Goal: Find specific page/section: Find specific page/section

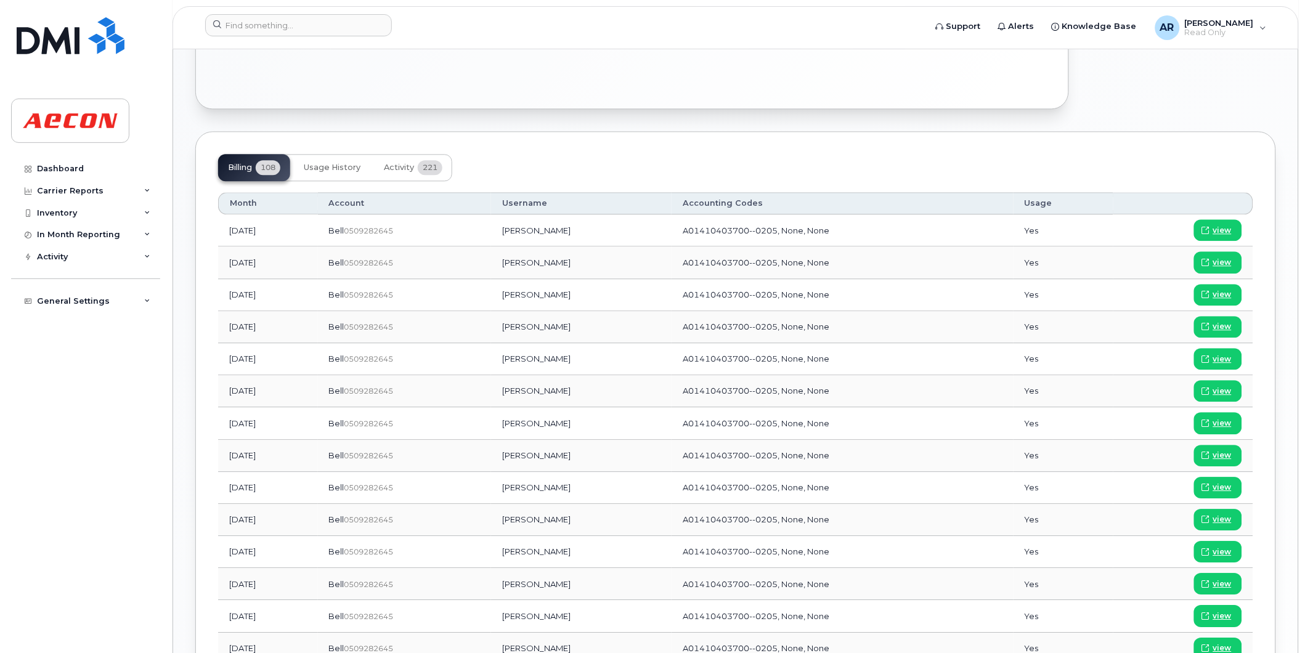
scroll to position [821, 0]
click at [243, 27] on input at bounding box center [298, 25] width 187 height 22
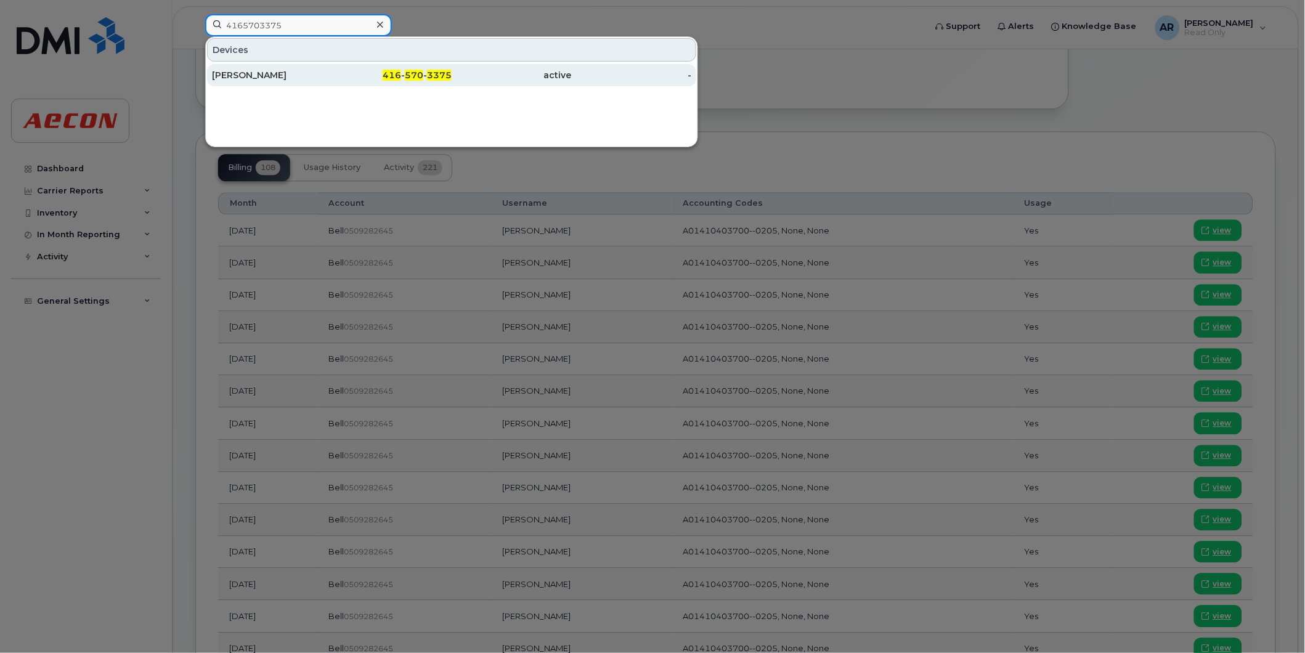
type input "4165703375"
click at [256, 75] on div "Patrick Gibson" at bounding box center [272, 75] width 120 height 12
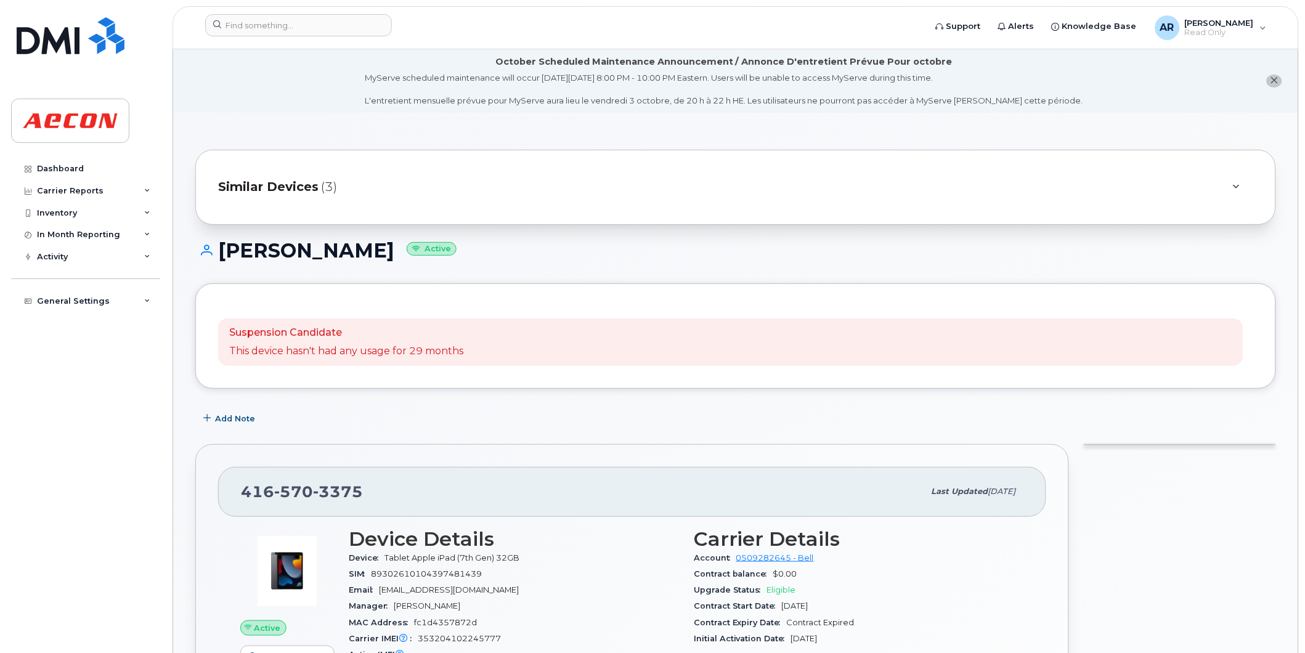
drag, startPoint x: 367, startPoint y: 251, endPoint x: 214, endPoint y: 262, distance: 153.2
click at [214, 262] on div "Patrick Gibson Active" at bounding box center [735, 262] width 1081 height 44
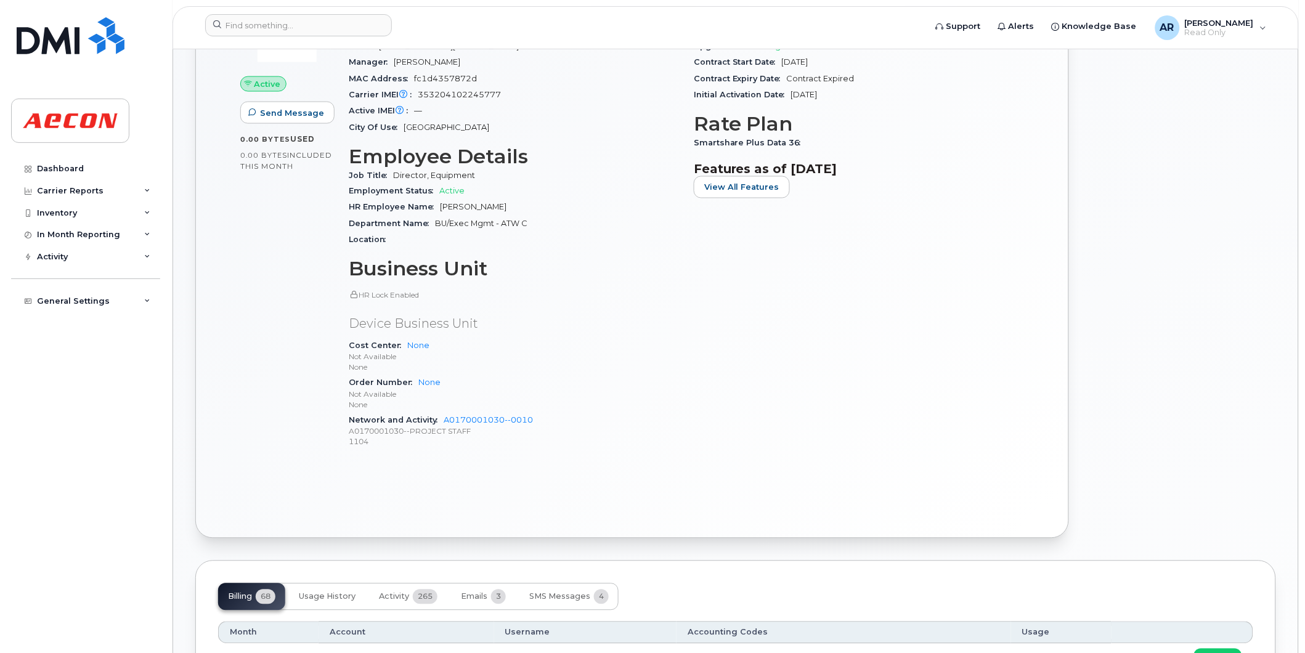
scroll to position [821, 0]
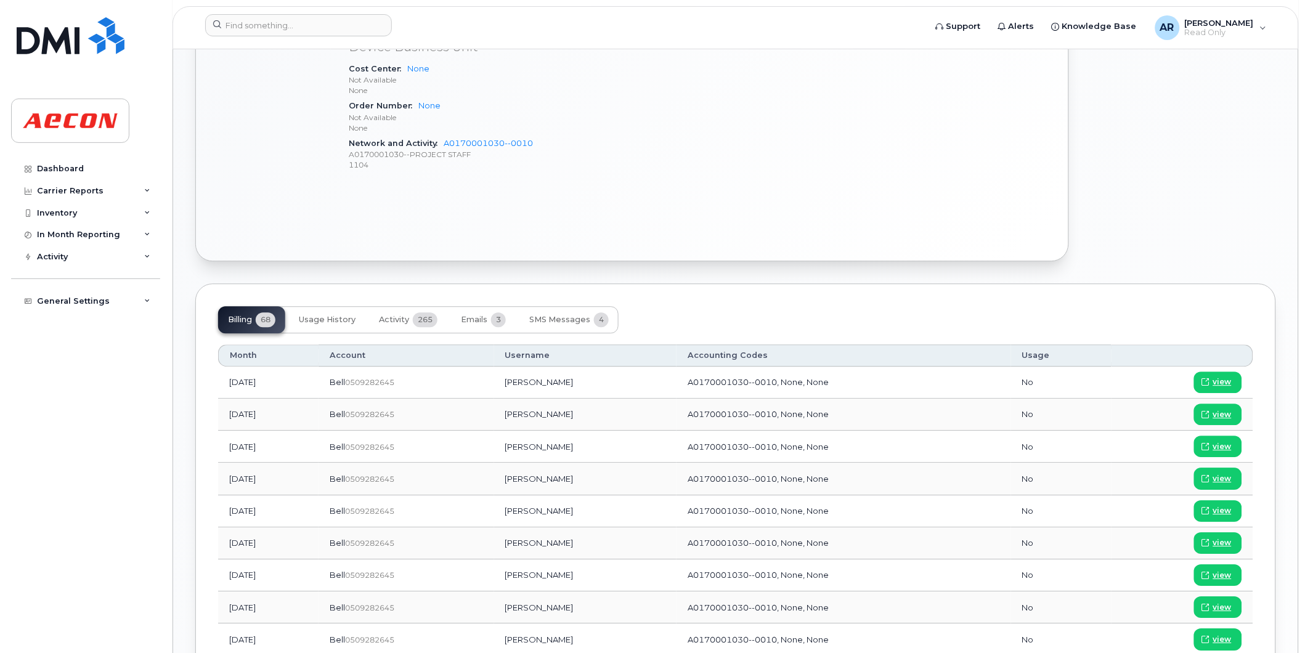
drag, startPoint x: 596, startPoint y: 479, endPoint x: 539, endPoint y: 481, distance: 57.3
click at [539, 481] on td "Stephen Cleary" at bounding box center [585, 479] width 182 height 32
copy td "tephen Cleary"
click at [1219, 473] on span "view" at bounding box center [1222, 478] width 18 height 11
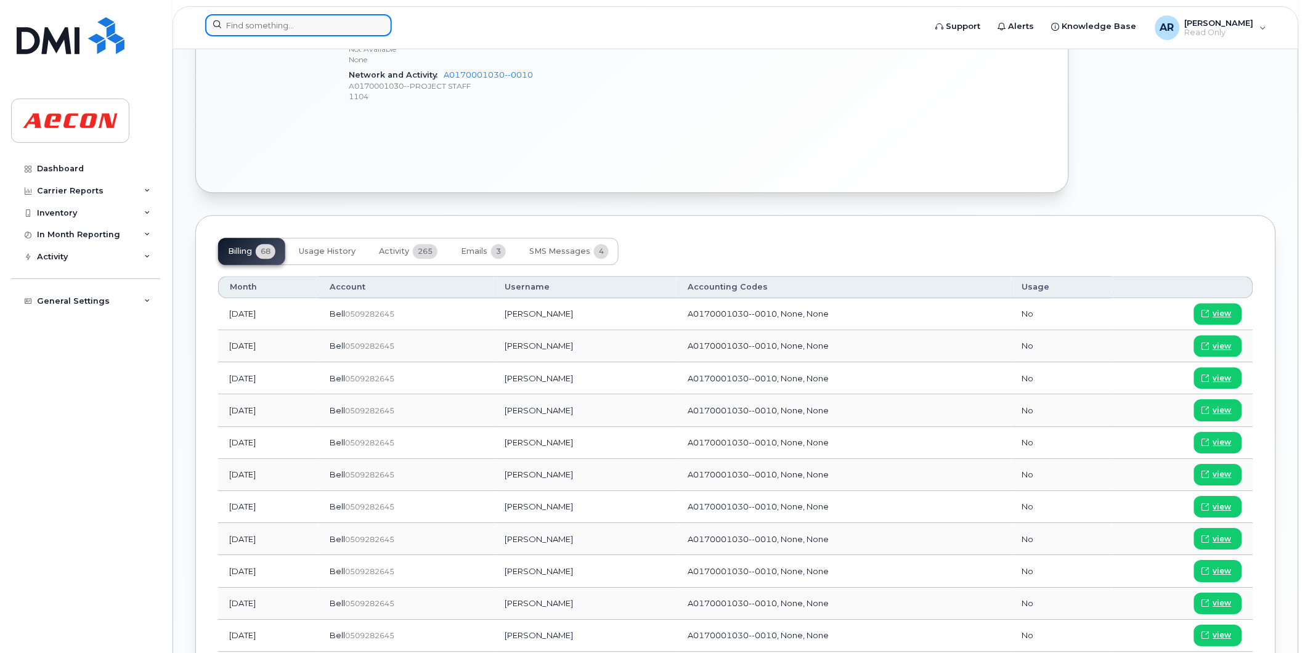
click at [254, 21] on input at bounding box center [298, 25] width 187 height 22
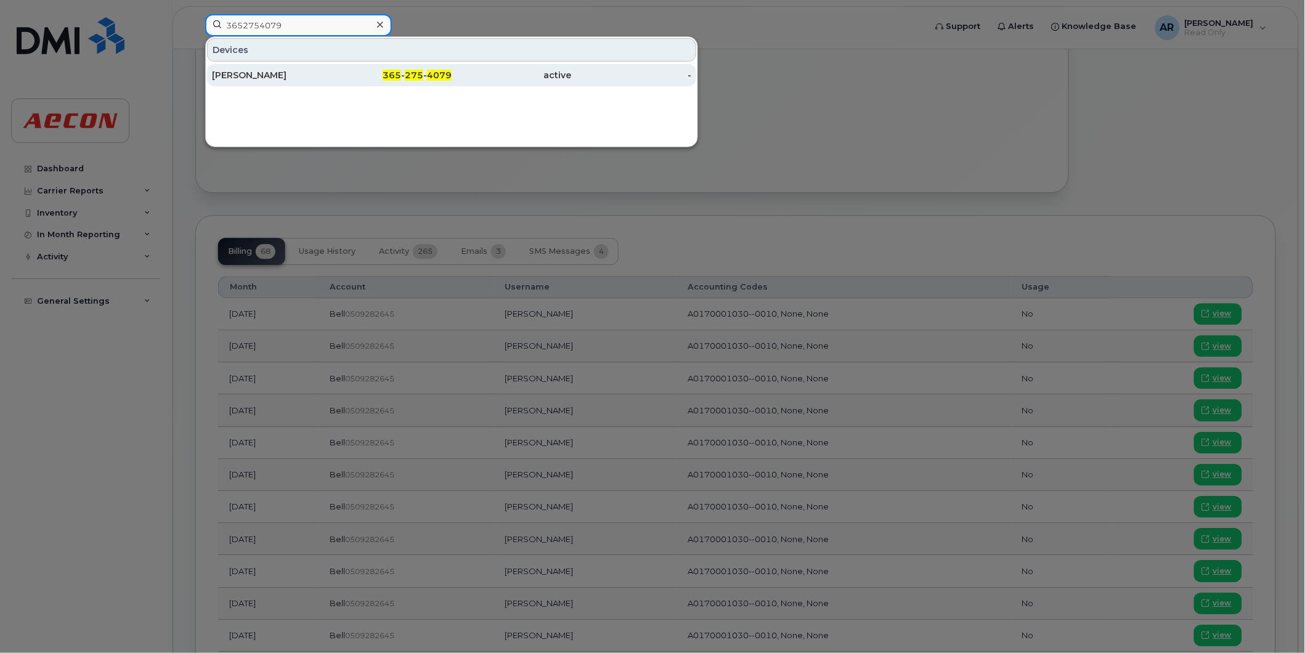
type input "3652754079"
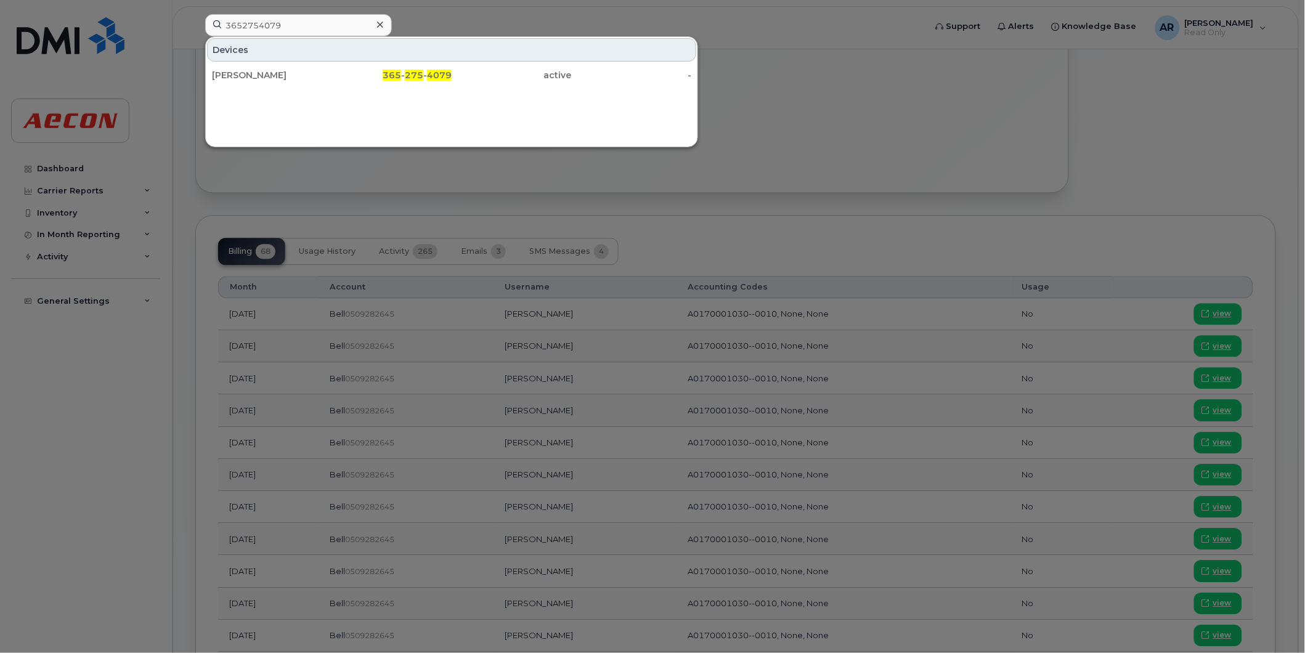
drag, startPoint x: 262, startPoint y: 66, endPoint x: 254, endPoint y: 63, distance: 9.2
click at [262, 66] on div "[PERSON_NAME]" at bounding box center [272, 75] width 120 height 22
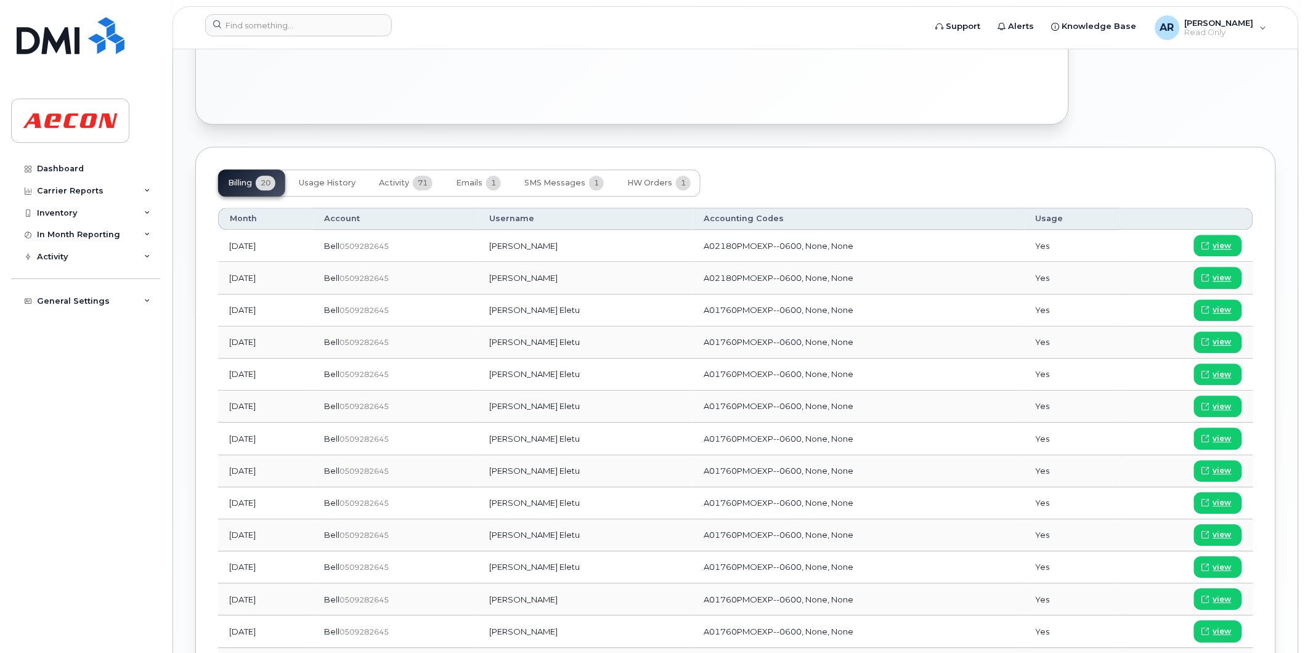
scroll to position [821, 0]
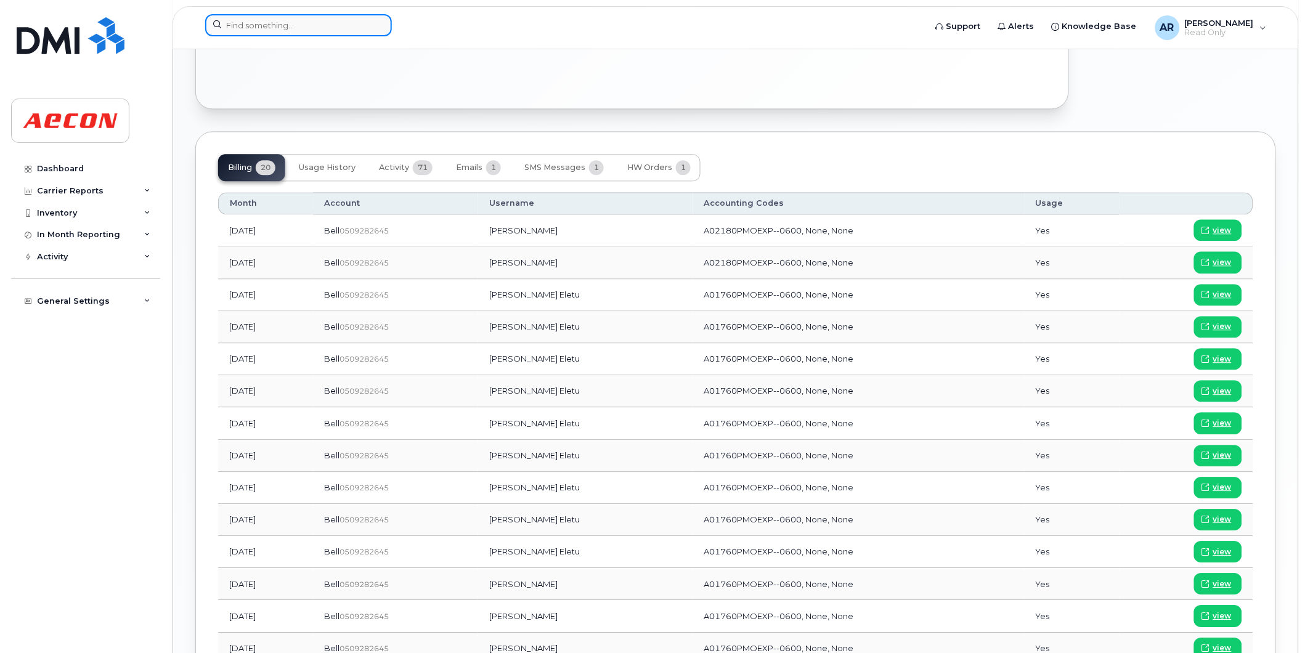
click at [307, 23] on input at bounding box center [298, 25] width 187 height 22
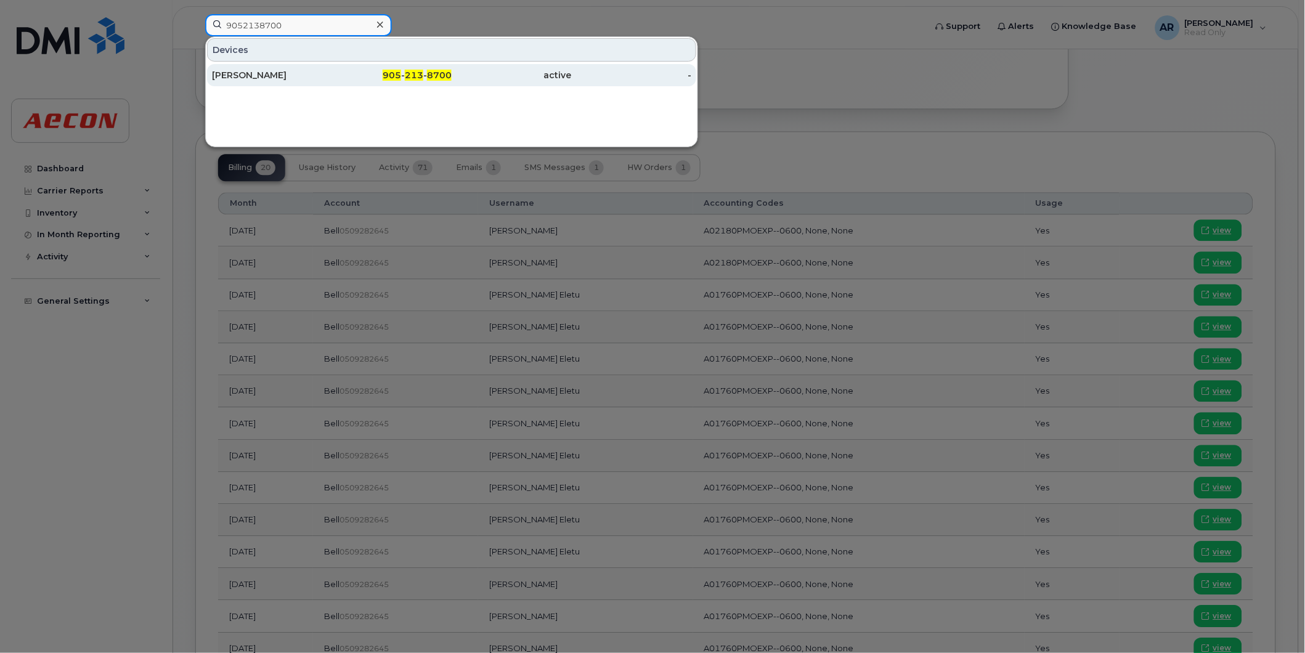
type input "9052138700"
click at [351, 77] on div "905 - 213 - 8700" at bounding box center [392, 75] width 120 height 12
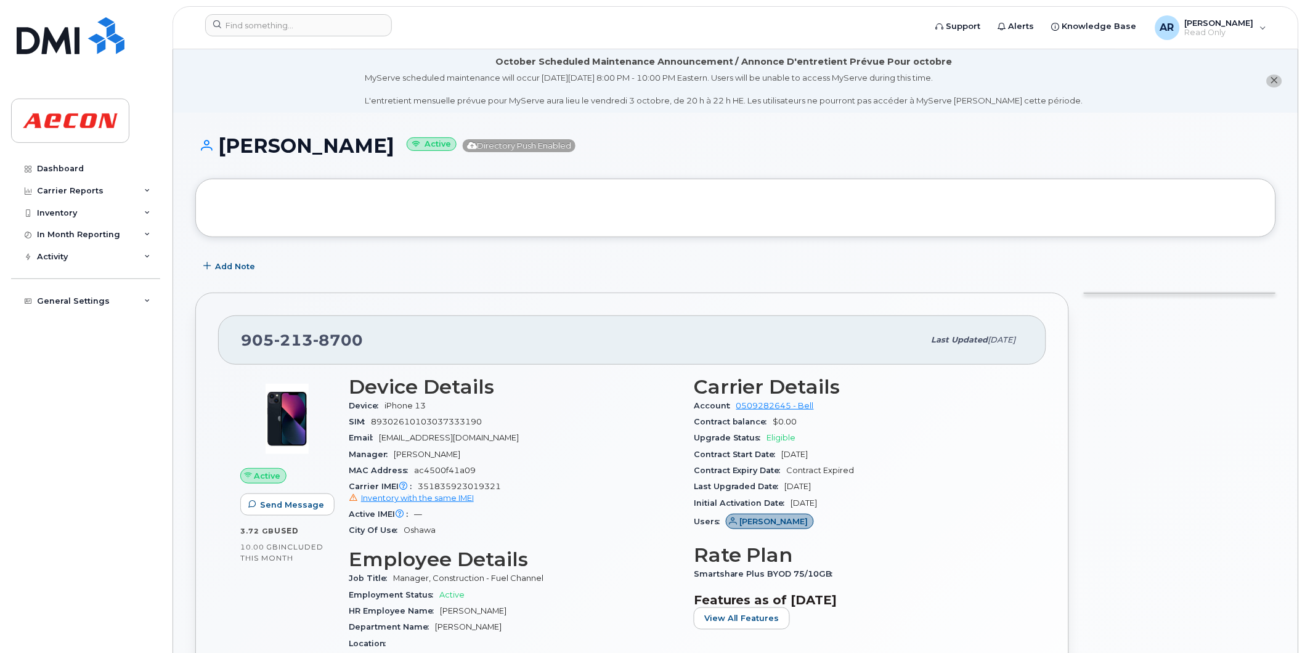
drag, startPoint x: 379, startPoint y: 146, endPoint x: 224, endPoint y: 142, distance: 155.3
click at [224, 142] on h1 "Amos Robinson Active Directory Push Enabled" at bounding box center [735, 146] width 1081 height 22
copy h1 "[PERSON_NAME]"
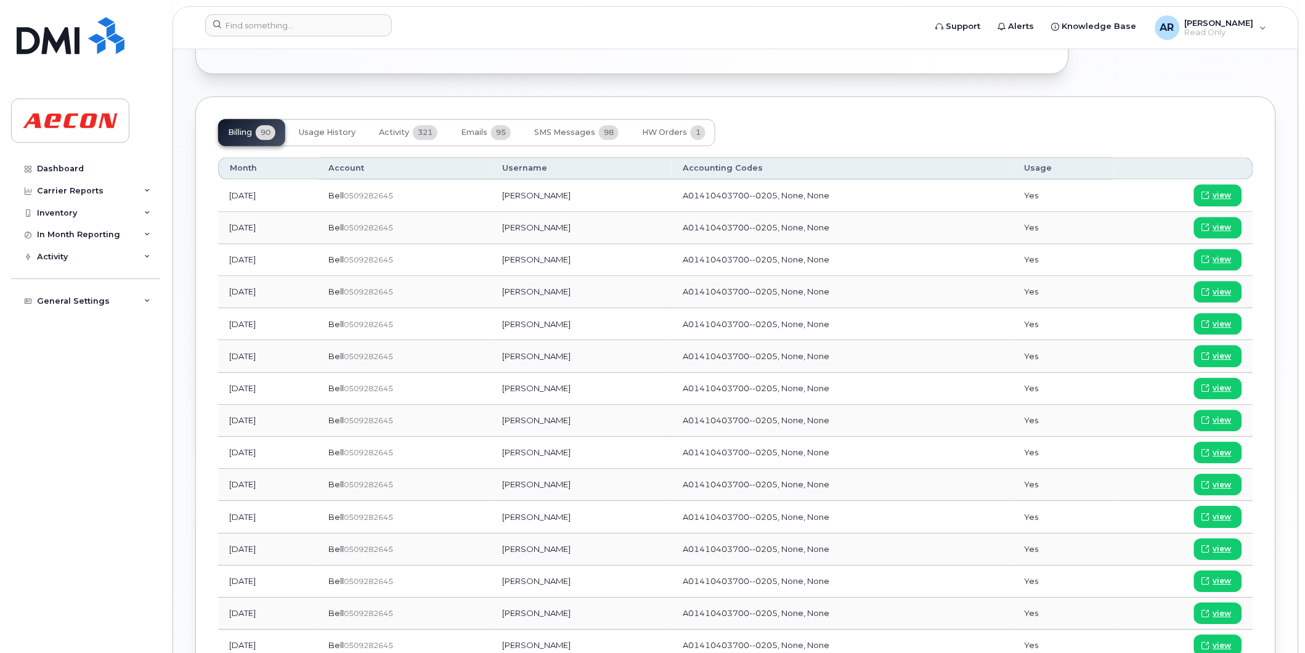
scroll to position [890, 0]
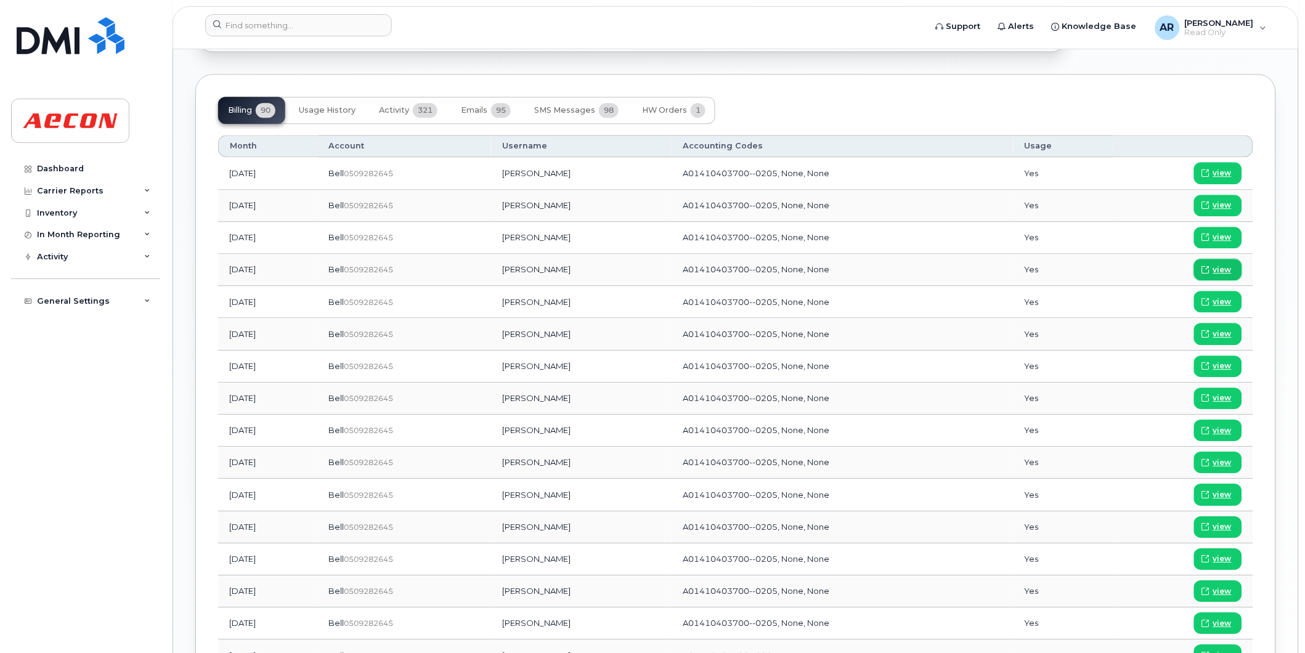
click at [1222, 267] on span "view" at bounding box center [1222, 269] width 18 height 11
click at [331, 27] on input at bounding box center [298, 25] width 187 height 22
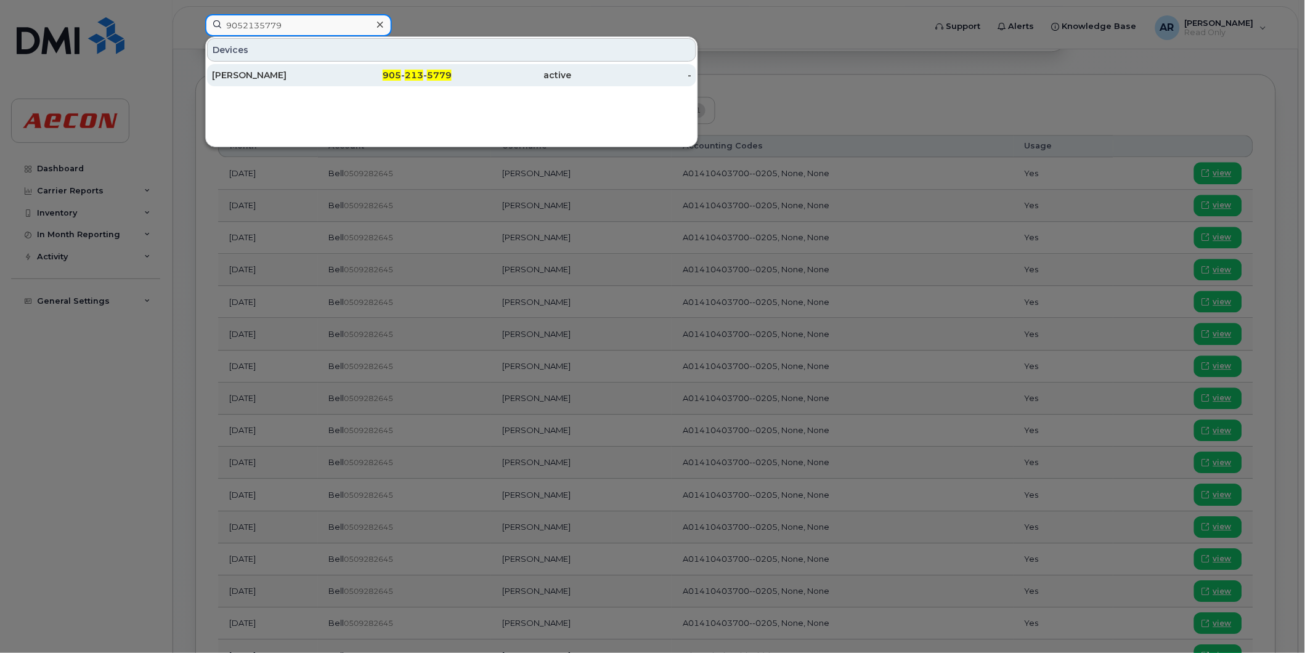
type input "9052135779"
click at [335, 75] on div "905 - 213 - 5779" at bounding box center [392, 75] width 120 height 12
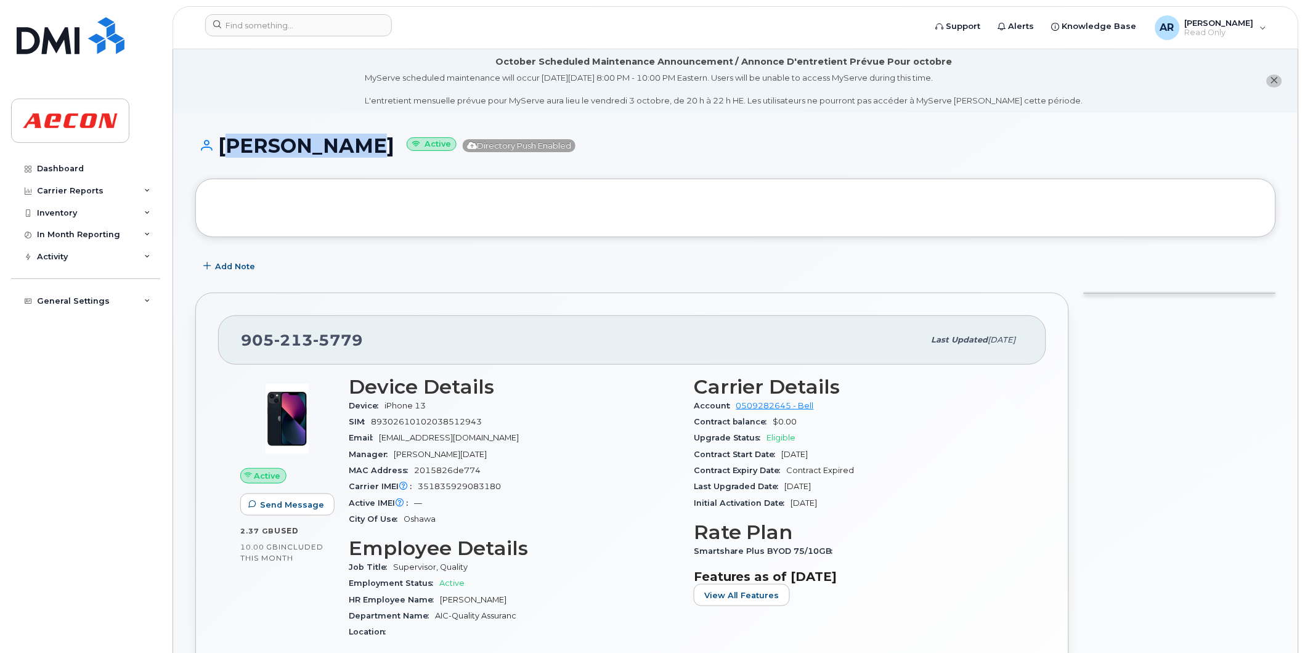
drag, startPoint x: 336, startPoint y: 146, endPoint x: 222, endPoint y: 152, distance: 114.7
click at [222, 152] on h1 "[PERSON_NAME] Active Directory Push Enabled" at bounding box center [735, 146] width 1081 height 22
copy h1 "[PERSON_NAME]"
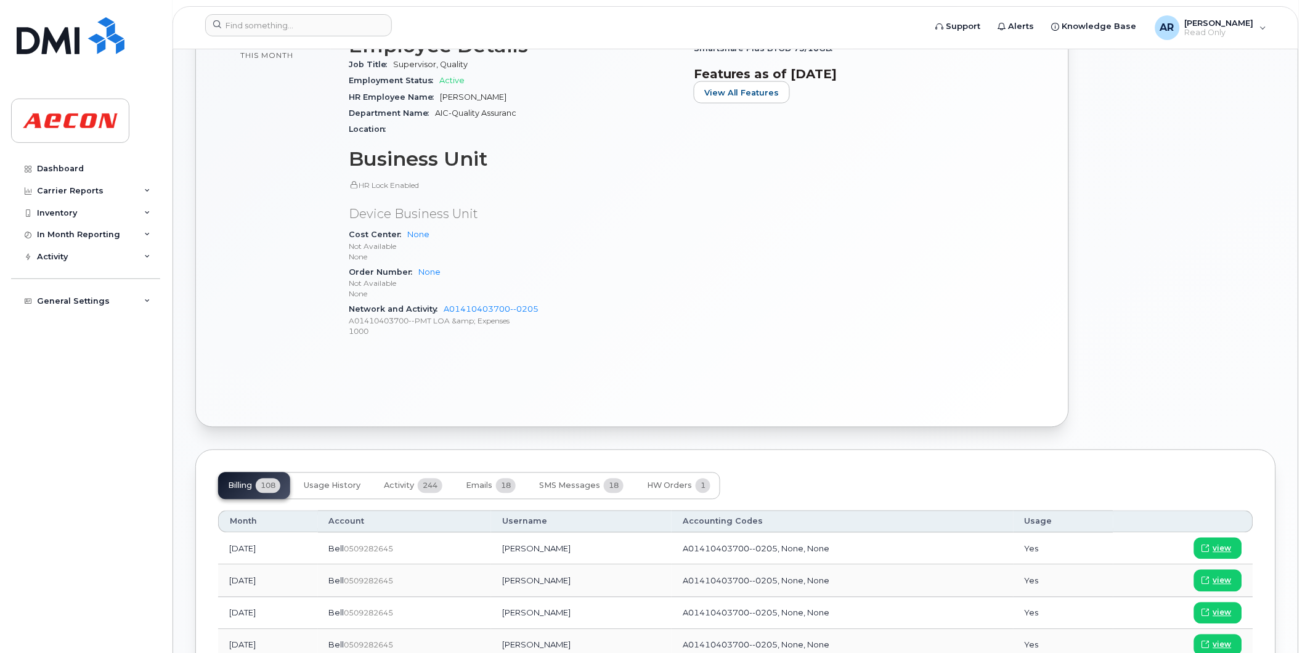
scroll to position [685, 0]
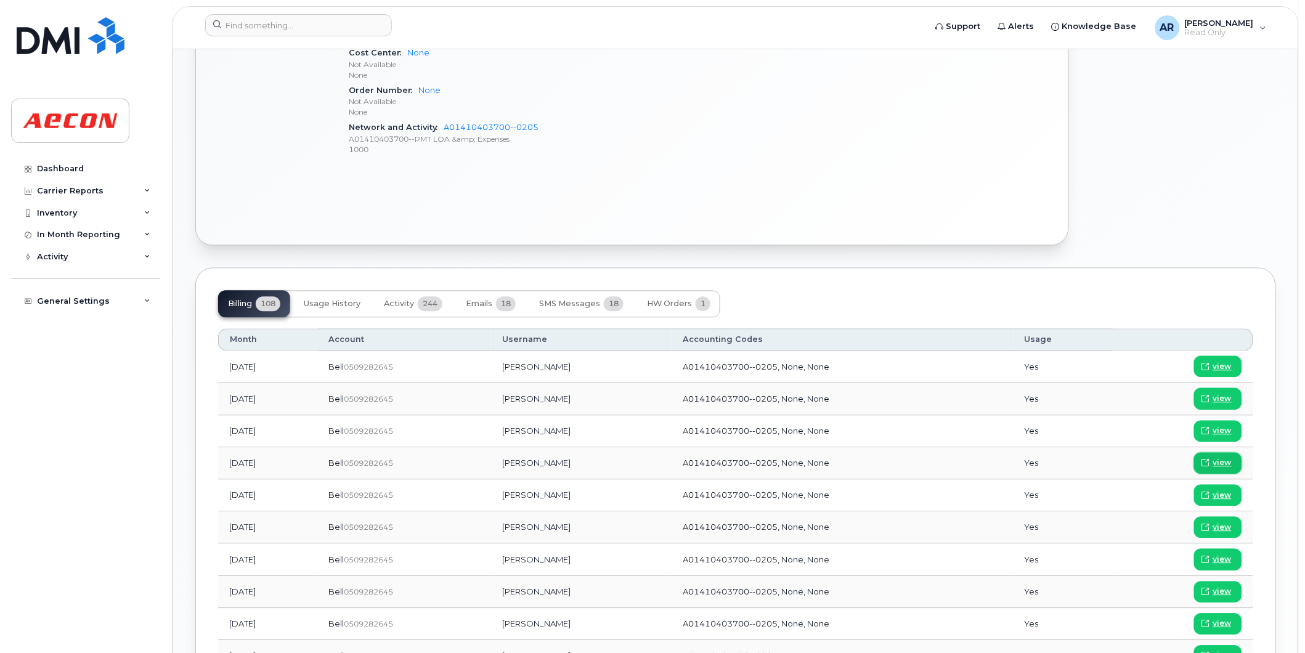
click at [1206, 463] on icon at bounding box center [1205, 463] width 7 height 7
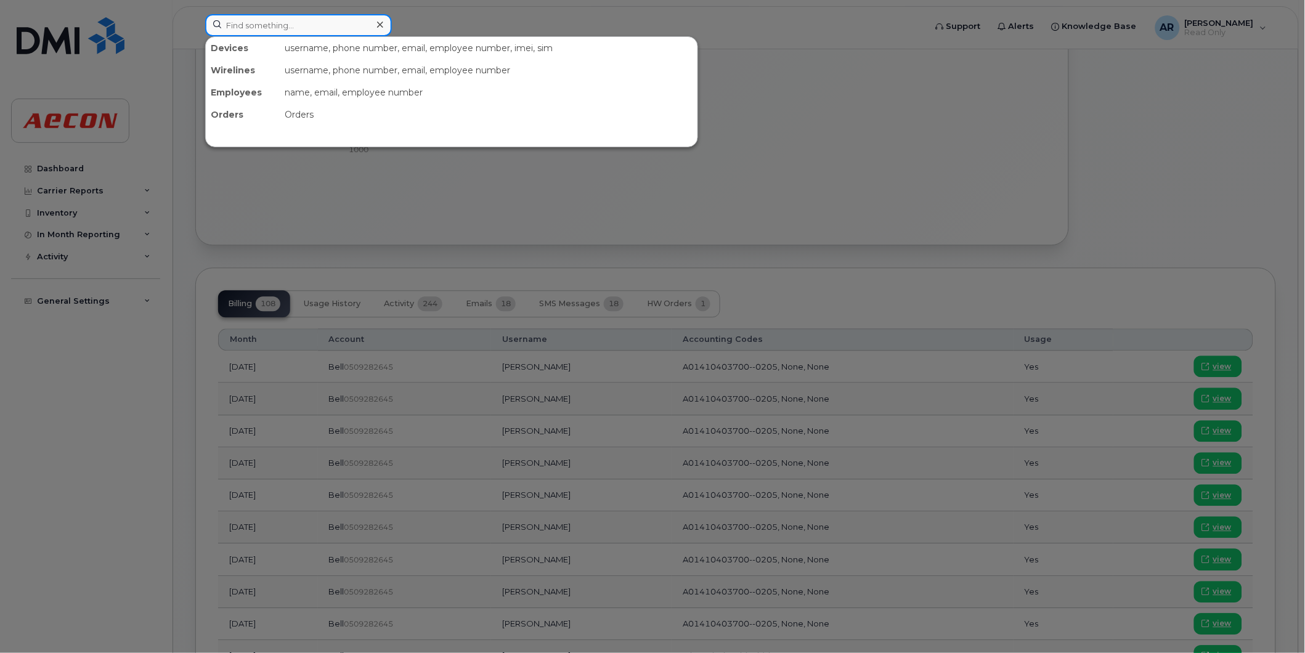
click at [317, 31] on input at bounding box center [298, 25] width 187 height 22
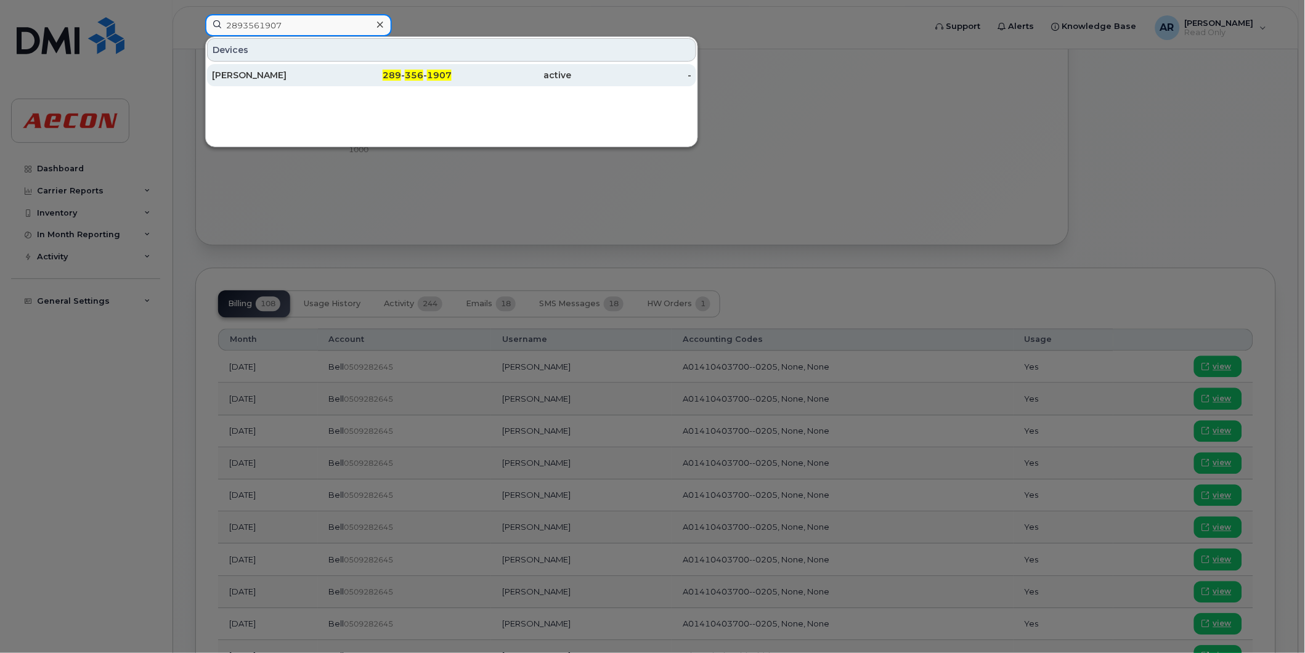
type input "2893561907"
click at [320, 74] on div "Dennis Blakey" at bounding box center [272, 75] width 120 height 12
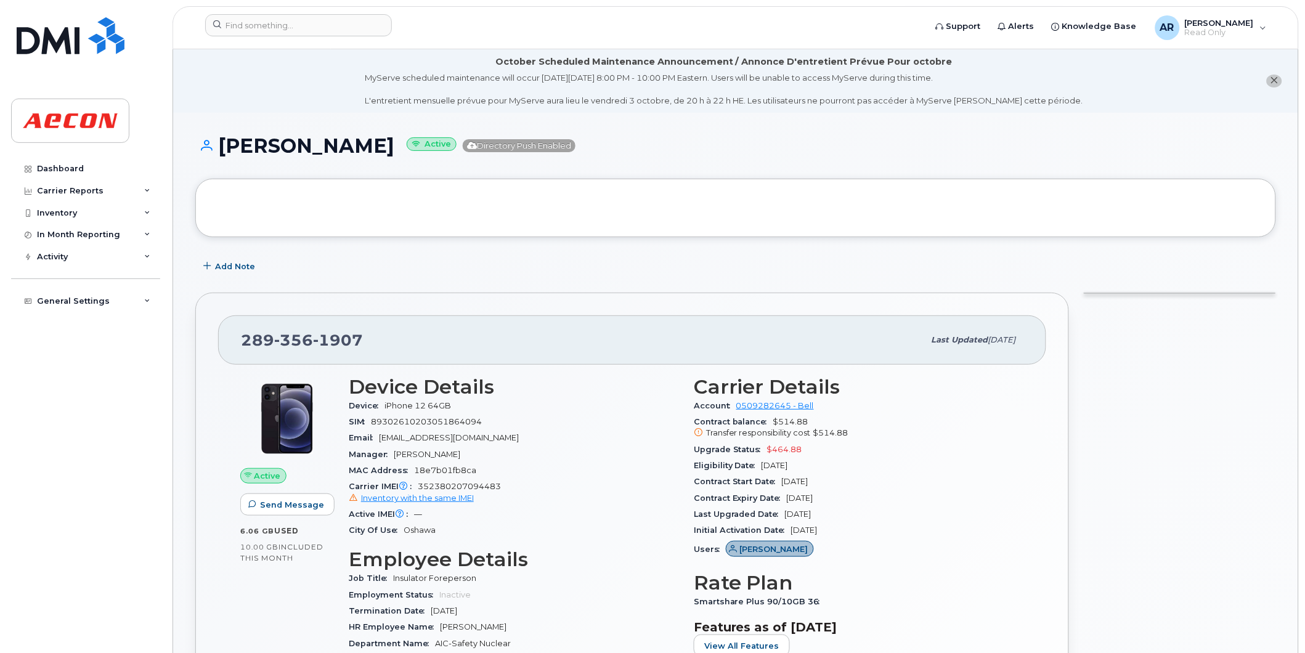
drag, startPoint x: 362, startPoint y: 154, endPoint x: 219, endPoint y: 157, distance: 143.6
click at [219, 157] on h1 "Dennis Blakey Active Directory Push Enabled" at bounding box center [735, 146] width 1081 height 22
copy h1 "Dennis Blakey"
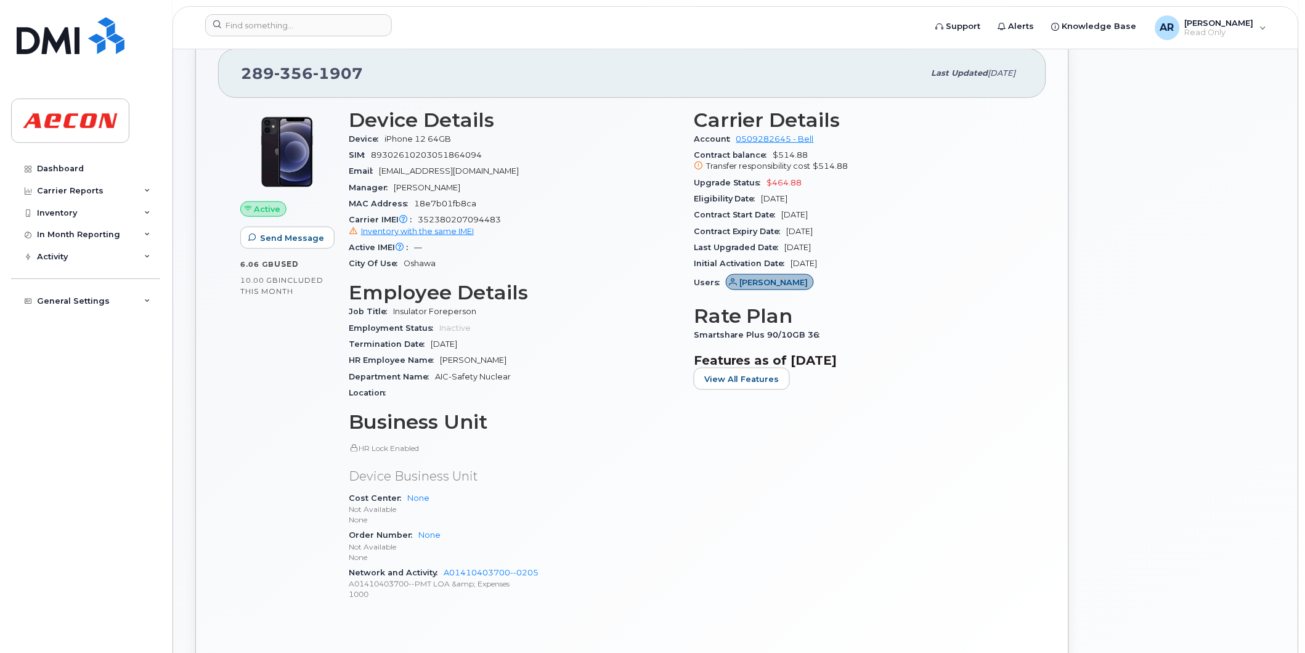
scroll to position [274, 0]
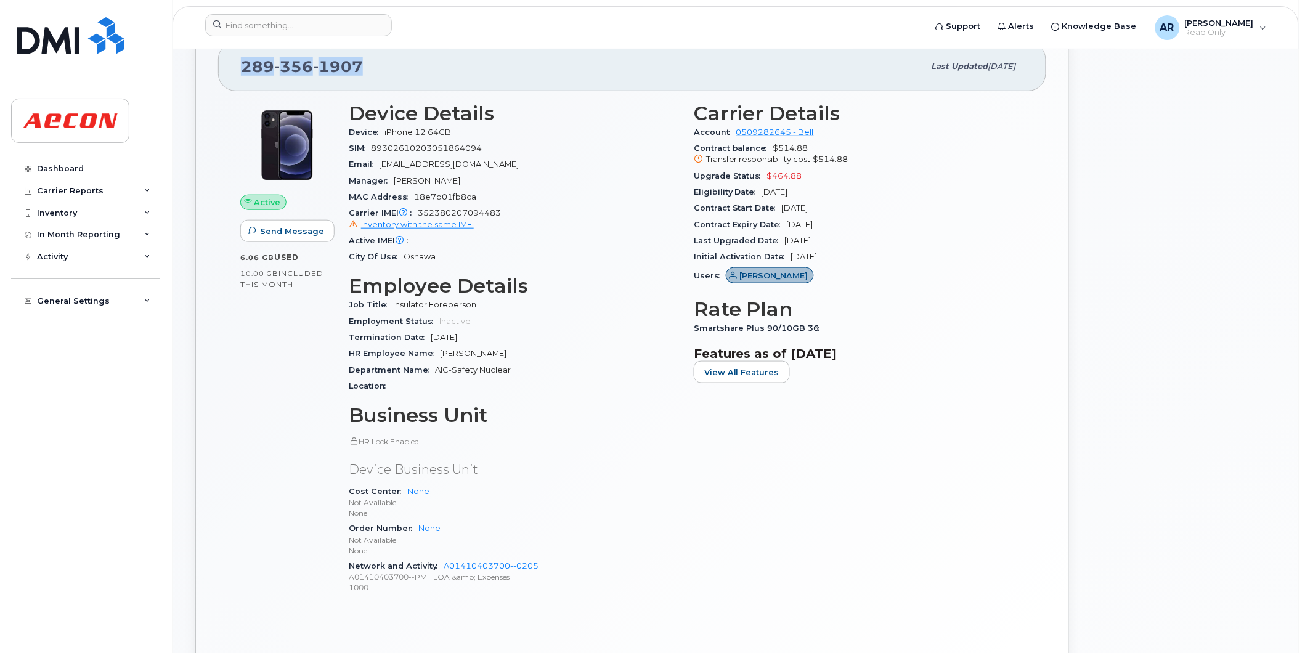
drag, startPoint x: 365, startPoint y: 68, endPoint x: 246, endPoint y: 81, distance: 119.6
click at [246, 81] on div "289 356 1907 Last updated Sep 19, 2025" at bounding box center [632, 66] width 828 height 49
copy span "289 356 1907"
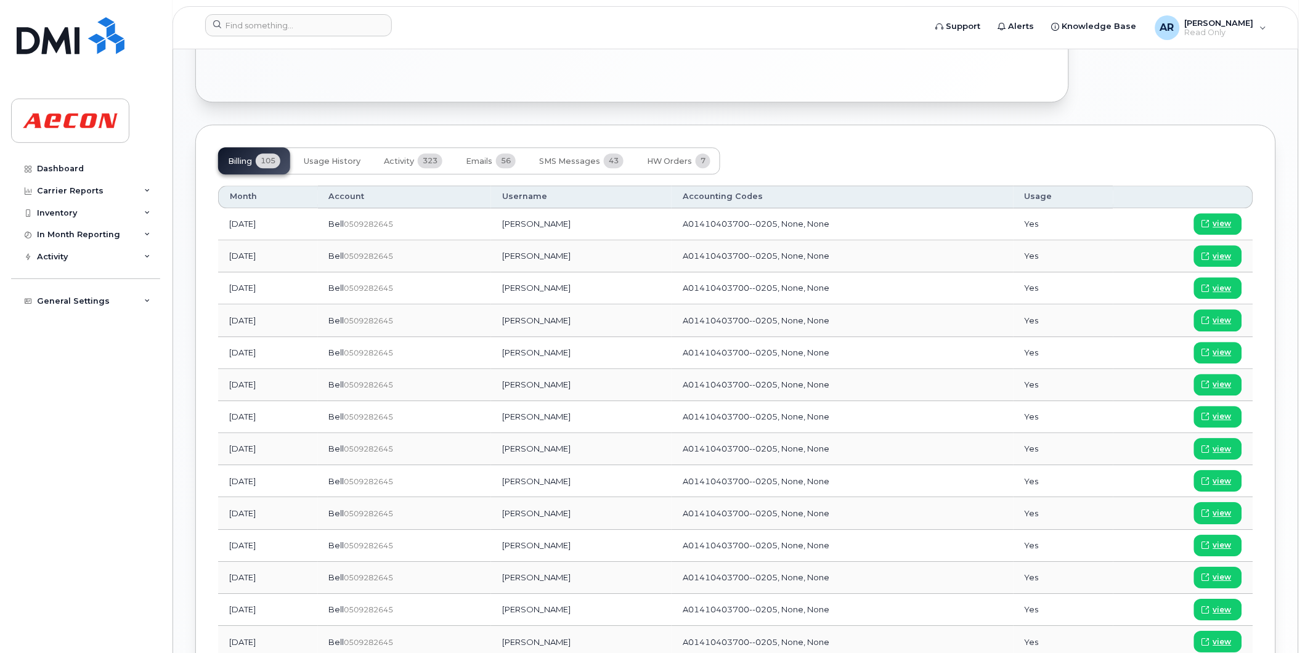
scroll to position [890, 0]
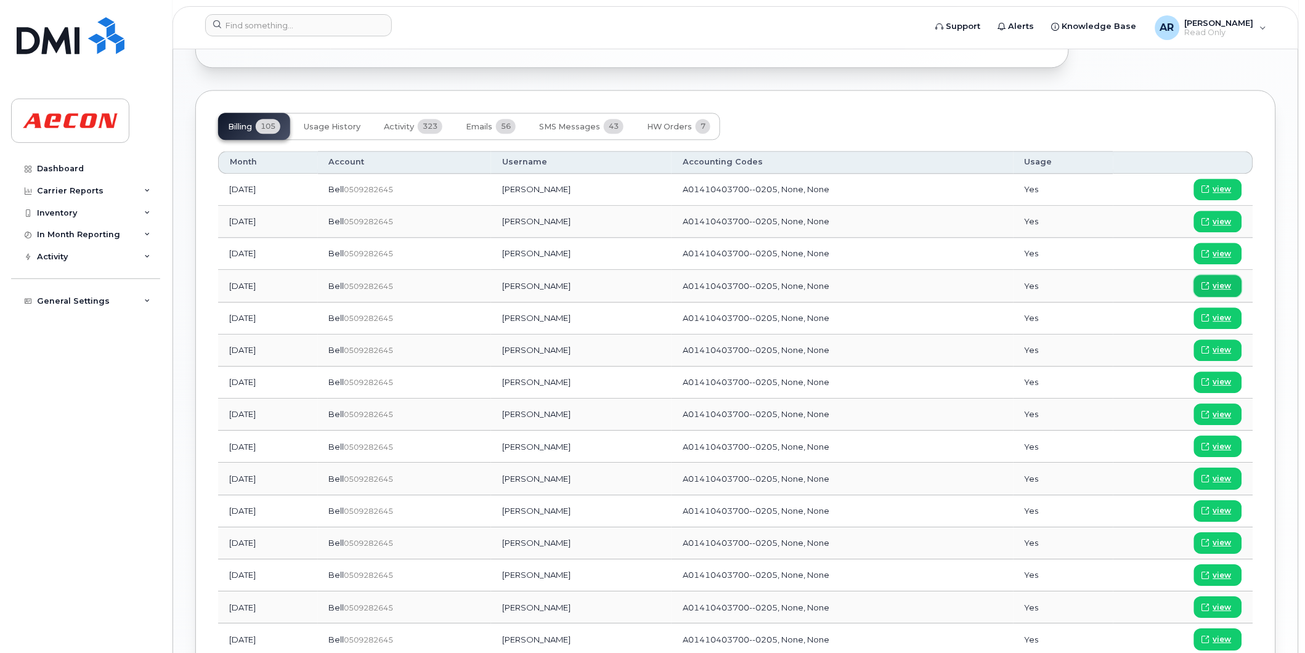
click at [1214, 286] on span "view" at bounding box center [1222, 285] width 18 height 11
click at [304, 27] on input at bounding box center [298, 25] width 187 height 22
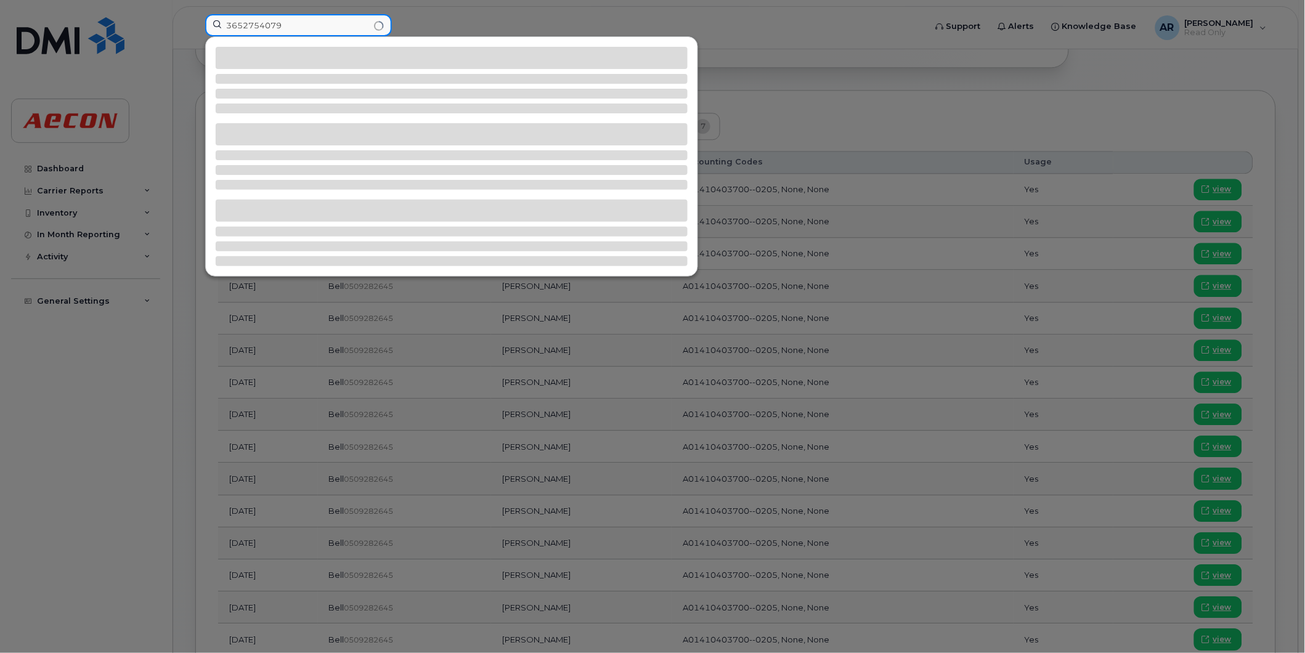
type input "3652754079"
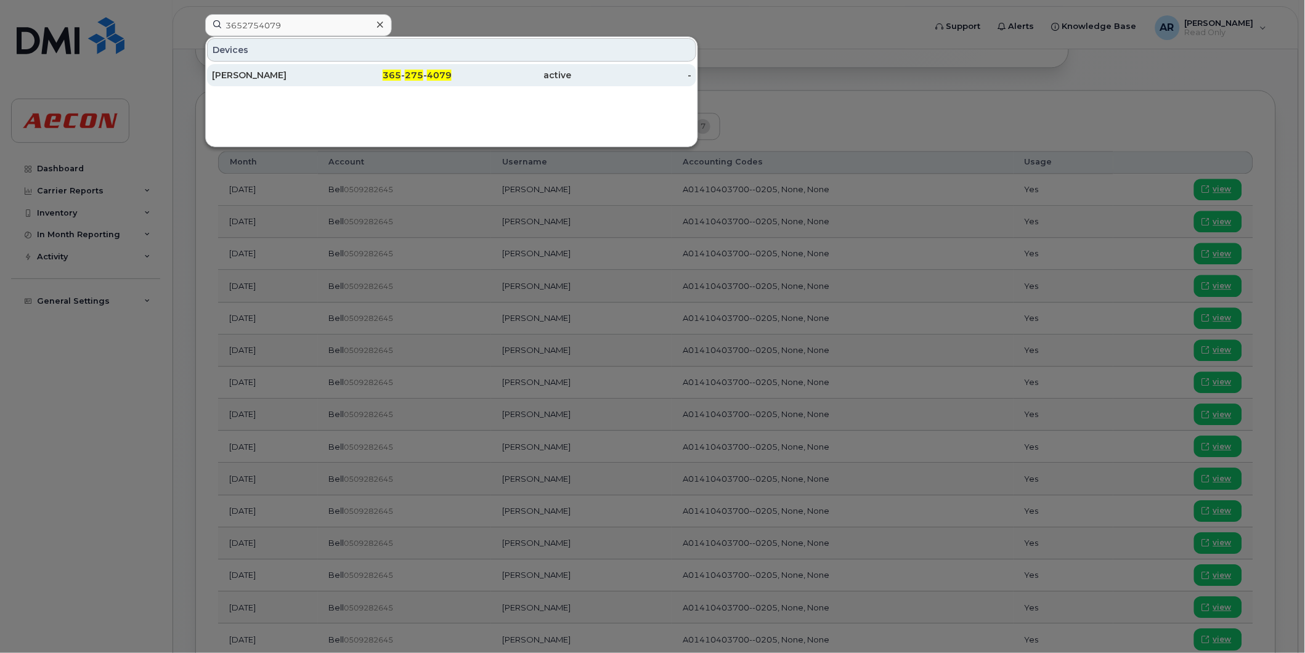
click at [320, 78] on div "Lolu Oyewole-eletu" at bounding box center [272, 75] width 120 height 12
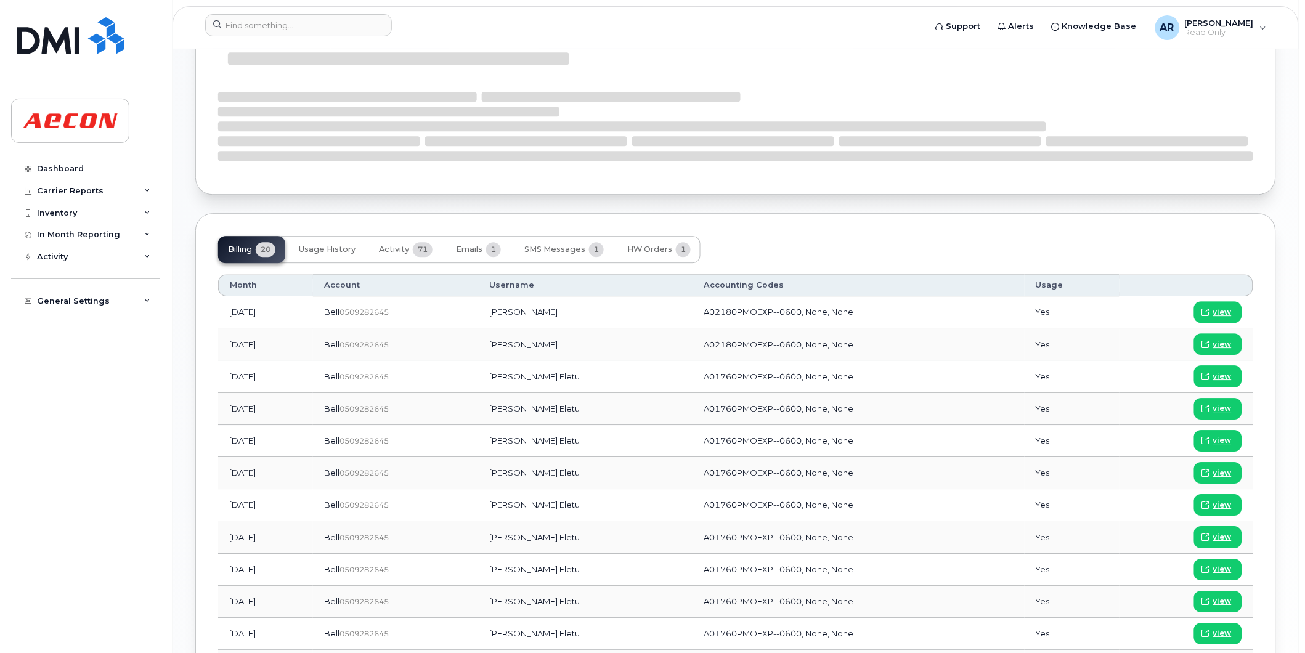
scroll to position [958, 0]
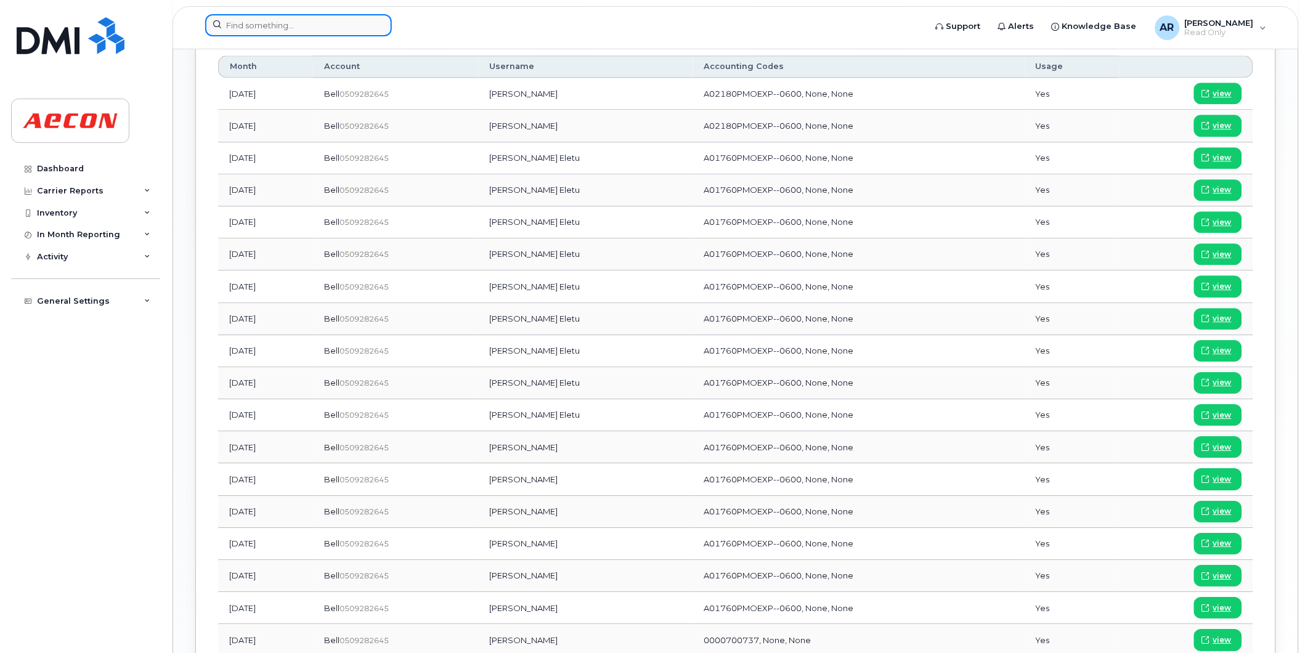
click at [256, 28] on input at bounding box center [298, 25] width 187 height 22
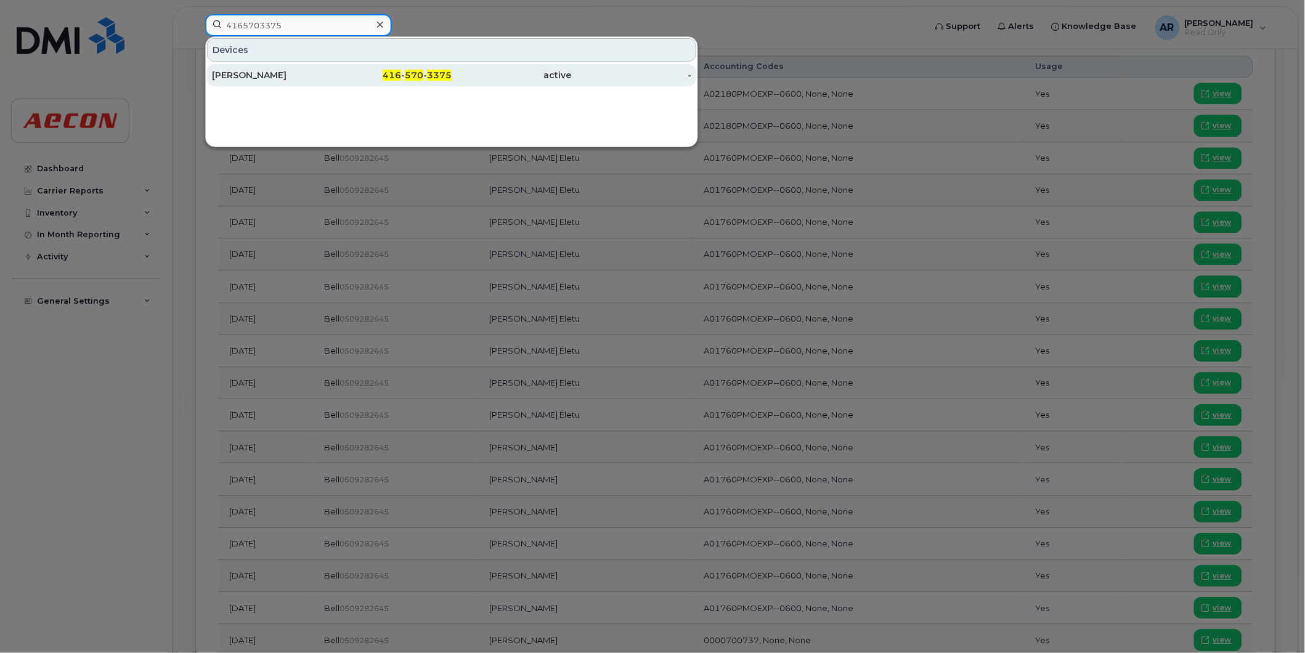
type input "4165703375"
click at [290, 70] on div "[PERSON_NAME]" at bounding box center [272, 75] width 120 height 12
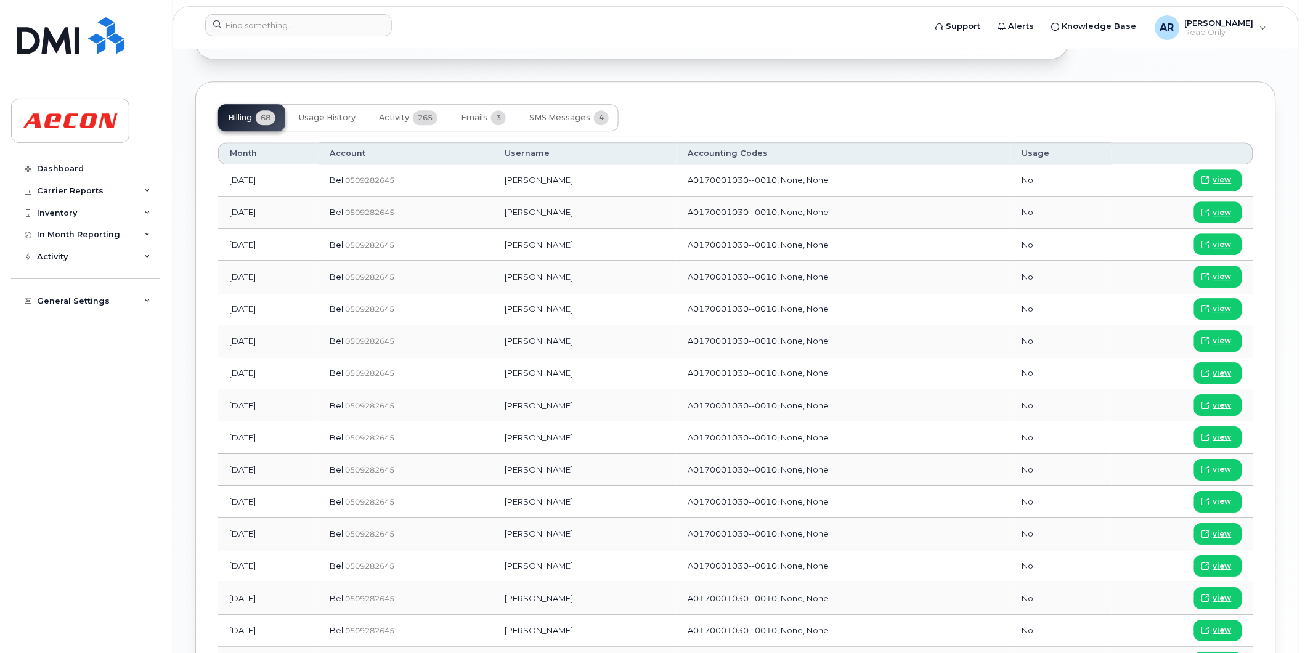
scroll to position [1027, 0]
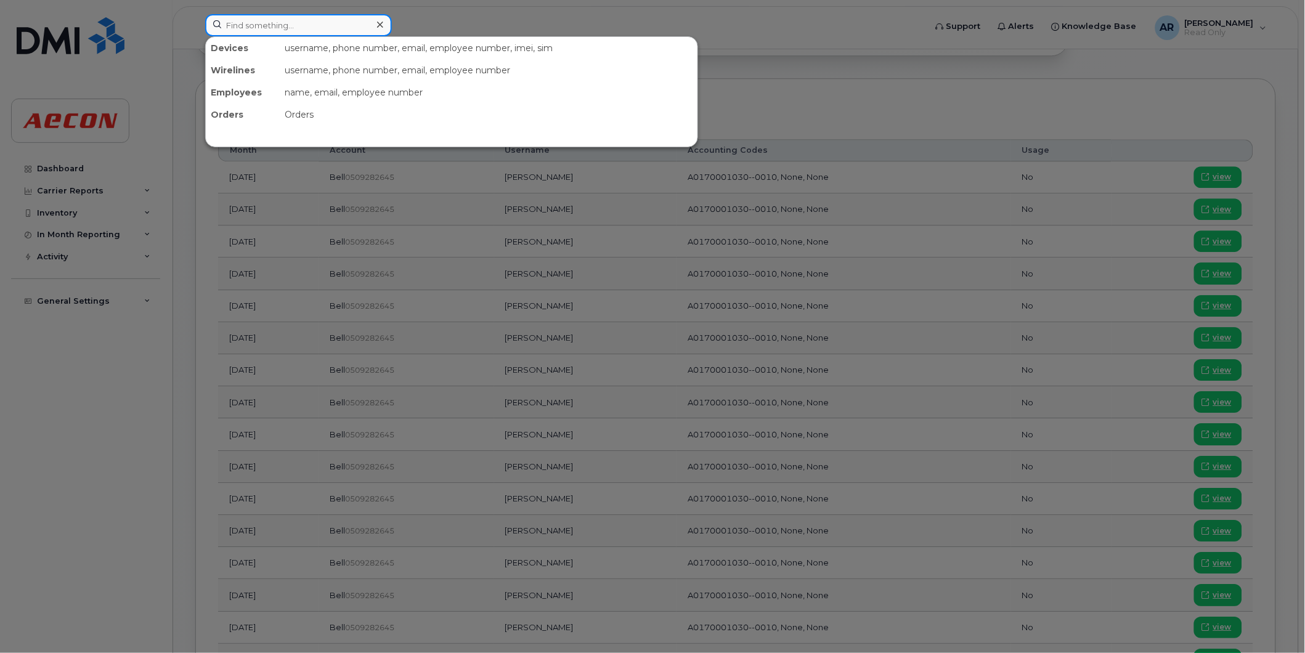
click at [236, 28] on input at bounding box center [298, 25] width 187 height 22
click at [253, 17] on input at bounding box center [298, 25] width 187 height 22
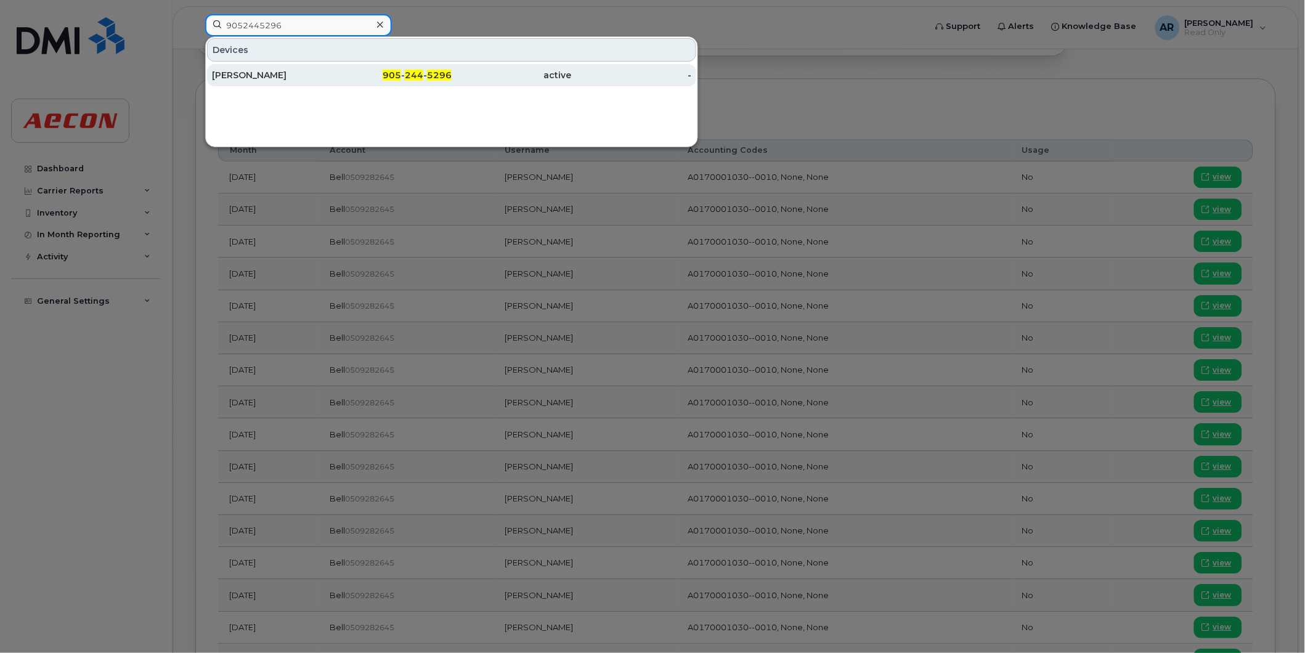
type input "9052445296"
click at [411, 75] on span "244" at bounding box center [414, 75] width 18 height 11
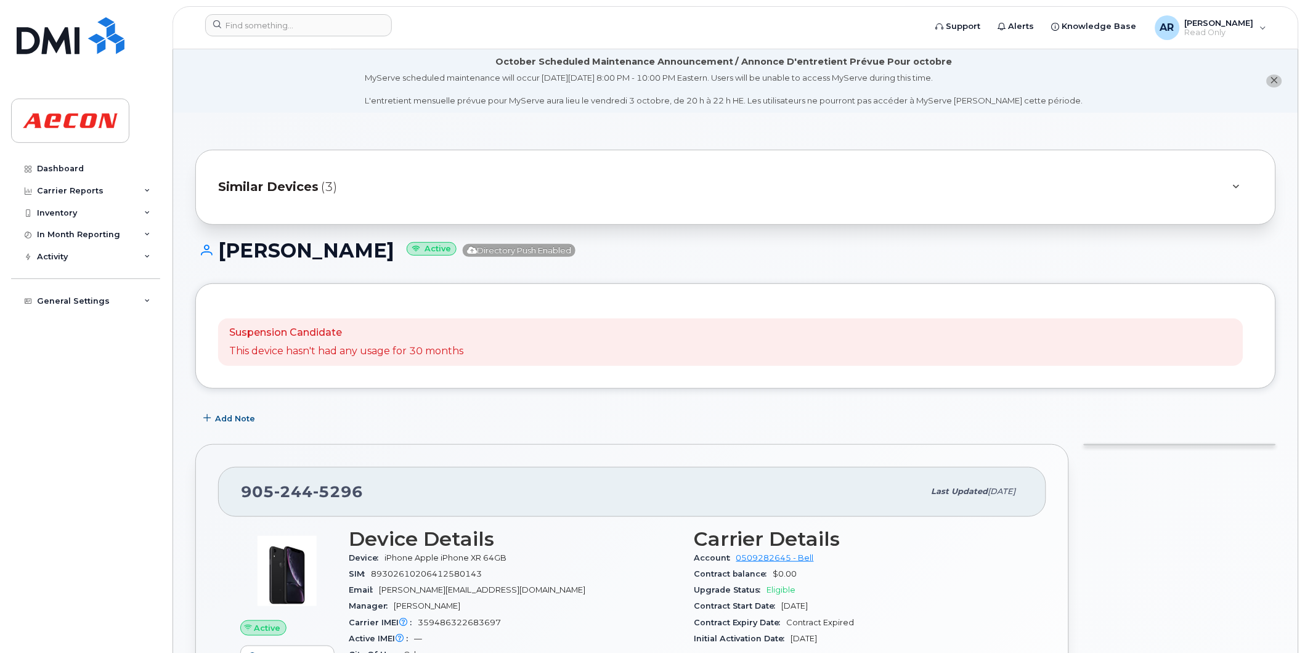
drag, startPoint x: 359, startPoint y: 251, endPoint x: 222, endPoint y: 253, distance: 136.8
click at [222, 253] on h1 "[PERSON_NAME] Active Directory Push Enabled" at bounding box center [735, 251] width 1081 height 22
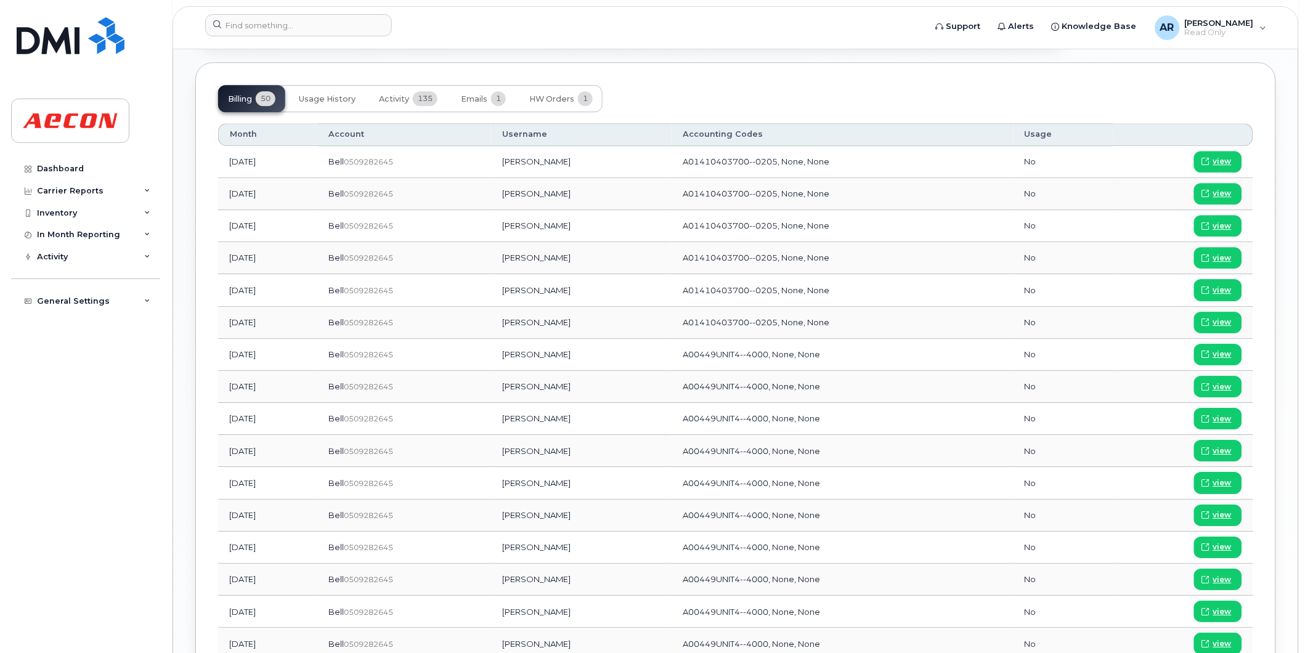
scroll to position [1027, 0]
click at [1223, 256] on span "view" at bounding box center [1222, 257] width 18 height 11
click at [275, 23] on input at bounding box center [298, 25] width 187 height 22
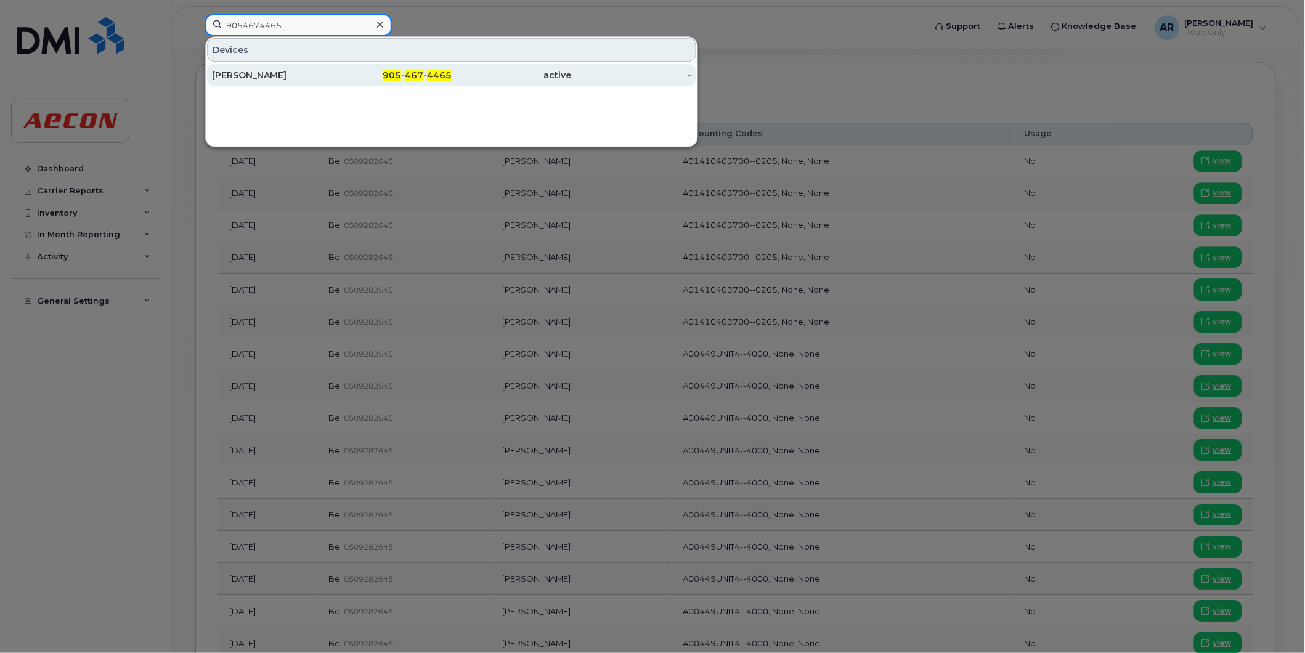
type input "9054674465"
click at [280, 78] on div "Mark Burrows" at bounding box center [272, 75] width 120 height 12
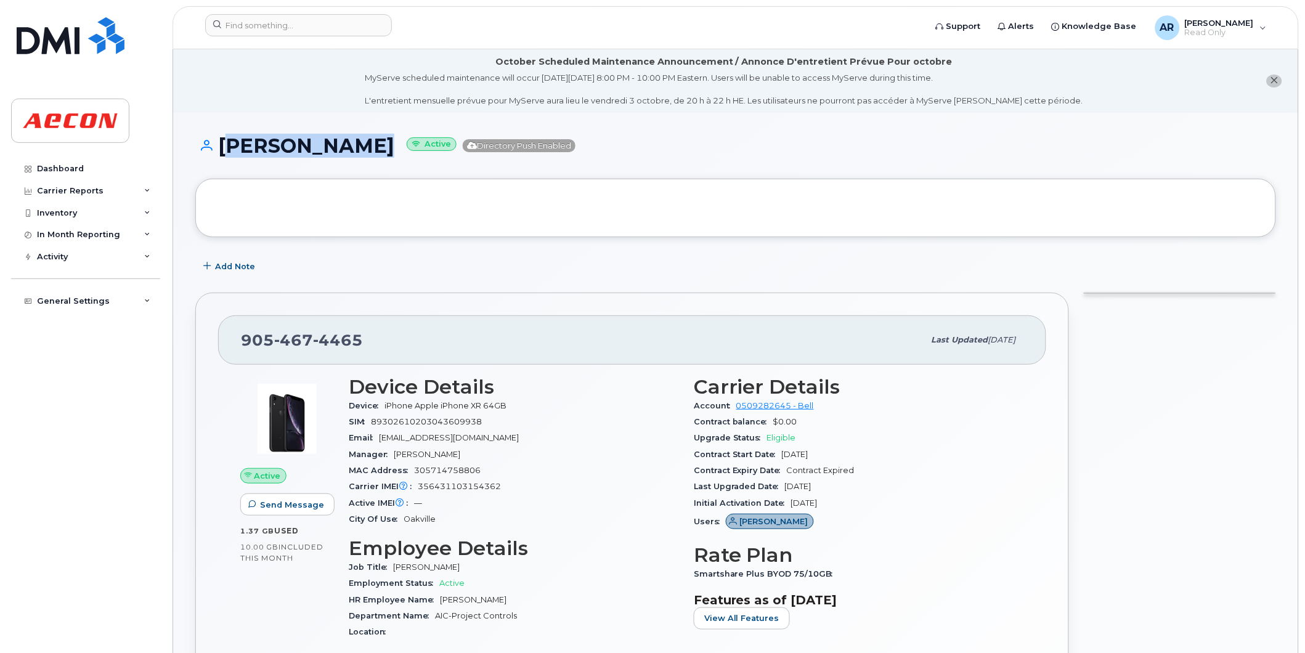
drag, startPoint x: 359, startPoint y: 151, endPoint x: 225, endPoint y: 150, distance: 134.3
click at [225, 150] on h1 "Mark Burrows Active Directory Push Enabled" at bounding box center [735, 146] width 1081 height 22
copy h1 "Mark Burrows"
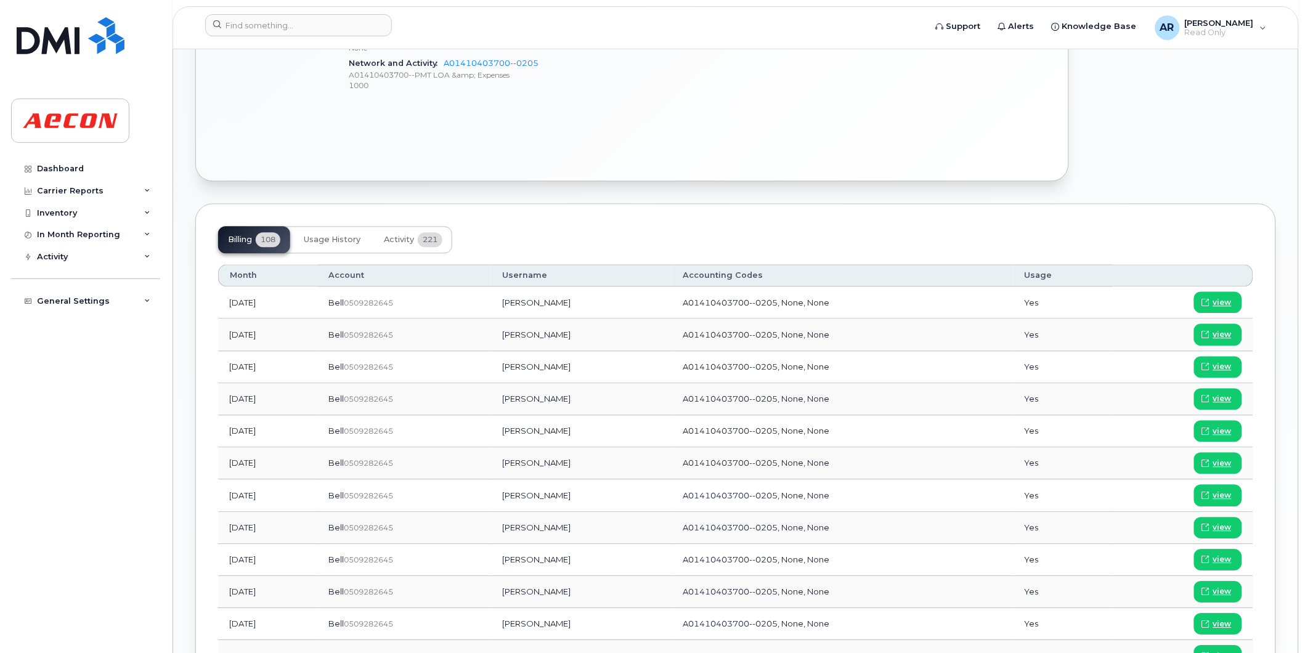
scroll to position [753, 0]
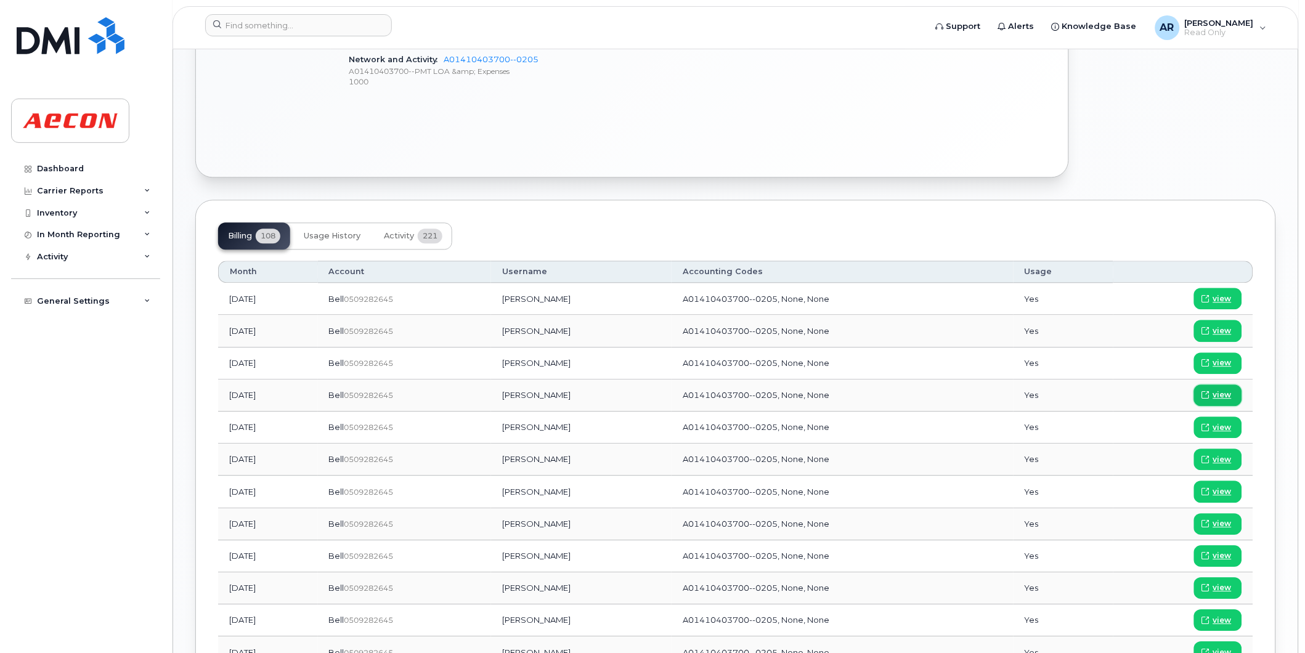
click at [1221, 393] on span "view" at bounding box center [1222, 394] width 18 height 11
click at [291, 12] on header "Support Alerts Knowledge Base AR Ana Routramourti Read Only English Français Ad…" at bounding box center [736, 27] width 1126 height 43
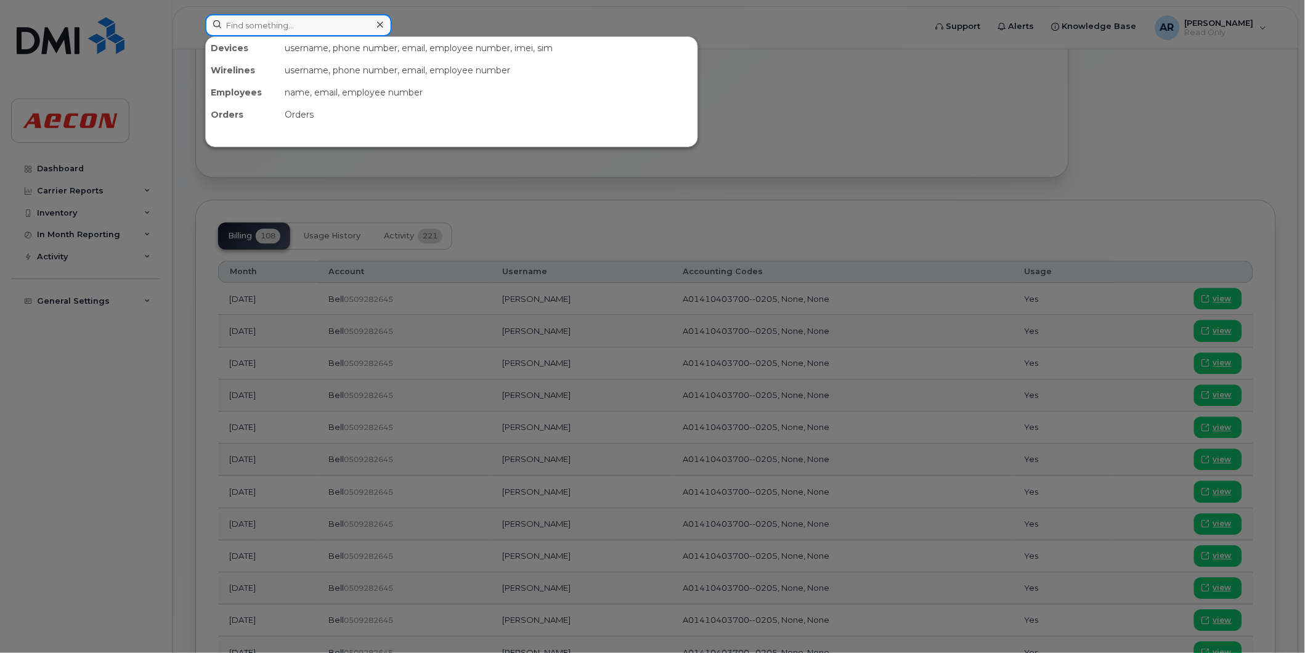
click at [290, 25] on input at bounding box center [298, 25] width 187 height 22
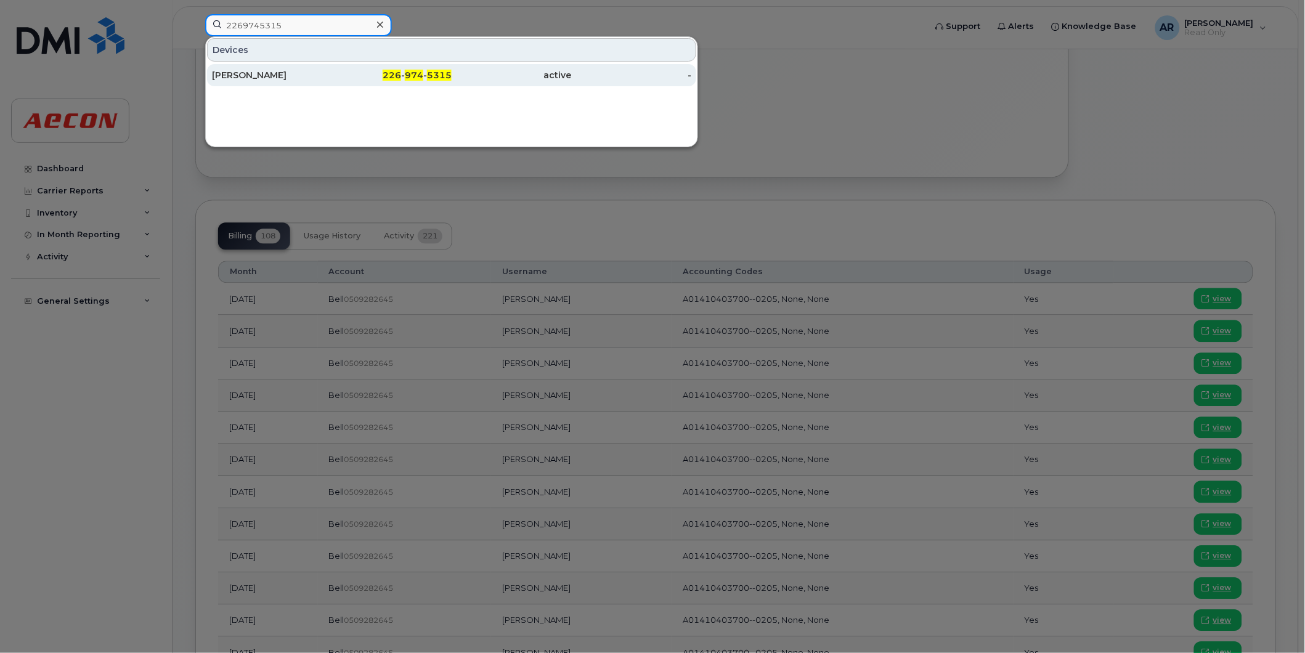
type input "2269745315"
click at [306, 71] on div "Harry Burley" at bounding box center [272, 75] width 120 height 12
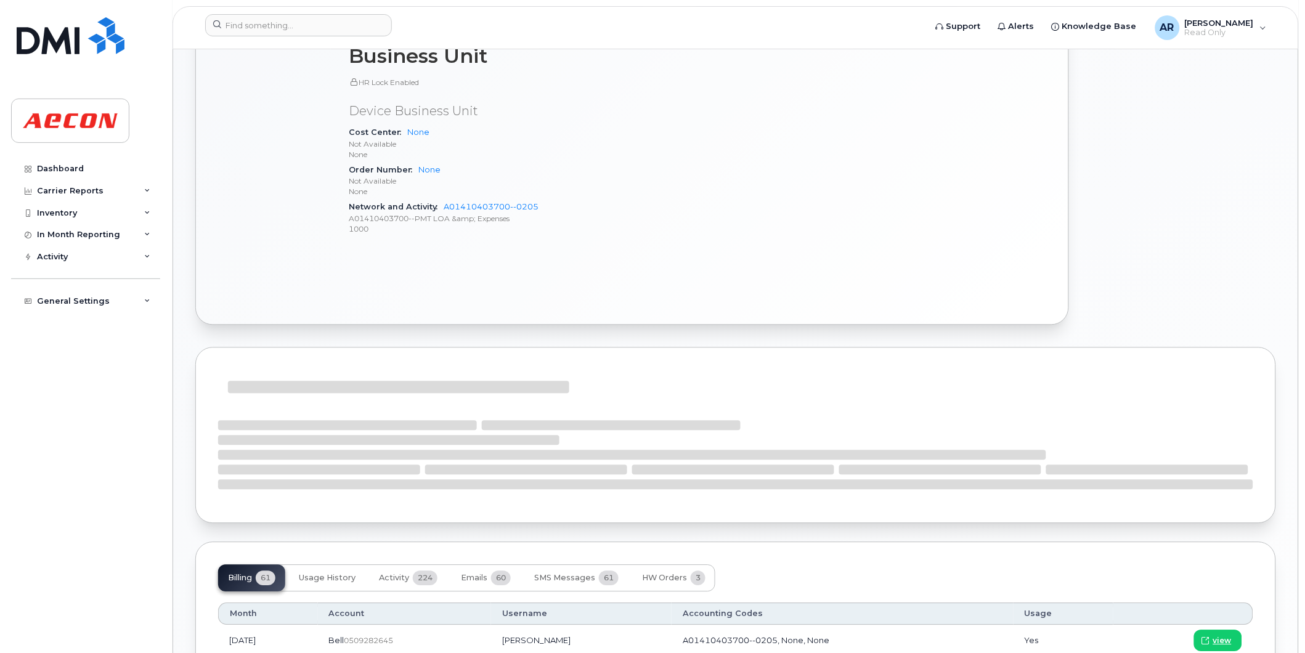
scroll to position [890, 0]
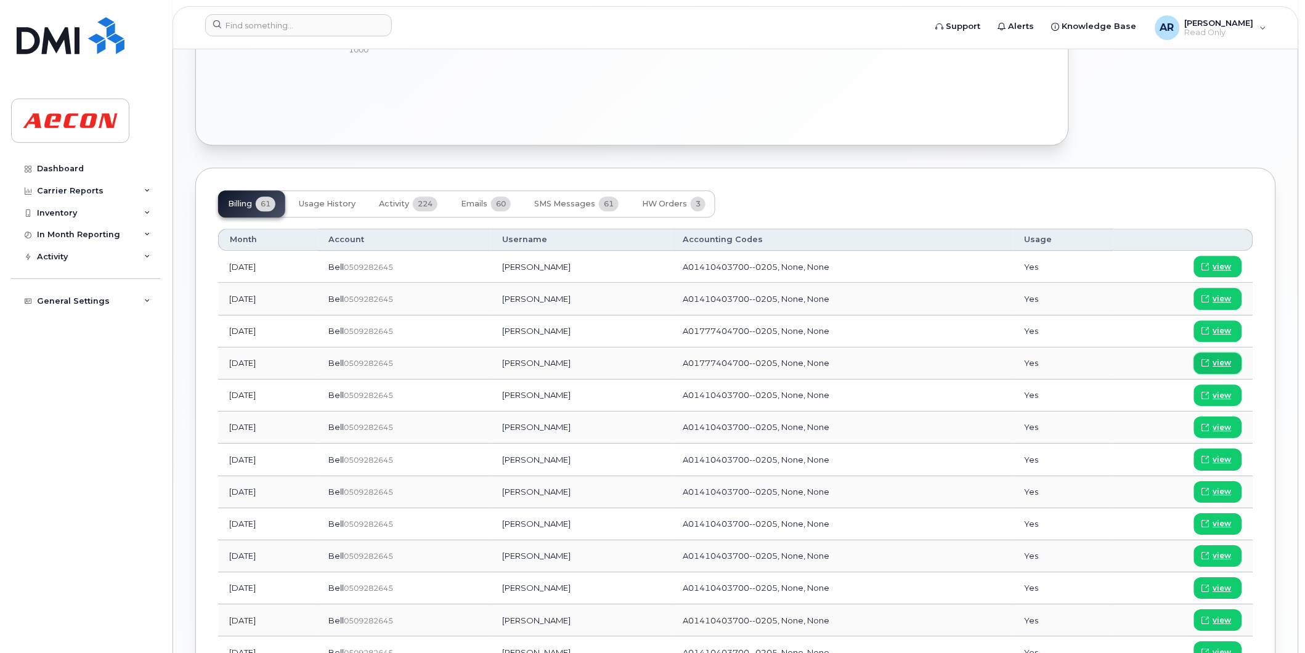
click at [1220, 359] on span "view" at bounding box center [1222, 362] width 18 height 11
click at [270, 31] on input at bounding box center [298, 25] width 187 height 22
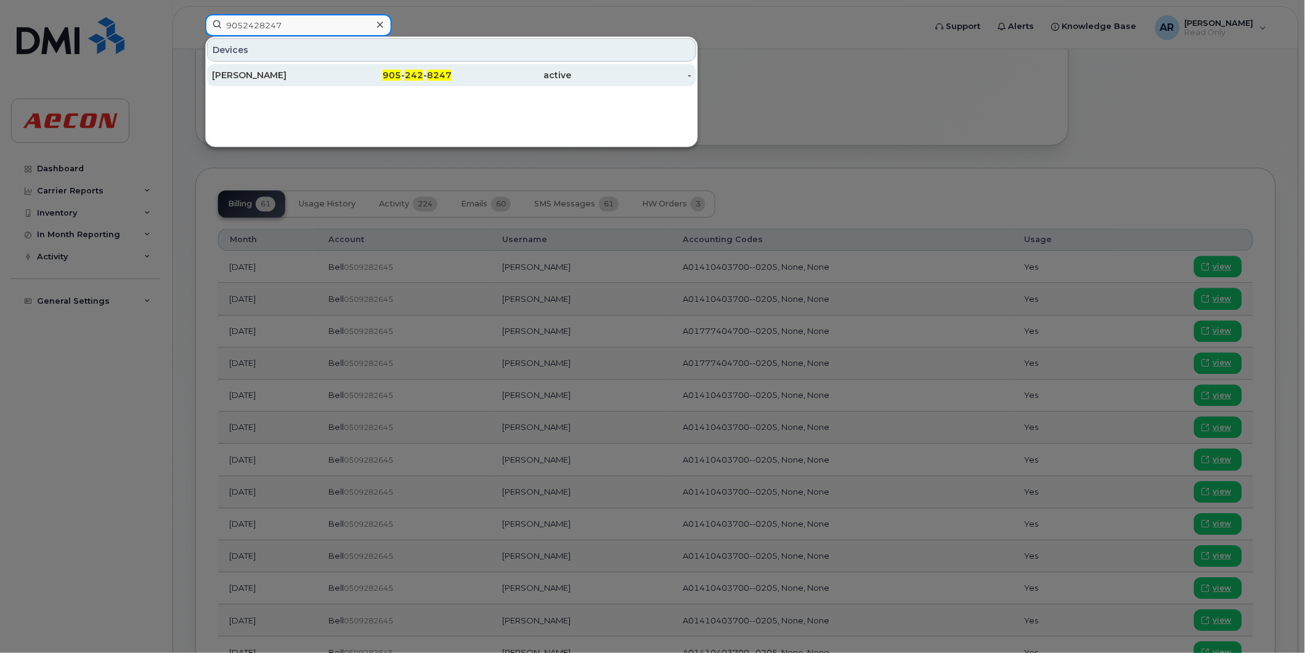
type input "9052428247"
click at [333, 79] on div "905 - 242 - 8247" at bounding box center [392, 75] width 120 height 12
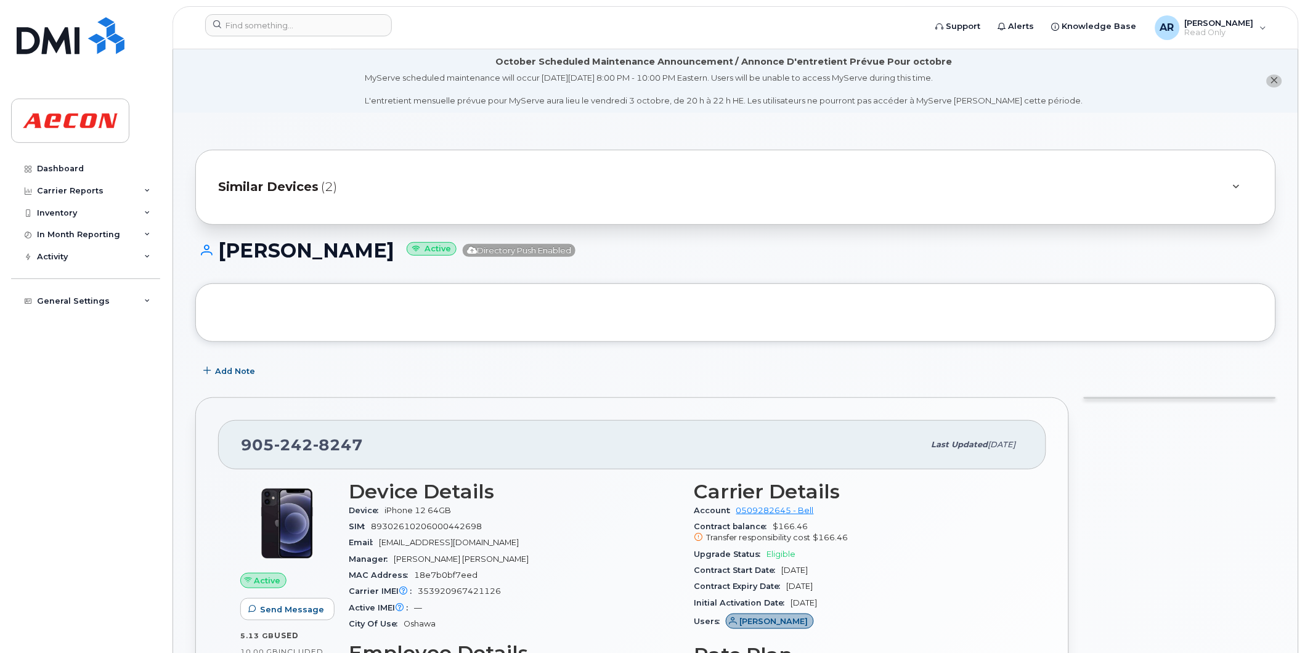
drag, startPoint x: 384, startPoint y: 250, endPoint x: 218, endPoint y: 254, distance: 165.8
click at [218, 254] on h1 "Lukasz Matysek Active Directory Push Enabled" at bounding box center [735, 251] width 1081 height 22
copy h1 "Lukasz Matysek"
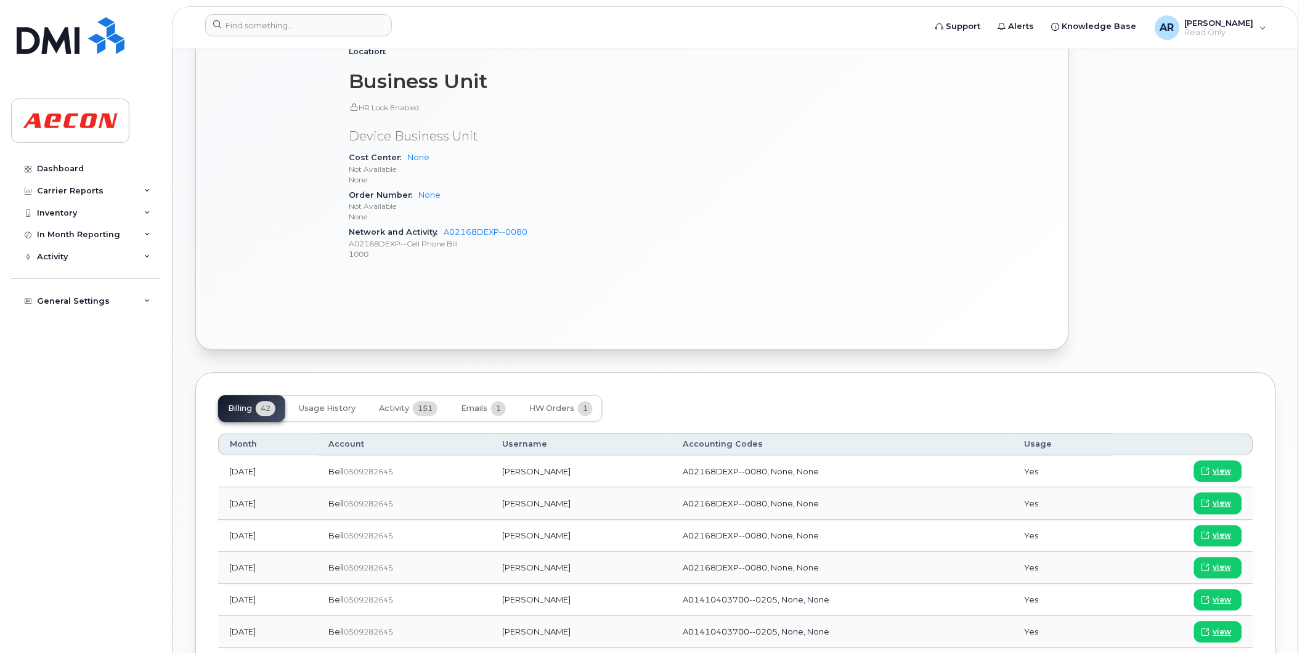
scroll to position [753, 0]
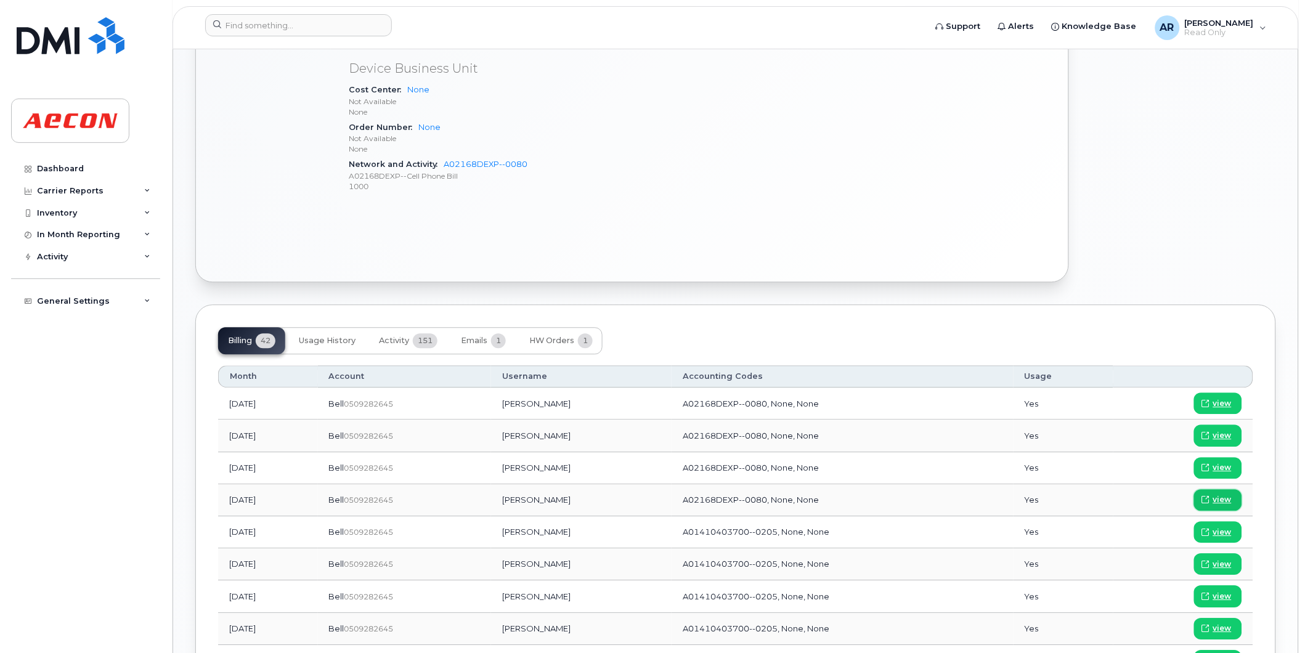
click at [1241, 501] on link "view" at bounding box center [1218, 500] width 48 height 22
click at [277, 21] on input at bounding box center [298, 25] width 187 height 22
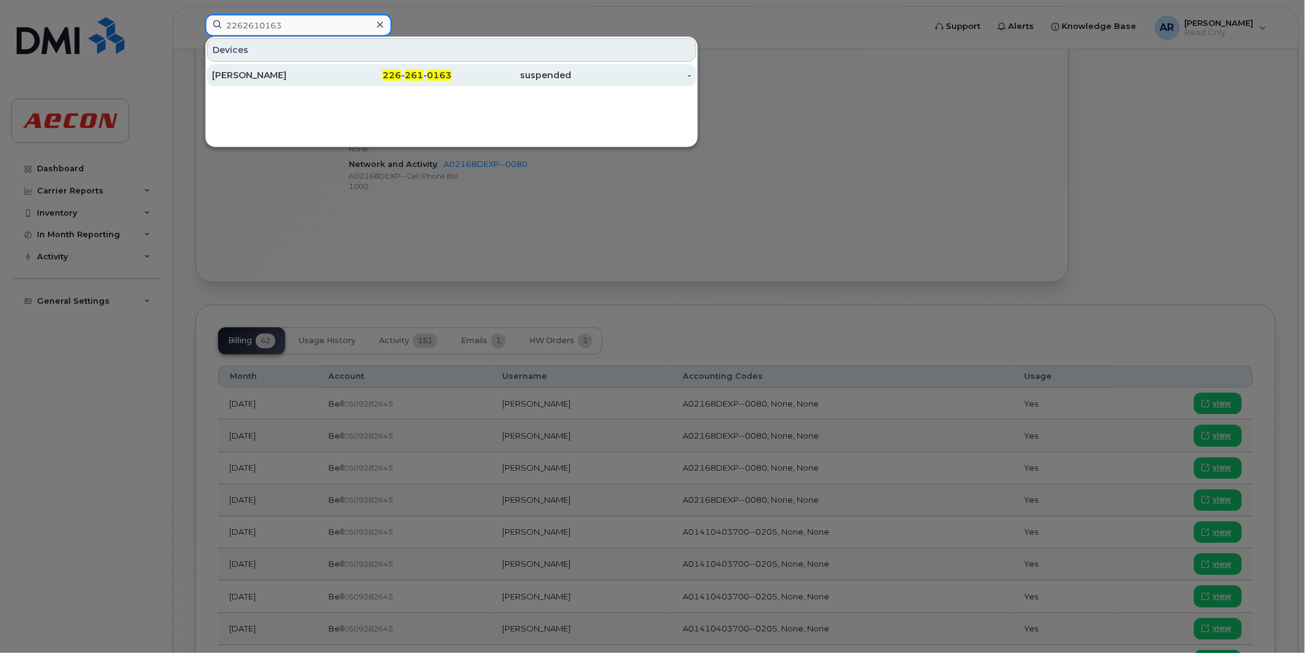
type input "2262610163"
click at [353, 68] on div "226 - 261 - 0163" at bounding box center [392, 75] width 120 height 22
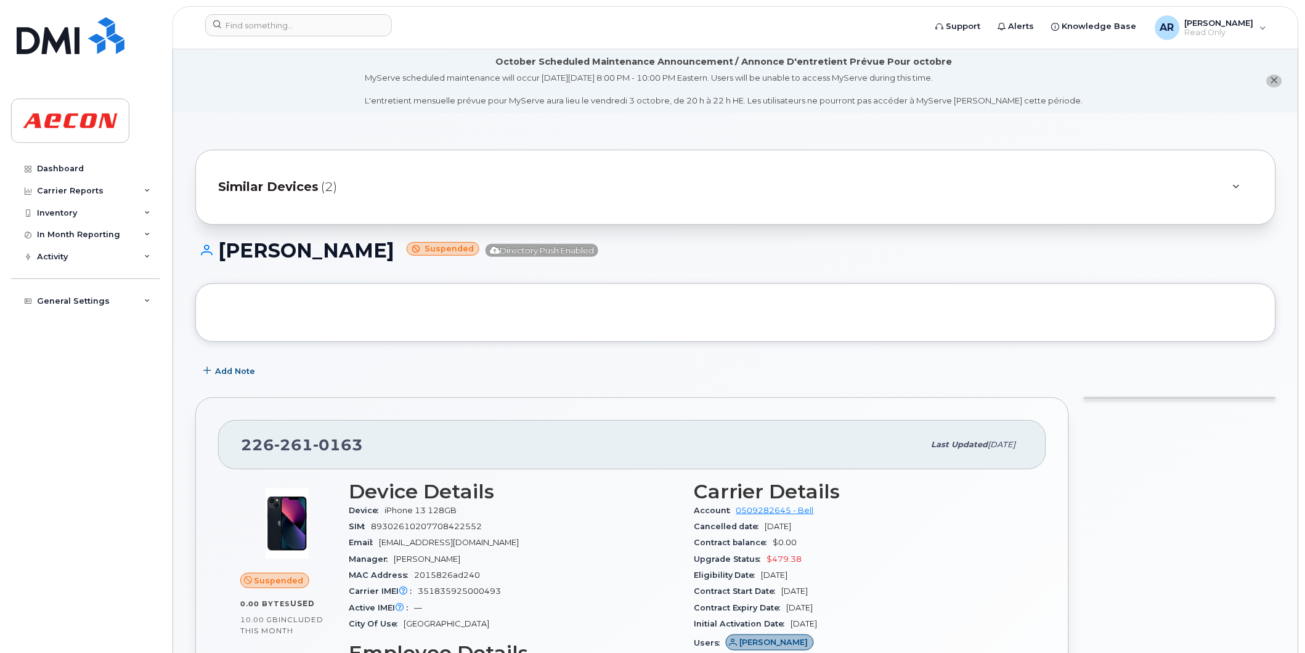
drag, startPoint x: 373, startPoint y: 254, endPoint x: 224, endPoint y: 253, distance: 149.1
click at [224, 253] on h1 "[PERSON_NAME] Suspended Directory Push Enabled" at bounding box center [735, 251] width 1081 height 22
copy h1 "[PERSON_NAME]"
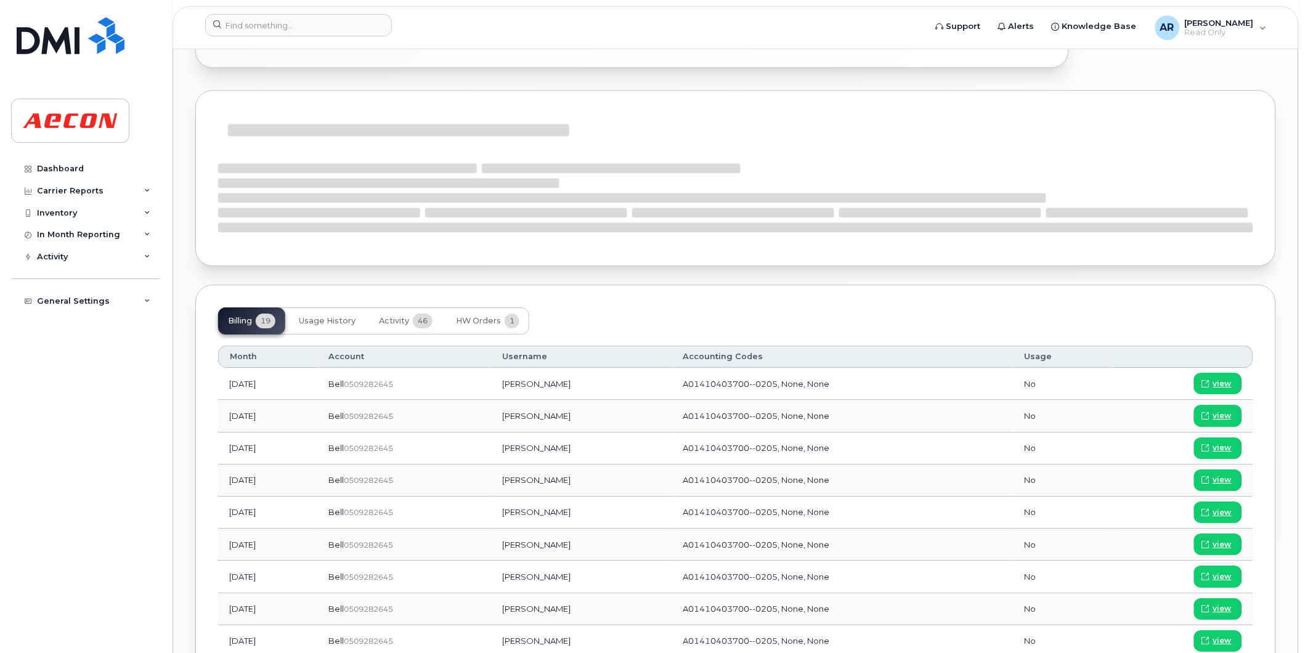
scroll to position [1027, 0]
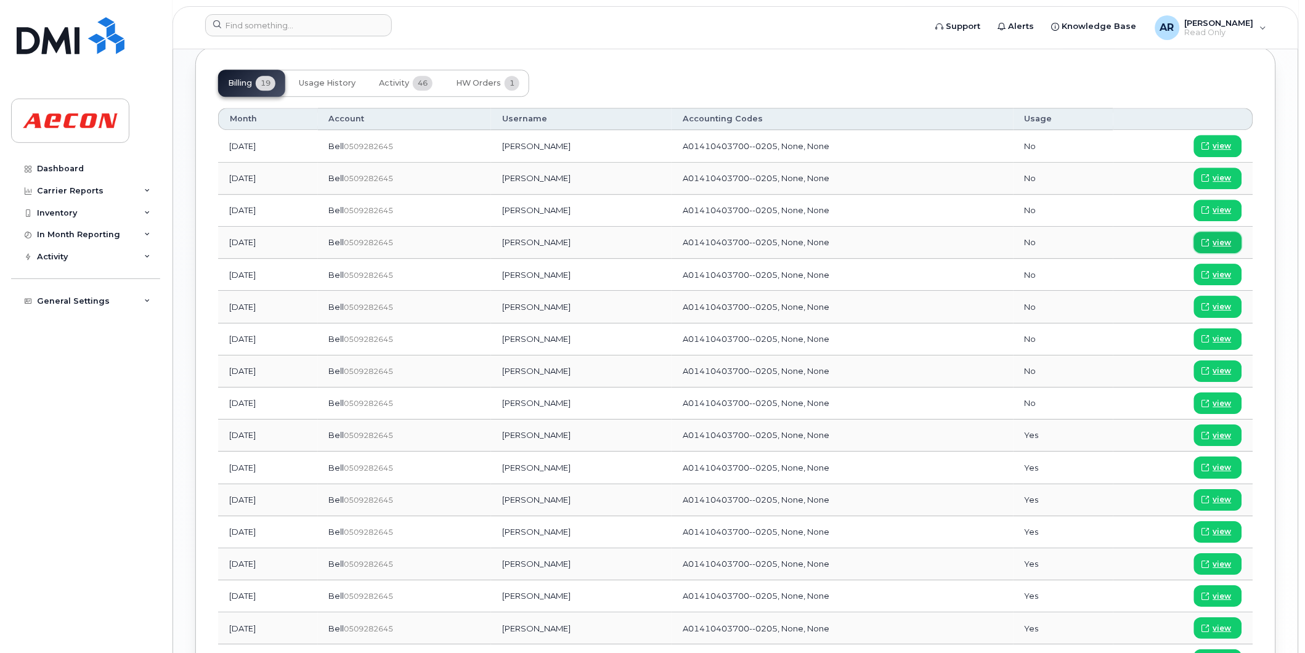
click at [1217, 242] on span "view" at bounding box center [1222, 242] width 18 height 11
click at [325, 30] on input at bounding box center [298, 25] width 187 height 22
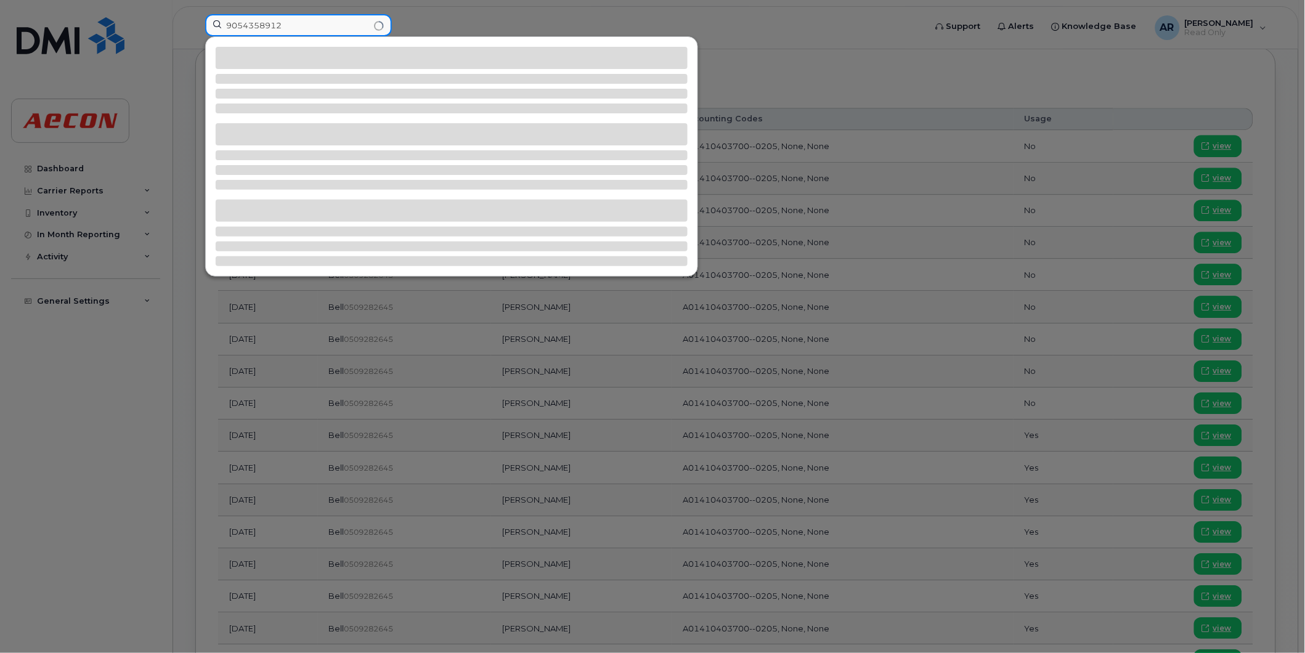
type input "9054358912"
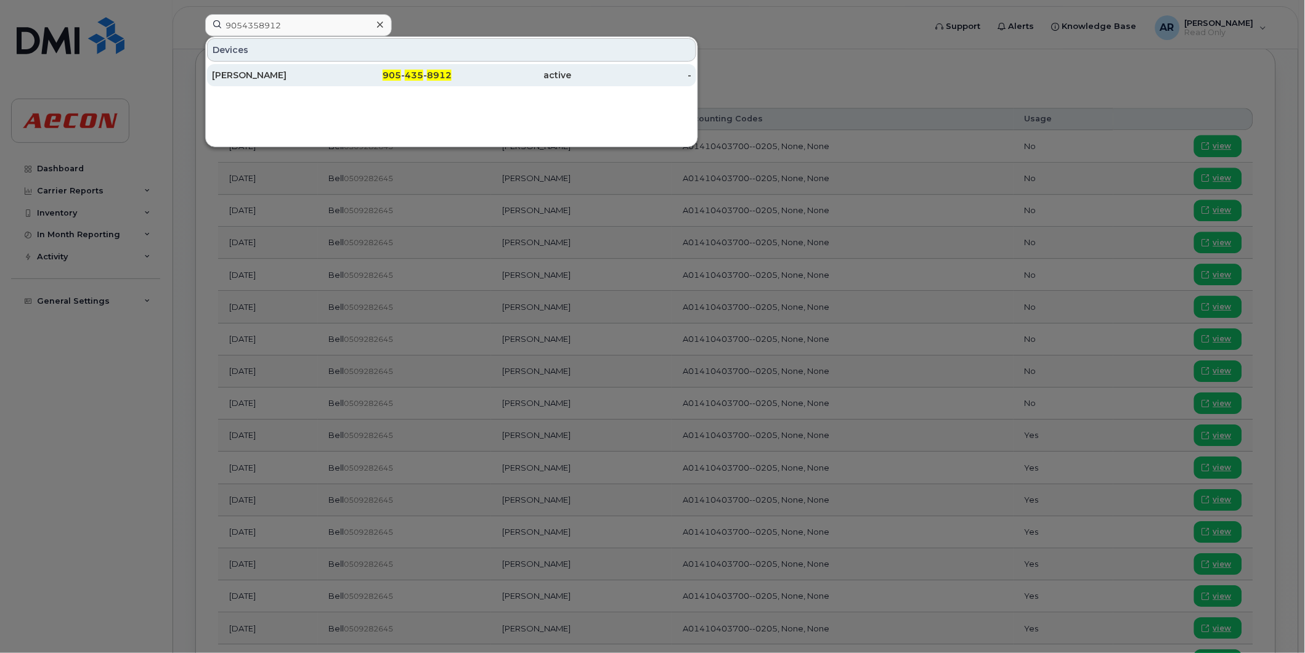
click at [323, 78] on div "[PERSON_NAME]" at bounding box center [272, 75] width 120 height 12
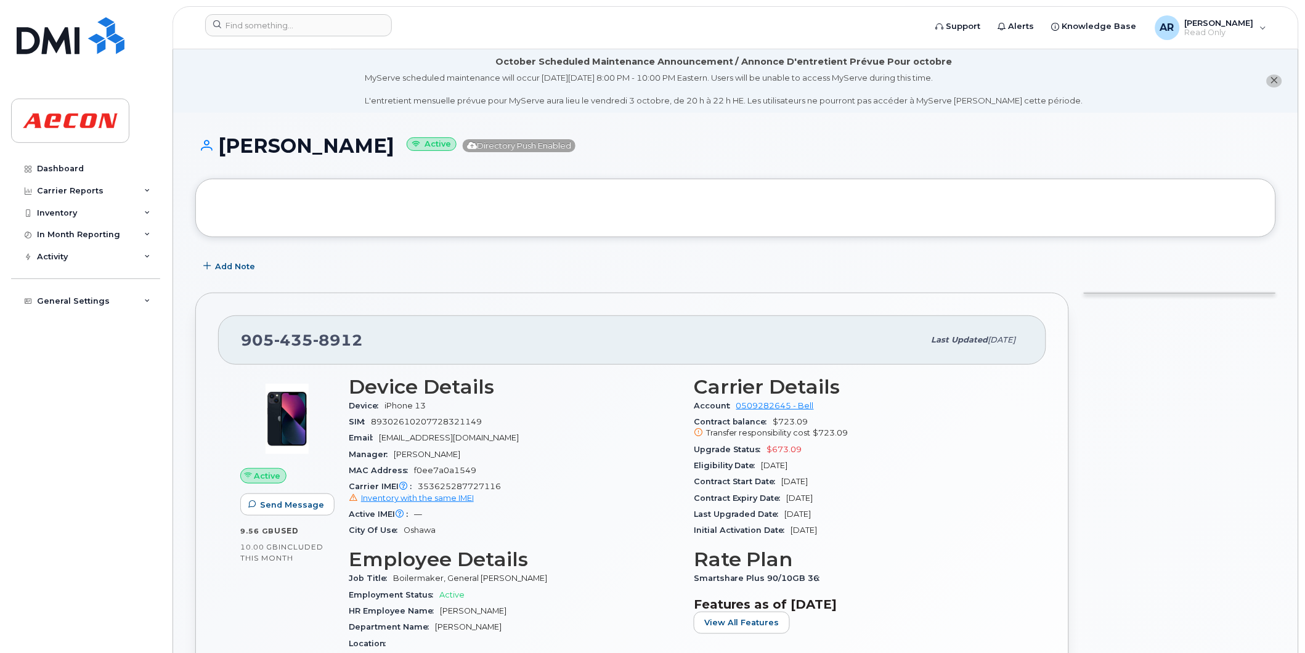
drag, startPoint x: 388, startPoint y: 152, endPoint x: 225, endPoint y: 151, distance: 163.3
click at [225, 151] on h1 "Nathon Taraniuk Active Directory Push Enabled" at bounding box center [735, 146] width 1081 height 22
copy h1 "Nathon Taraniuk"
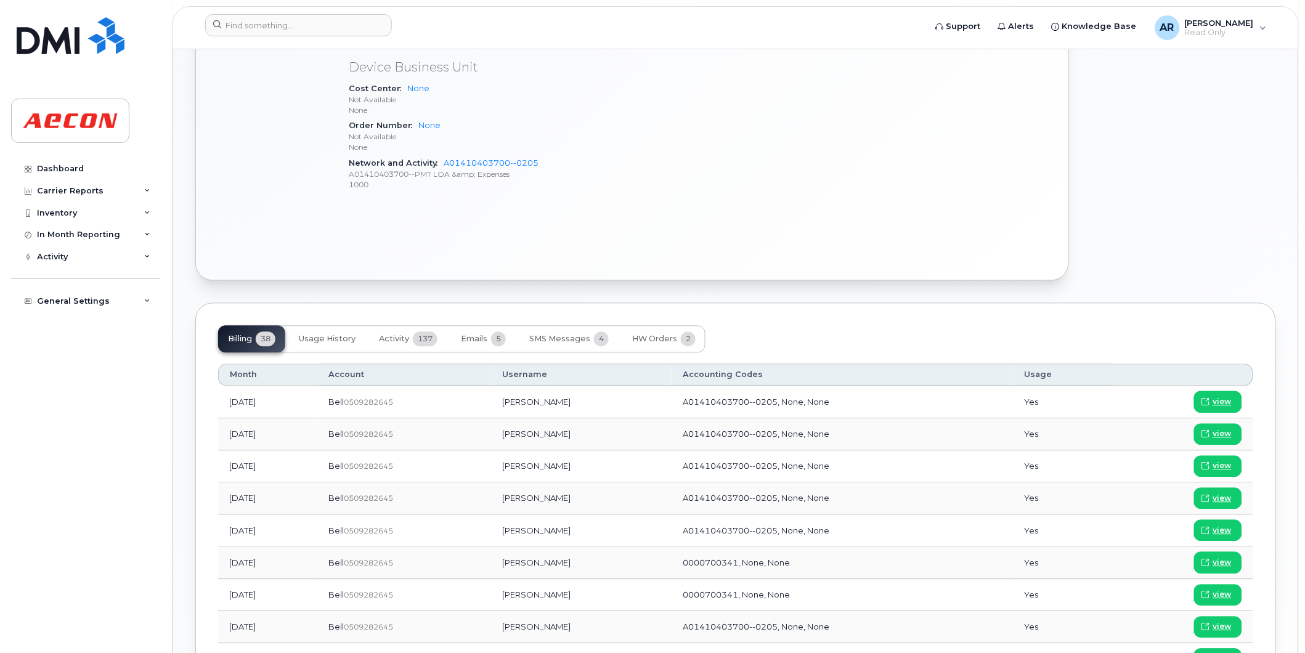
scroll to position [685, 0]
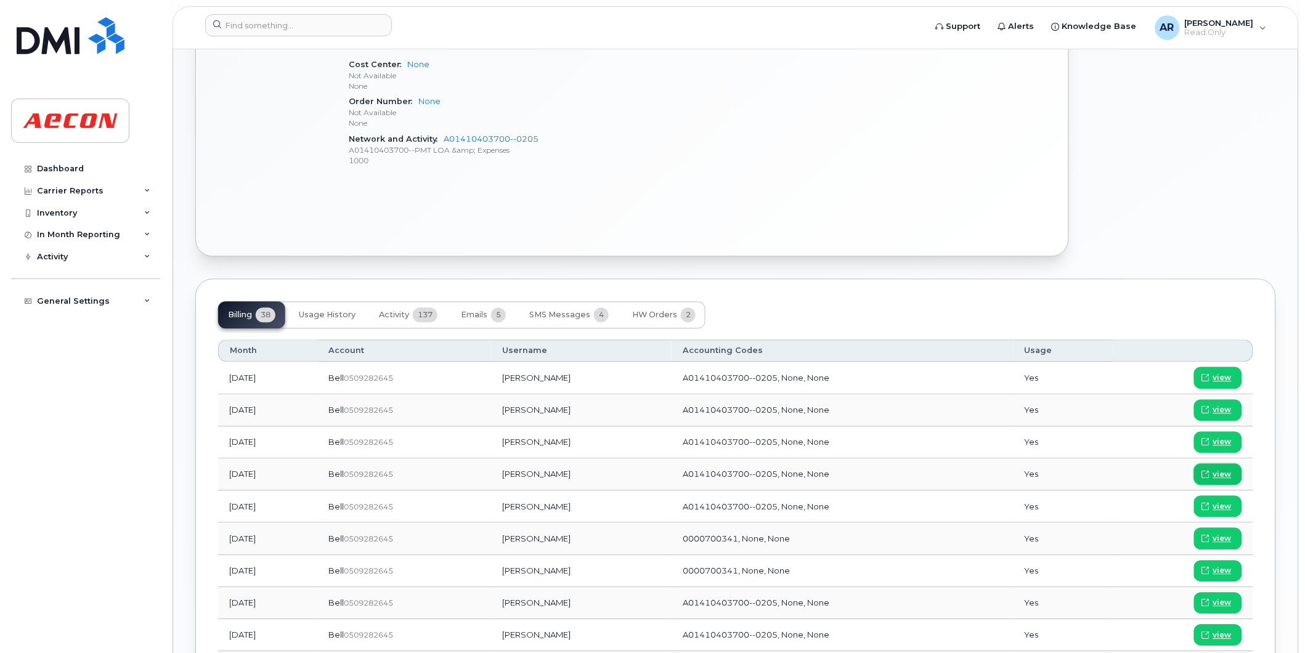
click at [1218, 473] on span "view" at bounding box center [1222, 475] width 18 height 11
click at [300, 28] on input at bounding box center [298, 25] width 187 height 22
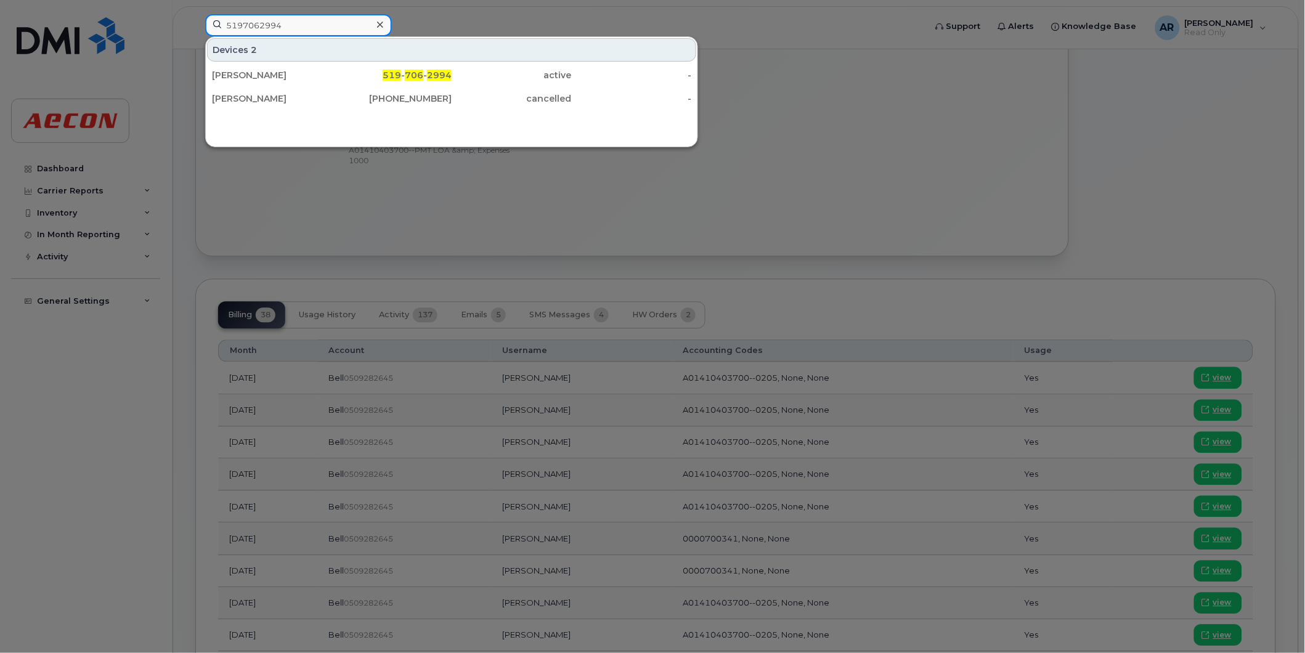
type input "5197062994"
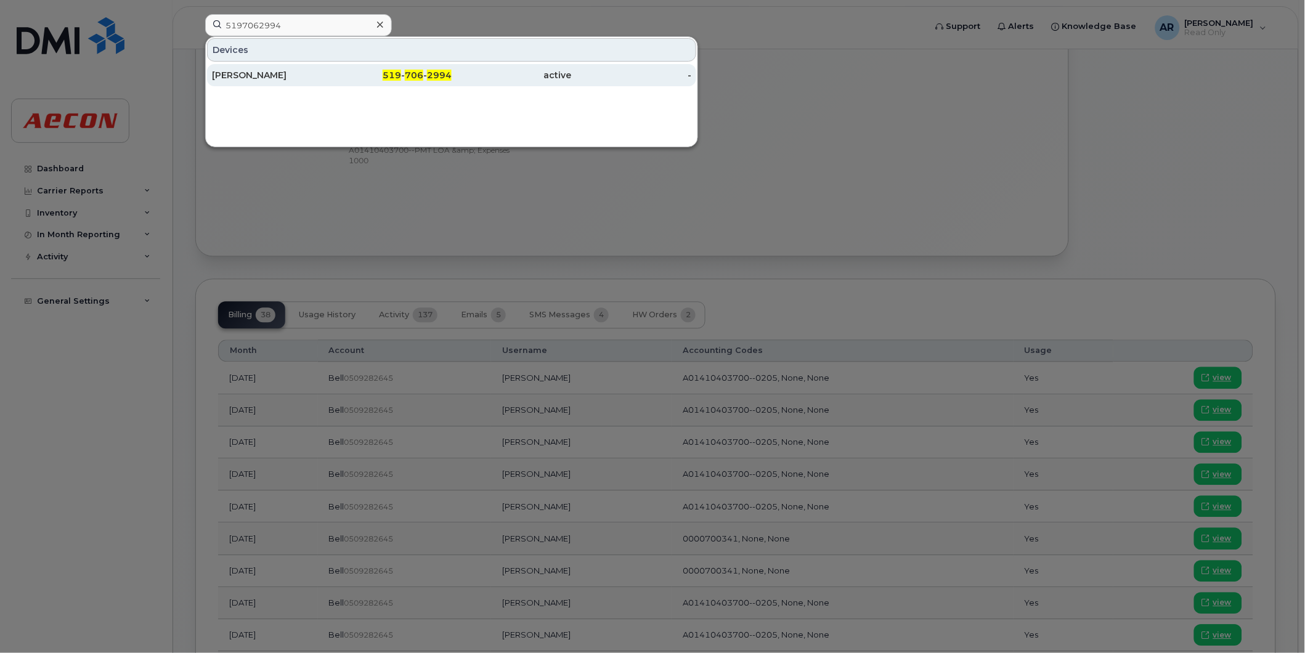
click at [336, 68] on div "519 - 706 - 2994" at bounding box center [392, 75] width 120 height 22
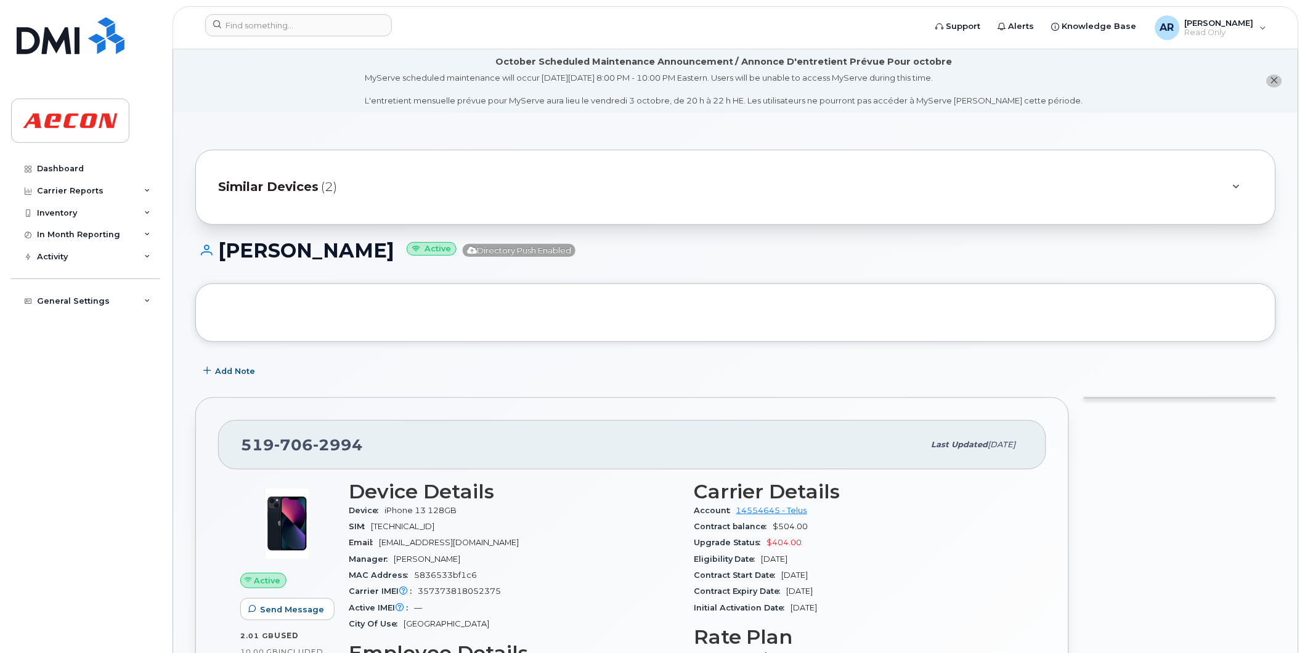
drag, startPoint x: 355, startPoint y: 253, endPoint x: 206, endPoint y: 251, distance: 149.1
click at [206, 251] on h1 "Allison Frook Active Directory Push Enabled" at bounding box center [735, 251] width 1081 height 22
copy h1 "Allison Frook"
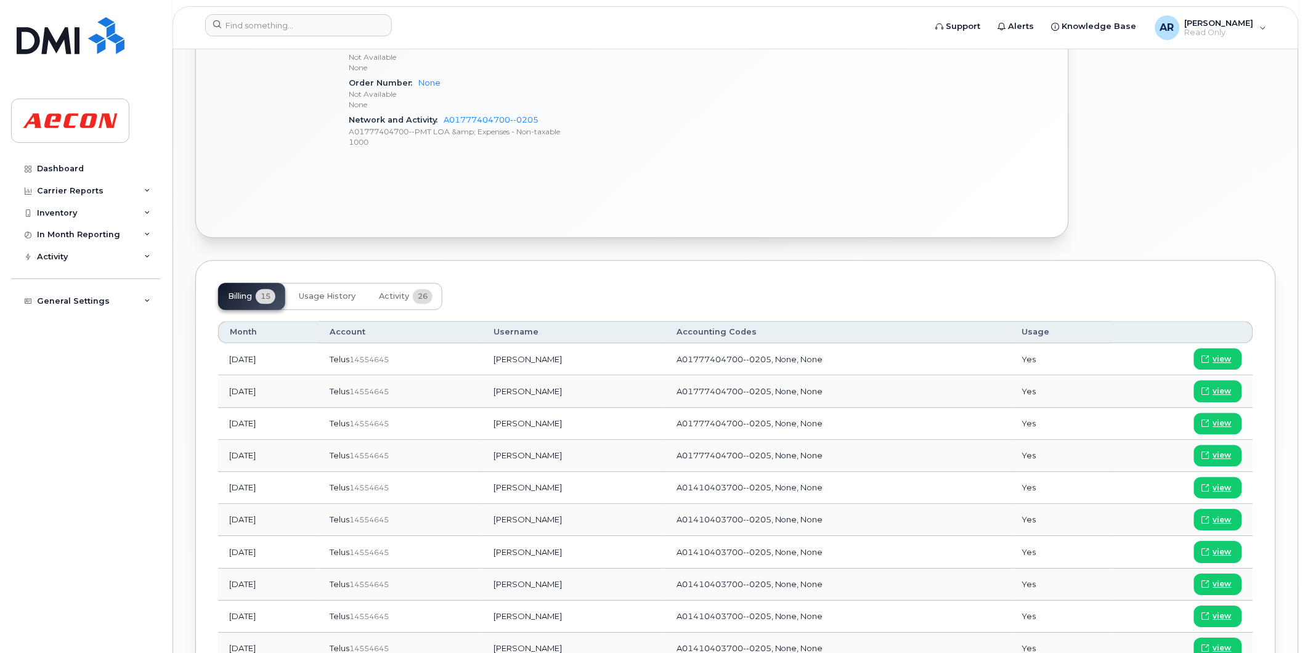
scroll to position [821, 0]
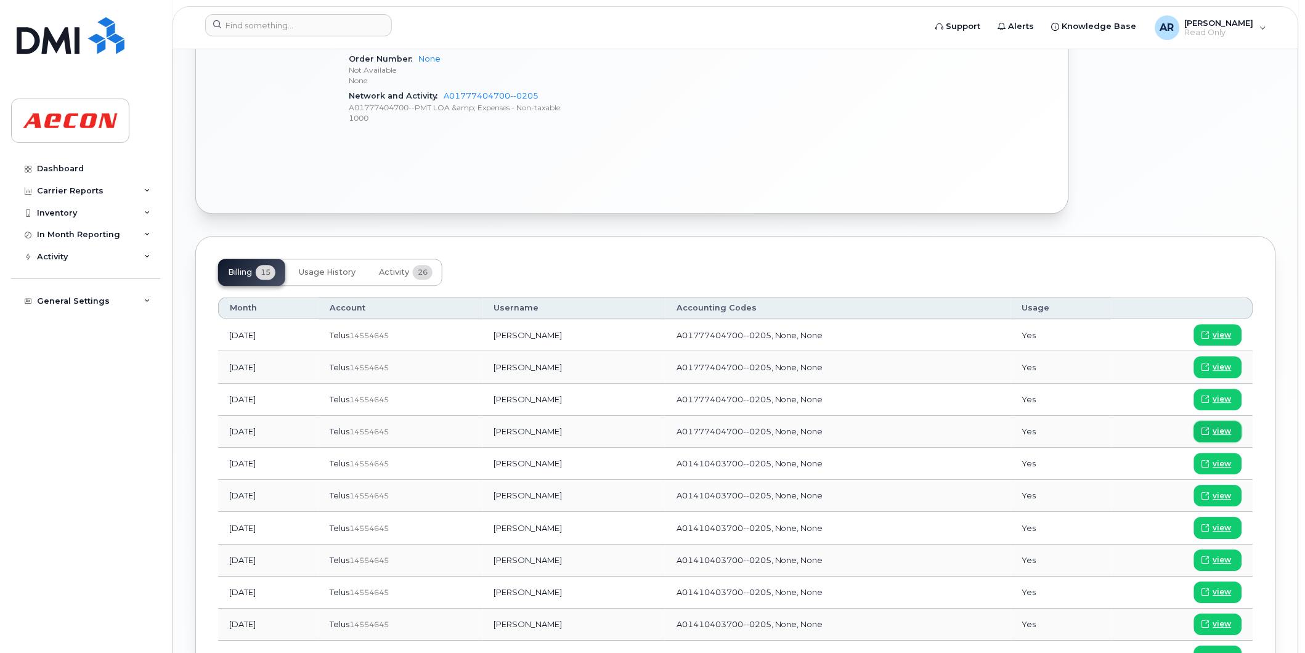
click at [1221, 431] on span "view" at bounding box center [1222, 431] width 18 height 11
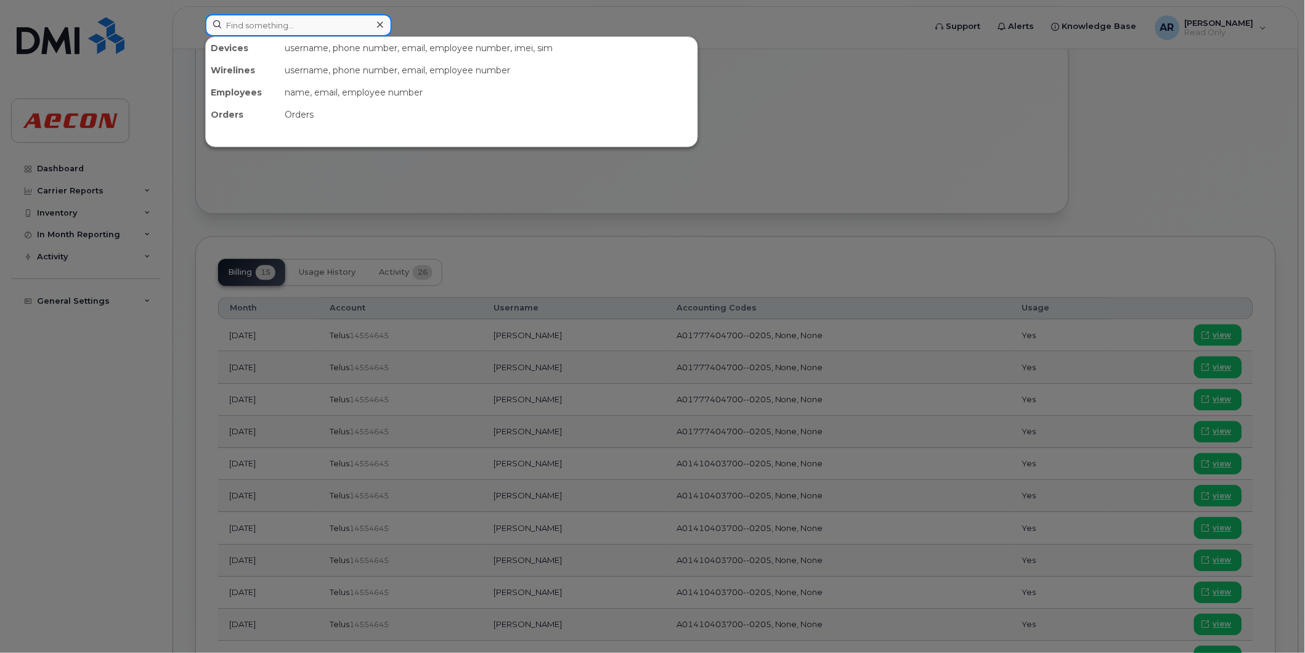
click at [232, 29] on input at bounding box center [298, 25] width 187 height 22
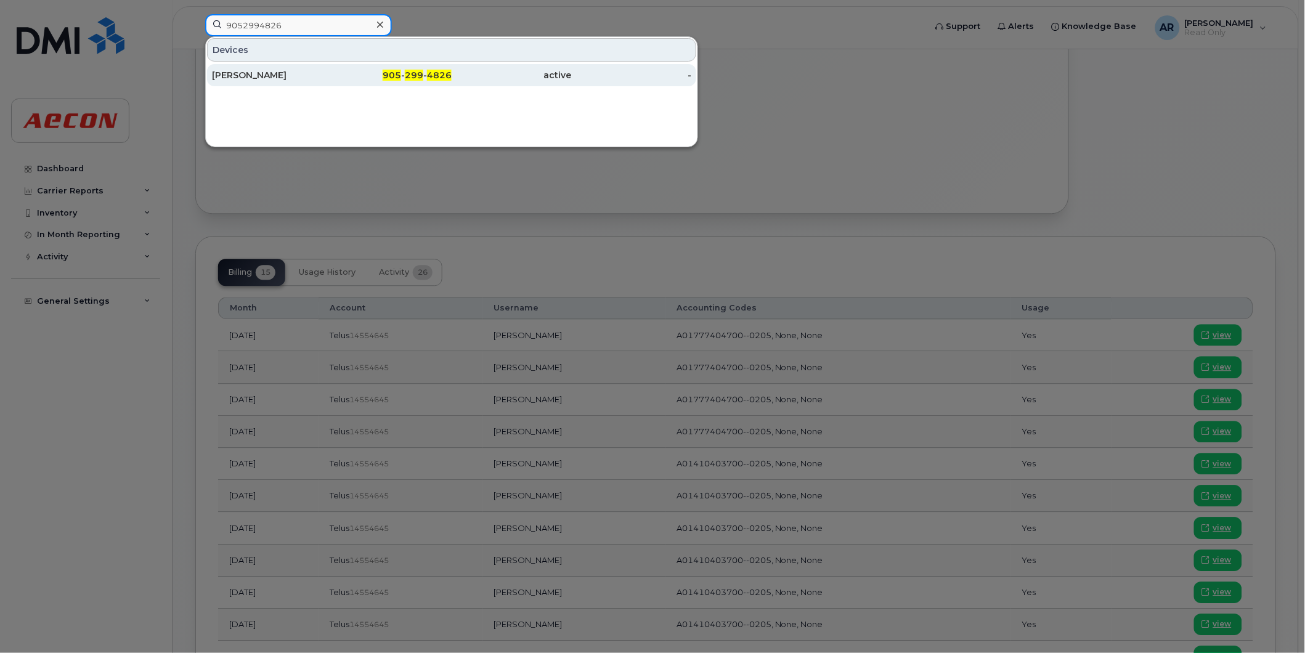
type input "9052994826"
click at [296, 81] on div "Silvano Filippelli" at bounding box center [272, 75] width 120 height 12
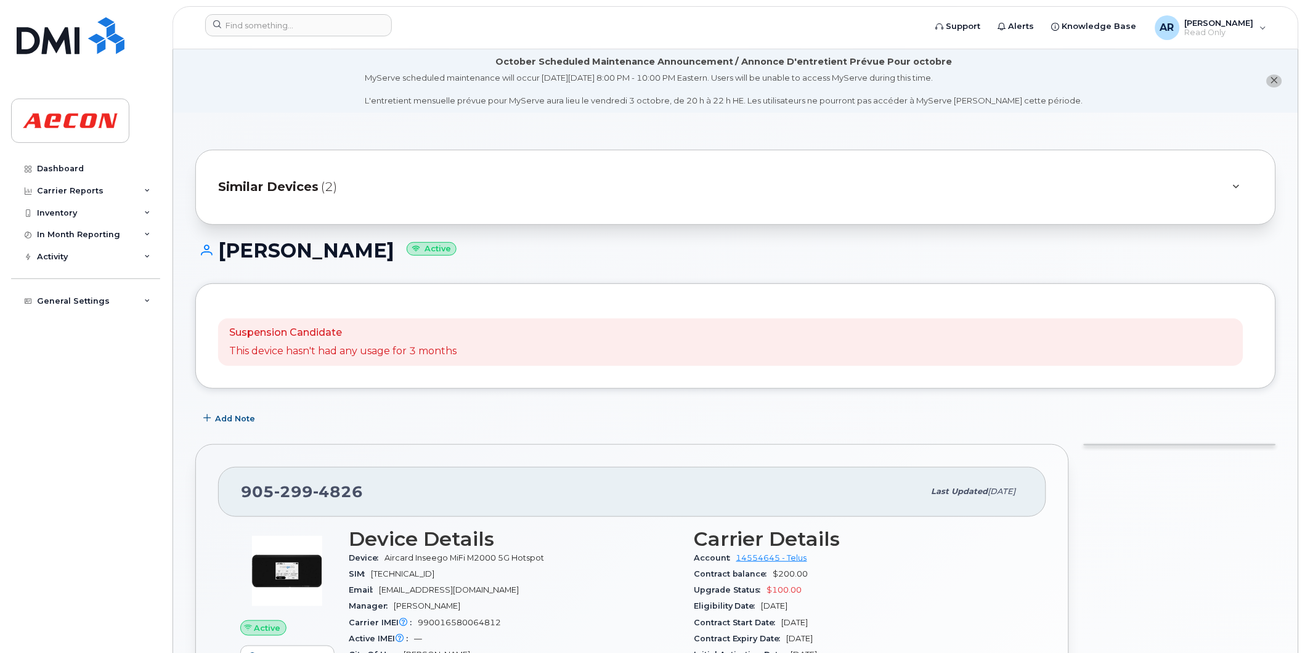
drag, startPoint x: 383, startPoint y: 254, endPoint x: 222, endPoint y: 259, distance: 161.5
click at [222, 259] on h1 "[PERSON_NAME] Active" at bounding box center [735, 251] width 1081 height 22
copy h1 "[PERSON_NAME]"
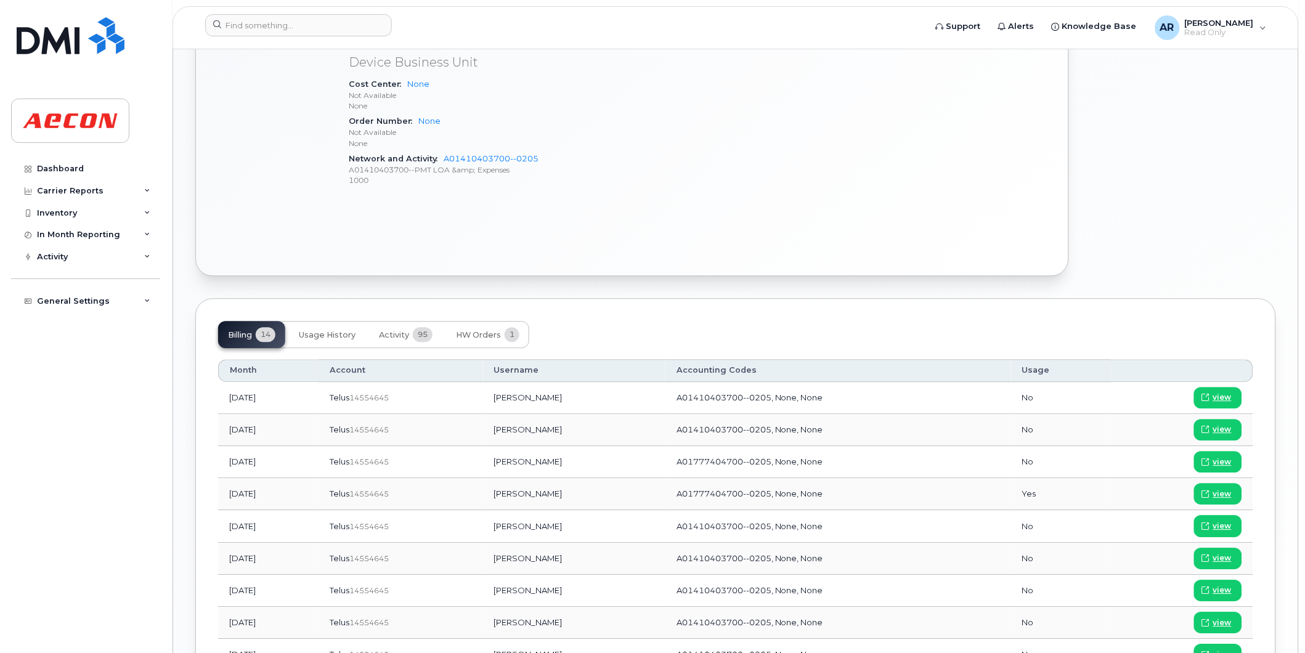
scroll to position [821, 0]
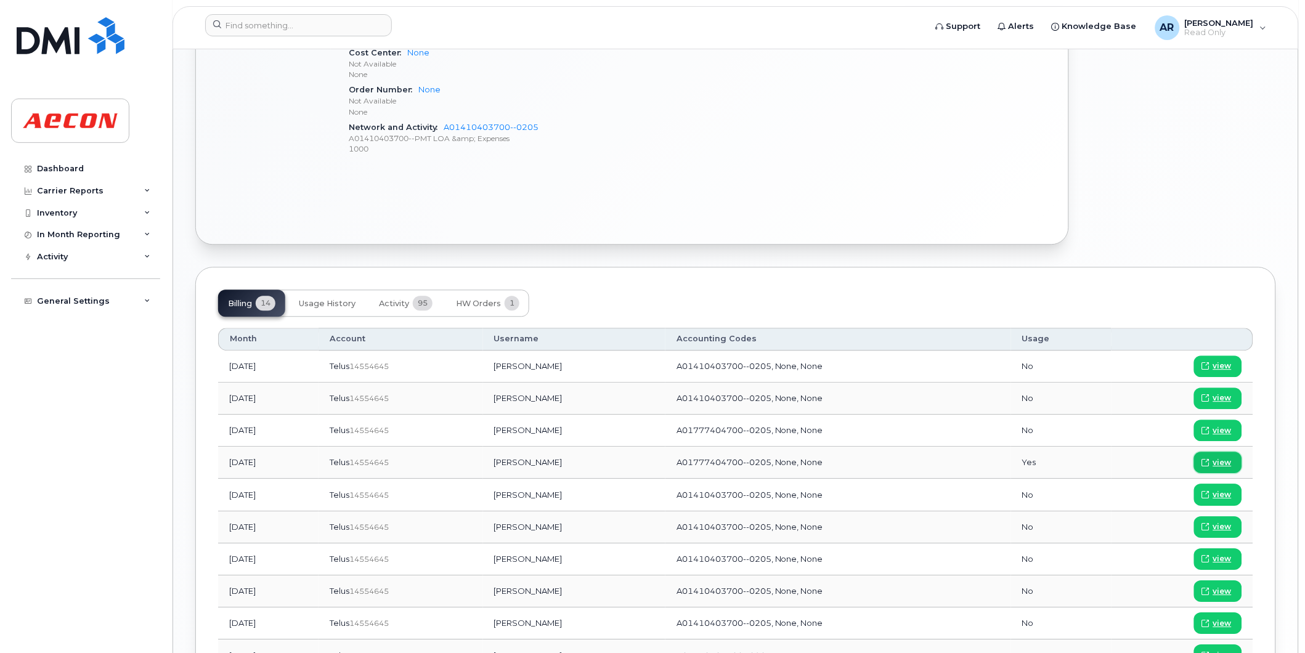
click at [1213, 460] on link "view" at bounding box center [1218, 463] width 48 height 22
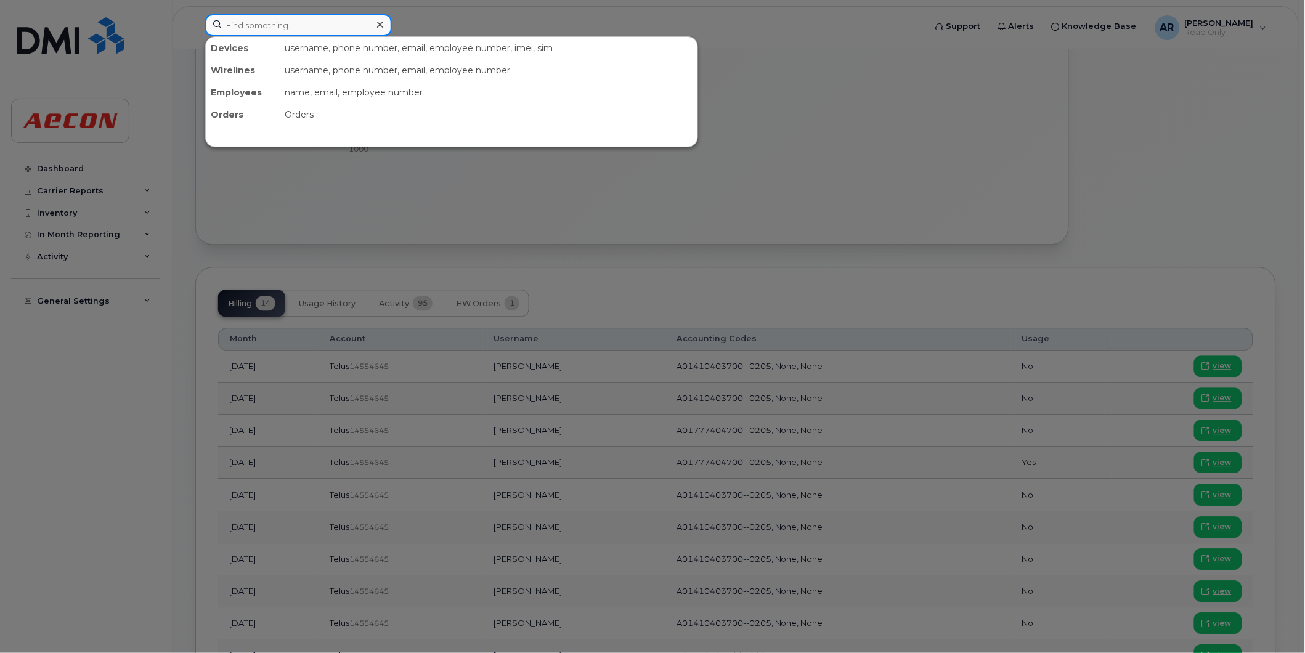
click at [297, 22] on input at bounding box center [298, 25] width 187 height 22
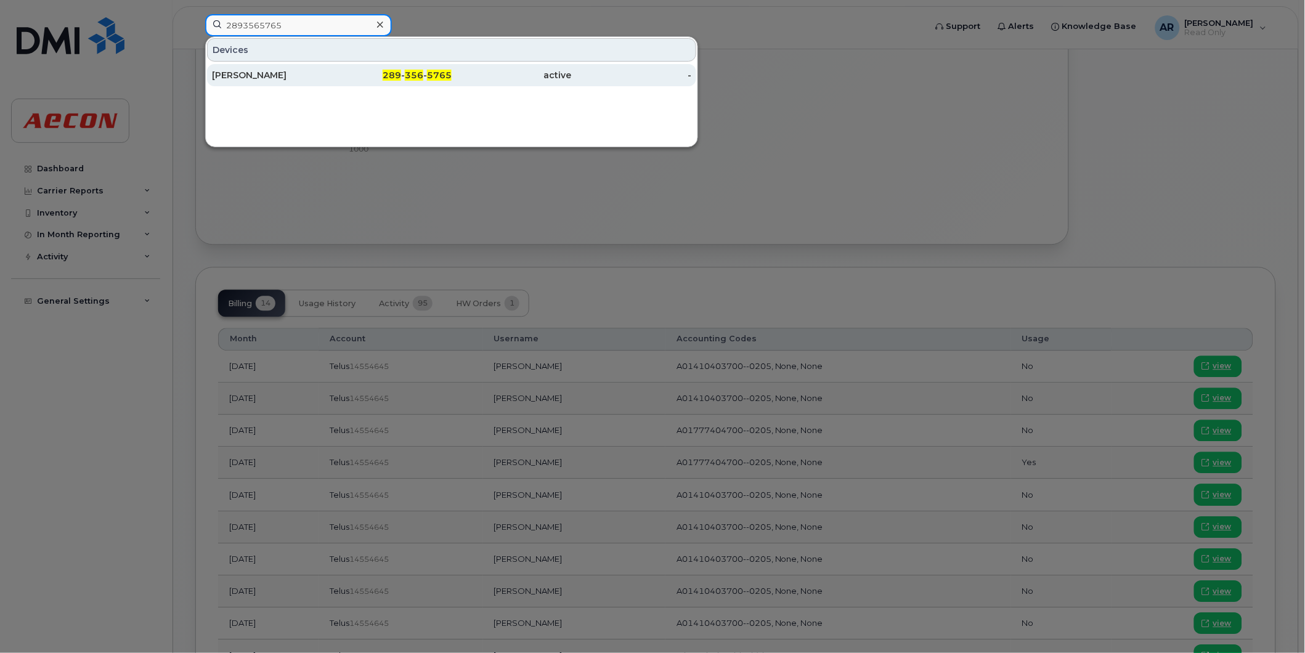
type input "2893565765"
click at [284, 78] on div "[PERSON_NAME]" at bounding box center [272, 75] width 120 height 12
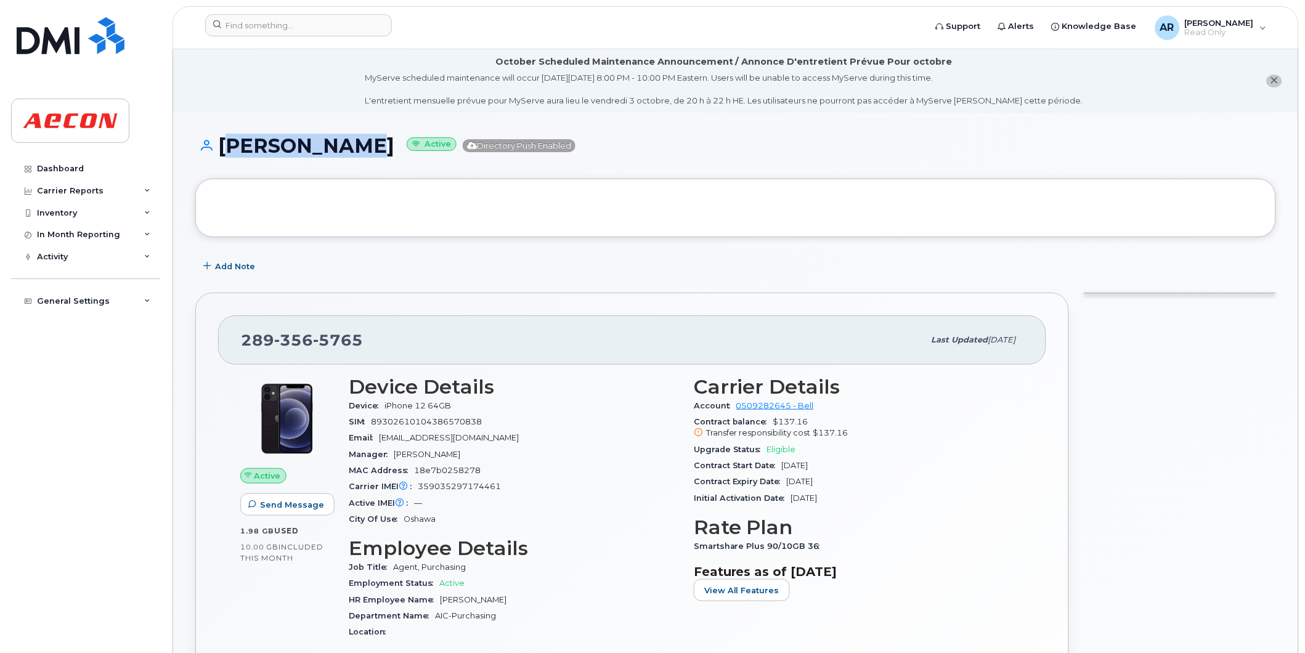
drag, startPoint x: 342, startPoint y: 150, endPoint x: 225, endPoint y: 151, distance: 117.1
click at [225, 151] on h1 "[PERSON_NAME] Active Directory Push Enabled" at bounding box center [735, 146] width 1081 height 22
copy h1 "[PERSON_NAME]"
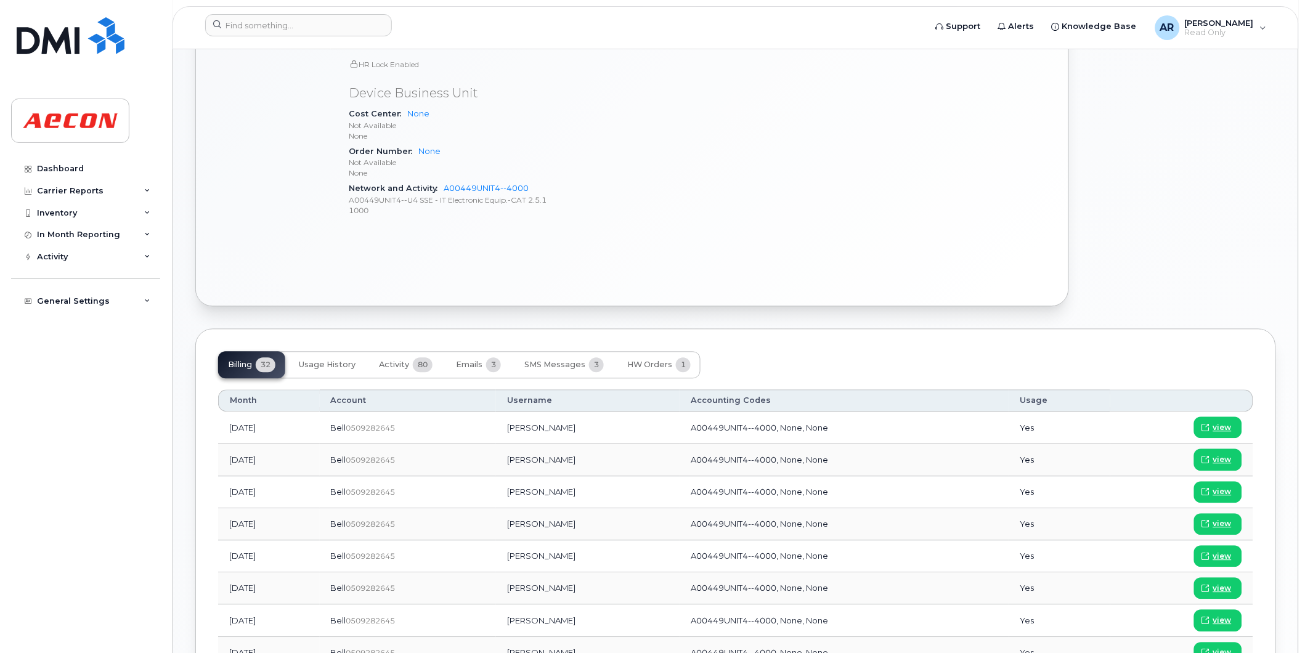
scroll to position [753, 0]
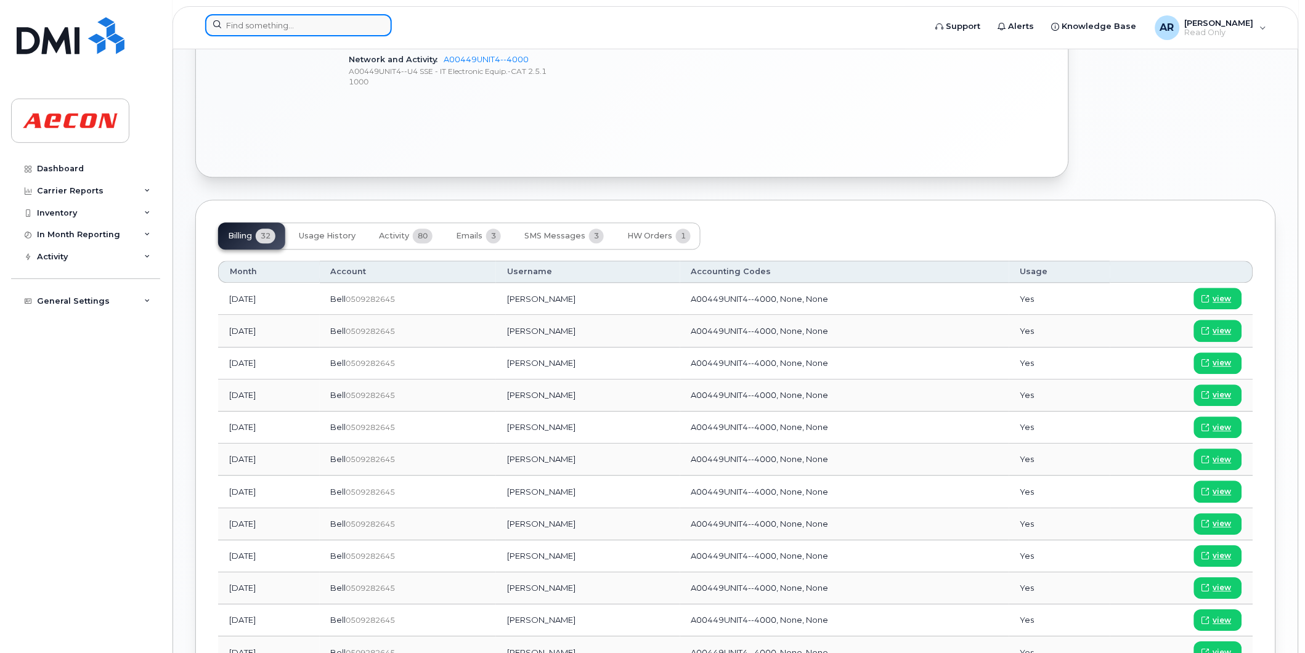
click at [338, 20] on input at bounding box center [298, 25] width 187 height 22
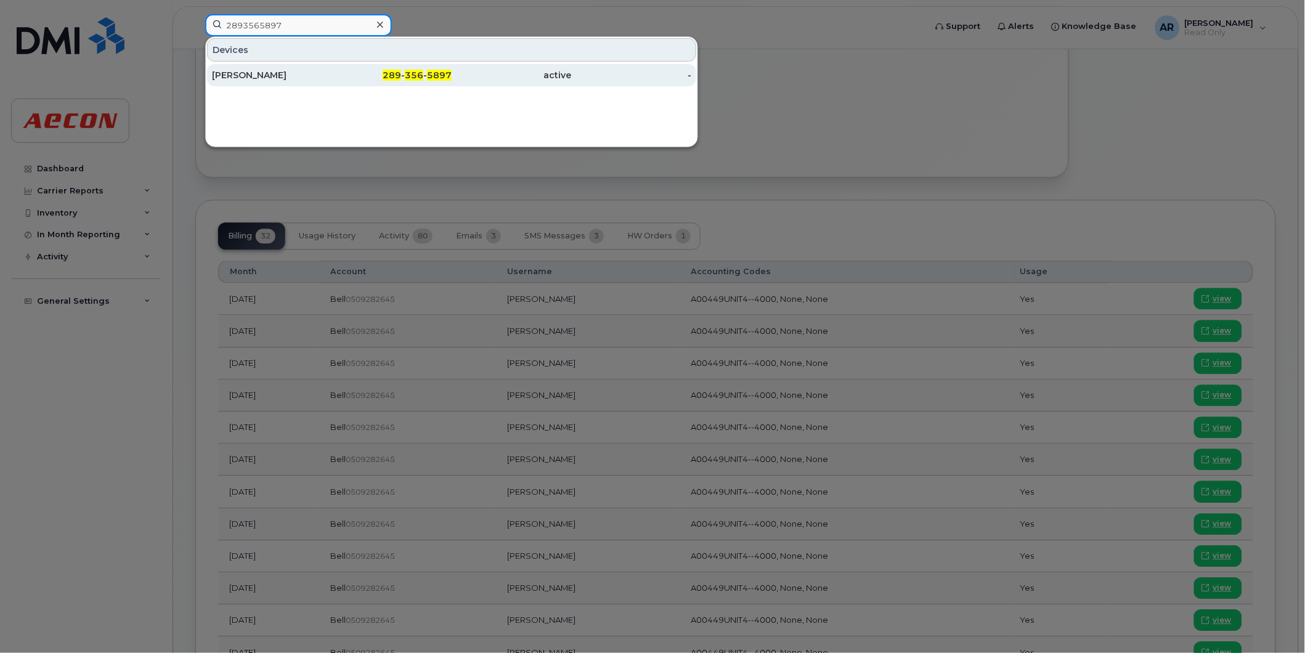
type input "2893565897"
click at [346, 75] on div "289 - 356 - 5897" at bounding box center [392, 75] width 120 height 12
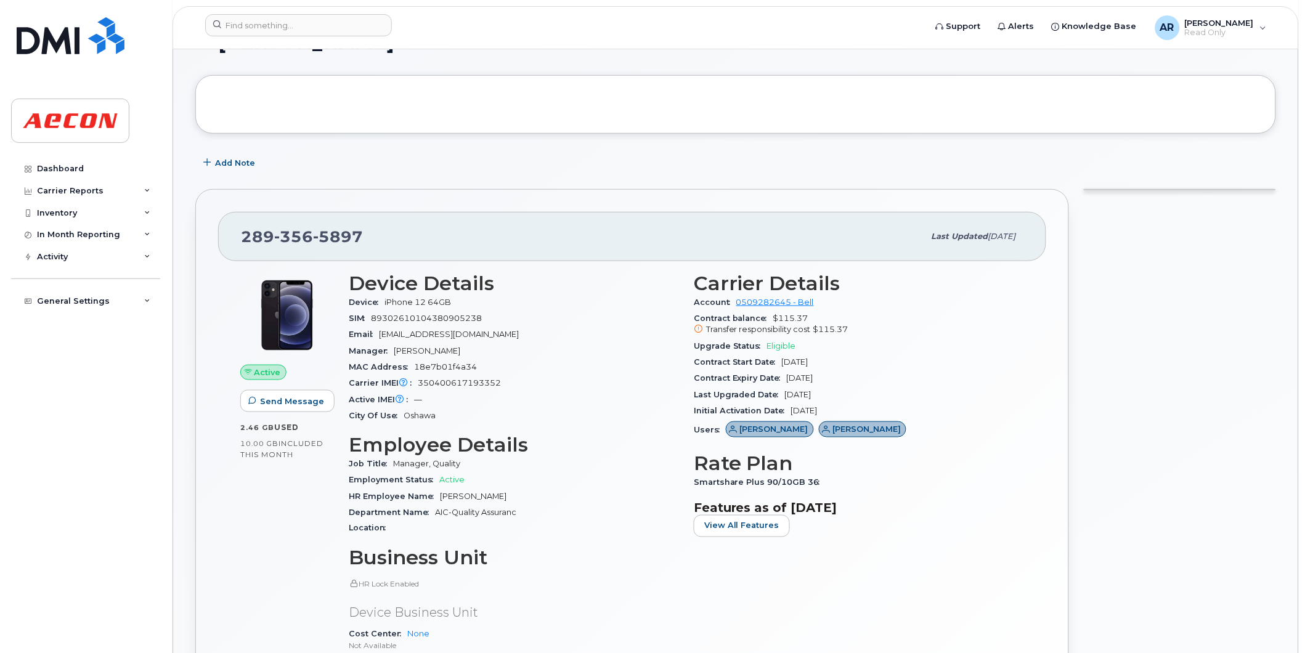
scroll to position [105, 0]
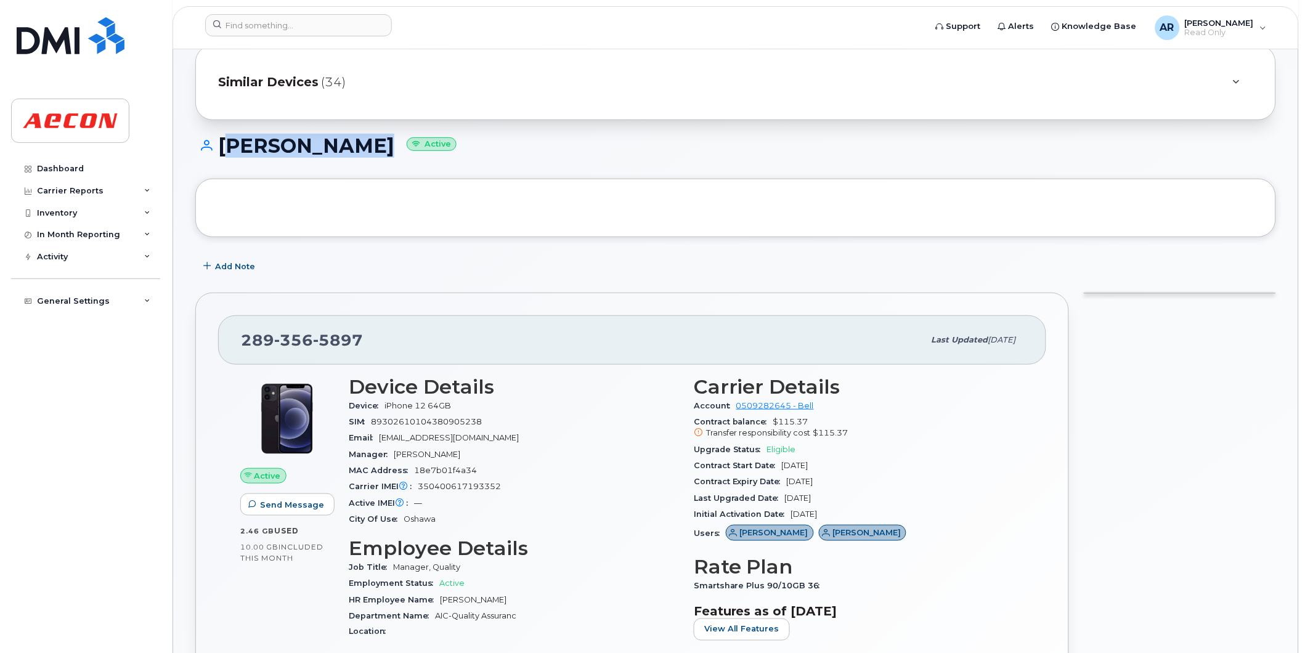
drag, startPoint x: 349, startPoint y: 149, endPoint x: 222, endPoint y: 154, distance: 127.0
click at [222, 154] on h1 "[PERSON_NAME] Active" at bounding box center [735, 146] width 1081 height 22
copy h1 "[PERSON_NAME]"
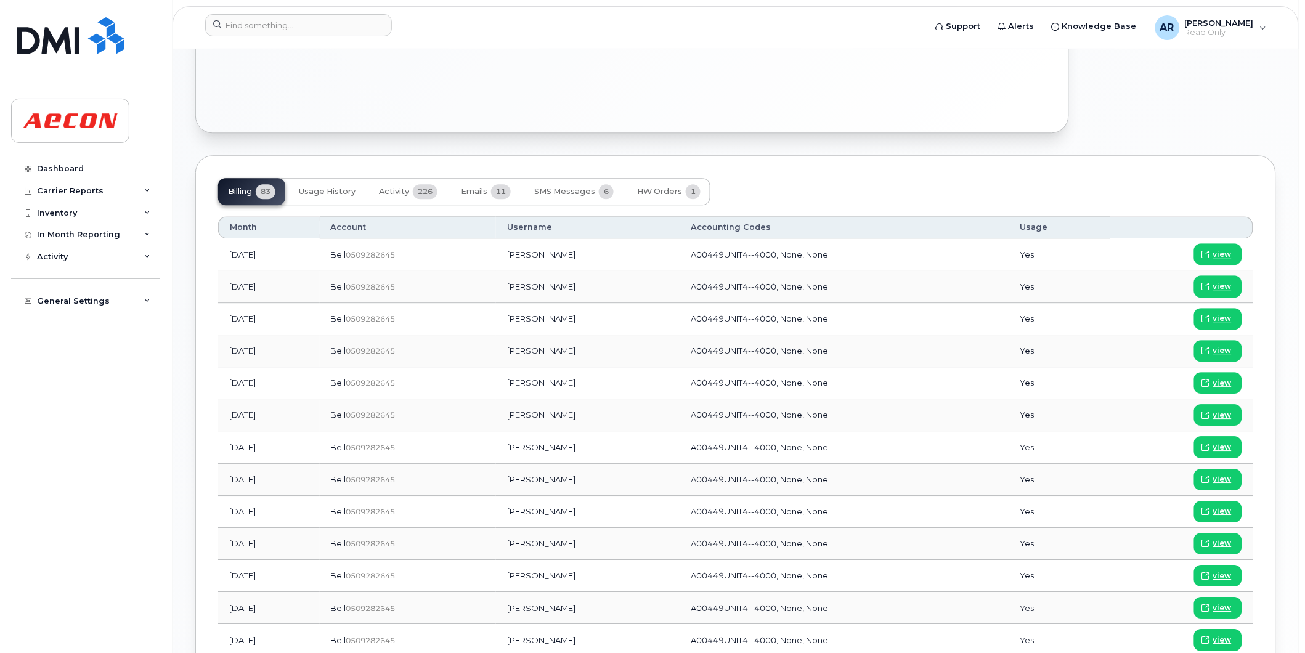
scroll to position [926, 0]
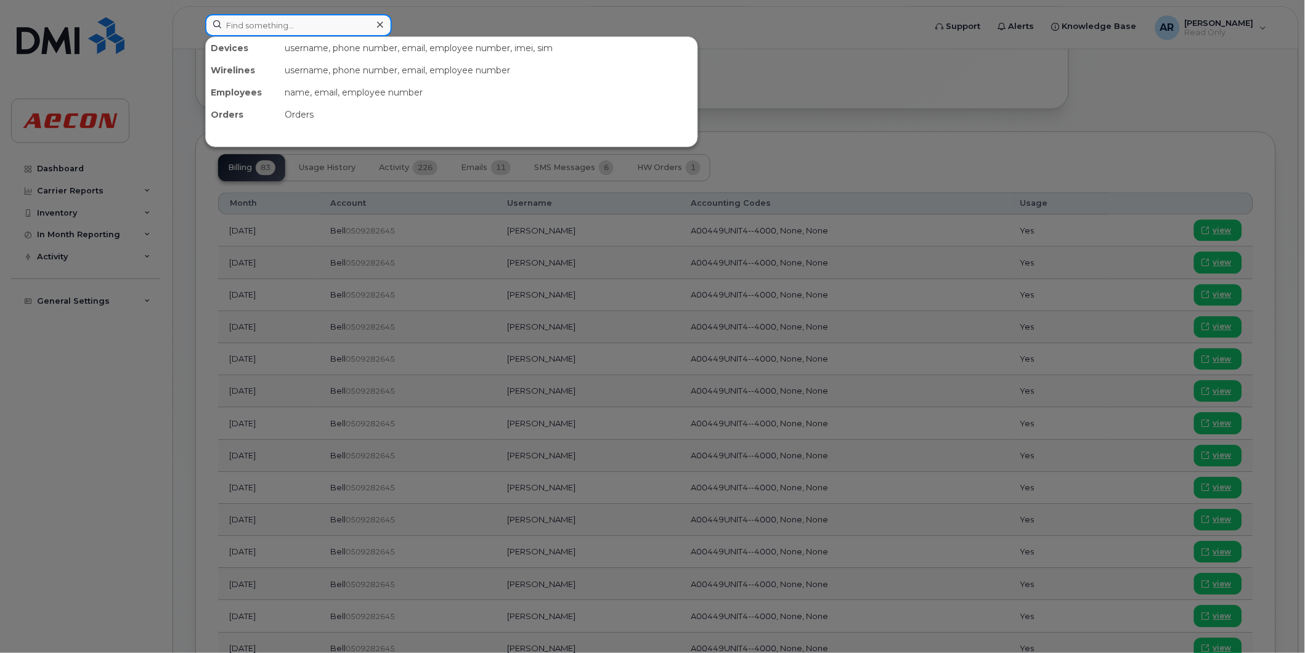
click at [294, 22] on input at bounding box center [298, 25] width 187 height 22
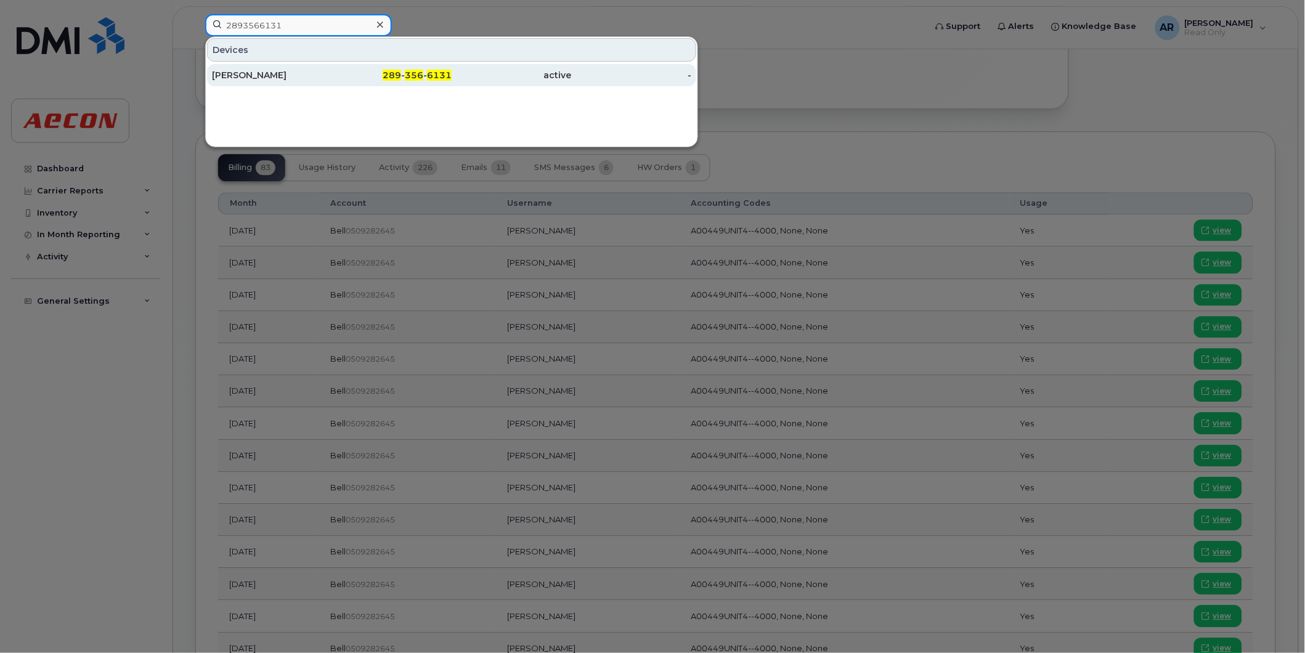
type input "2893566131"
click at [335, 78] on div "289 - 356 - 6131" at bounding box center [392, 75] width 120 height 12
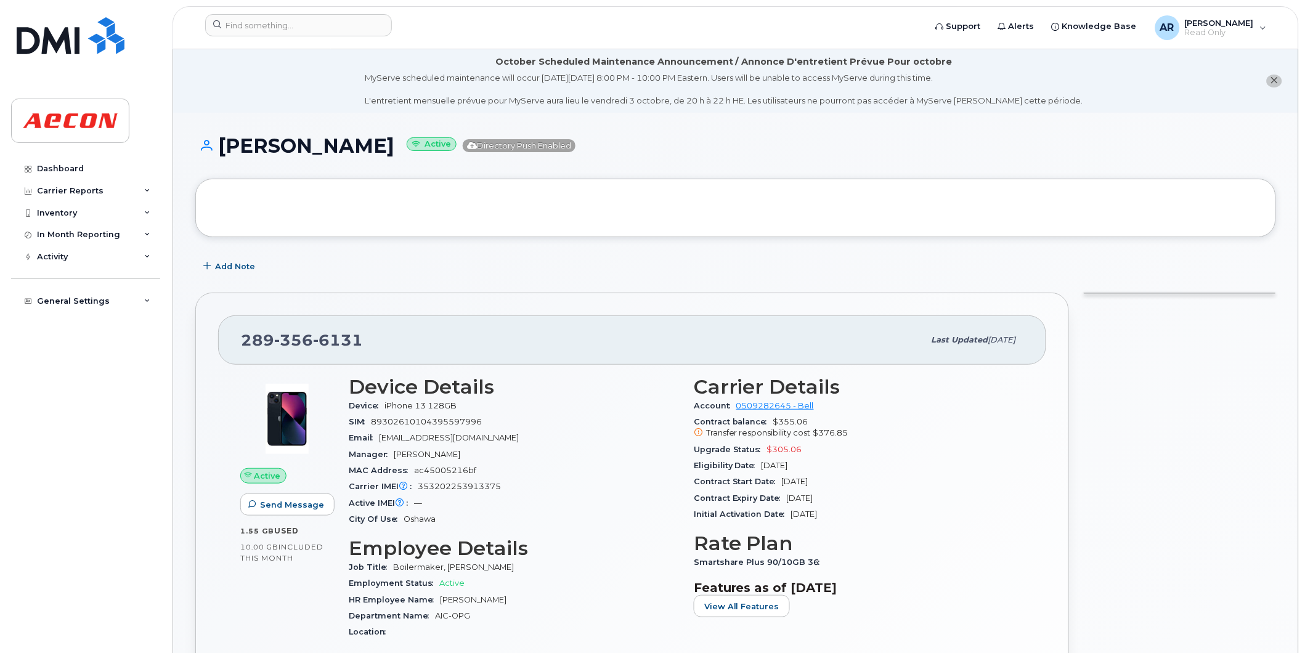
drag, startPoint x: 387, startPoint y: 152, endPoint x: 224, endPoint y: 152, distance: 163.3
click at [224, 152] on h1 "[PERSON_NAME] Active Directory Push Enabled" at bounding box center [735, 146] width 1081 height 22
copy h1 "[PERSON_NAME]"
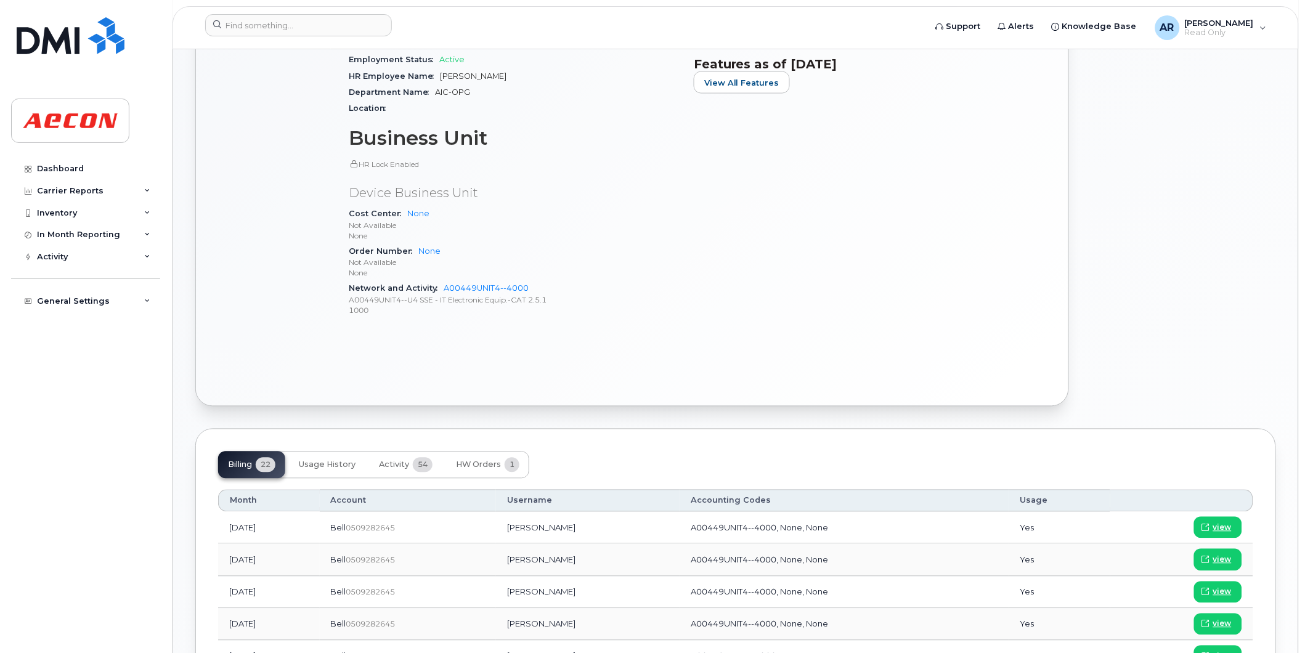
scroll to position [753, 0]
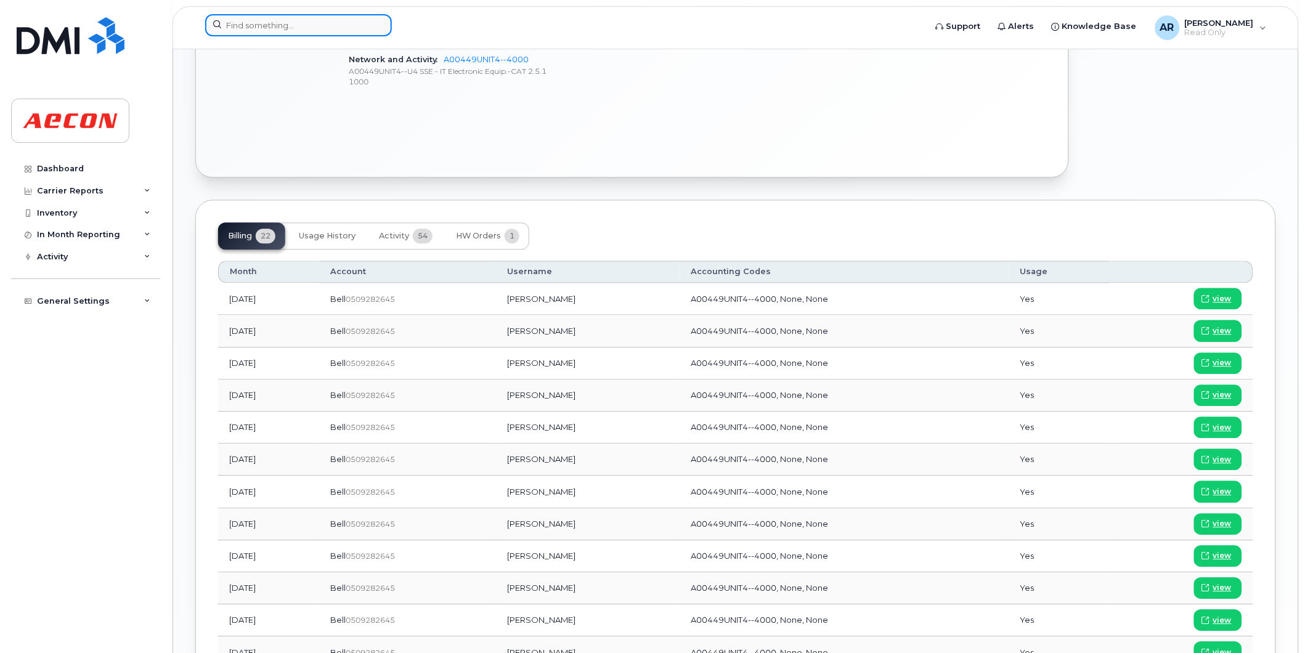
click at [238, 27] on input at bounding box center [298, 25] width 187 height 22
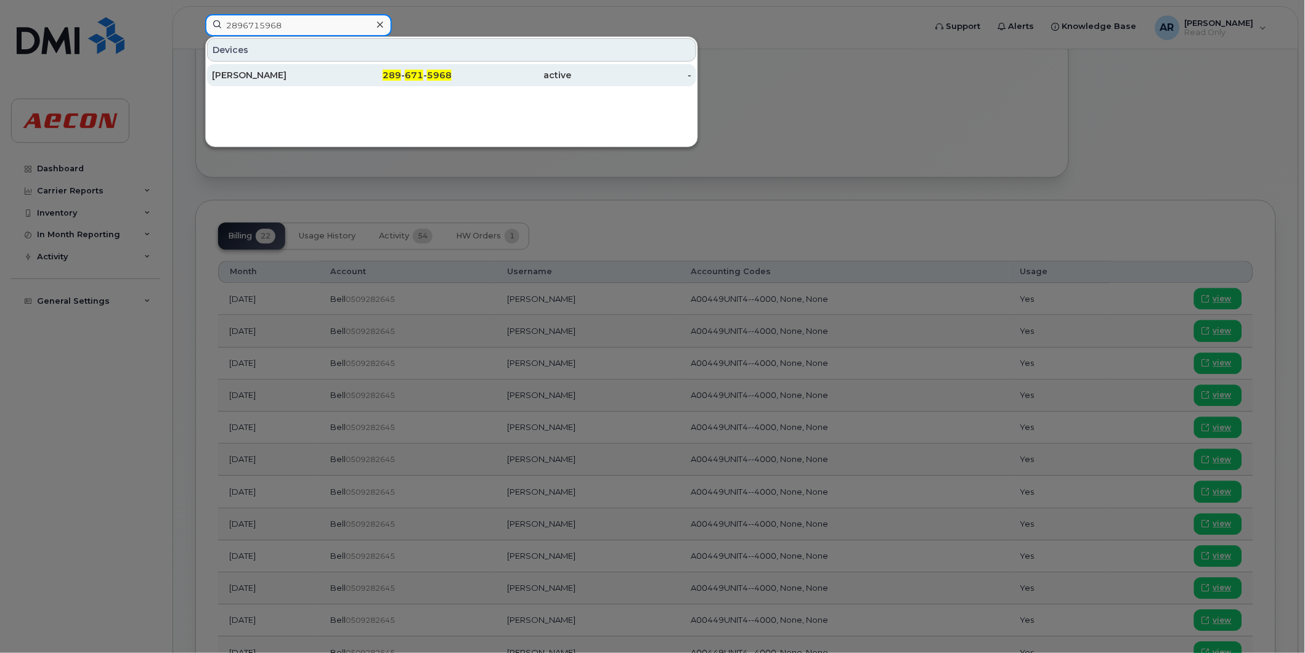
type input "2896715968"
click at [342, 70] on div "289 - 671 - 5968" at bounding box center [392, 75] width 120 height 12
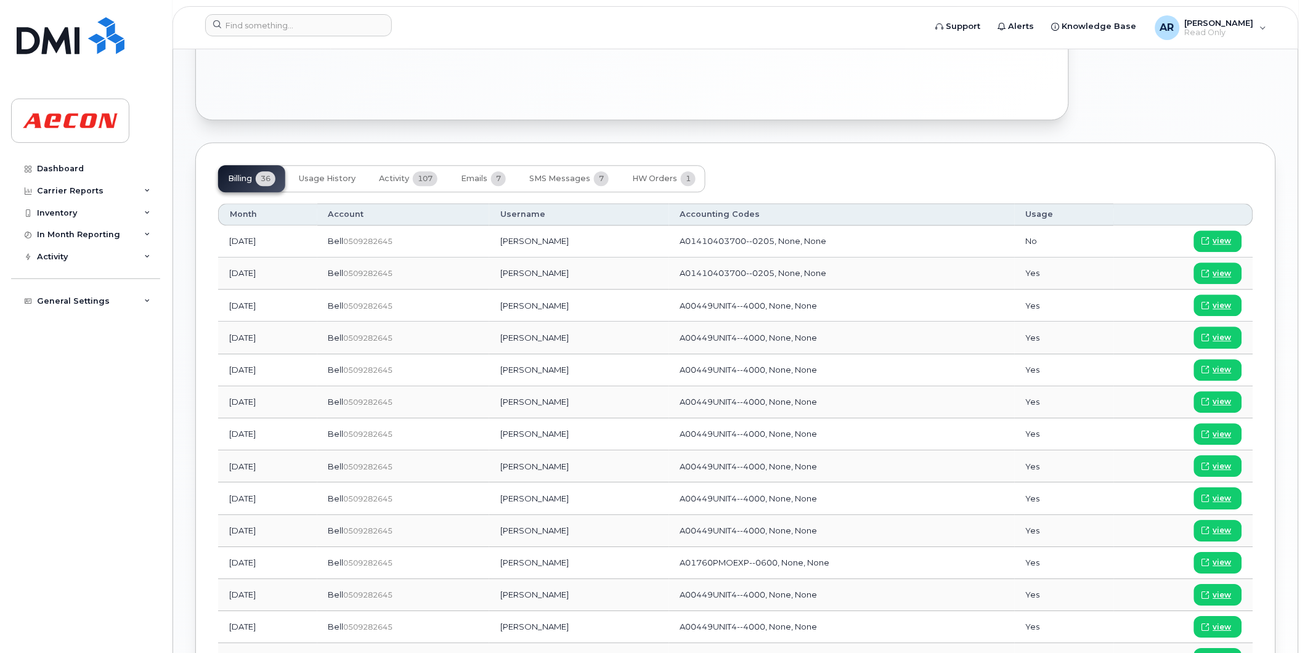
scroll to position [890, 0]
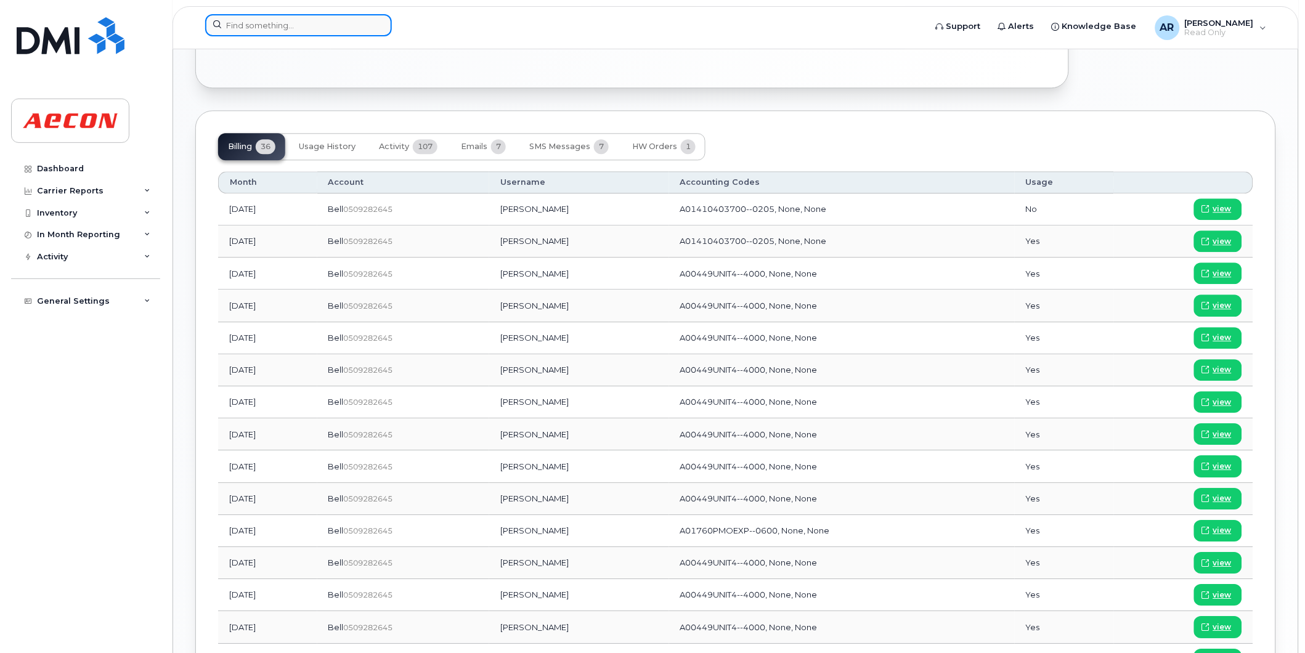
click at [244, 25] on input at bounding box center [298, 25] width 187 height 22
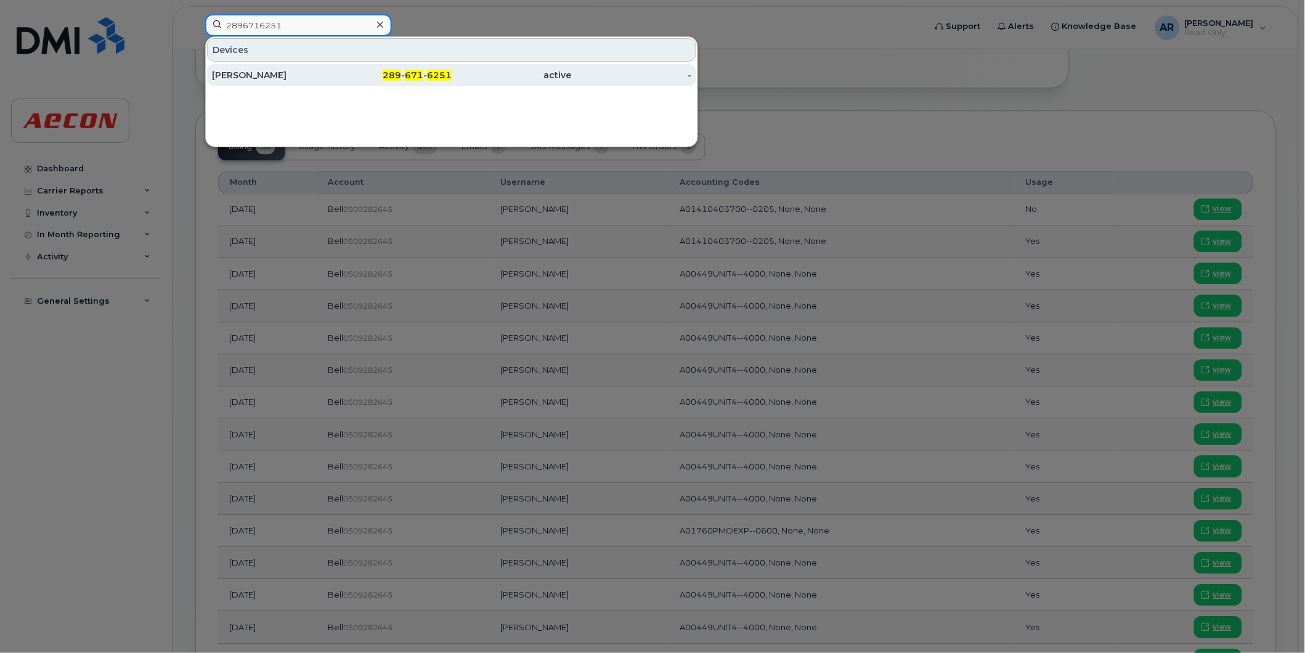
type input "2896716251"
click at [302, 78] on div "[PERSON_NAME]" at bounding box center [272, 75] width 120 height 12
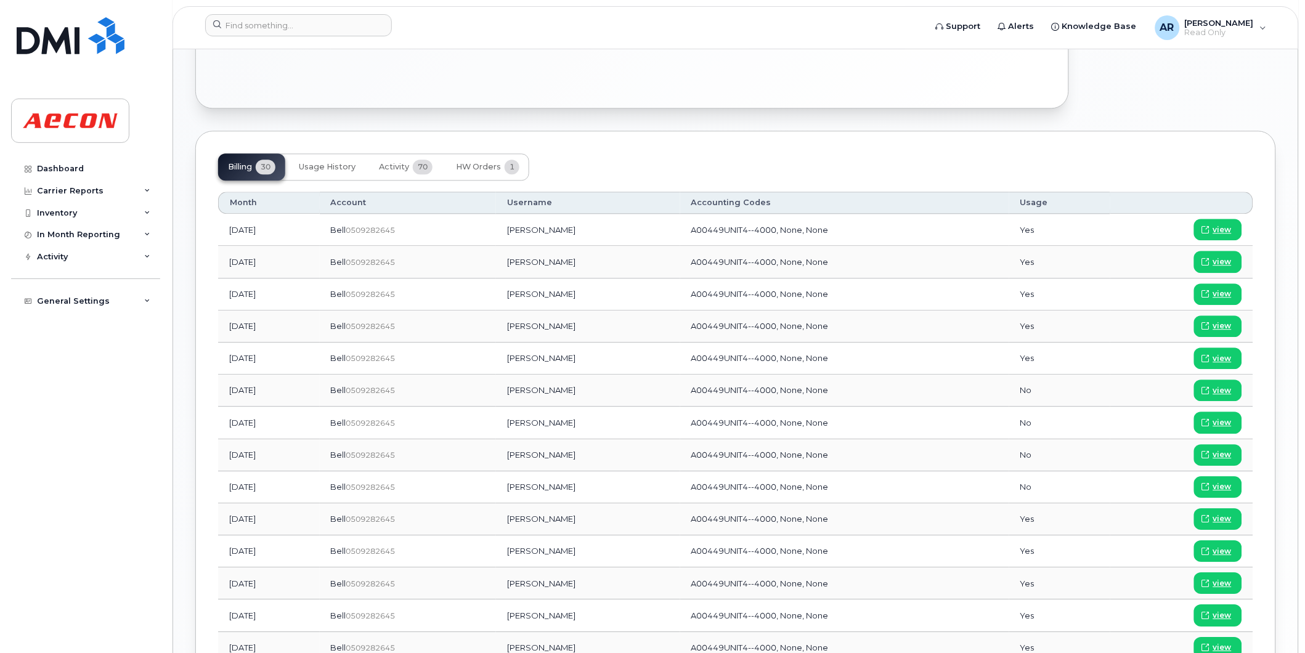
scroll to position [821, 0]
click at [298, 31] on input at bounding box center [298, 25] width 187 height 22
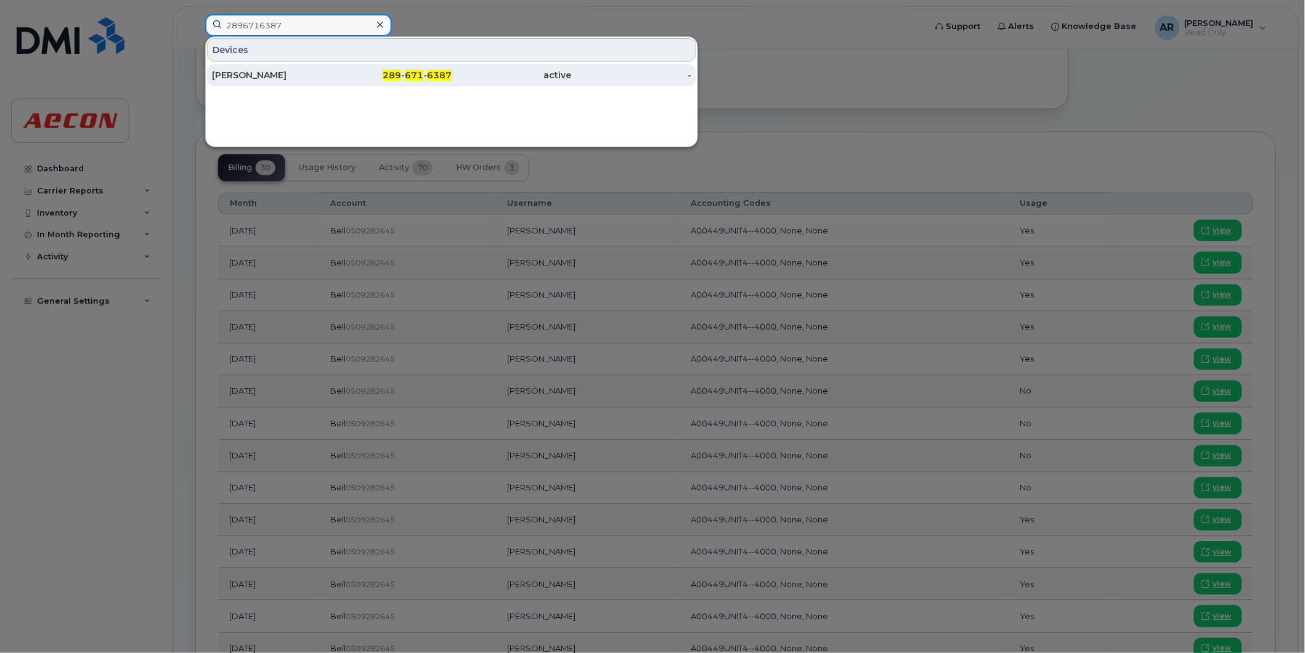
type input "2896716387"
click at [337, 71] on div "289 - 671 - 6387" at bounding box center [392, 75] width 120 height 12
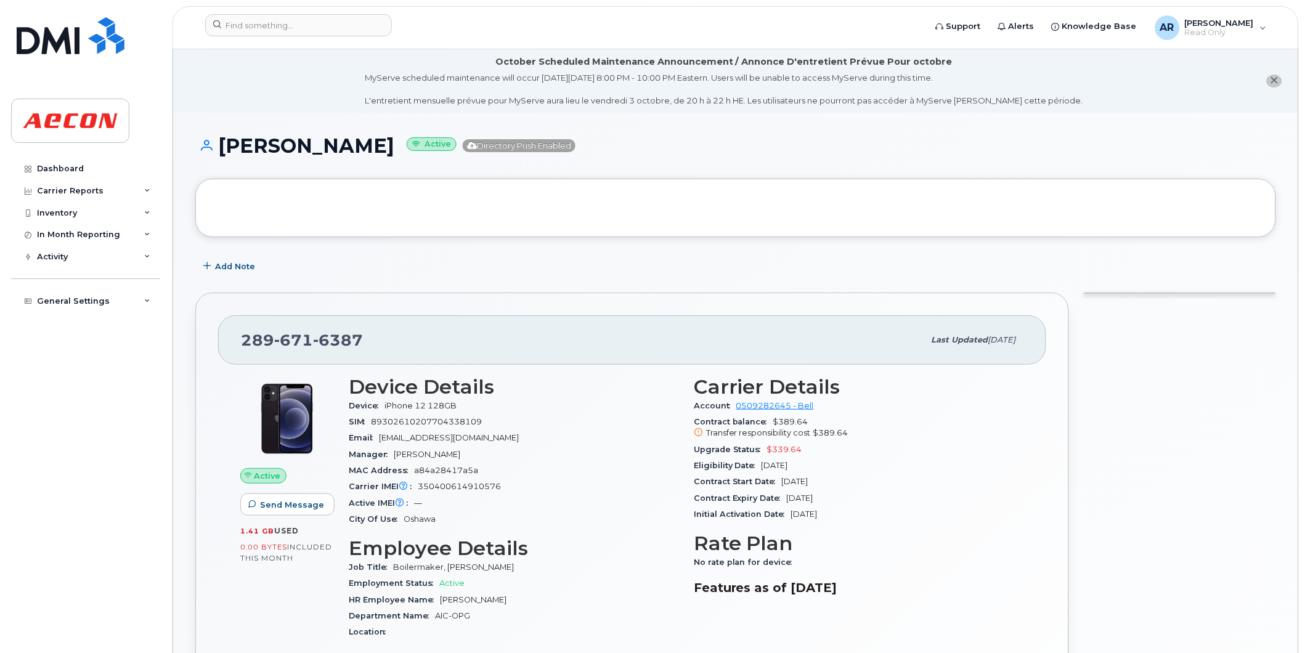
drag, startPoint x: 371, startPoint y: 148, endPoint x: 205, endPoint y: 169, distance: 167.7
click at [205, 169] on div "[PERSON_NAME] Active Directory Push Enabled" at bounding box center [735, 157] width 1081 height 44
copy h1 "[PERSON_NAME]"
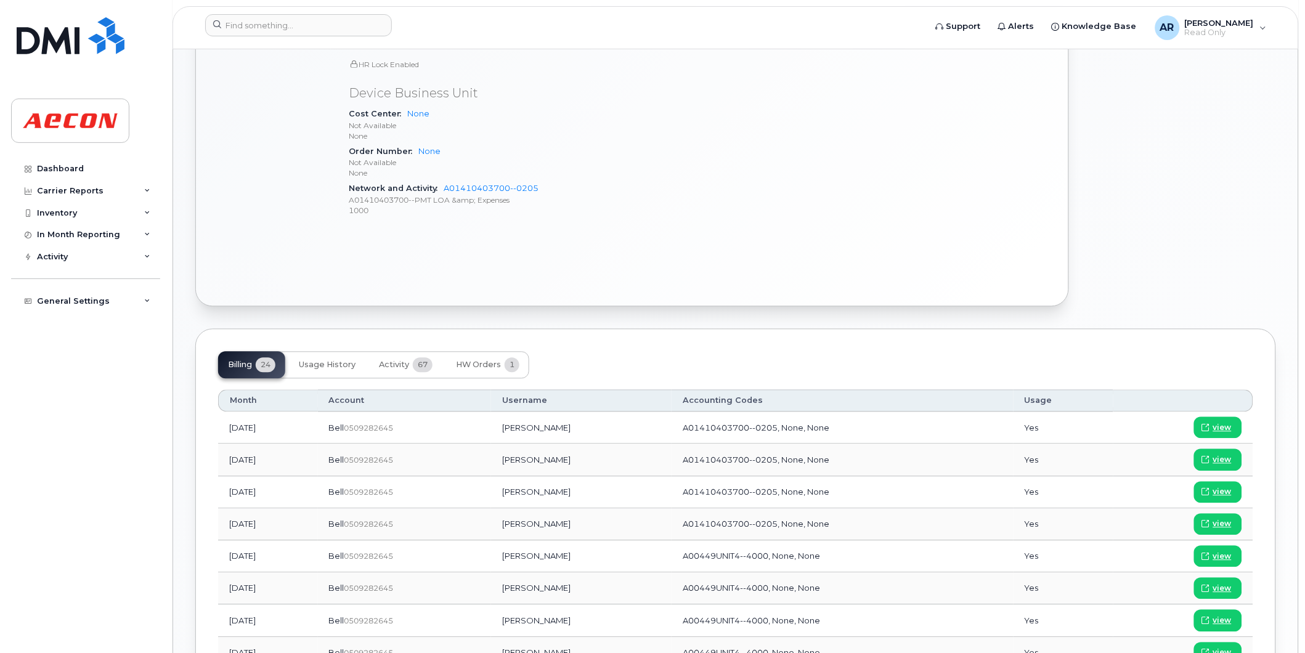
scroll to position [753, 0]
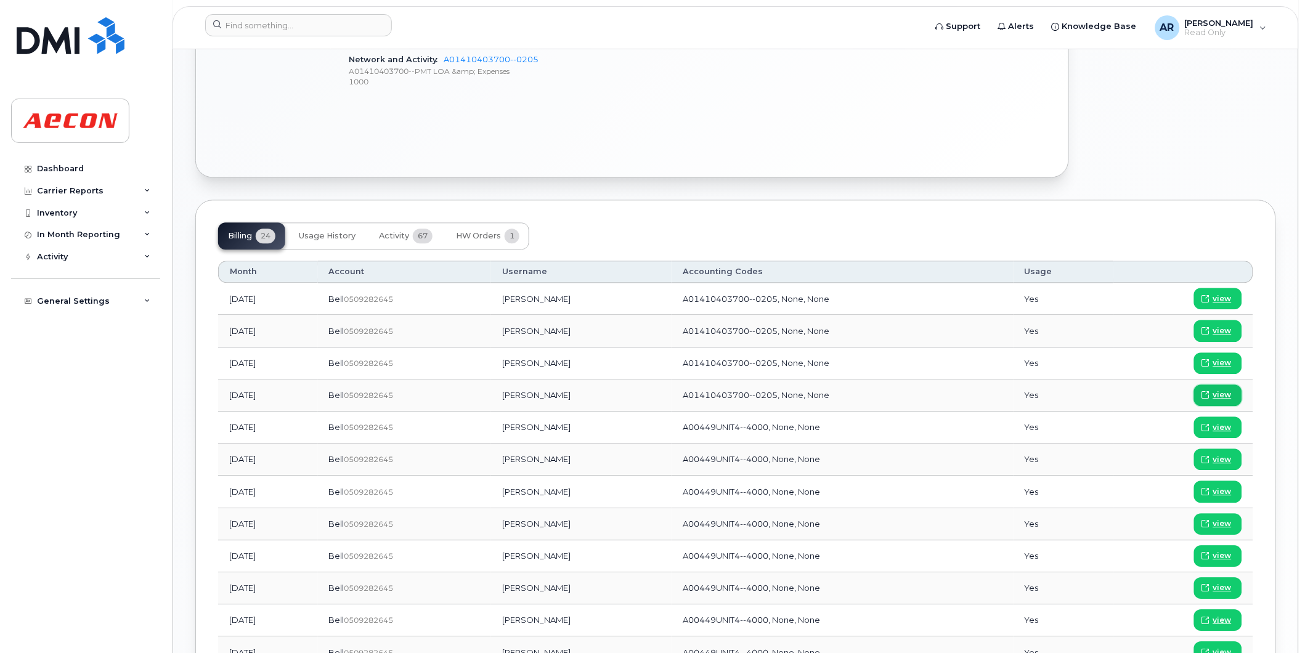
click at [1229, 389] on link "view" at bounding box center [1218, 395] width 48 height 22
click at [231, 26] on input at bounding box center [298, 25] width 187 height 22
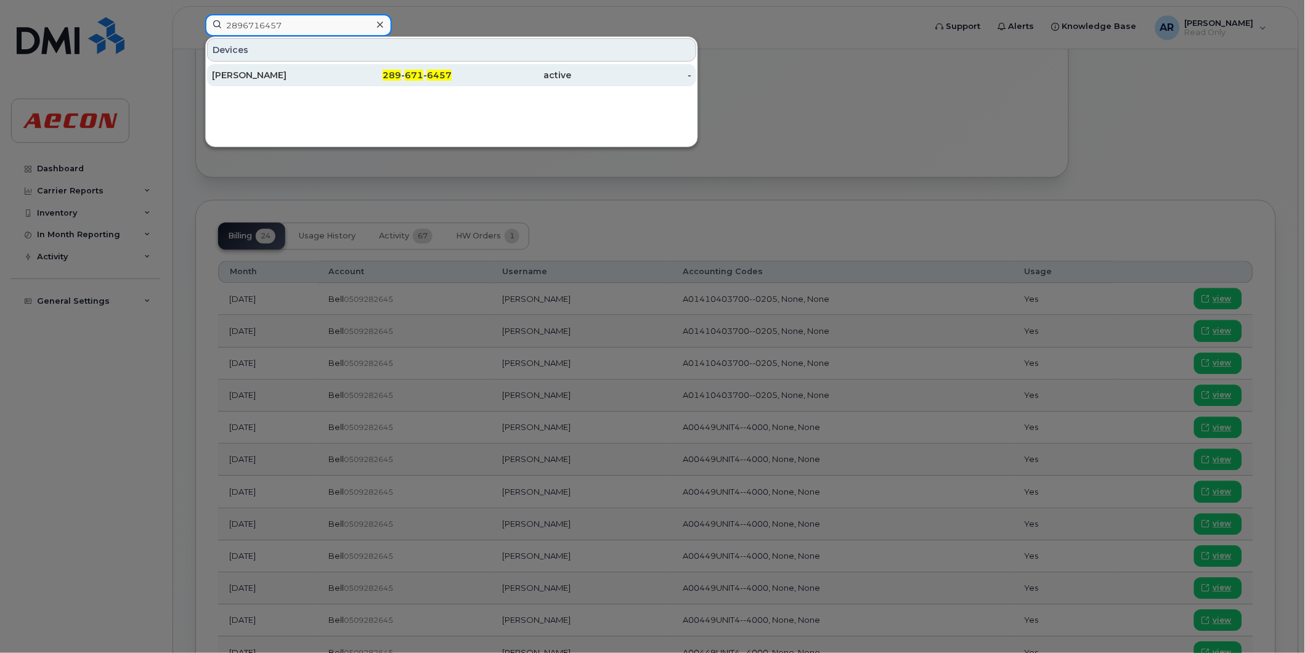
type input "2896716457"
click at [268, 80] on div "[PERSON_NAME]" at bounding box center [272, 75] width 120 height 12
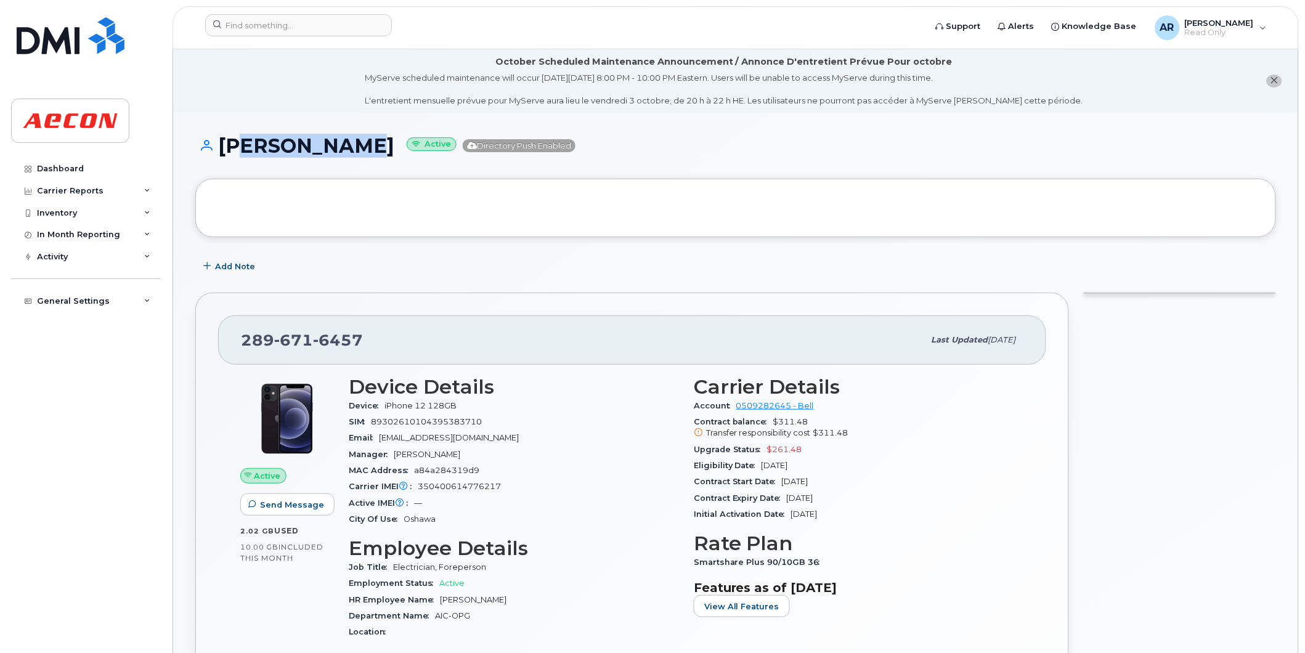
drag, startPoint x: 352, startPoint y: 151, endPoint x: 227, endPoint y: 155, distance: 125.7
click at [227, 155] on h1 "Kodey Sweet Active Directory Push Enabled" at bounding box center [735, 146] width 1081 height 22
click at [226, 150] on h1 "Kodey Sweet Active Directory Push Enabled" at bounding box center [735, 146] width 1081 height 22
drag, startPoint x: 218, startPoint y: 148, endPoint x: 349, endPoint y: 153, distance: 130.7
click at [349, 153] on h1 "Kodey Sweet Active Directory Push Enabled" at bounding box center [735, 146] width 1081 height 22
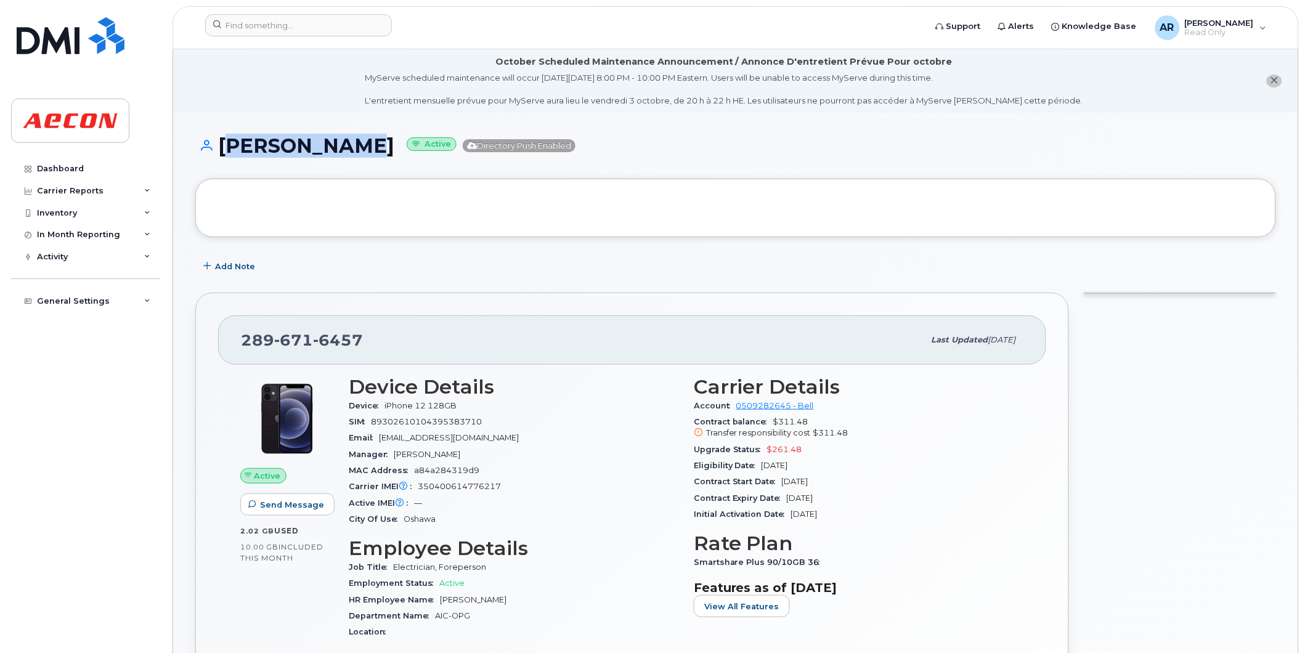
copy h1 "[PERSON_NAME]"
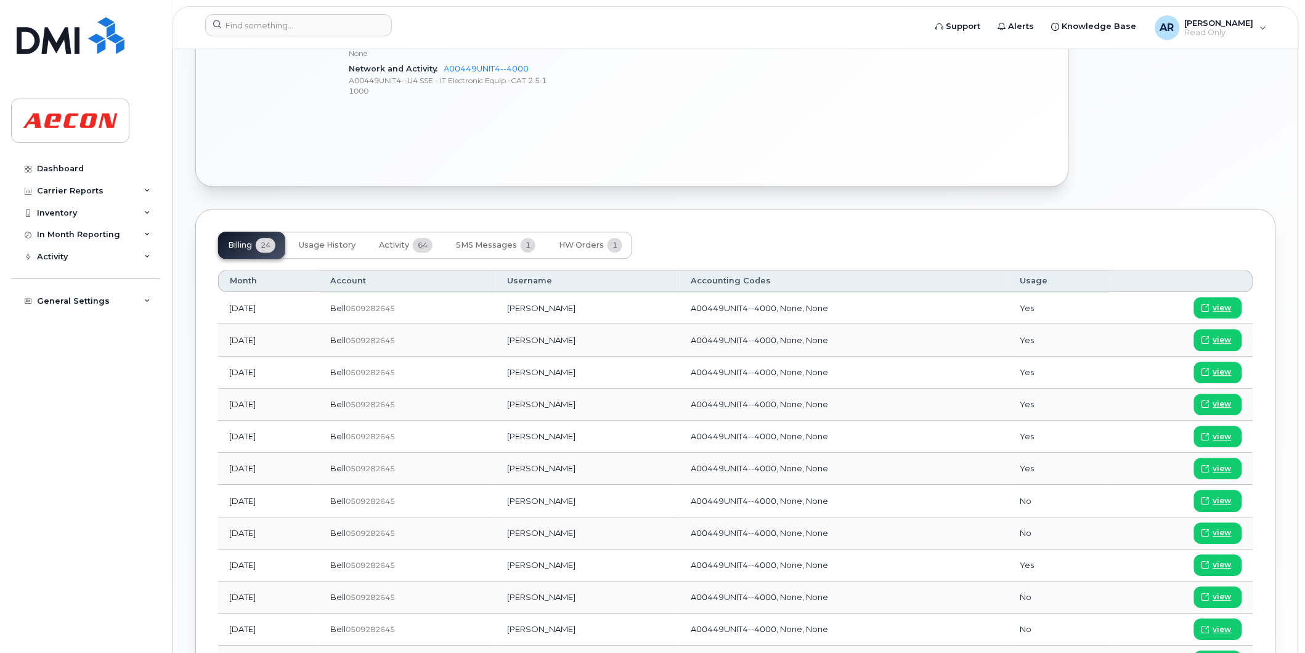
scroll to position [753, 0]
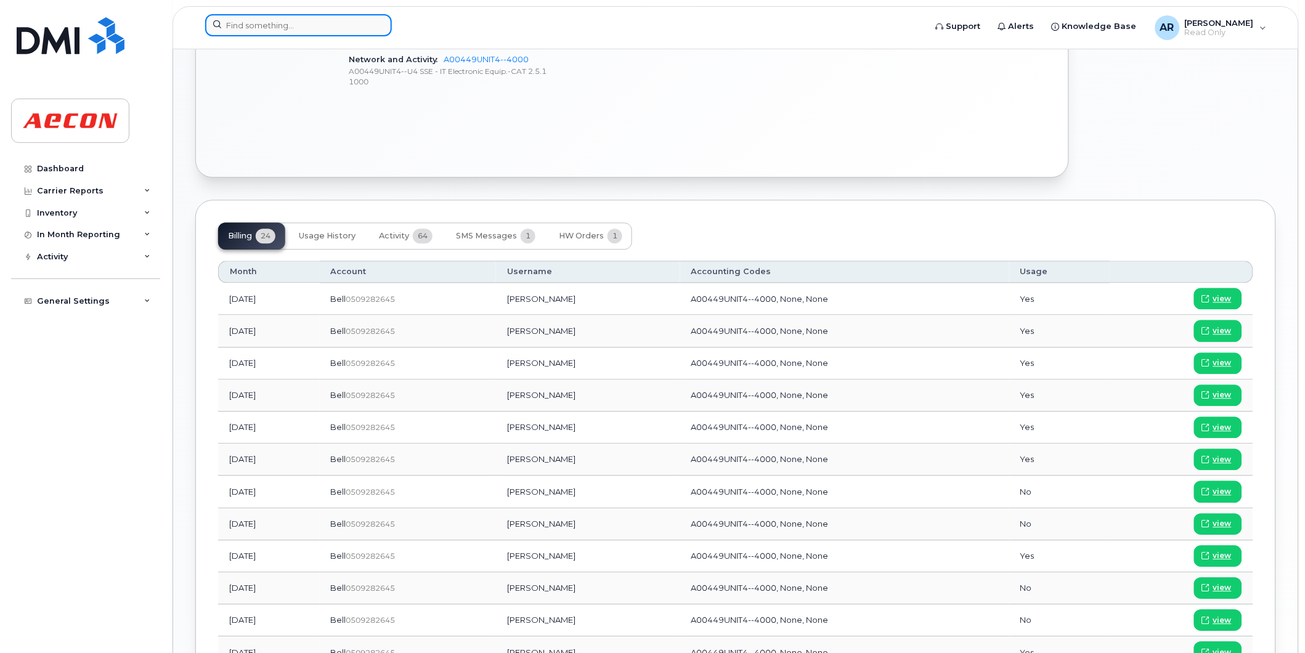
click at [253, 22] on input at bounding box center [298, 25] width 187 height 22
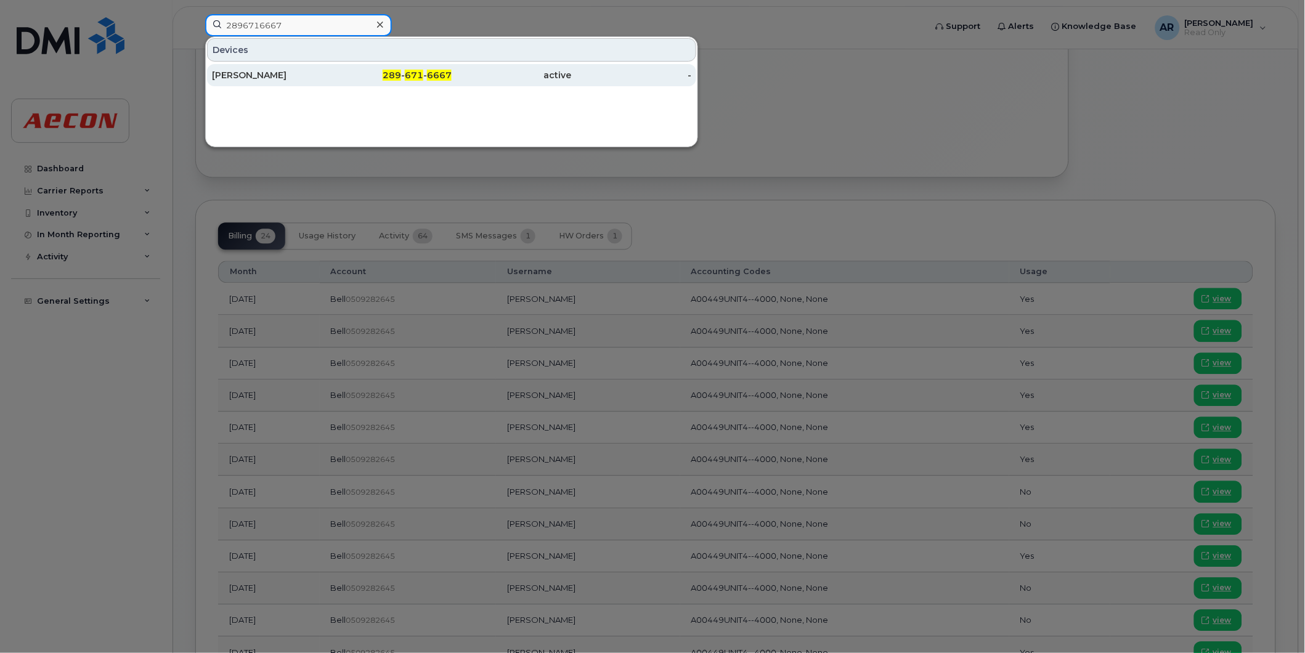
type input "2896716667"
click at [263, 68] on div "Derek Simpson" at bounding box center [272, 75] width 120 height 22
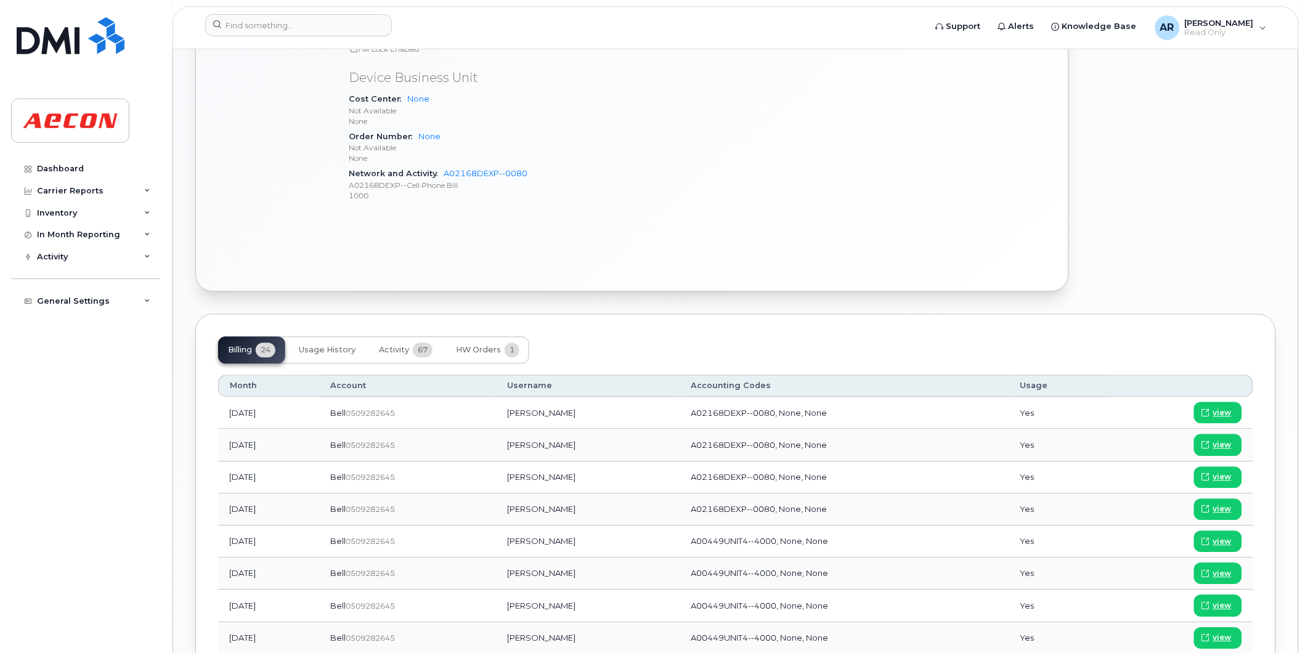
scroll to position [821, 0]
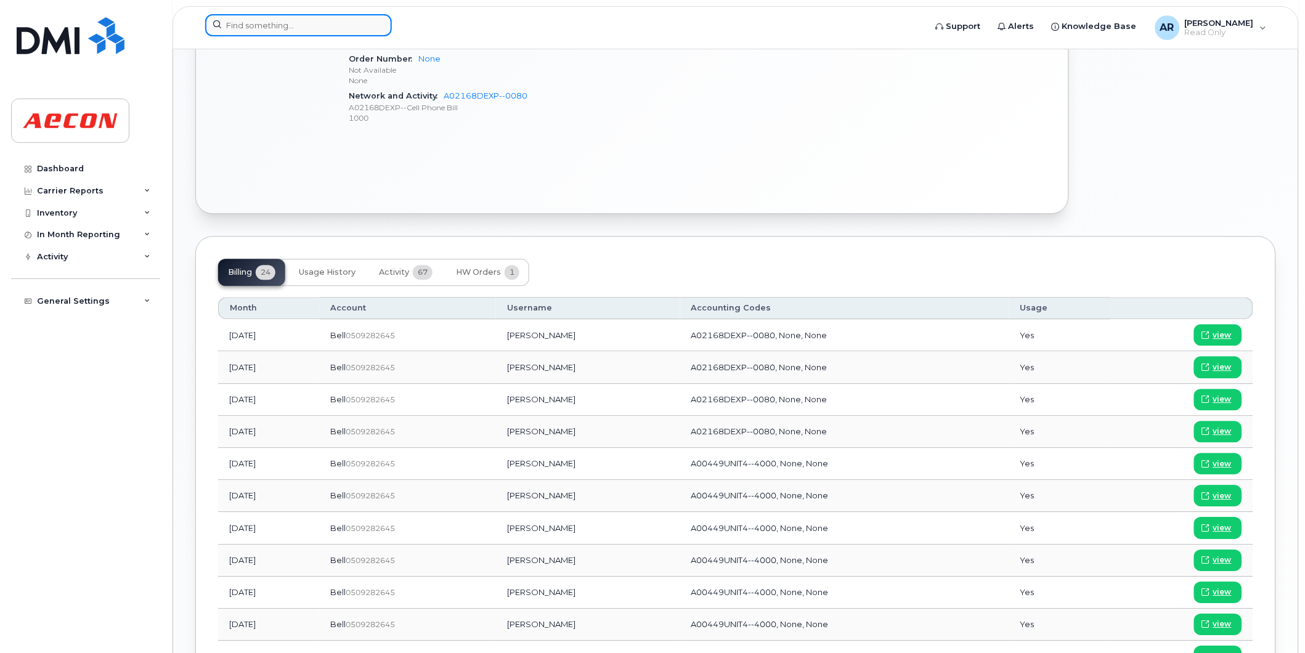
click at [356, 25] on input at bounding box center [298, 25] width 187 height 22
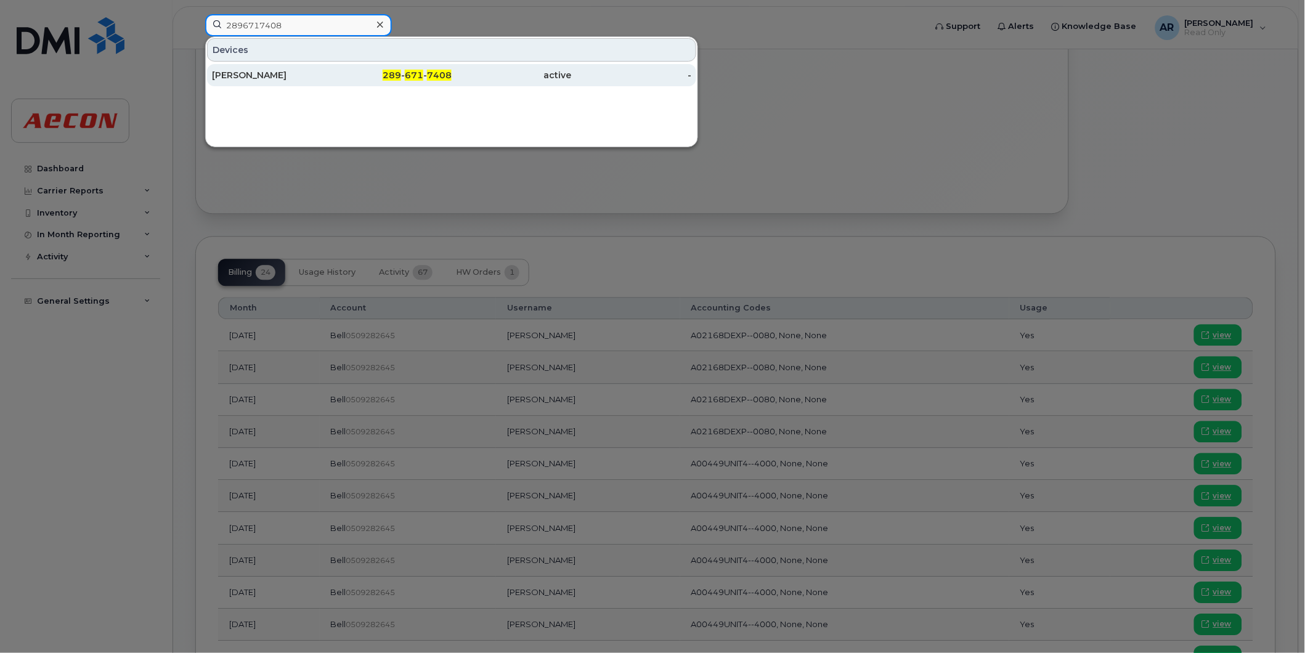
type input "2896717408"
click at [370, 72] on div "289 - 671 - 7408" at bounding box center [392, 75] width 120 height 12
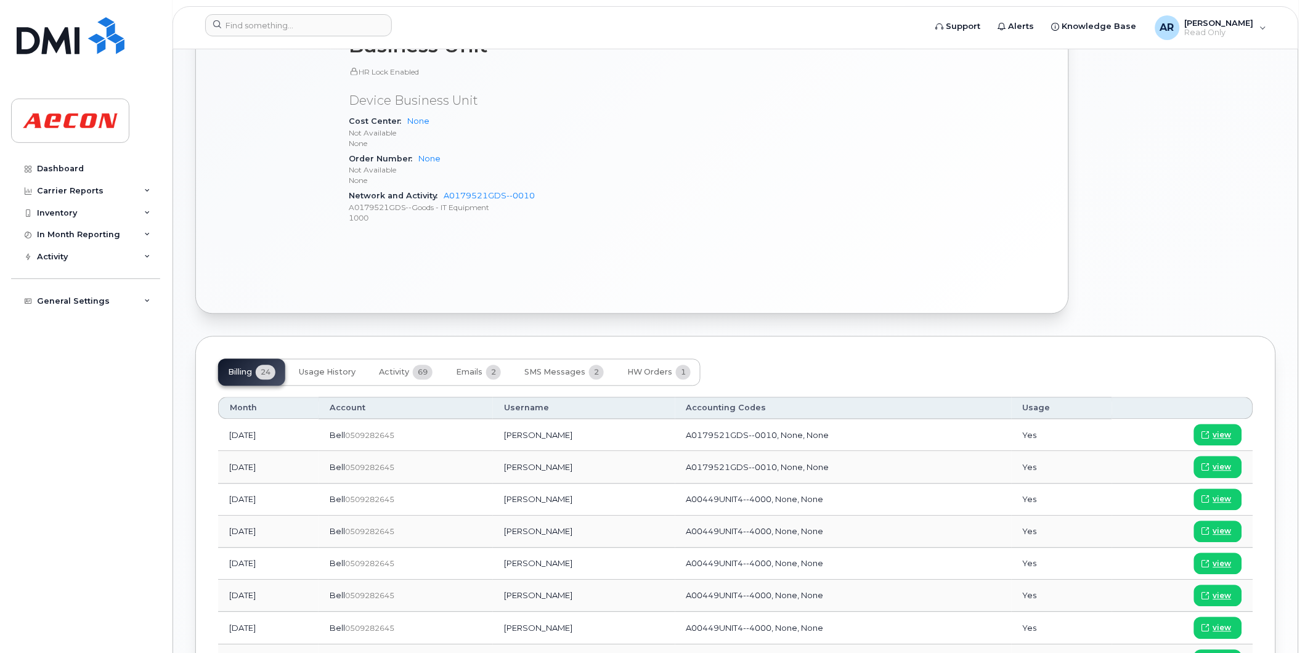
scroll to position [685, 0]
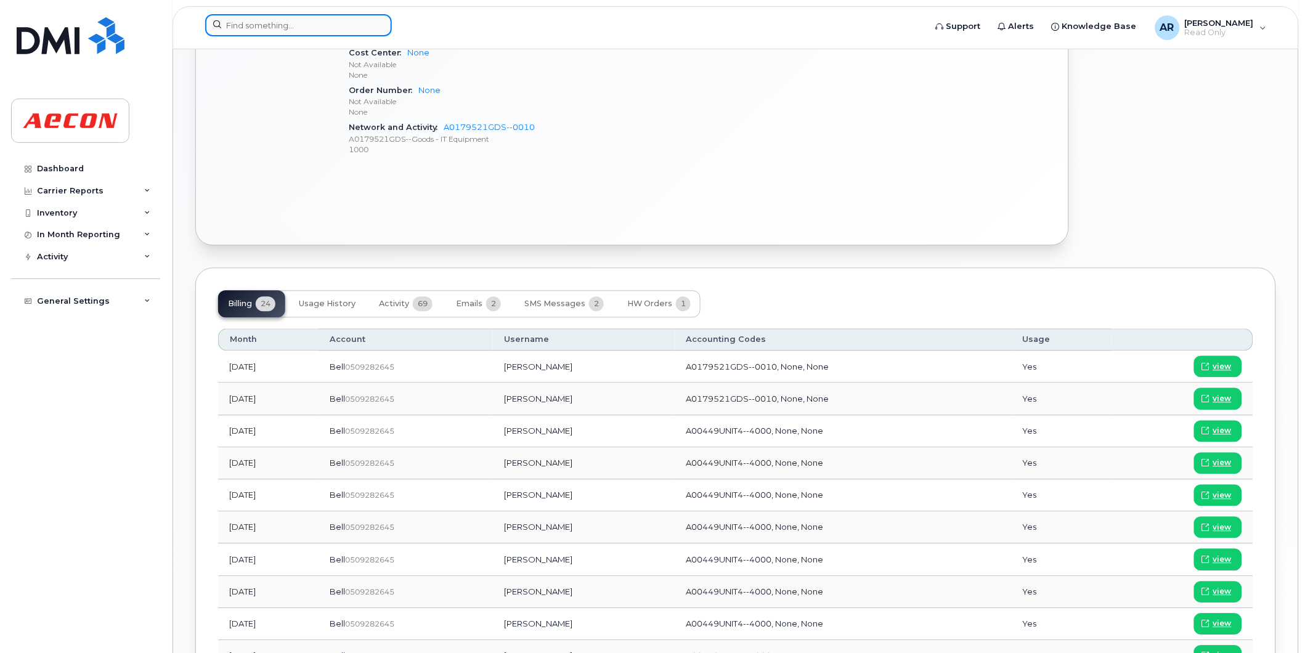
click at [367, 20] on input at bounding box center [298, 25] width 187 height 22
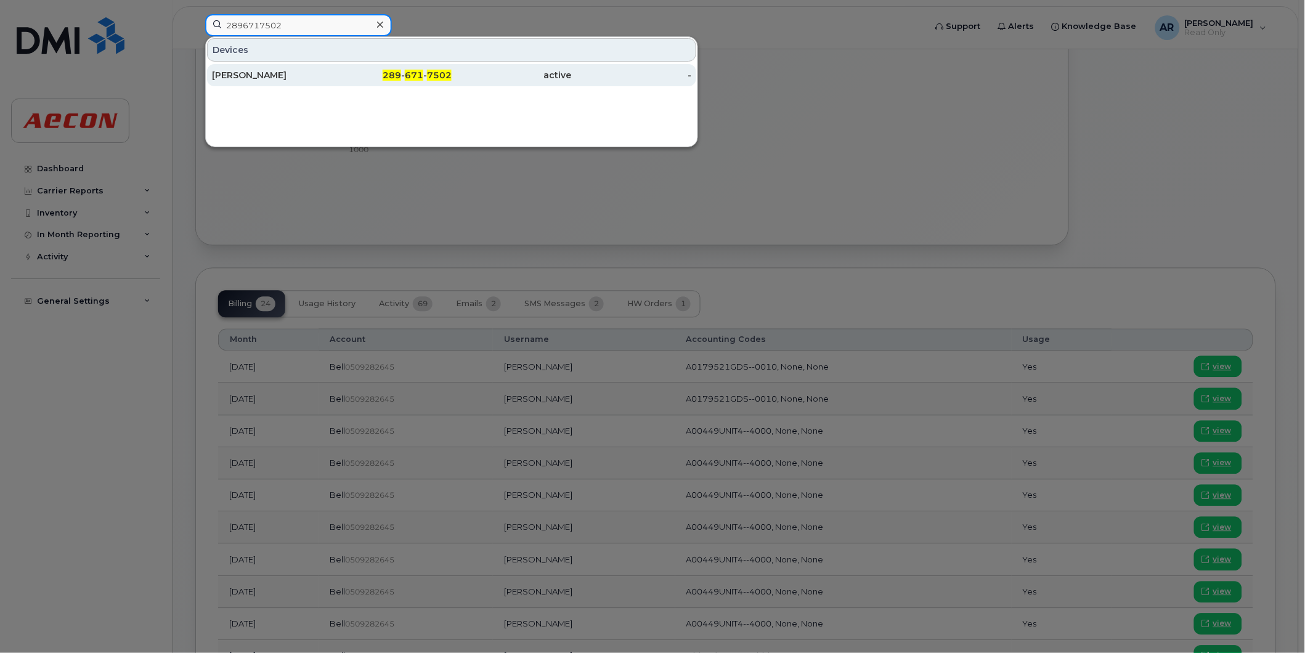
type input "2896717502"
click at [365, 79] on div "289 - 671 - 7502" at bounding box center [392, 75] width 120 height 12
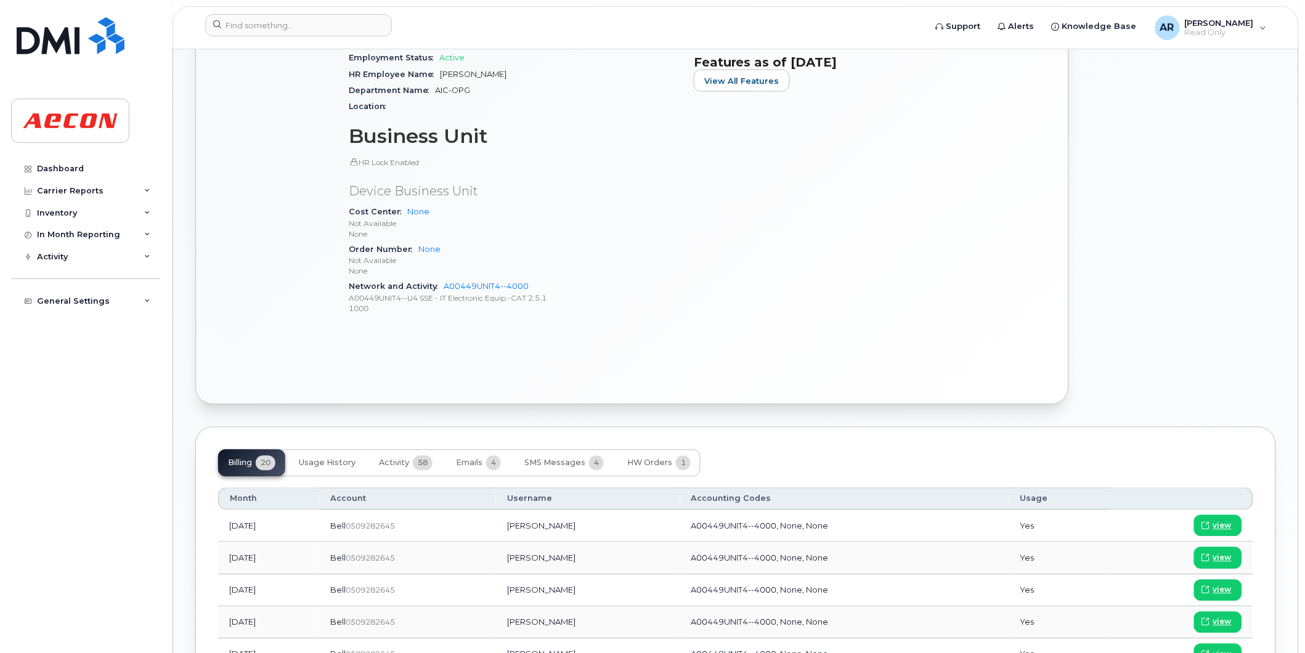
scroll to position [547, 0]
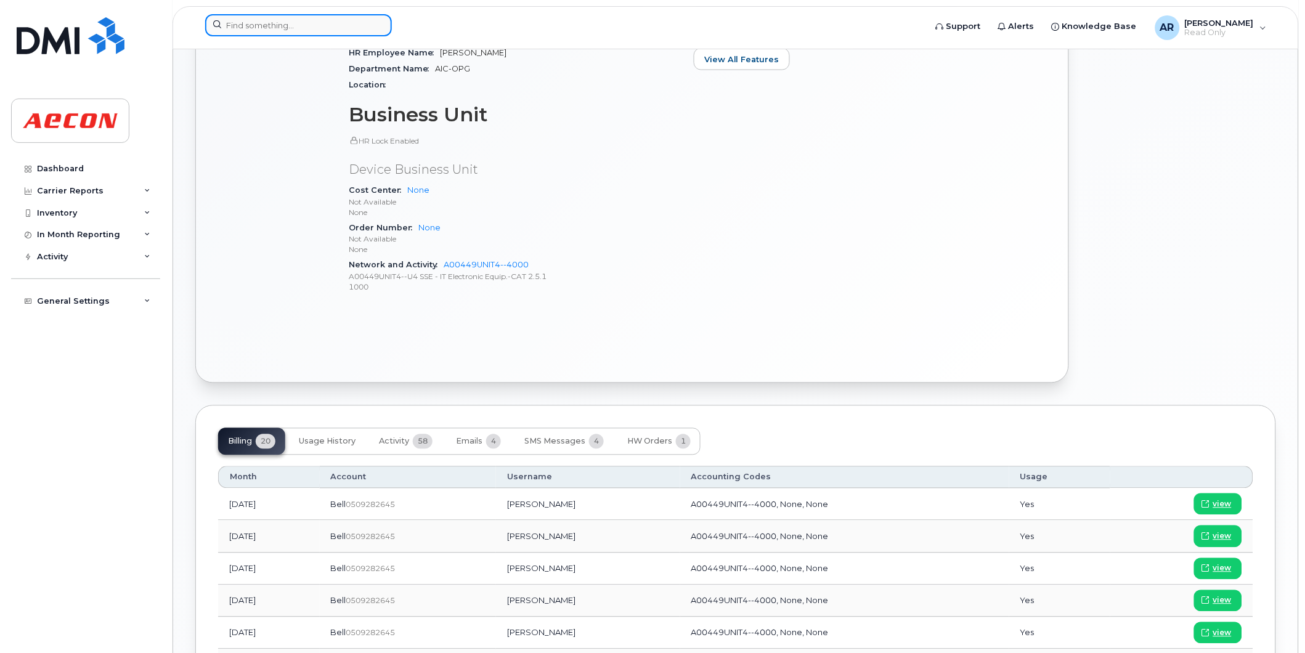
click at [268, 28] on input at bounding box center [298, 25] width 187 height 22
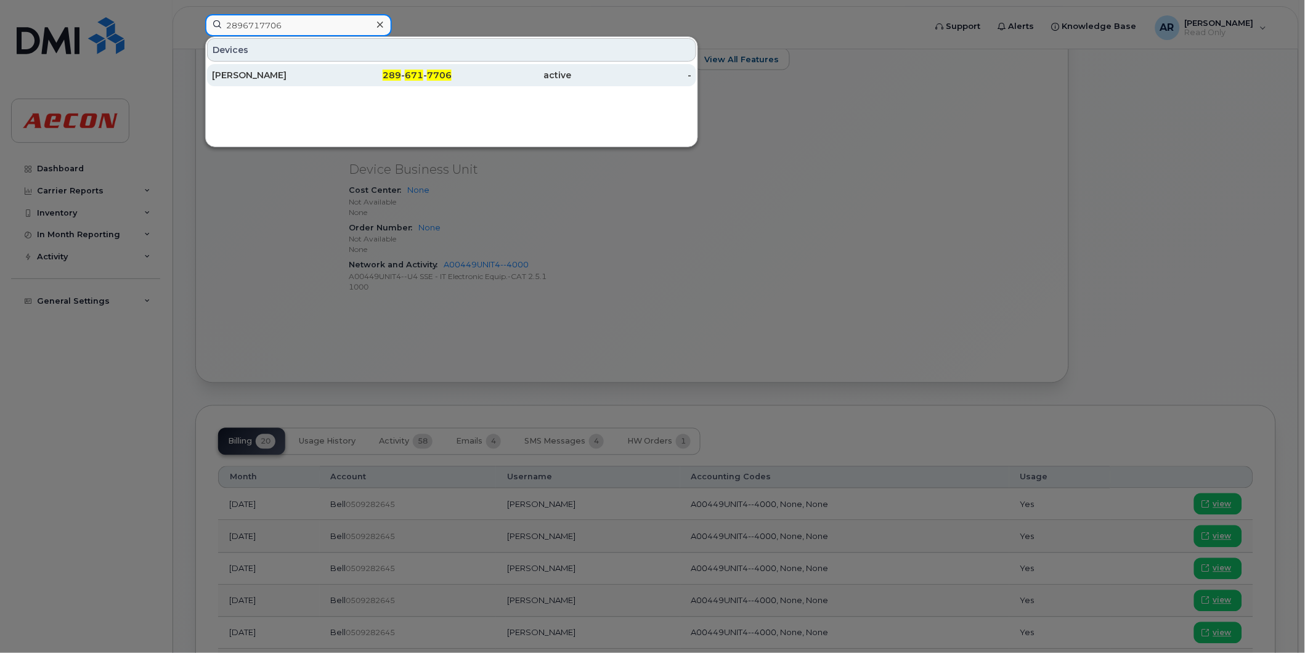
type input "2896717706"
click at [283, 81] on div "[PERSON_NAME]" at bounding box center [272, 75] width 120 height 12
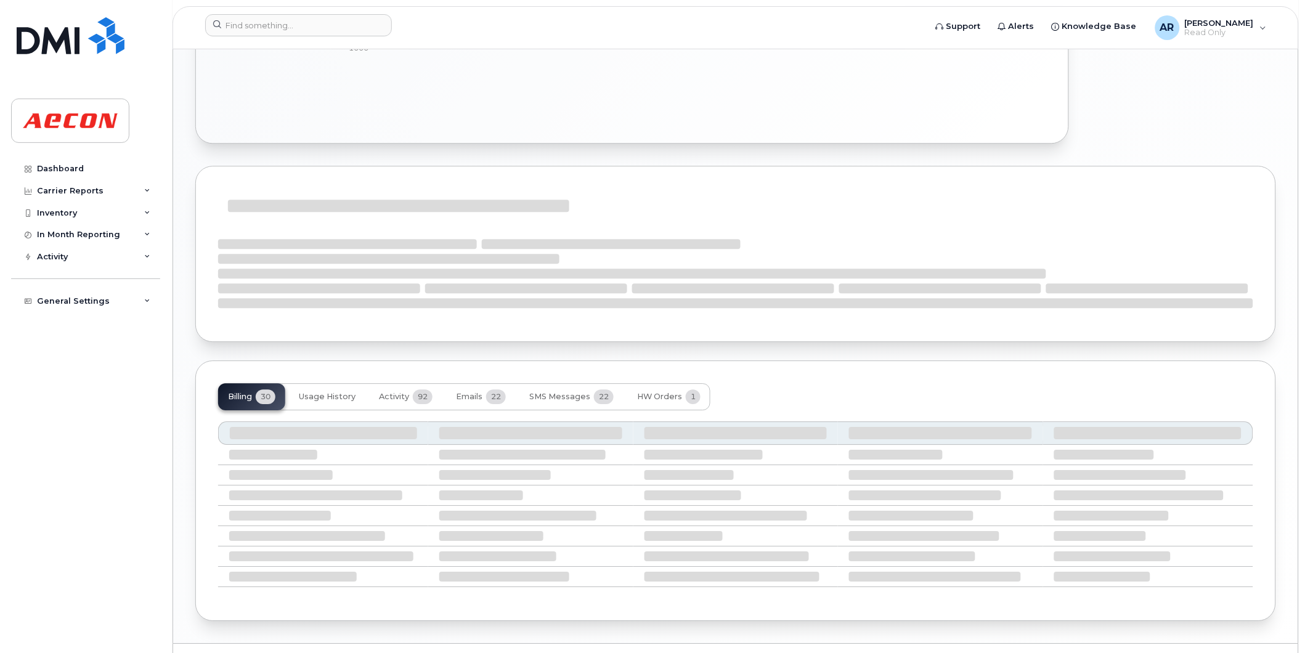
scroll to position [922, 0]
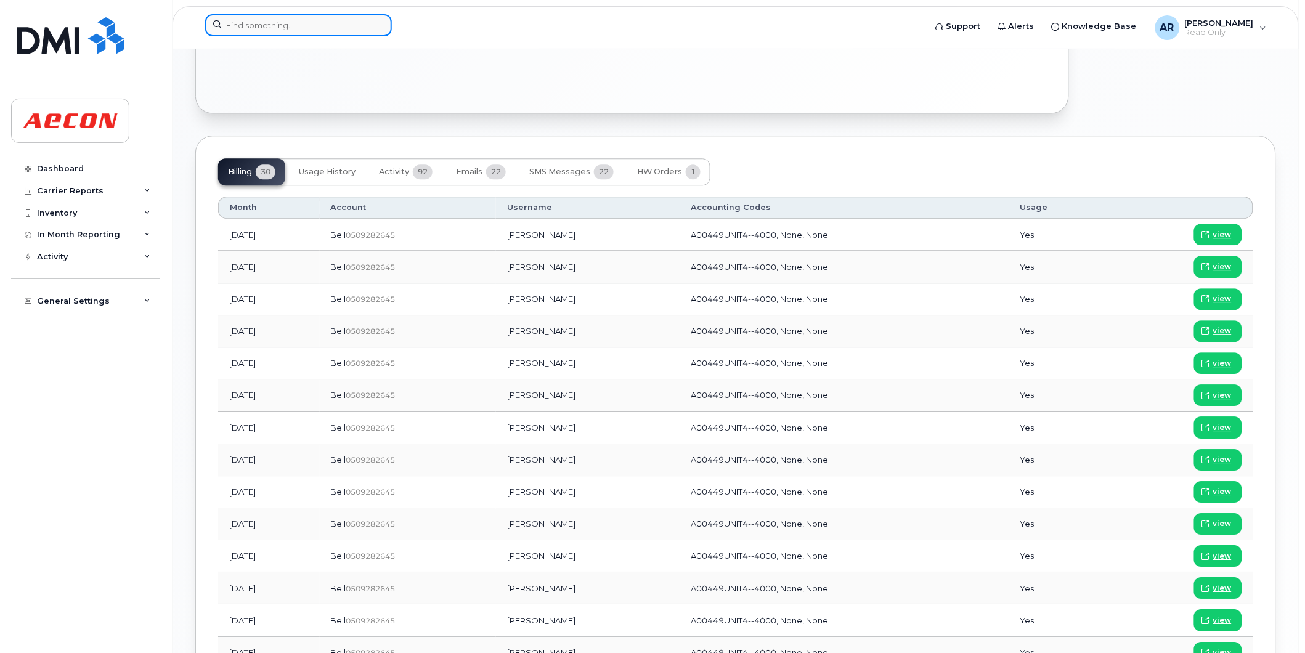
click at [281, 23] on input at bounding box center [298, 25] width 187 height 22
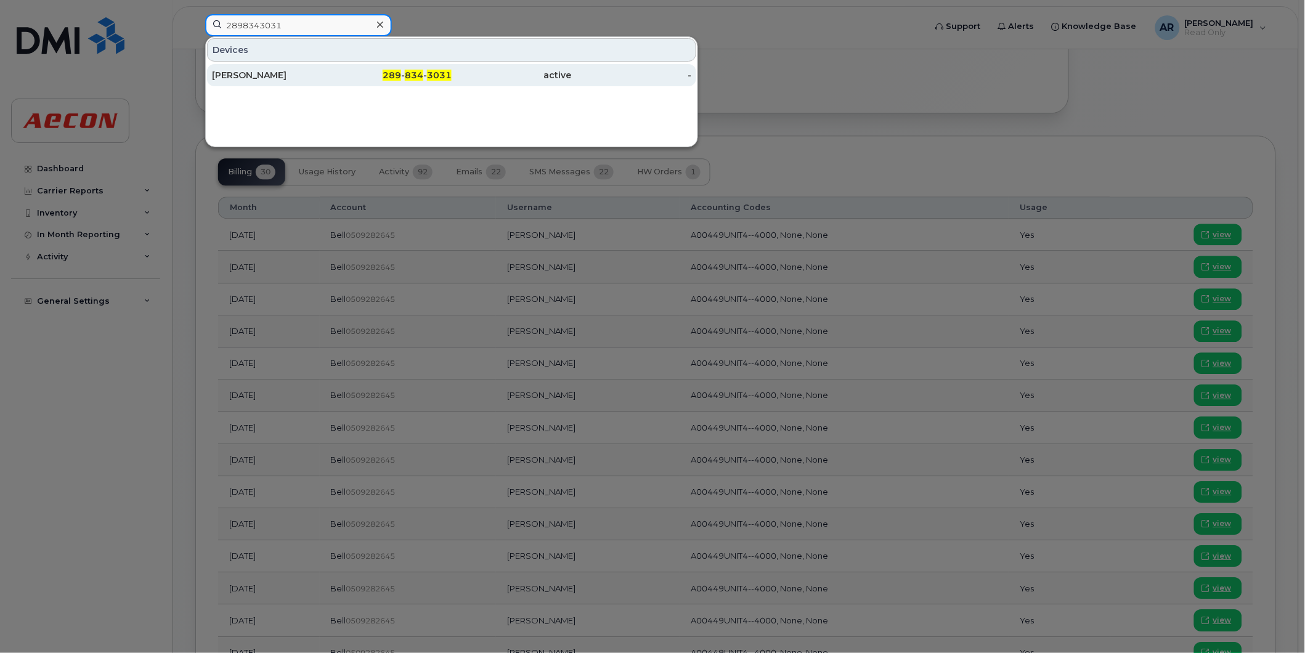
type input "2898343031"
click at [290, 76] on div "Nathan Scherer" at bounding box center [272, 75] width 120 height 12
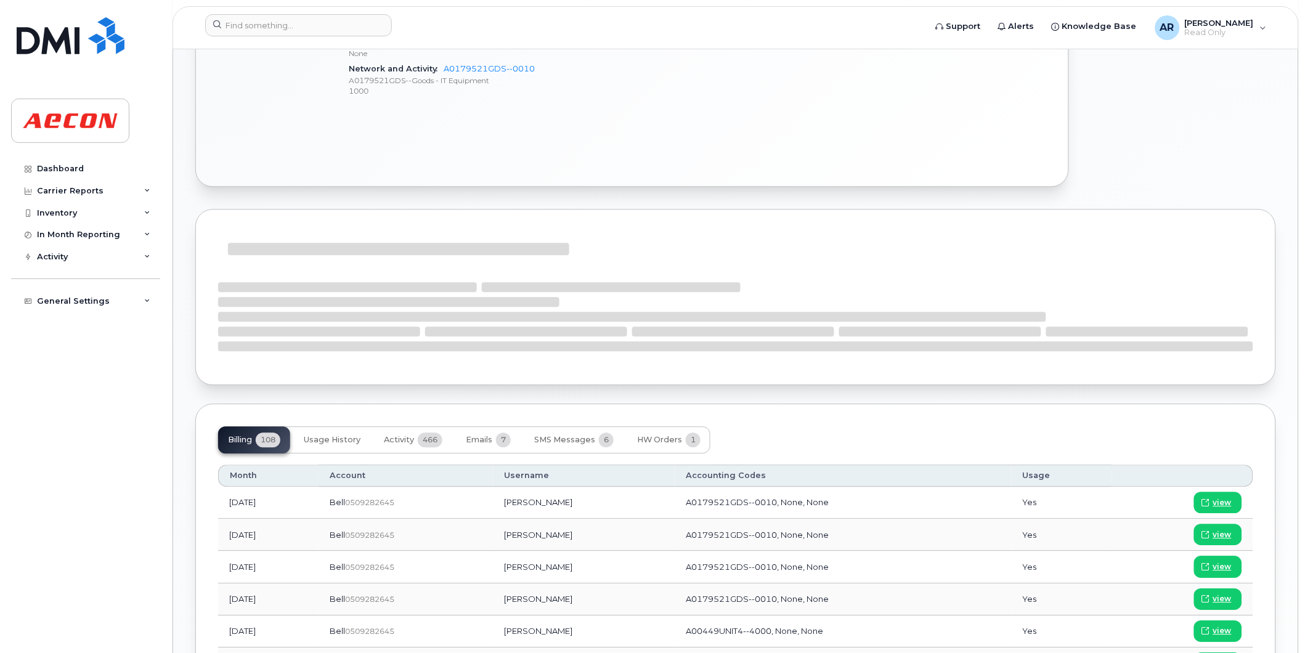
scroll to position [821, 0]
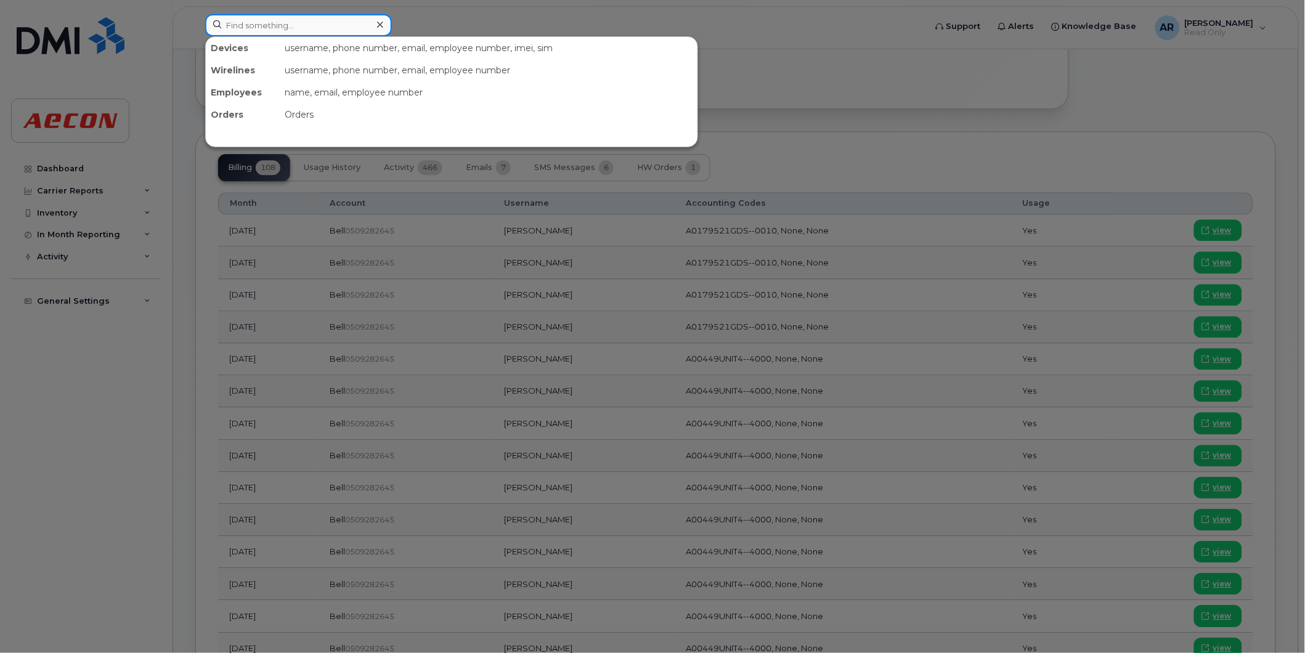
click at [303, 29] on input at bounding box center [298, 25] width 187 height 22
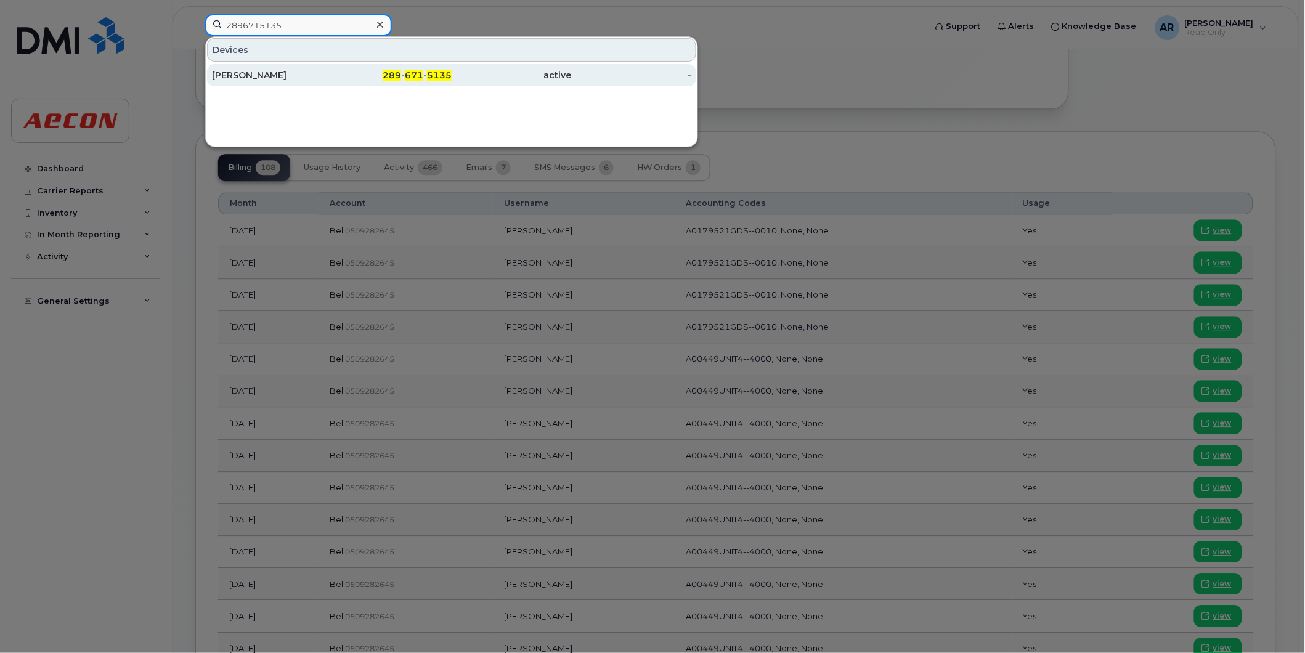
type input "2896715135"
click at [333, 74] on div "289 - 671 - 5135" at bounding box center [392, 75] width 120 height 12
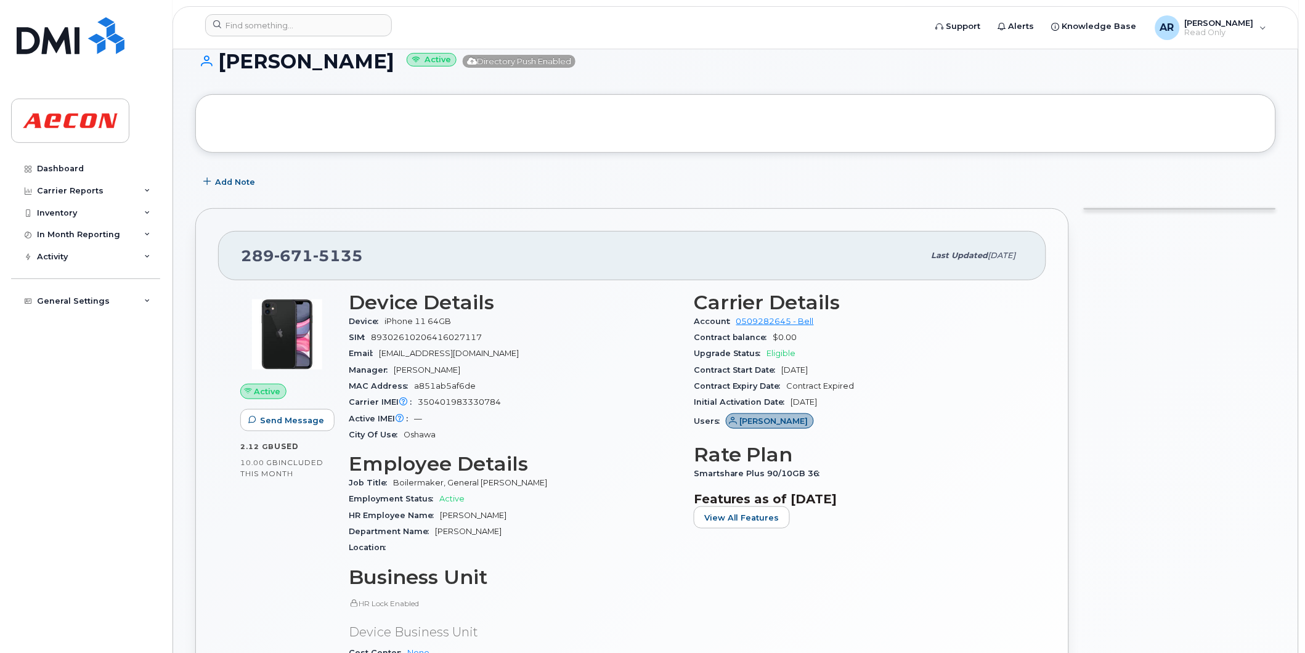
scroll to position [75, 0]
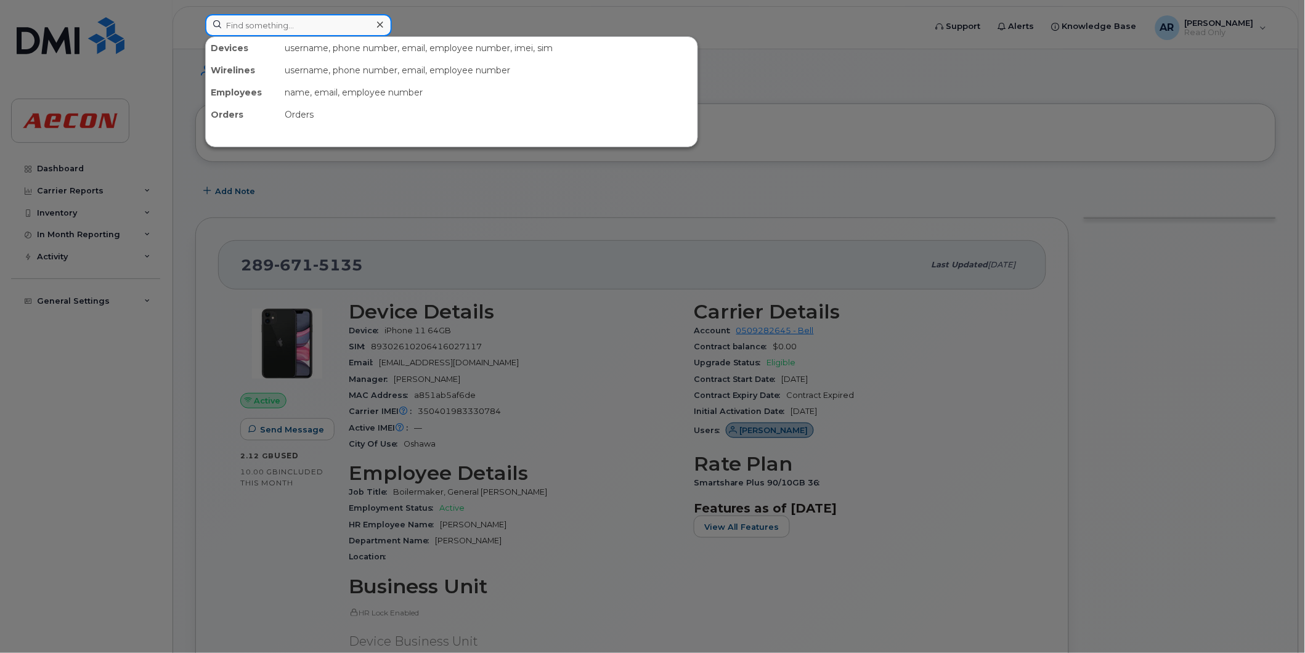
click at [307, 18] on input at bounding box center [298, 25] width 187 height 22
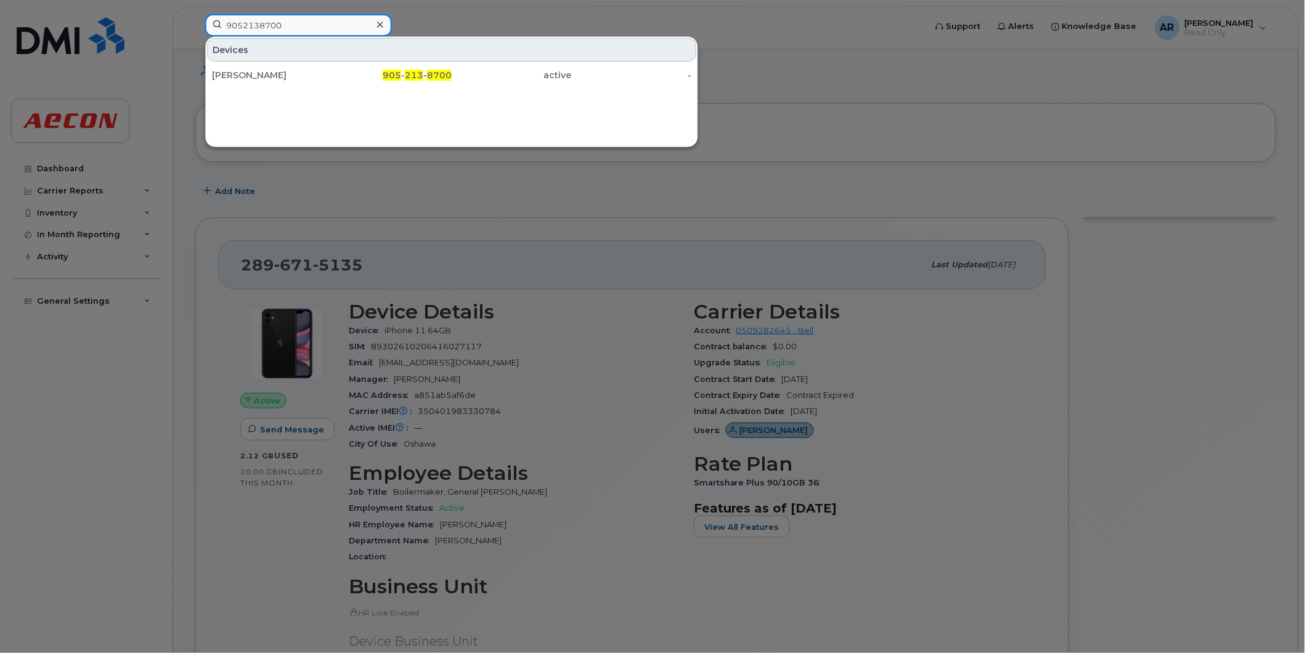
type input "9052138700"
click at [308, 68] on div "Amos Robinson" at bounding box center [272, 75] width 120 height 22
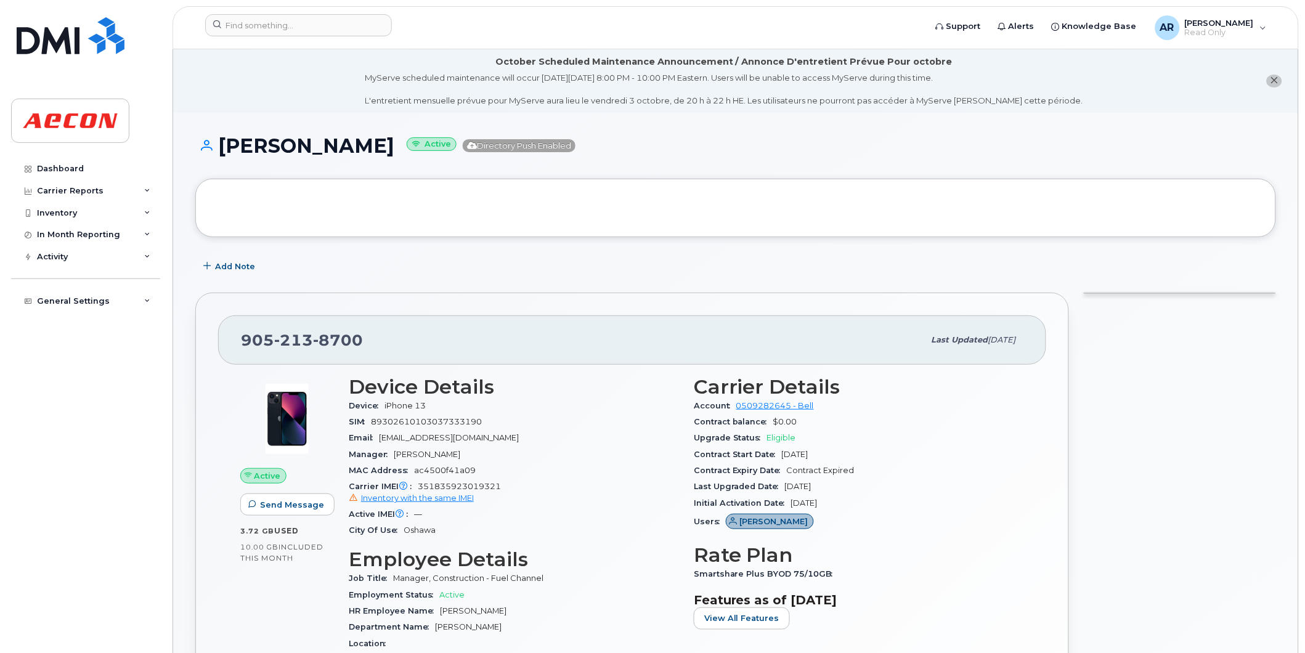
drag, startPoint x: 380, startPoint y: 144, endPoint x: 223, endPoint y: 150, distance: 156.6
click at [223, 150] on h1 "Amos Robinson Active Directory Push Enabled" at bounding box center [735, 146] width 1081 height 22
copy h1 "Amos Robinson"
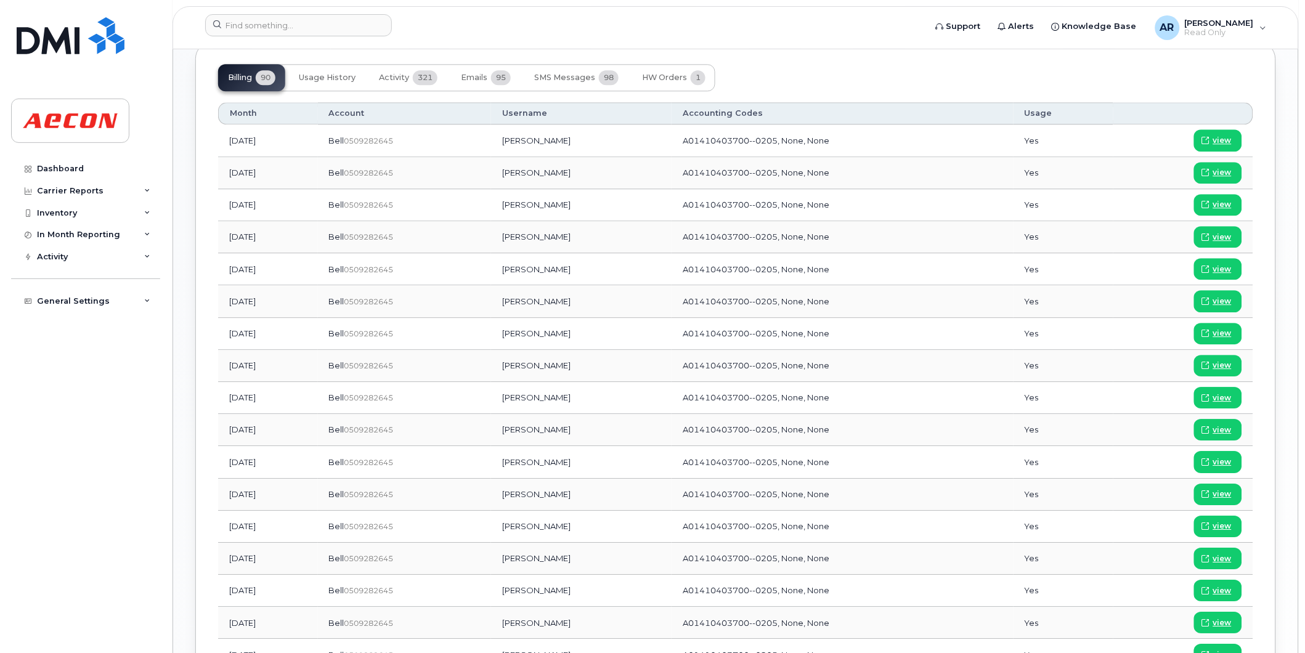
scroll to position [1095, 0]
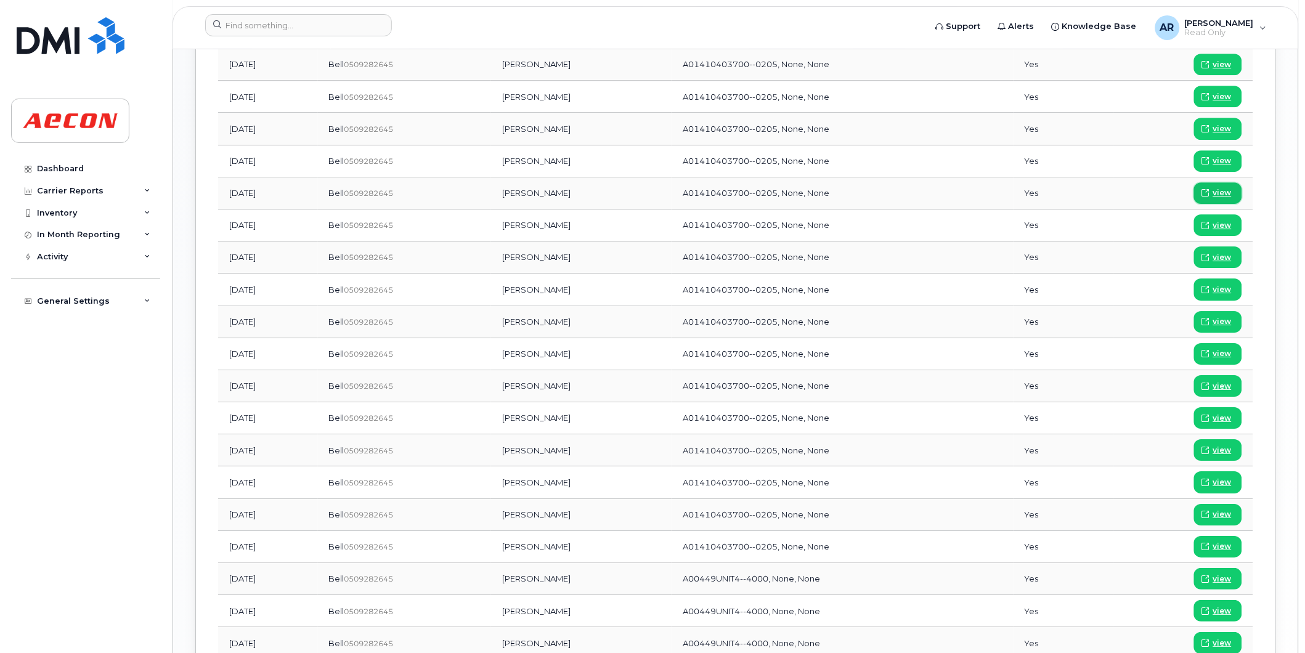
click at [1220, 187] on link "view" at bounding box center [1218, 193] width 48 height 22
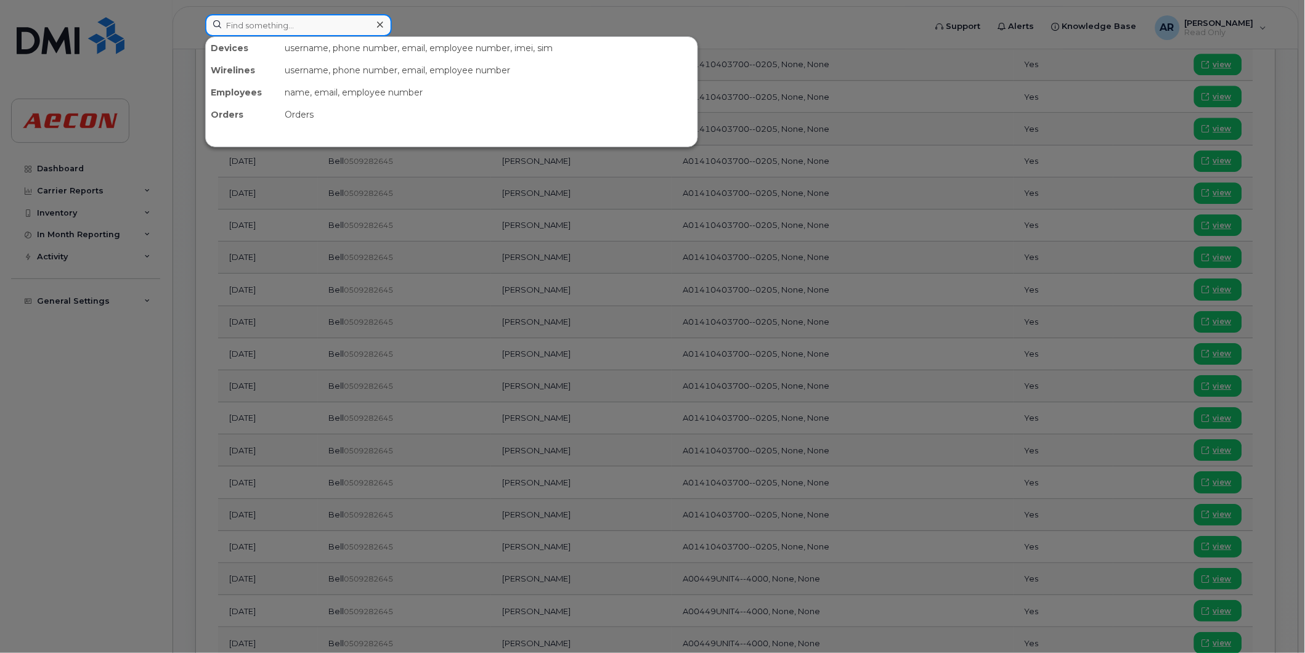
click at [280, 23] on input at bounding box center [298, 25] width 187 height 22
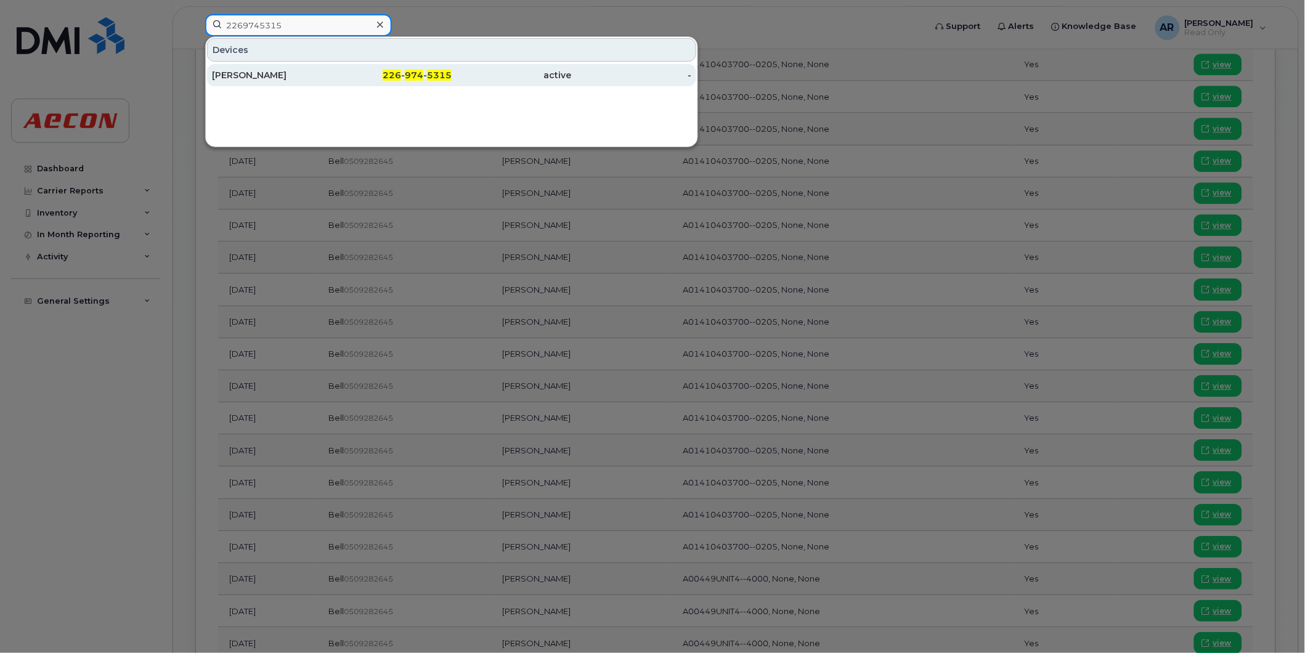
type input "2269745315"
click at [349, 72] on div "226 - 974 - 5315" at bounding box center [392, 75] width 120 height 12
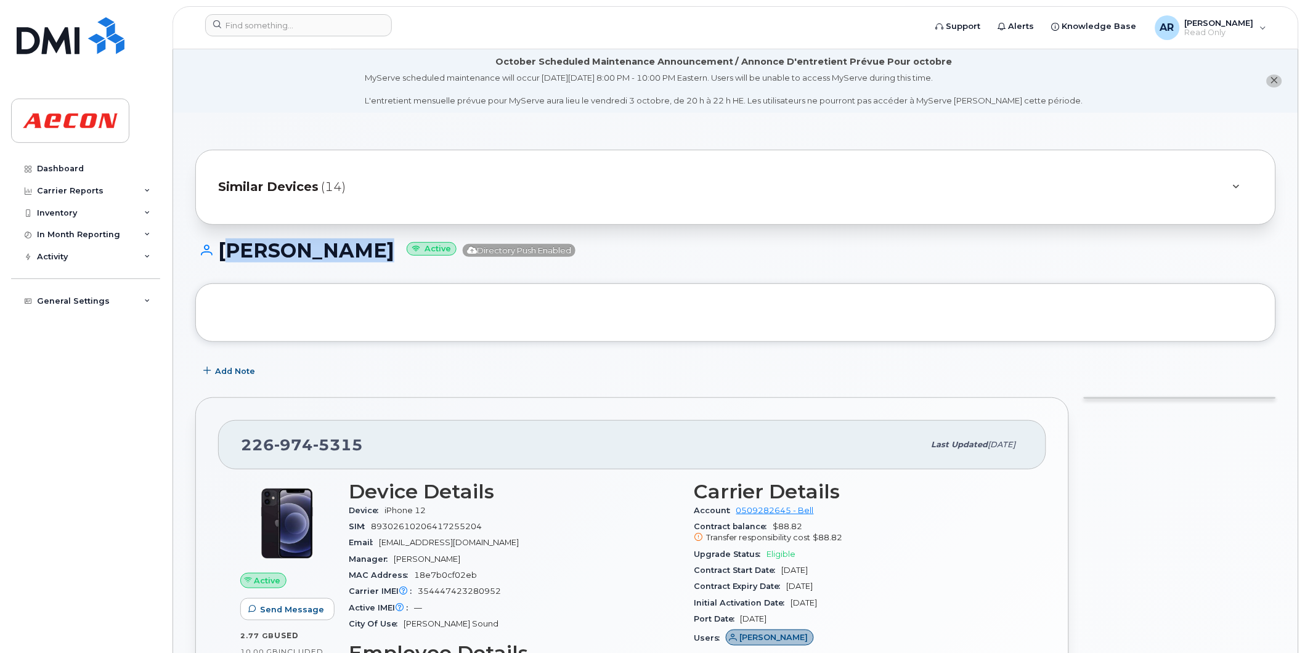
drag, startPoint x: 346, startPoint y: 255, endPoint x: 225, endPoint y: 255, distance: 121.4
click at [225, 255] on h1 "Harry Burley Active Directory Push Enabled" at bounding box center [735, 251] width 1081 height 22
copy h1 "[PERSON_NAME]"
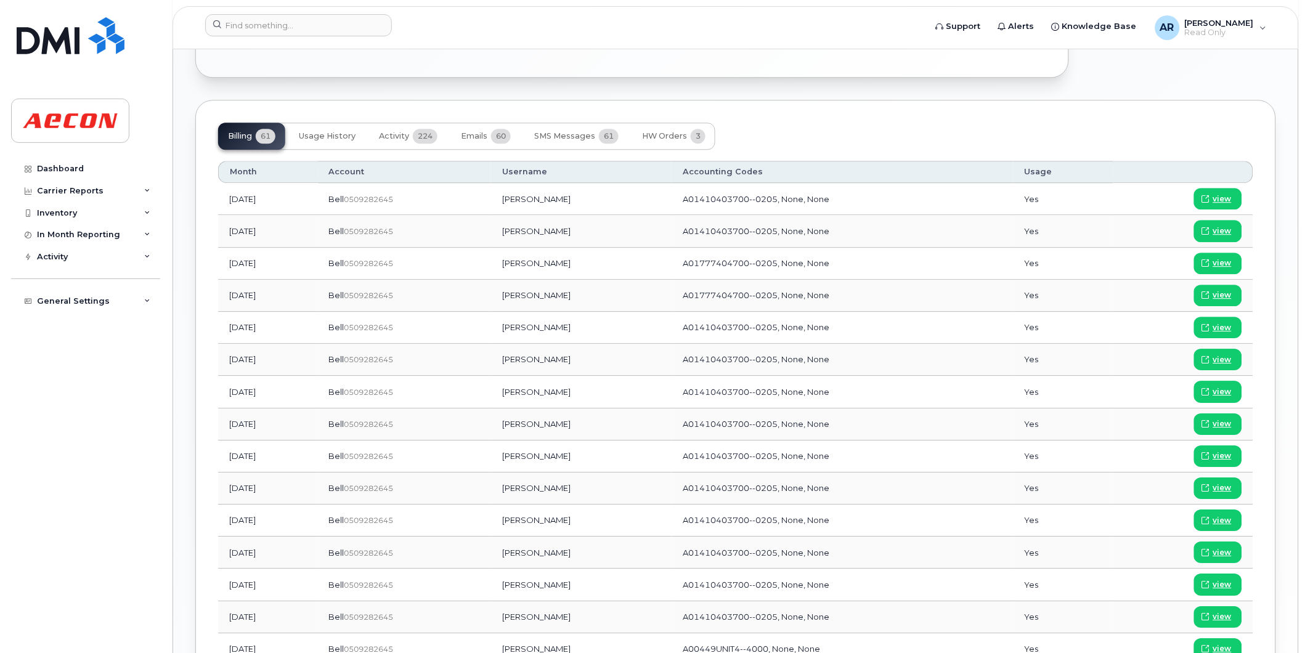
scroll to position [958, 0]
click at [1235, 423] on link "view" at bounding box center [1218, 424] width 48 height 22
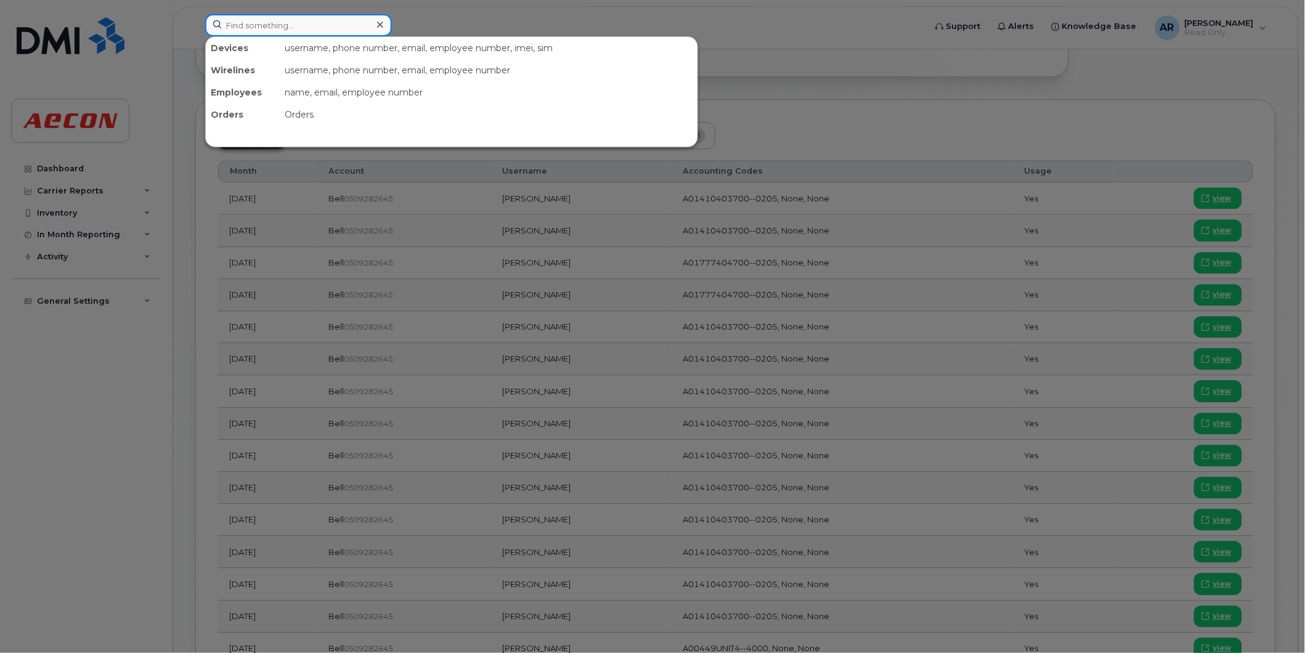
click at [314, 20] on input at bounding box center [298, 25] width 187 height 22
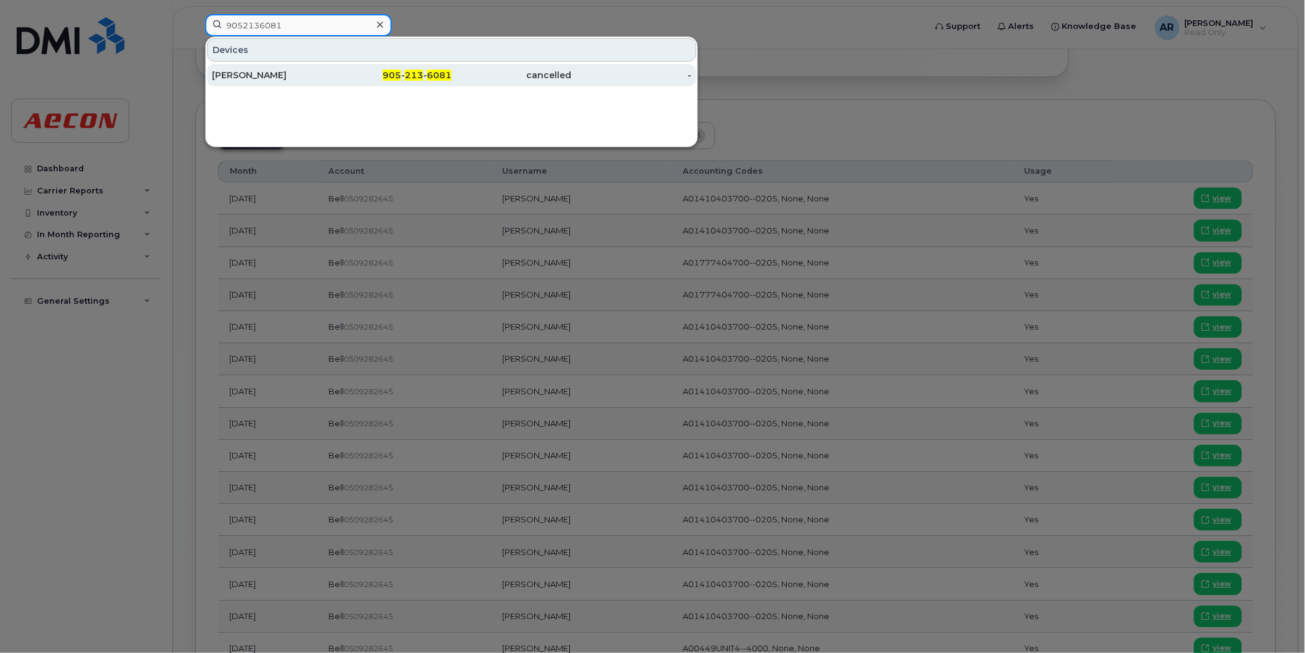
type input "9052136081"
click at [314, 80] on div "Jodi Van Valkenburg" at bounding box center [272, 75] width 120 height 12
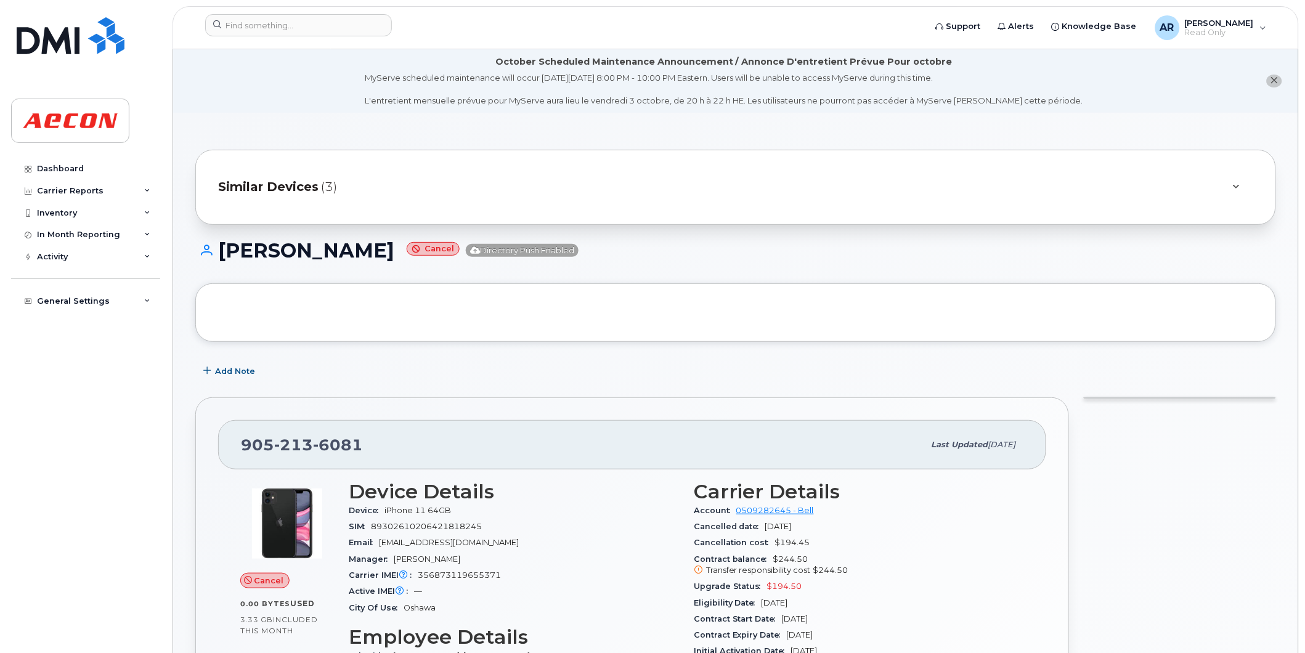
drag, startPoint x: 429, startPoint y: 255, endPoint x: 220, endPoint y: 256, distance: 208.9
click at [220, 256] on h1 "[PERSON_NAME] Cancel Directory Push Enabled" at bounding box center [735, 251] width 1081 height 22
copy h1 "[PERSON_NAME]"
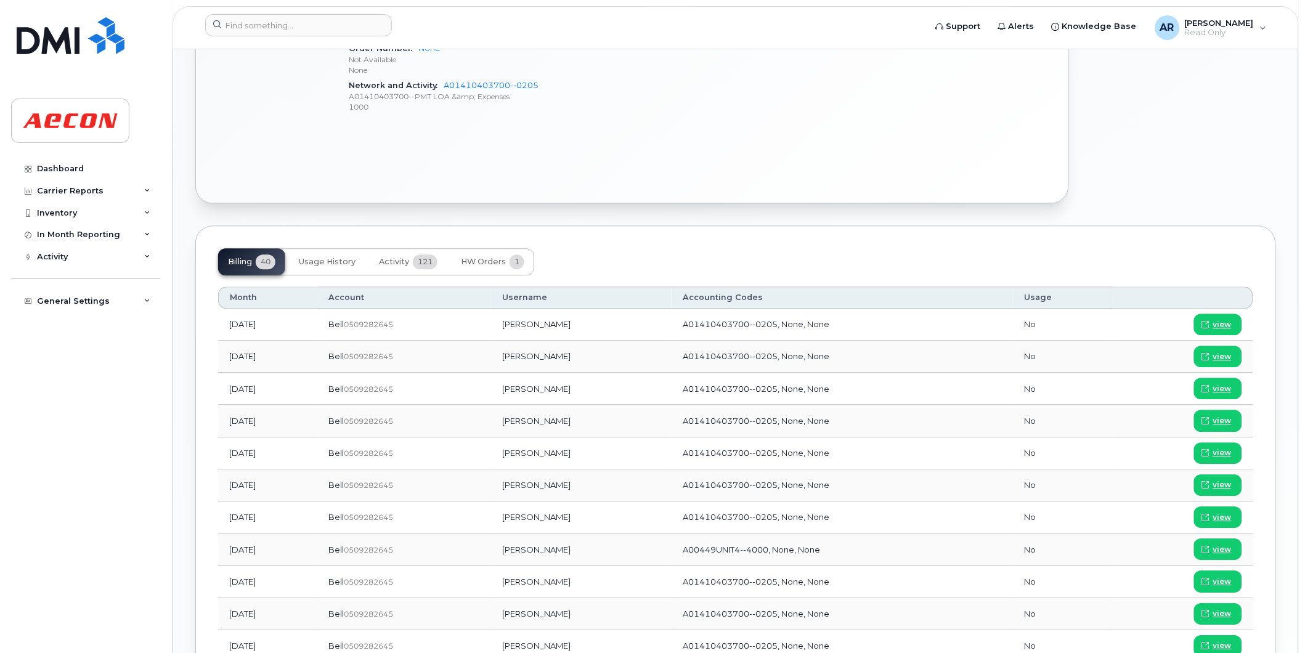
scroll to position [890, 0]
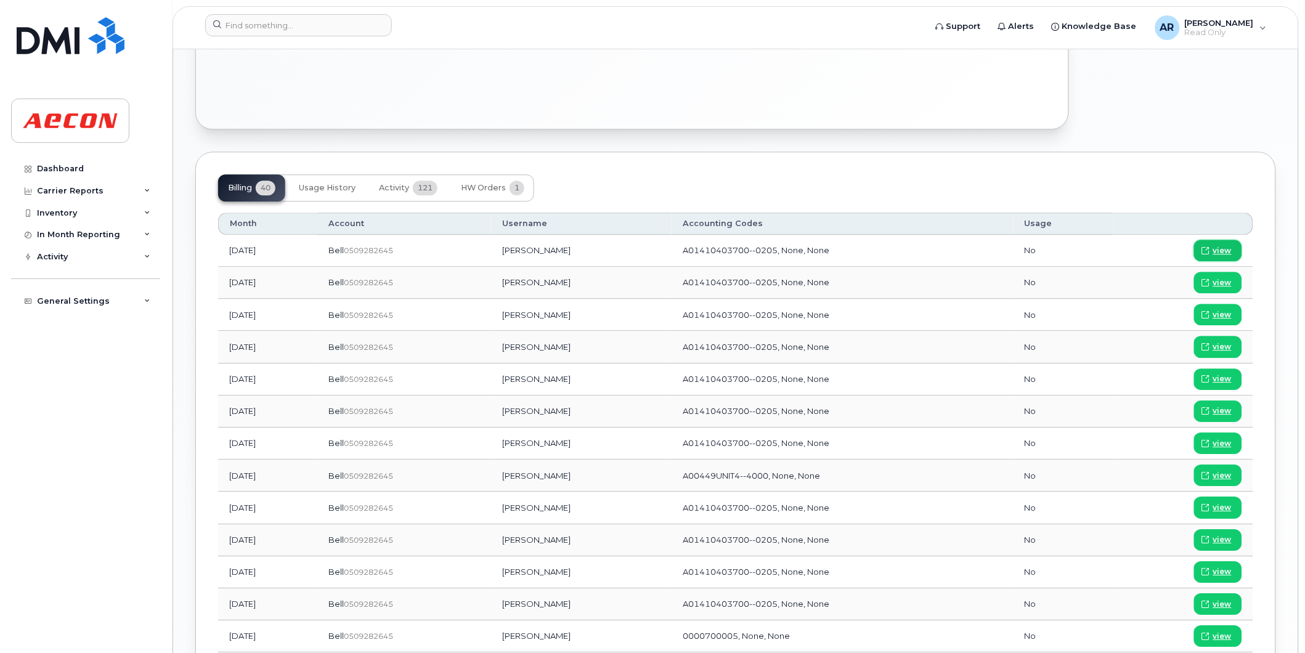
click at [1227, 245] on span "view" at bounding box center [1222, 250] width 18 height 11
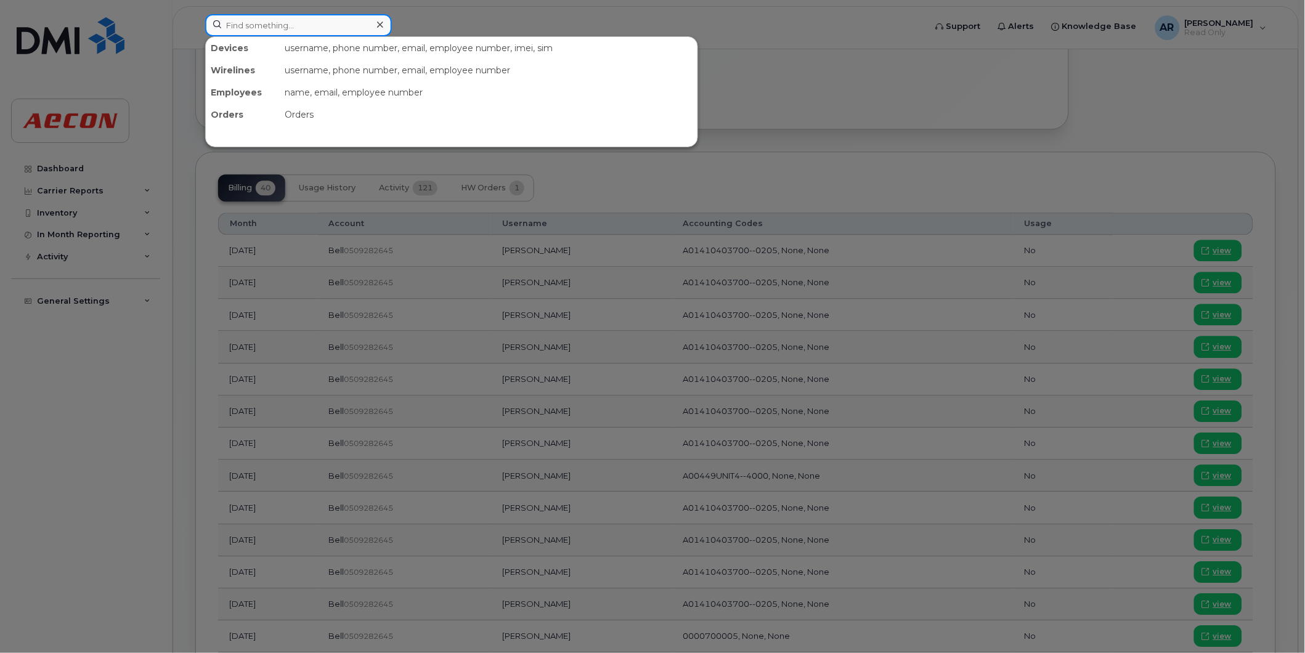
click at [265, 30] on input at bounding box center [298, 25] width 187 height 22
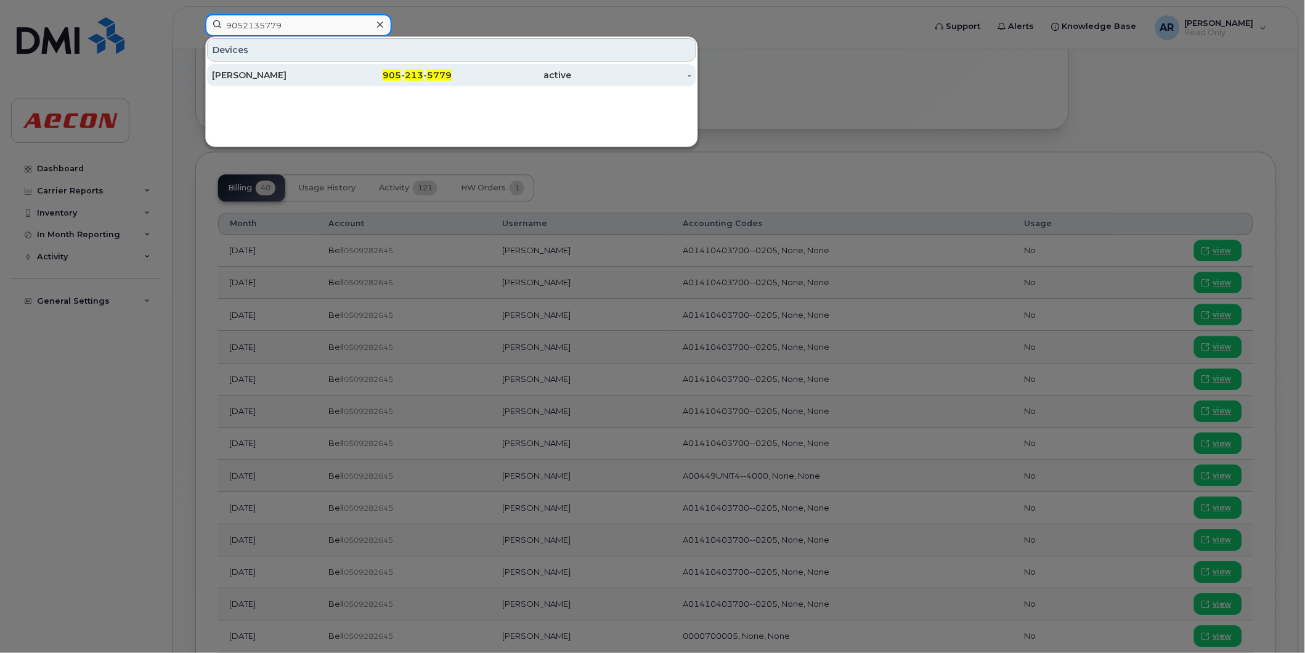
type input "9052135779"
click at [316, 71] on div "Brian Laton" at bounding box center [272, 75] width 120 height 12
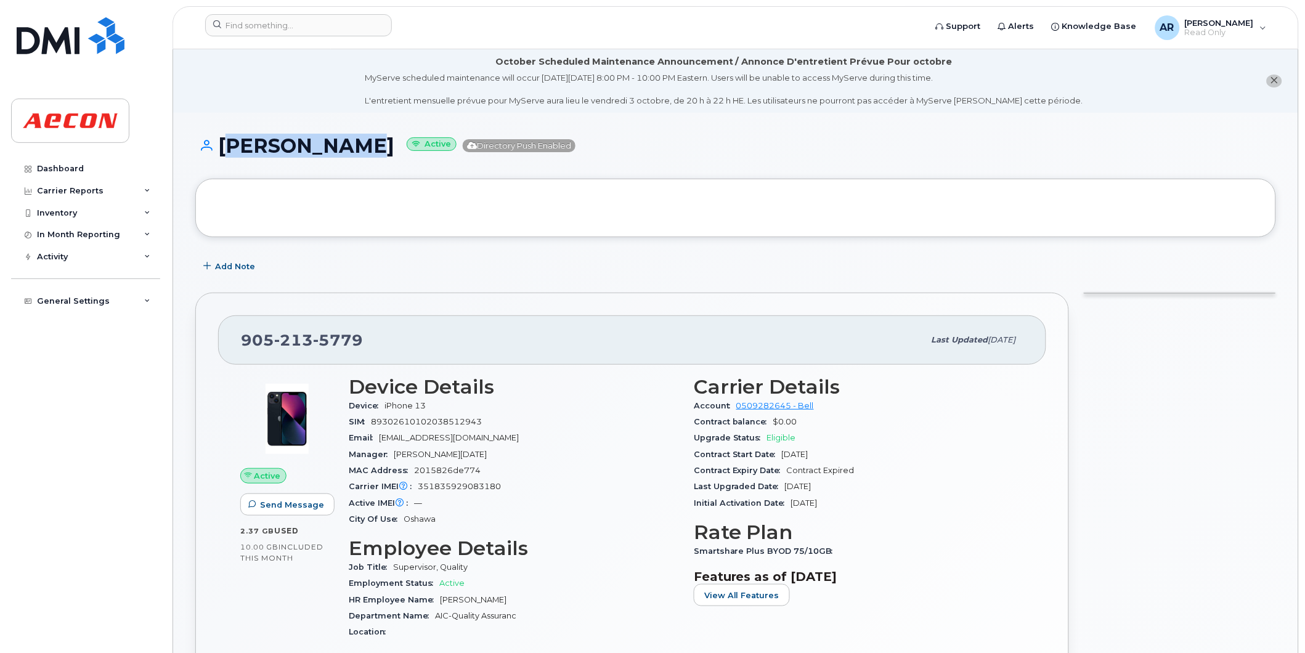
drag, startPoint x: 335, startPoint y: 154, endPoint x: 223, endPoint y: 153, distance: 111.5
click at [223, 153] on h1 "Brian Laton Active Directory Push Enabled" at bounding box center [735, 146] width 1081 height 22
copy h1 "Brian Laton"
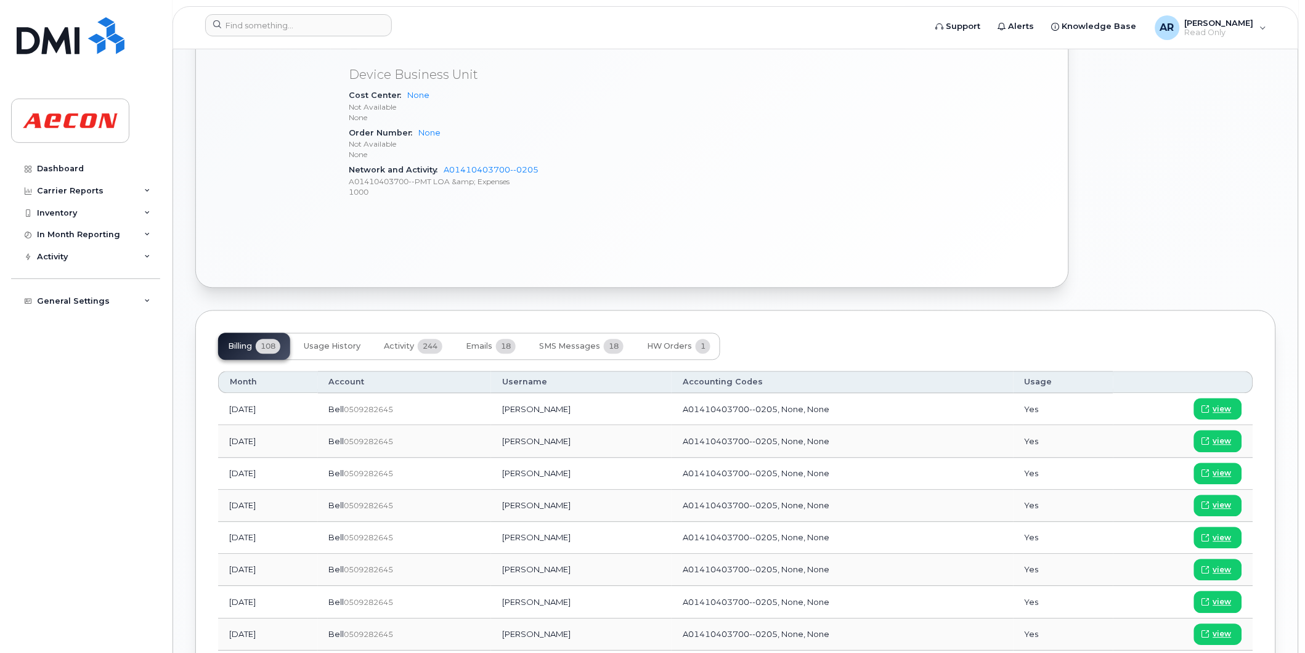
scroll to position [685, 0]
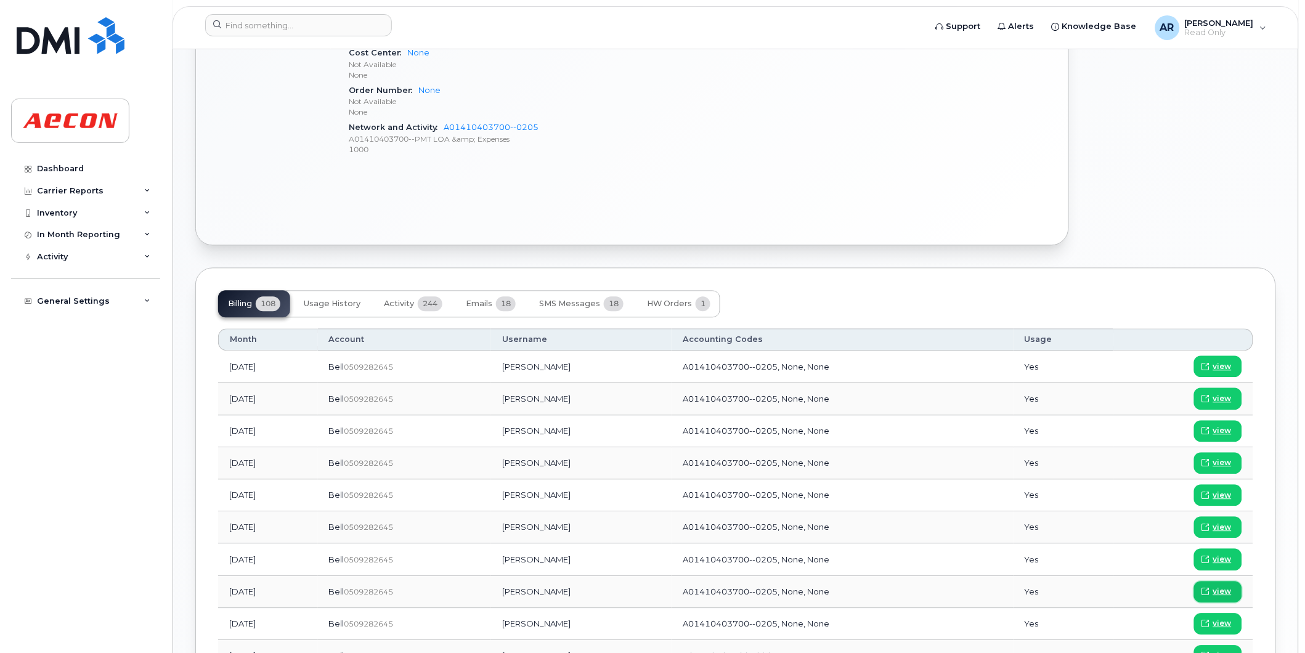
click at [1225, 588] on span "view" at bounding box center [1222, 592] width 18 height 11
click at [304, 22] on input at bounding box center [298, 25] width 187 height 22
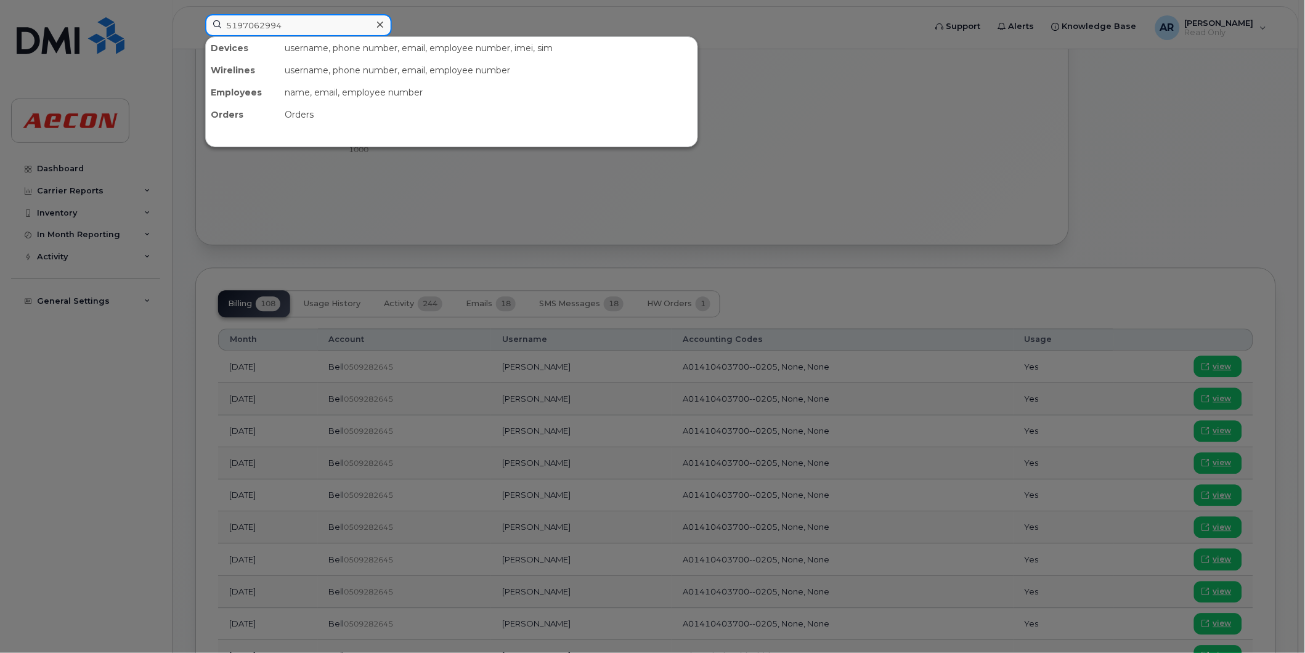
type input "5197062994"
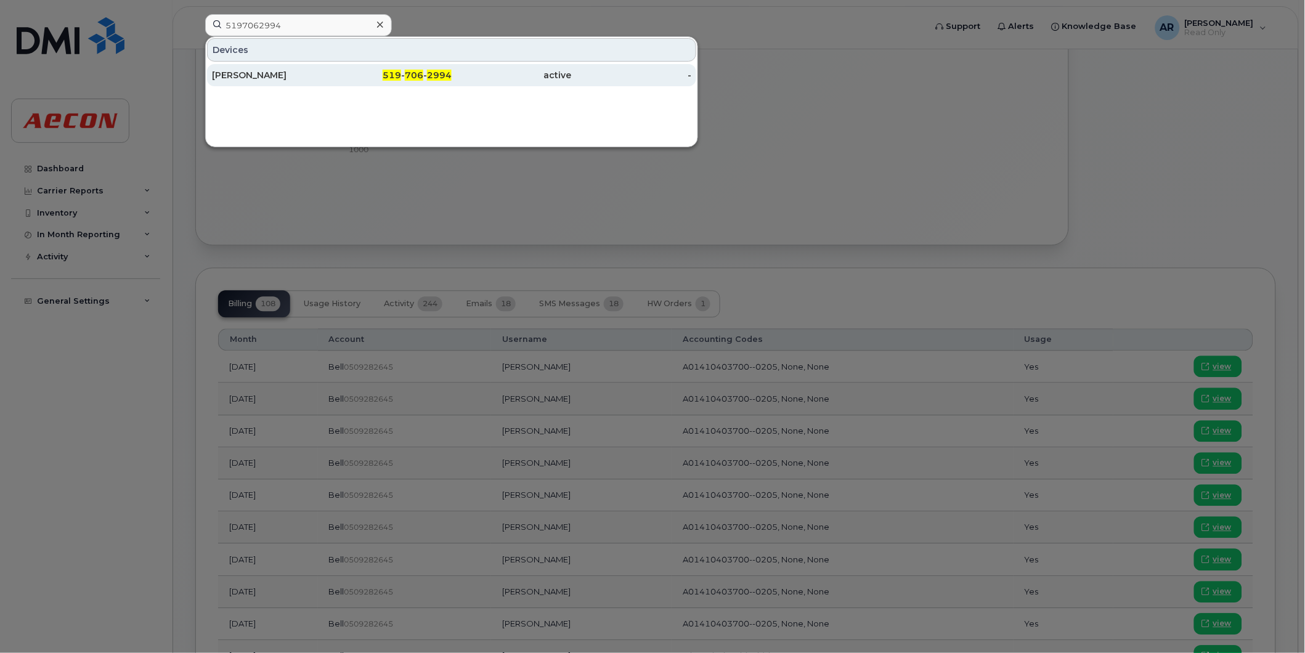
click at [309, 81] on div "Allison Frook" at bounding box center [272, 75] width 120 height 12
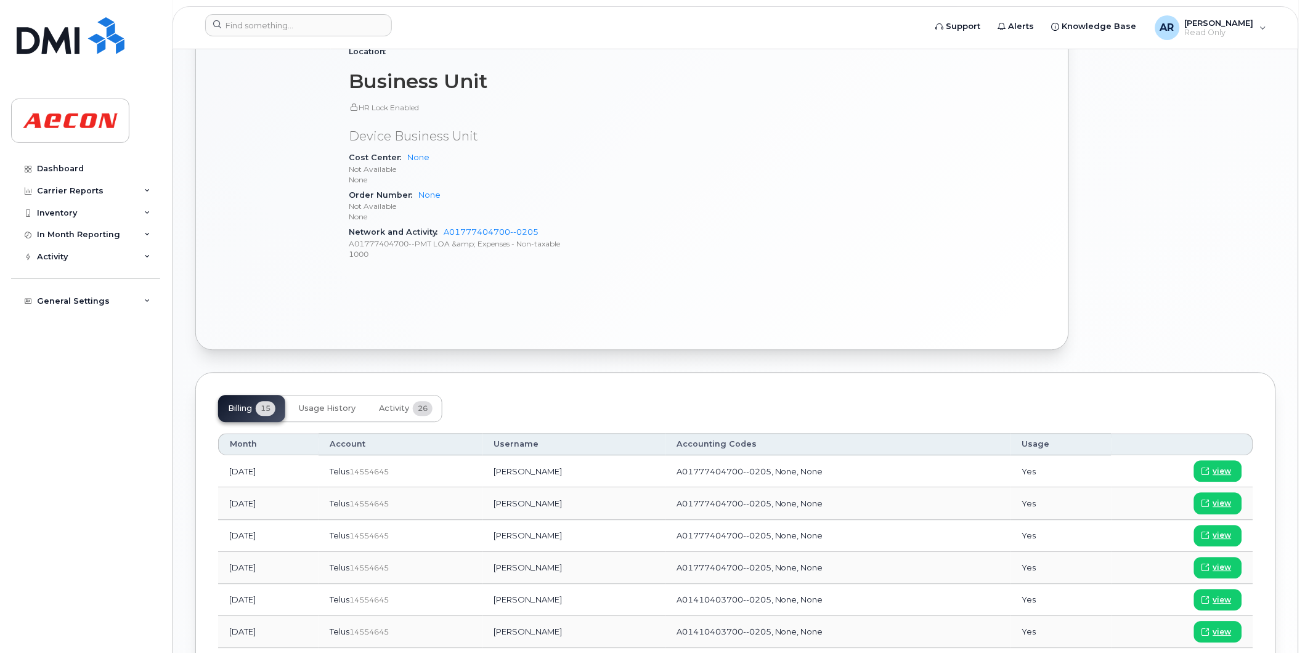
scroll to position [753, 0]
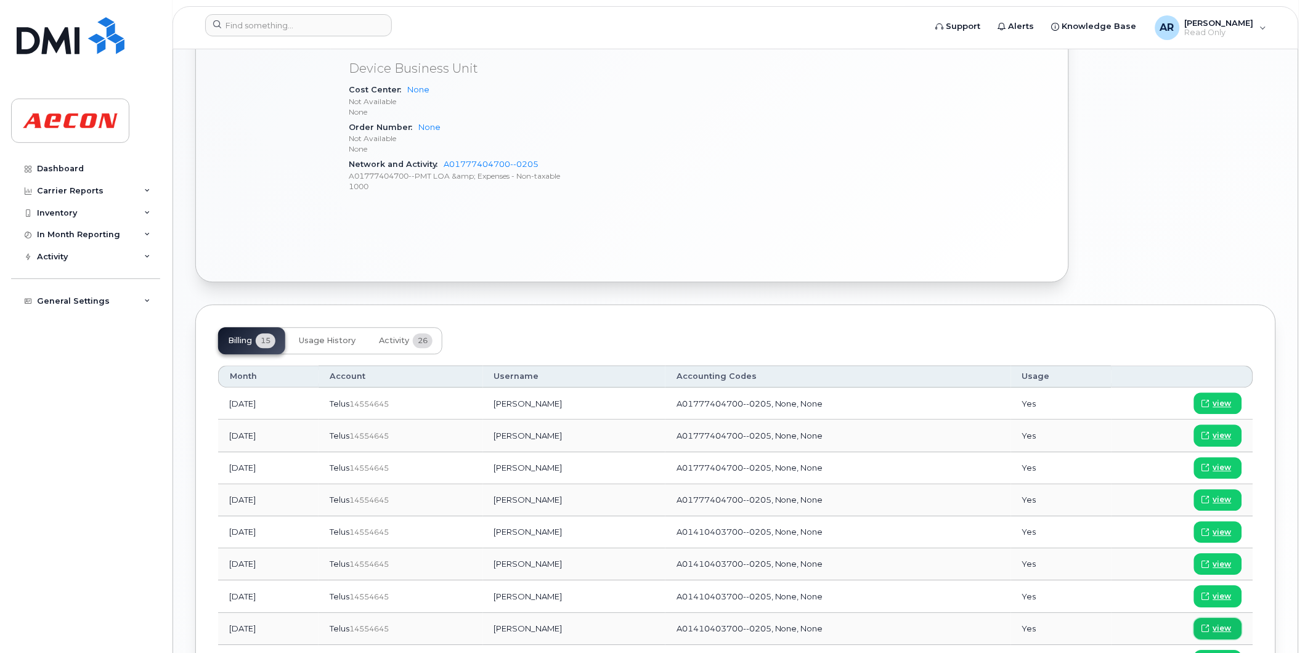
click at [1218, 628] on span "view" at bounding box center [1222, 628] width 18 height 11
click at [280, 20] on input at bounding box center [298, 25] width 187 height 22
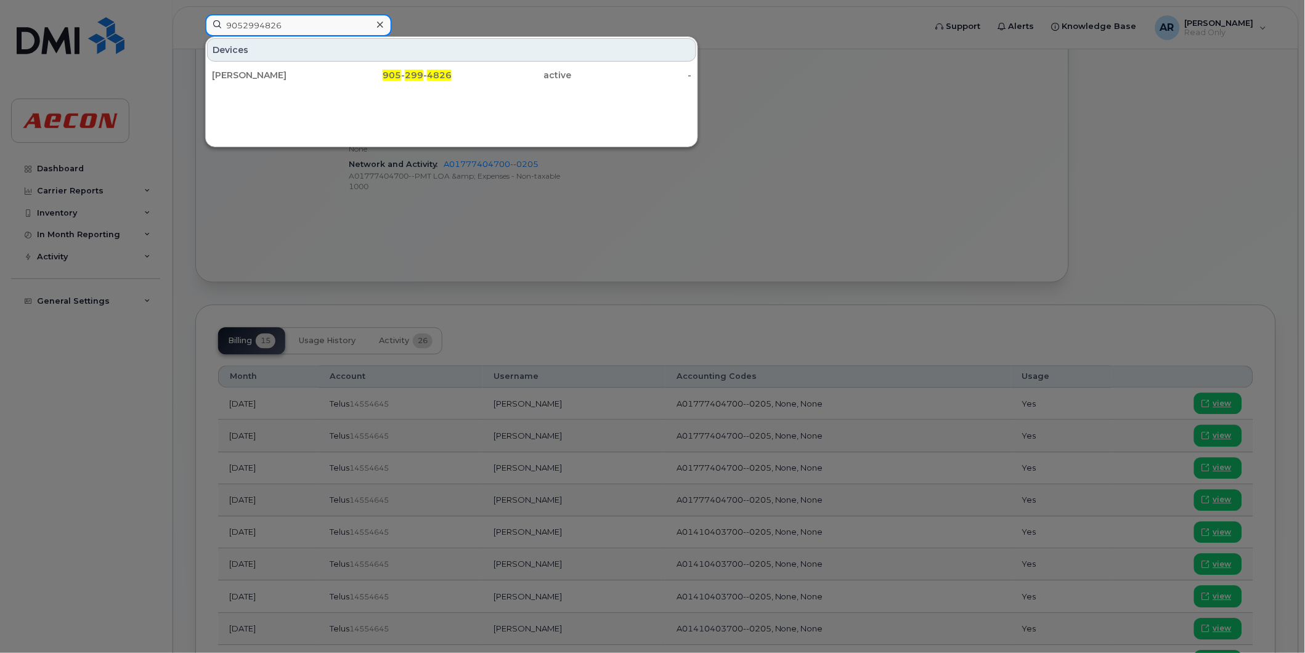
type input "9052994826"
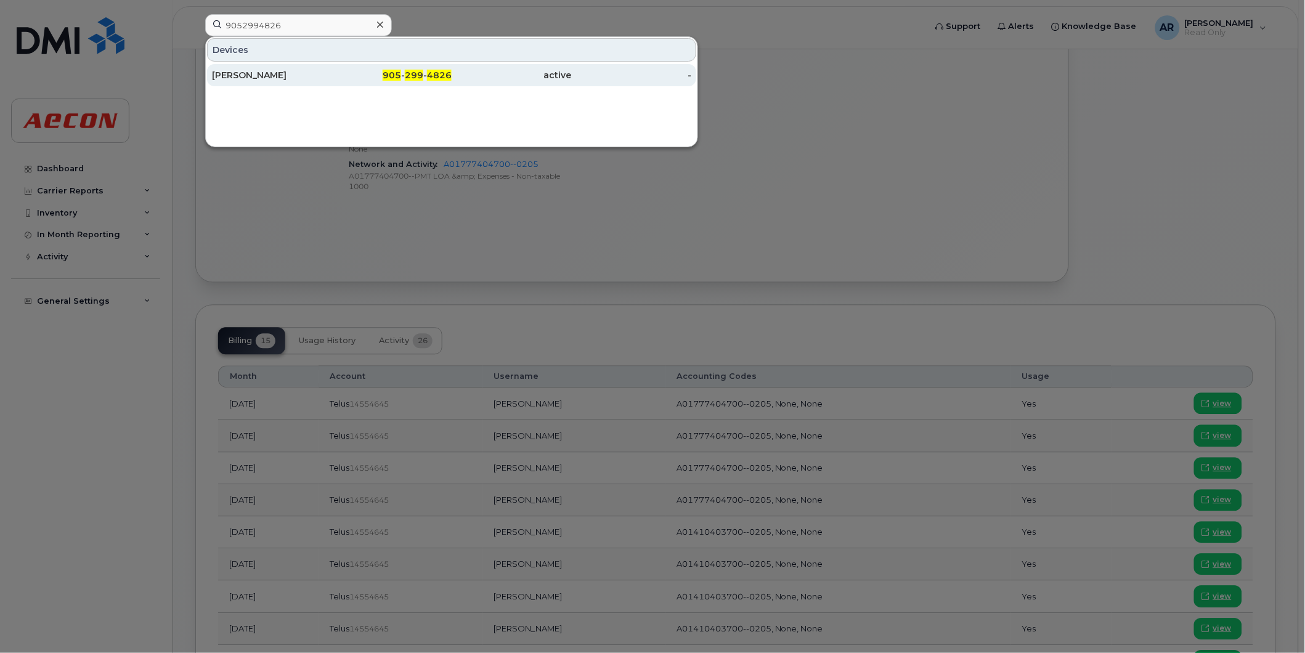
click at [405, 71] on div "905 - 299 - 4826" at bounding box center [392, 75] width 120 height 12
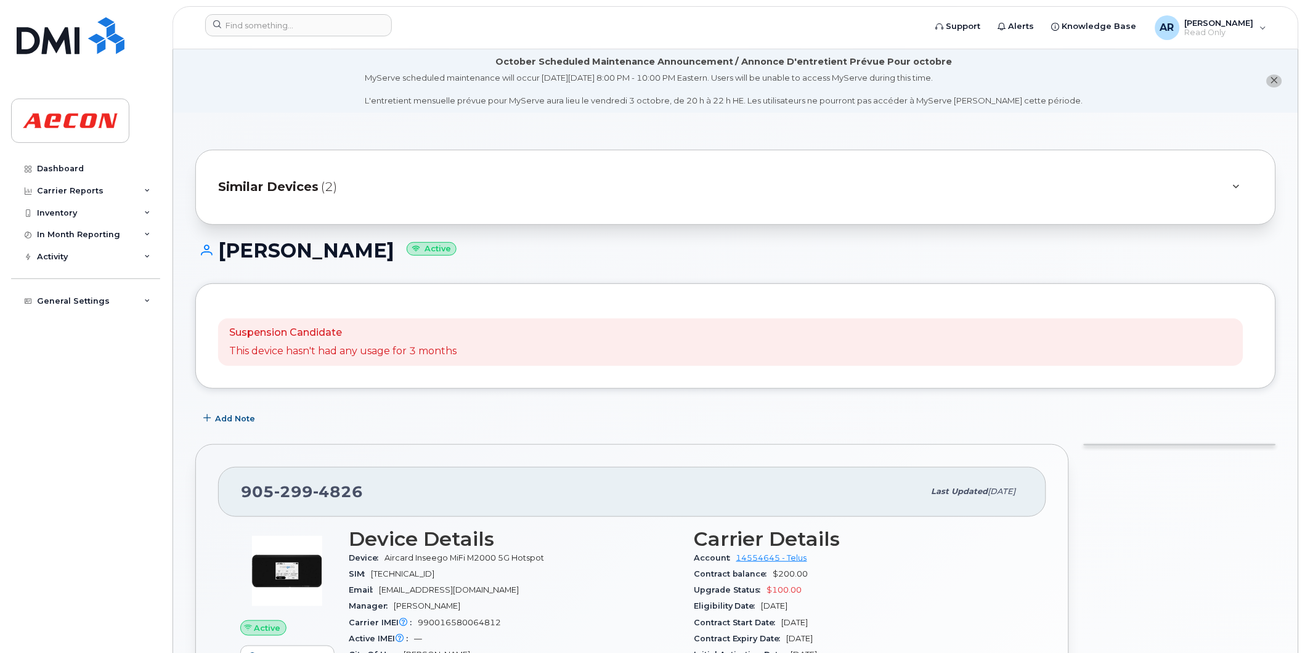
drag, startPoint x: 386, startPoint y: 253, endPoint x: 223, endPoint y: 256, distance: 162.7
click at [223, 256] on h1 "[PERSON_NAME] Active" at bounding box center [735, 251] width 1081 height 22
copy h1 "[PERSON_NAME]"
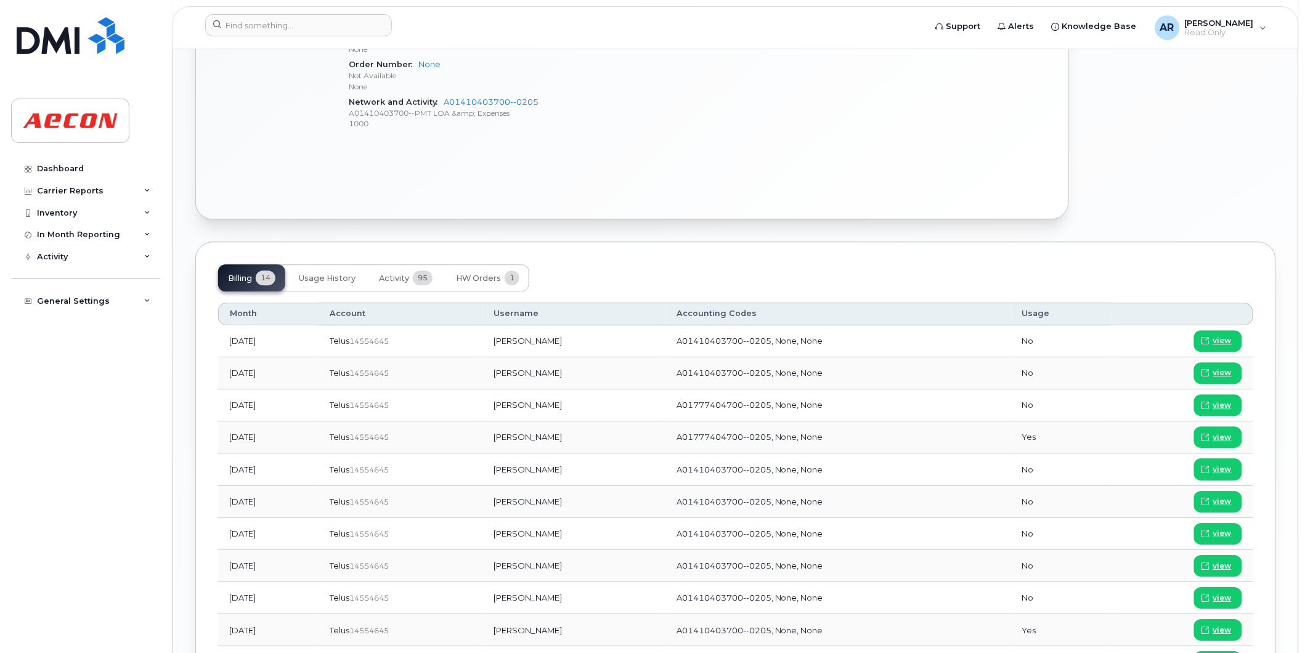
scroll to position [958, 0]
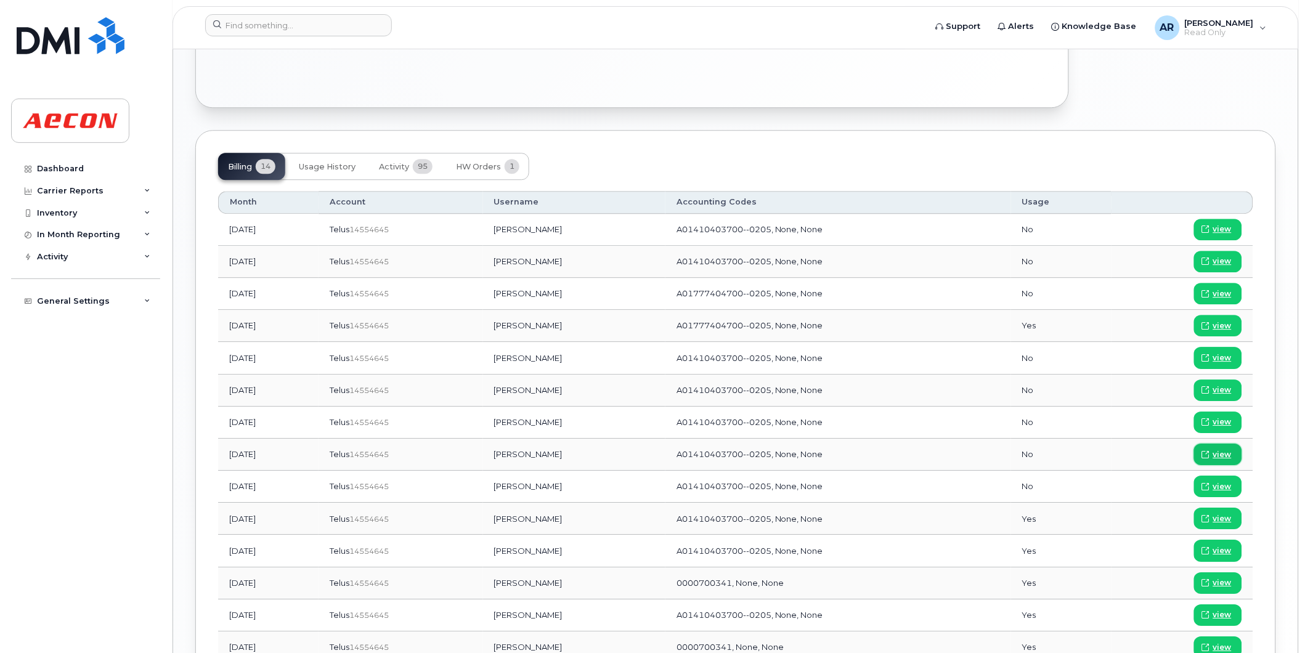
click at [1230, 452] on span "view" at bounding box center [1222, 454] width 18 height 11
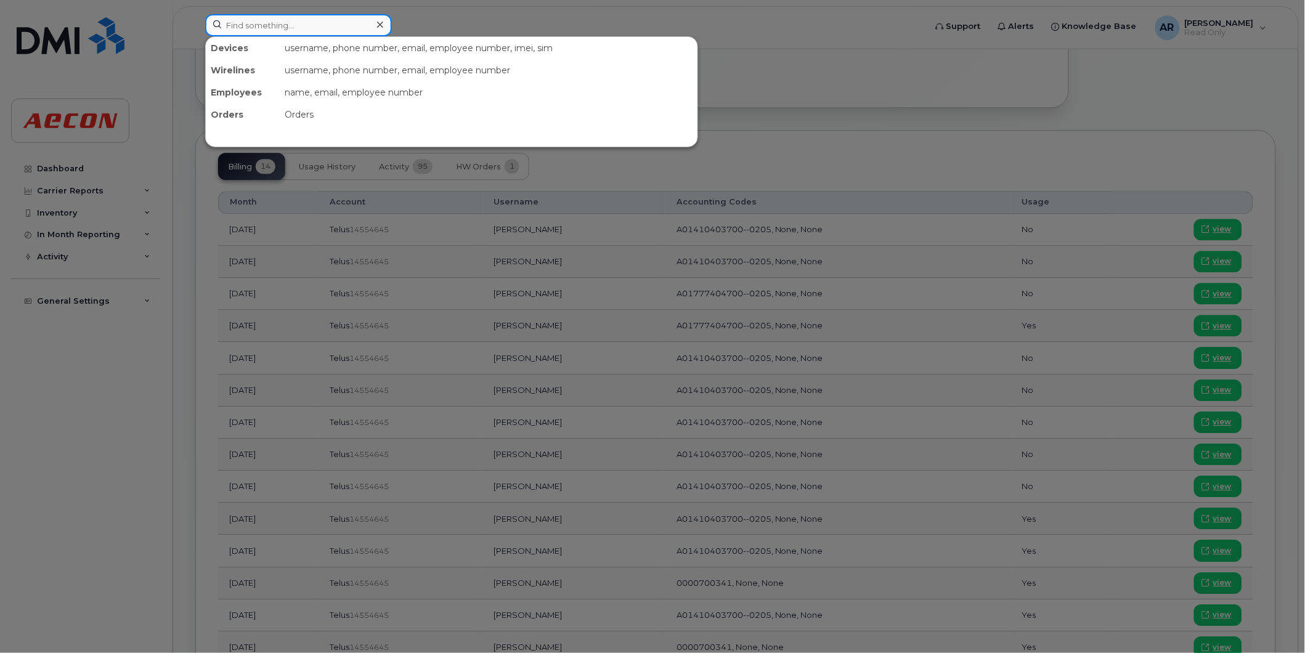
click at [300, 20] on input at bounding box center [298, 25] width 187 height 22
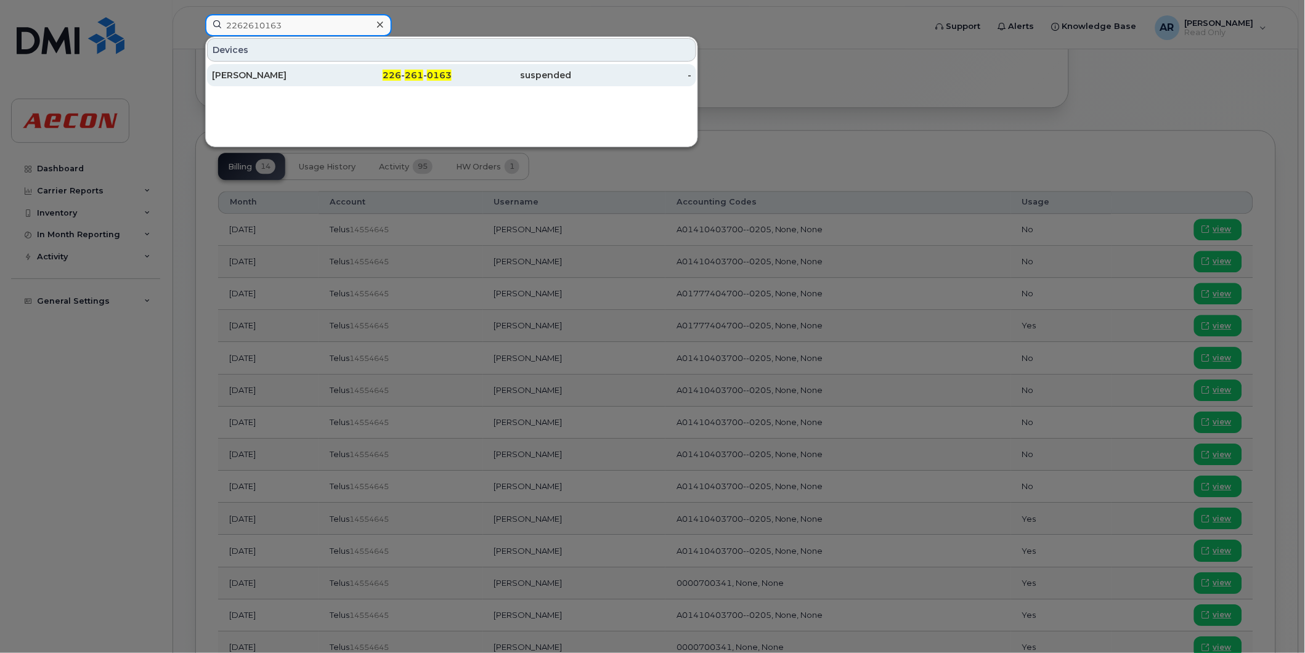
type input "2262610163"
drag, startPoint x: 283, startPoint y: 78, endPoint x: 271, endPoint y: 78, distance: 12.3
click at [283, 78] on div "[PERSON_NAME]" at bounding box center [272, 75] width 120 height 12
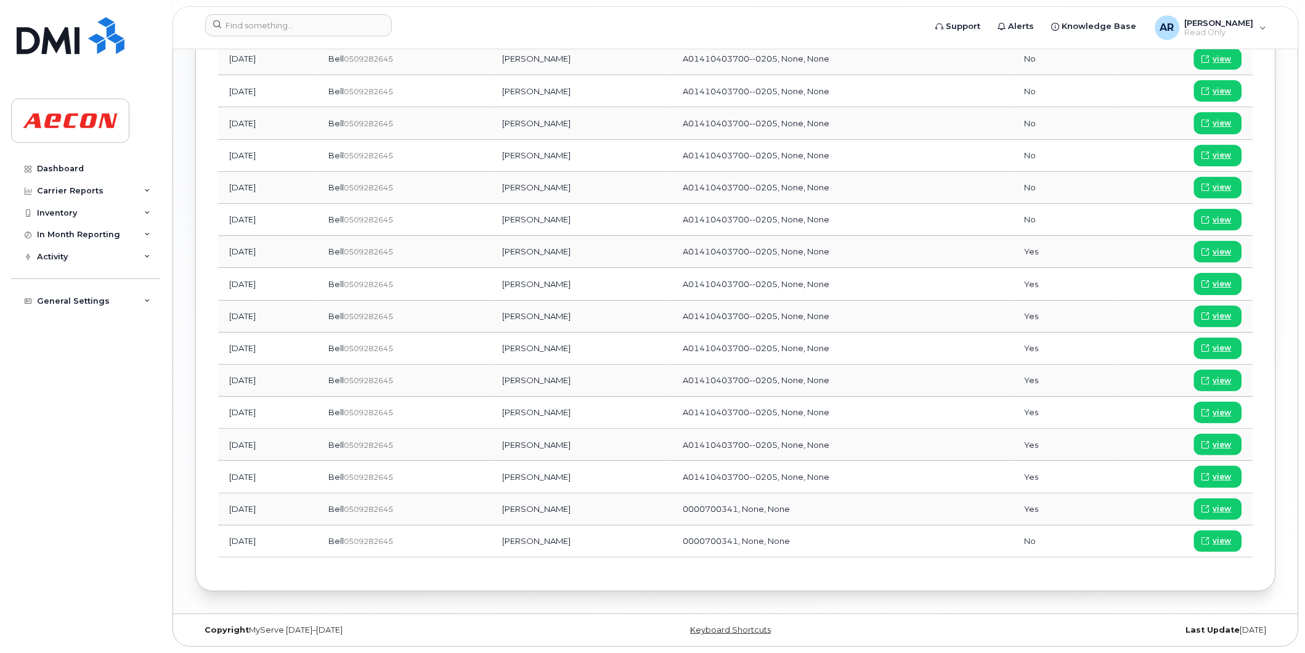
scroll to position [1214, 0]
drag, startPoint x: 595, startPoint y: 185, endPoint x: 533, endPoint y: 187, distance: 62.3
click at [533, 187] on td "[PERSON_NAME]" at bounding box center [581, 188] width 181 height 32
copy td "[PERSON_NAME]"
click at [1224, 182] on span "view" at bounding box center [1222, 187] width 18 height 11
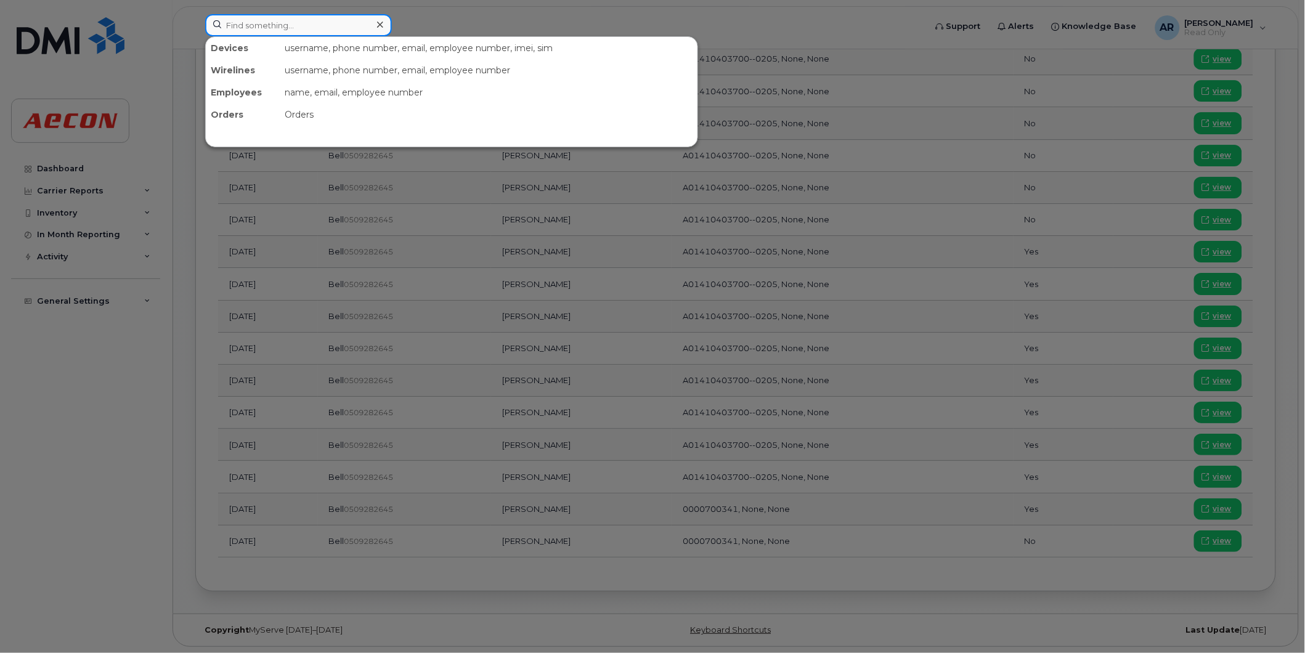
click at [356, 27] on input at bounding box center [298, 25] width 187 height 22
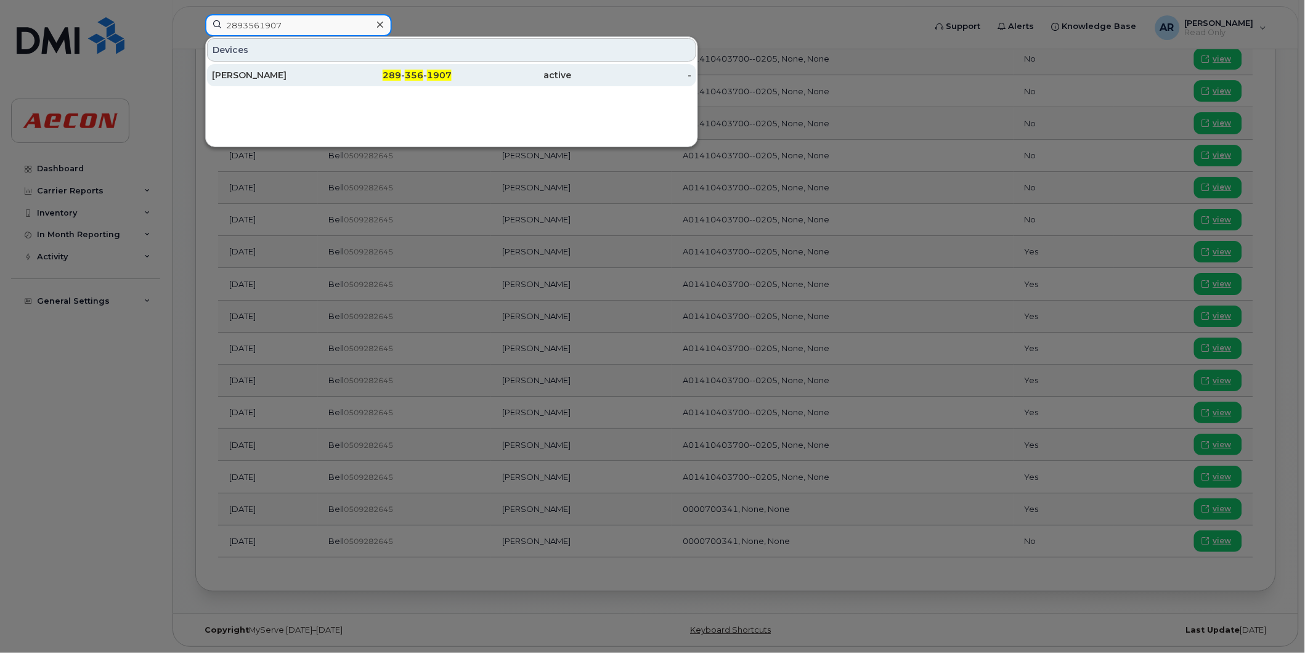
type input "2893561907"
click at [367, 75] on div "289 - 356 - 1907" at bounding box center [392, 75] width 120 height 12
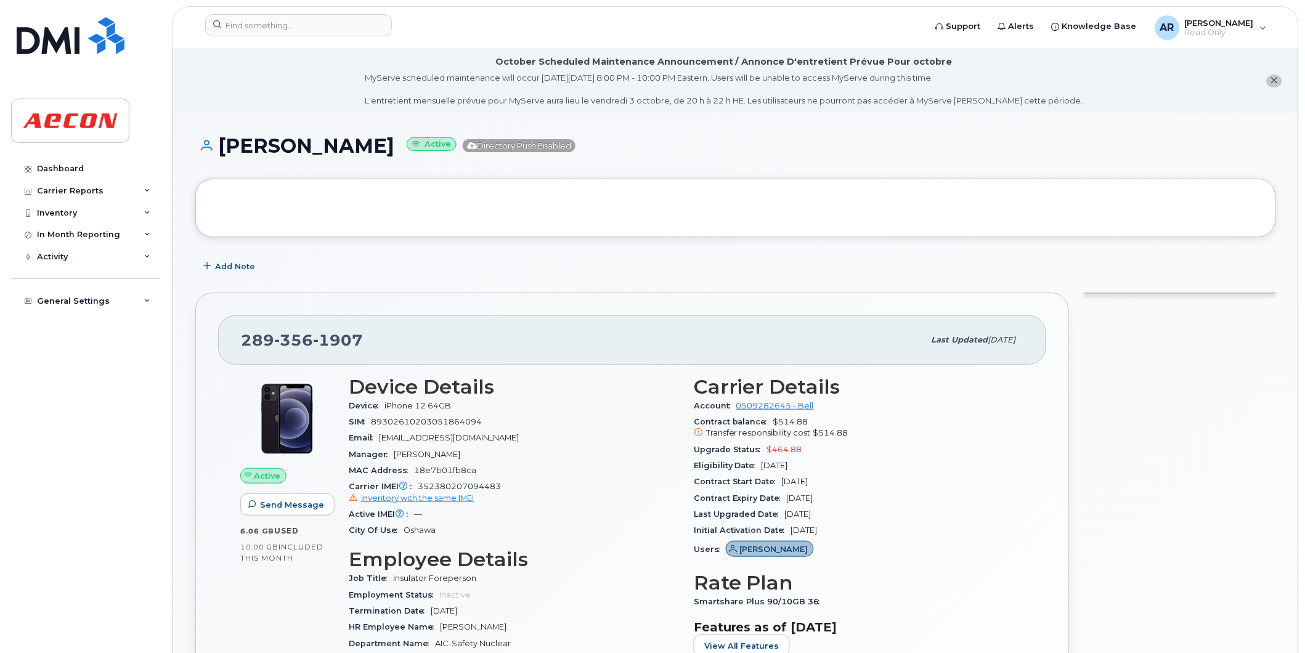
drag, startPoint x: 365, startPoint y: 152, endPoint x: 219, endPoint y: 150, distance: 146.0
click at [219, 150] on h1 "[PERSON_NAME] Active Directory Push Enabled" at bounding box center [735, 146] width 1081 height 22
copy h1 "[PERSON_NAME]"
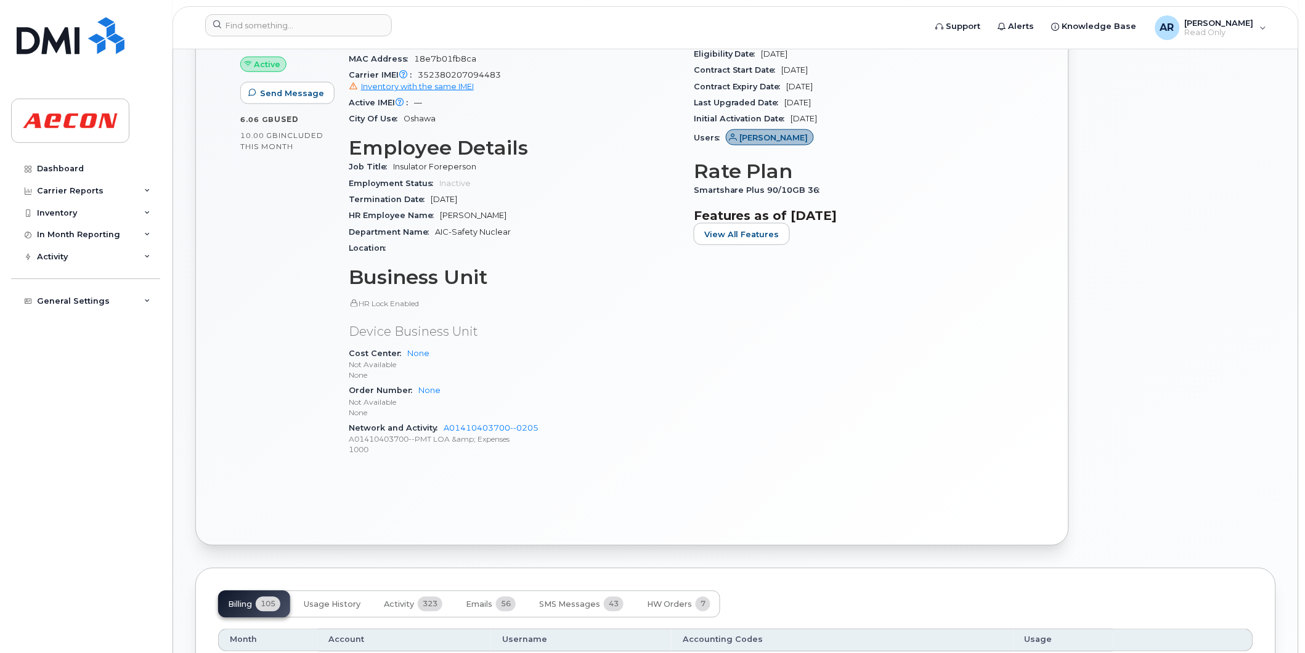
scroll to position [685, 0]
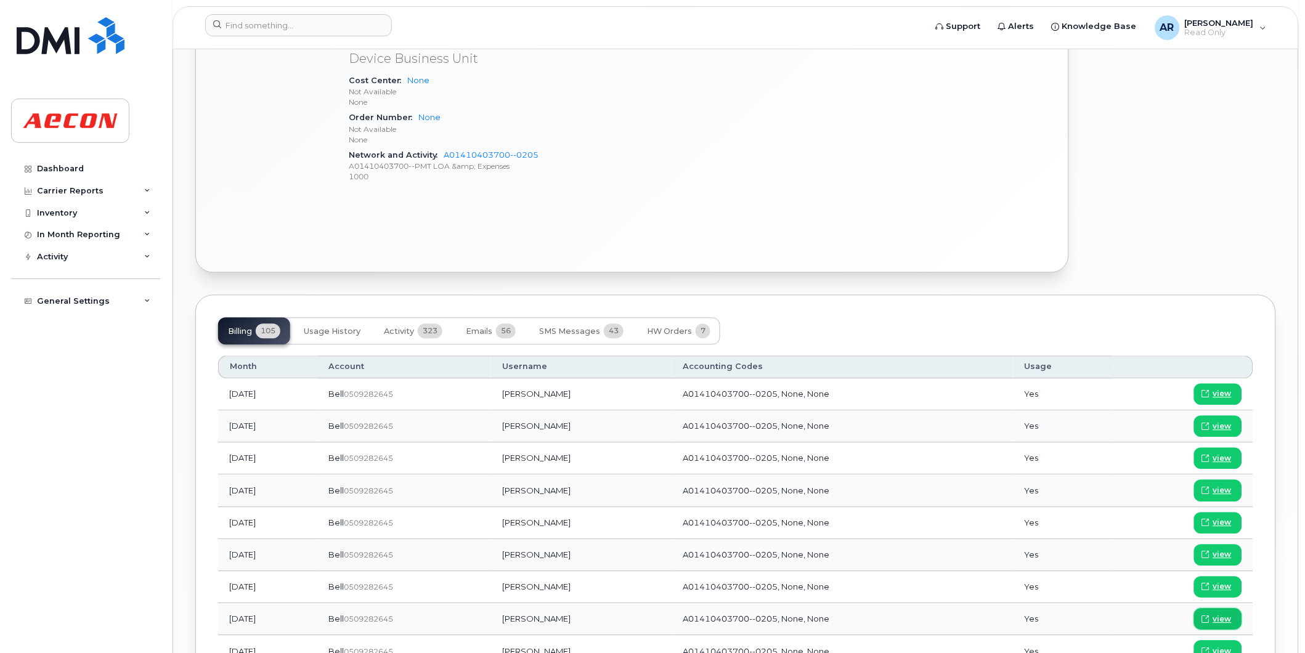
click at [1221, 617] on span "view" at bounding box center [1222, 619] width 18 height 11
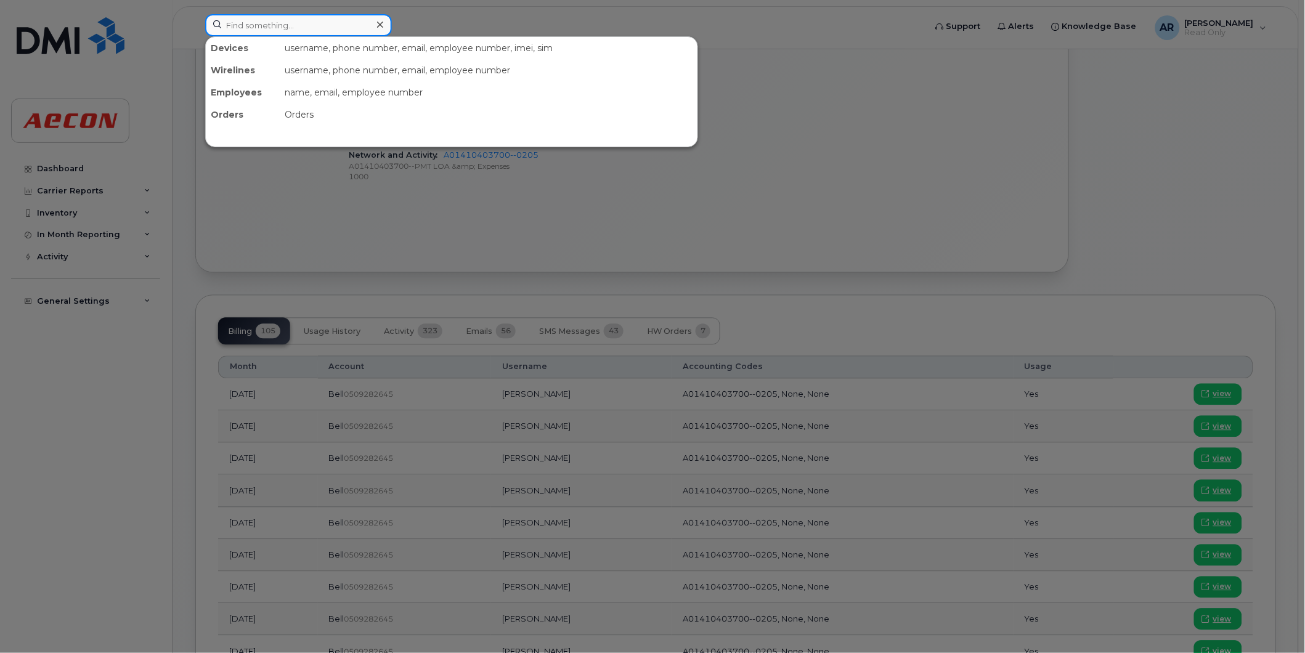
click at [262, 28] on input at bounding box center [298, 25] width 187 height 22
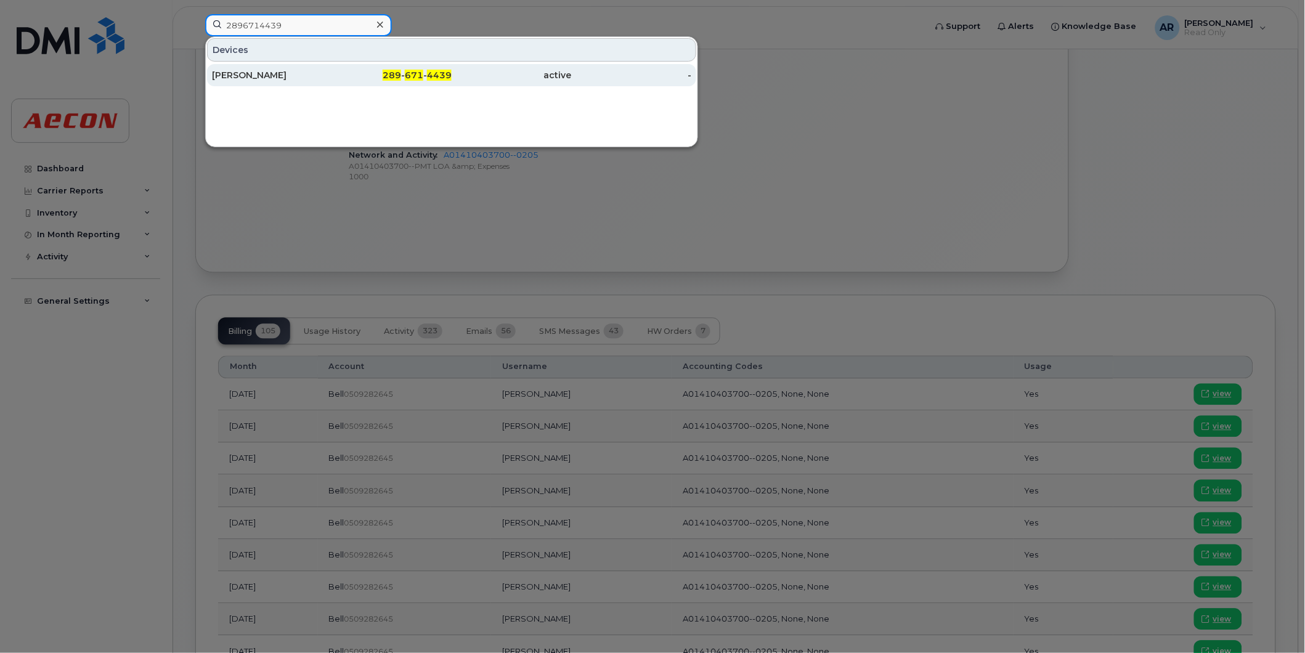
type input "2896714439"
click at [267, 76] on div "[PERSON_NAME]" at bounding box center [272, 75] width 120 height 12
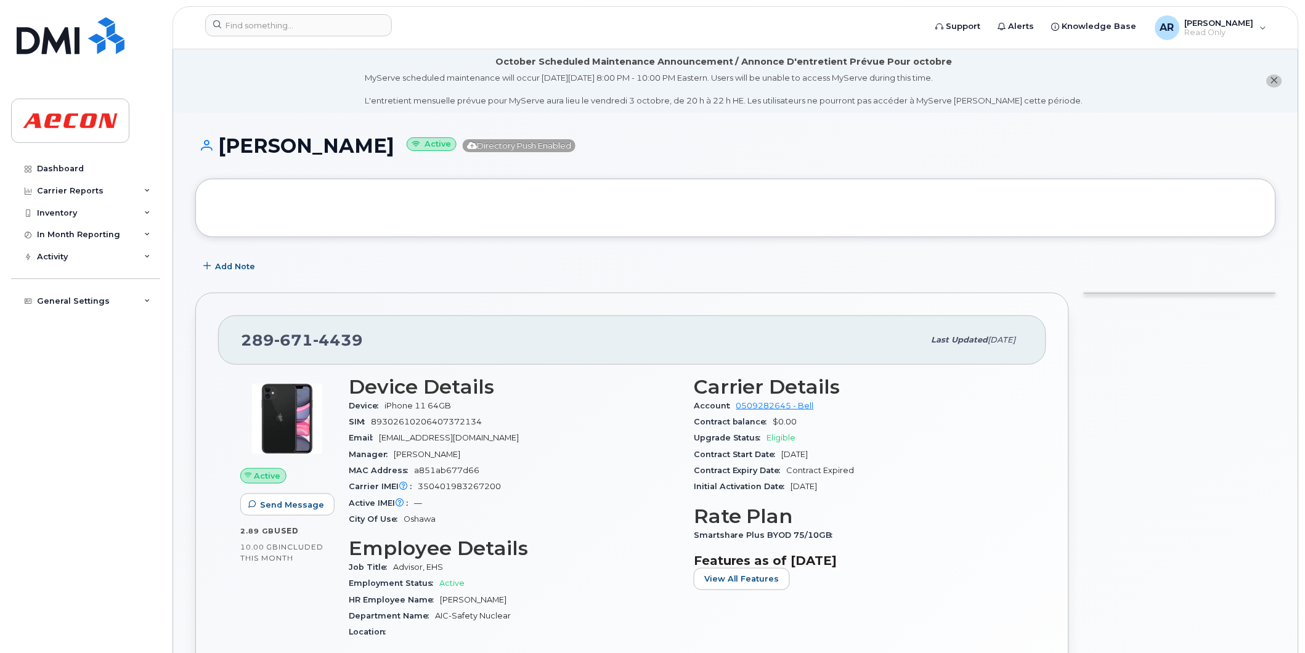
drag, startPoint x: 371, startPoint y: 145, endPoint x: 222, endPoint y: 150, distance: 149.2
click at [222, 150] on h1 "Emily Gardiner Active Directory Push Enabled" at bounding box center [735, 146] width 1081 height 22
copy h1 "[PERSON_NAME]"
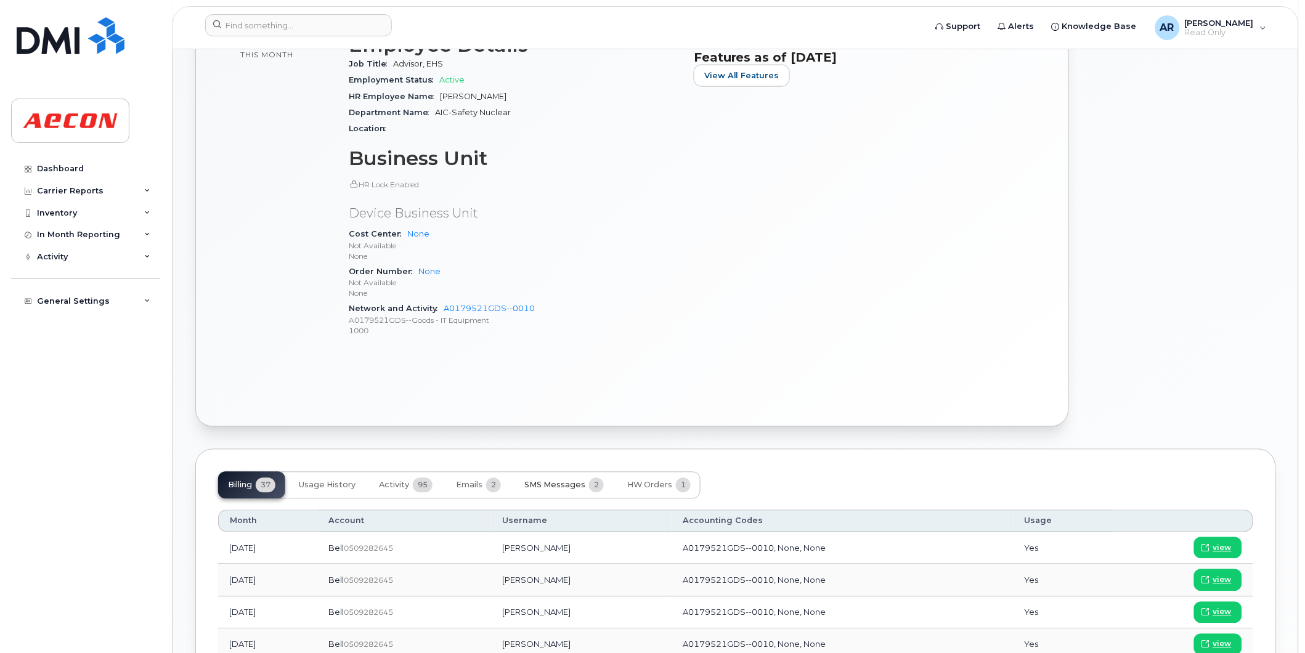
scroll to position [685, 0]
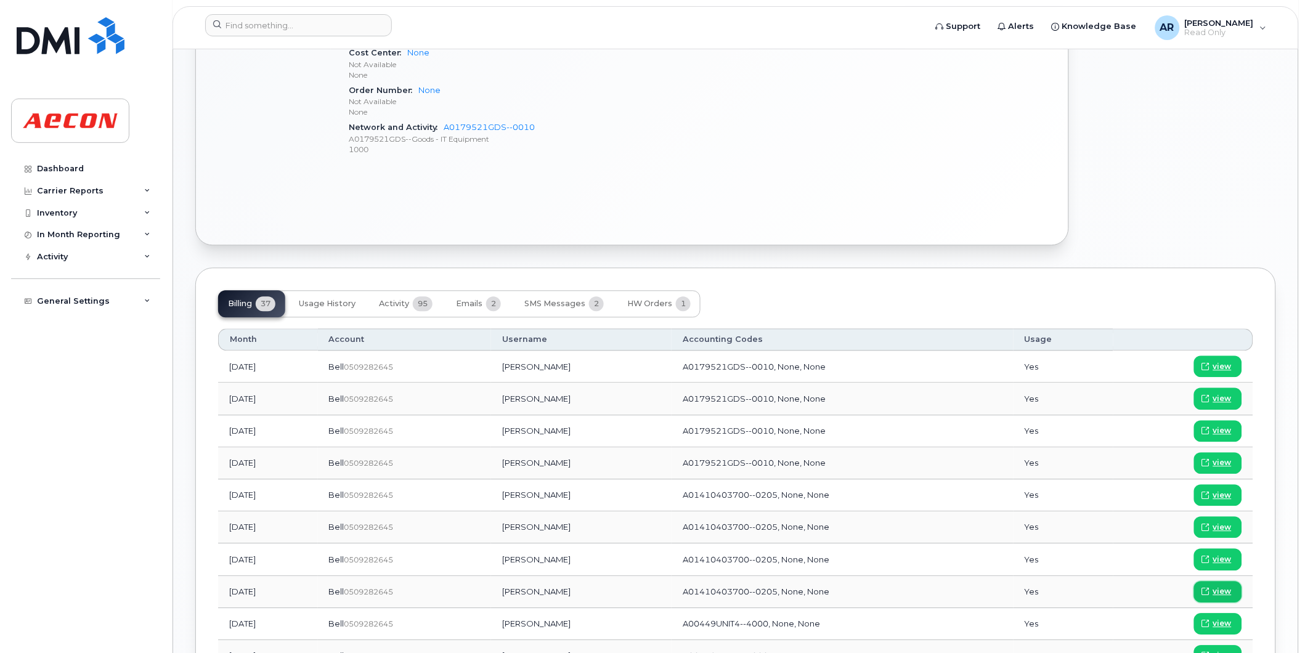
click at [1214, 595] on span "view" at bounding box center [1222, 592] width 18 height 11
click at [316, 23] on input at bounding box center [298, 25] width 187 height 22
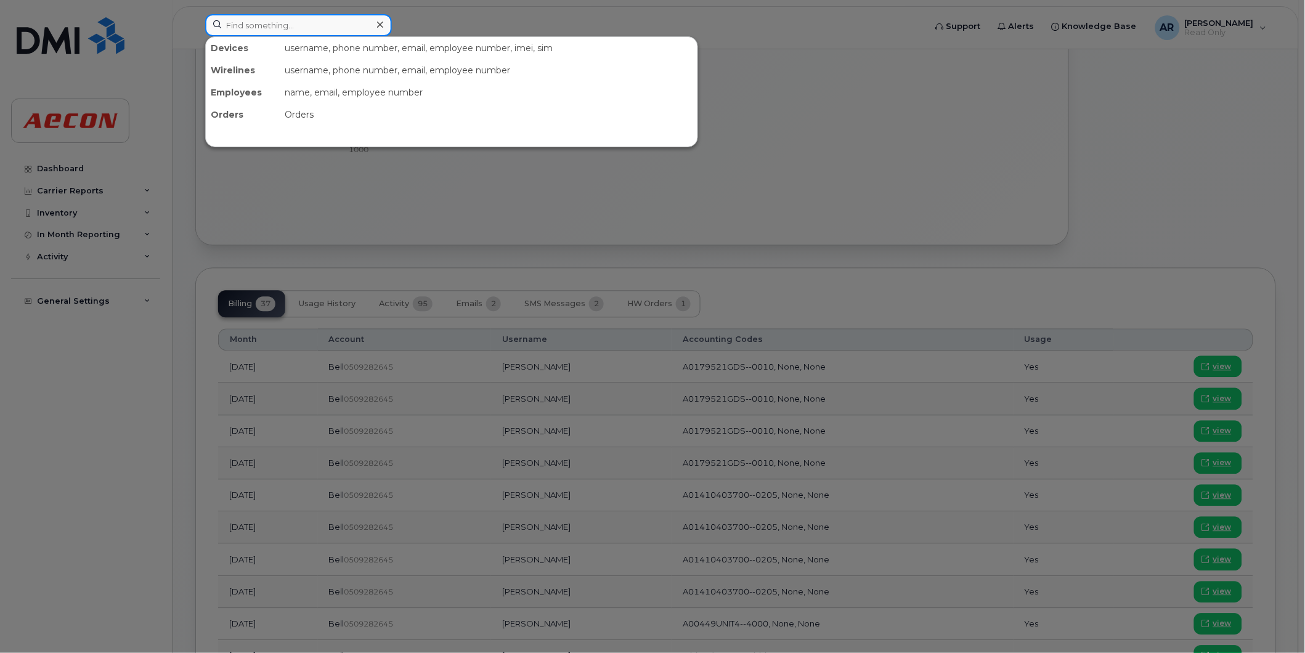
click at [288, 22] on input at bounding box center [298, 25] width 187 height 22
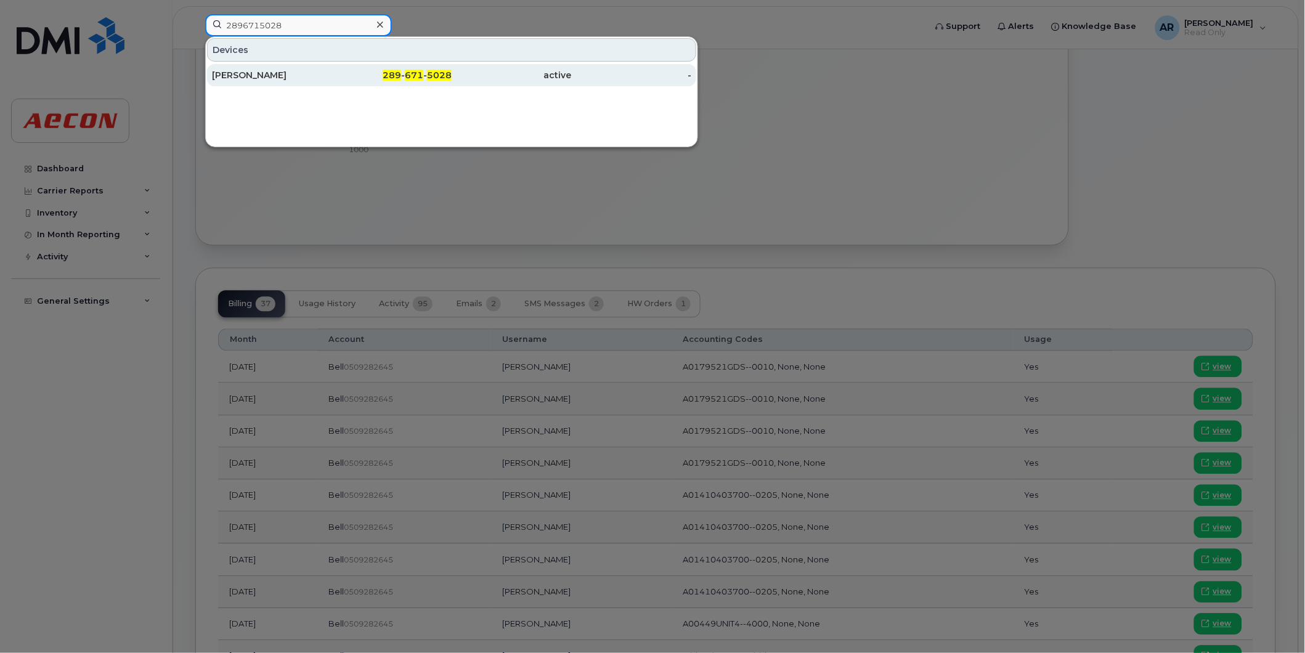
type input "2896715028"
click at [362, 82] on div "289 - 671 - 5028" at bounding box center [392, 75] width 120 height 22
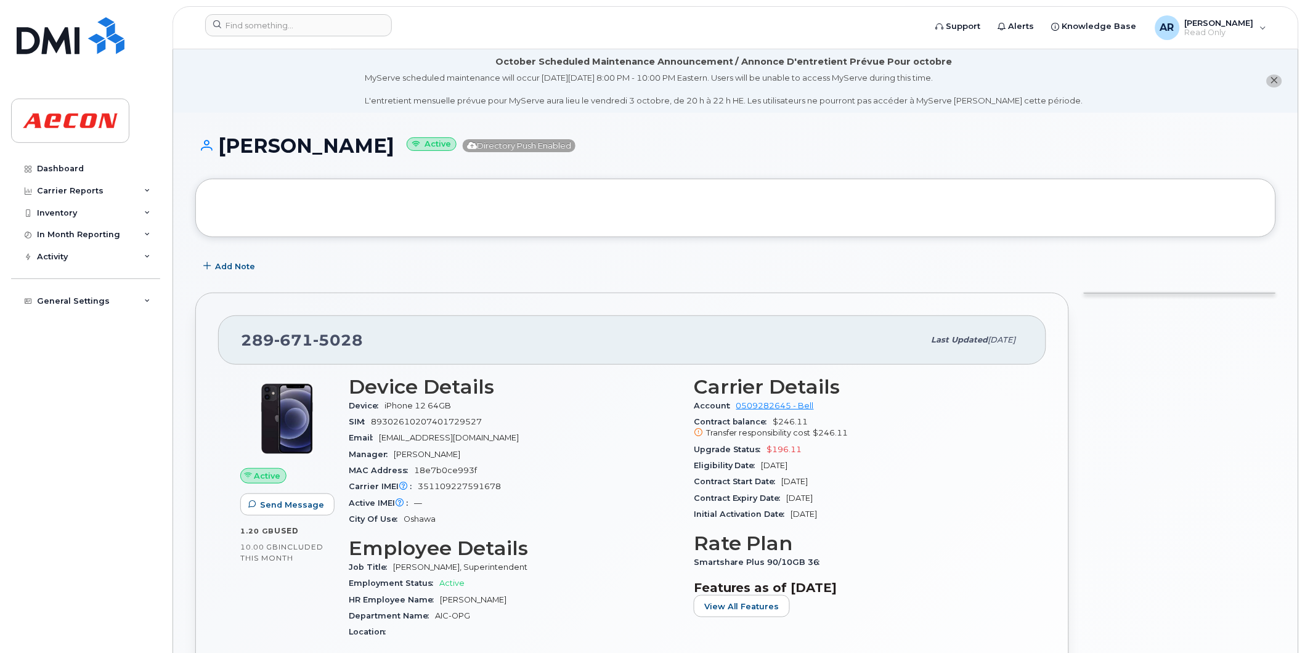
drag, startPoint x: 491, startPoint y: 143, endPoint x: 217, endPoint y: 150, distance: 274.3
click at [217, 150] on h1 "Daniel Gregory Macumber Active Directory Push Enabled" at bounding box center [735, 146] width 1081 height 22
copy h1 "Daniel Gregory Macumber"
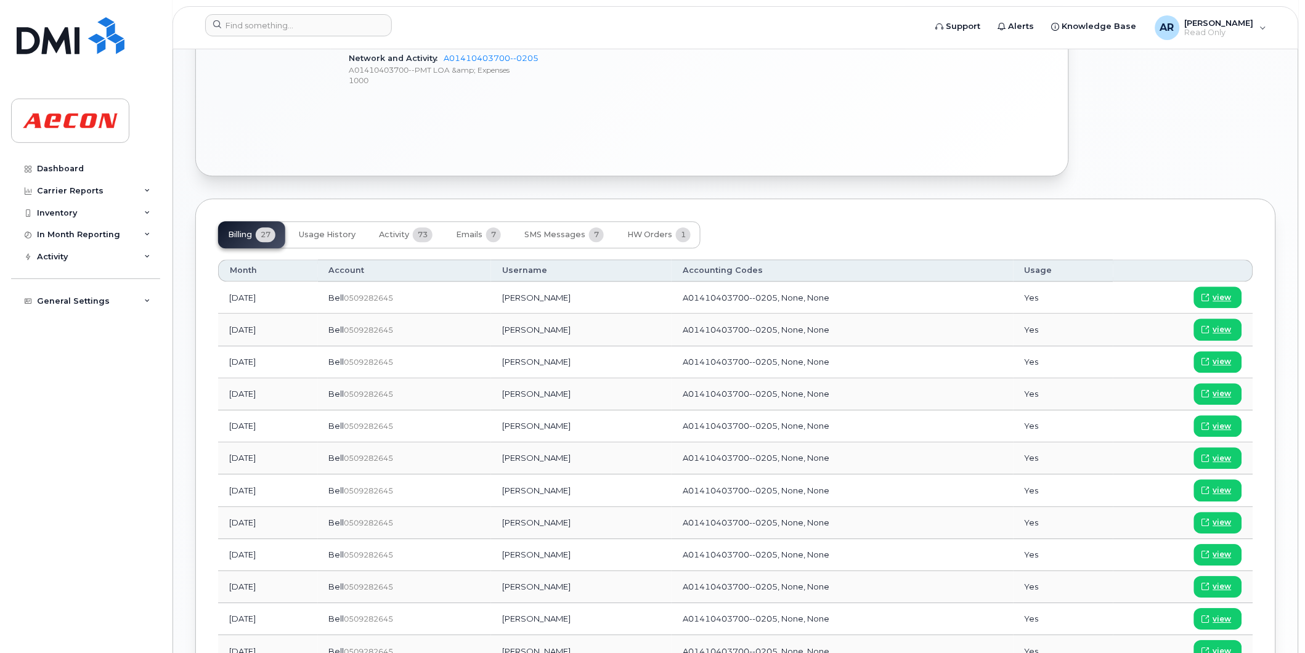
scroll to position [821, 0]
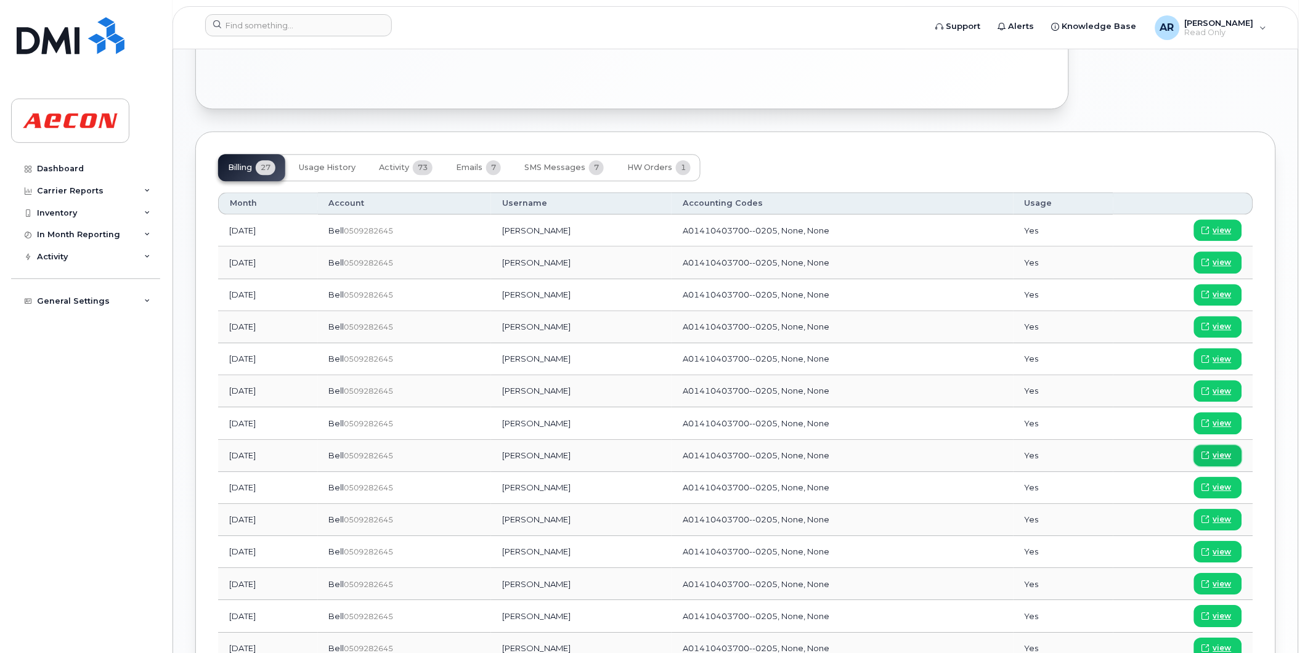
click at [1226, 458] on span "view" at bounding box center [1222, 455] width 18 height 11
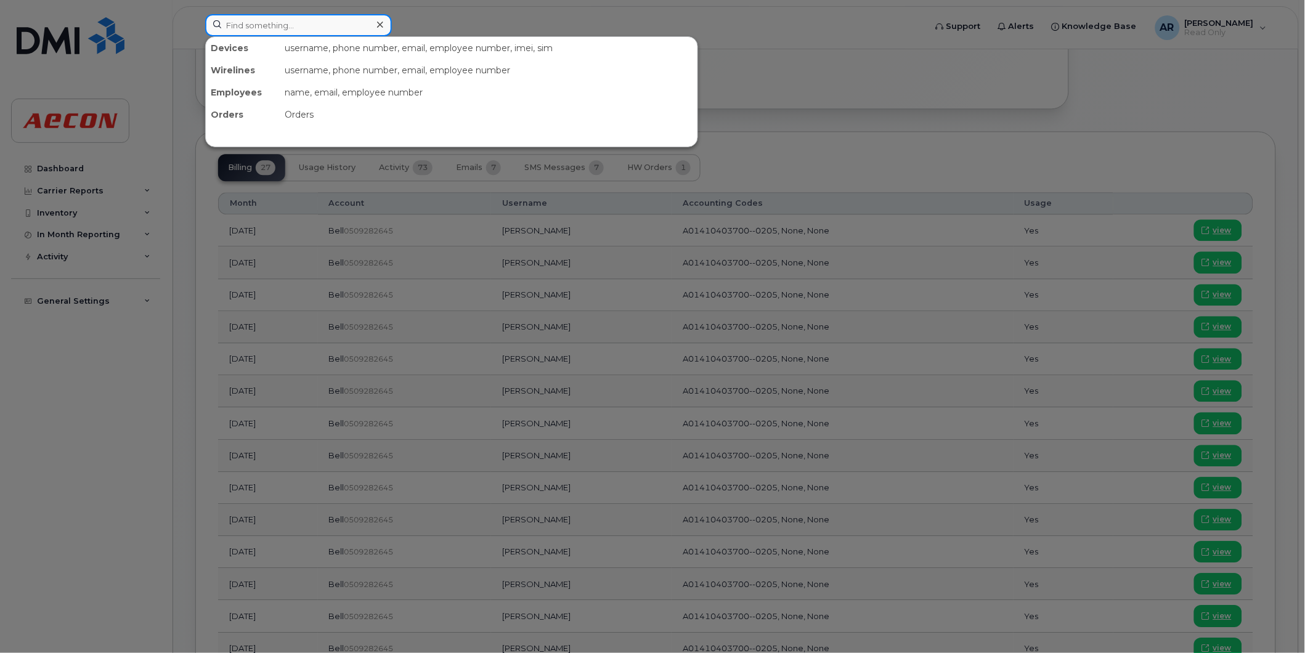
click at [282, 27] on input at bounding box center [298, 25] width 187 height 22
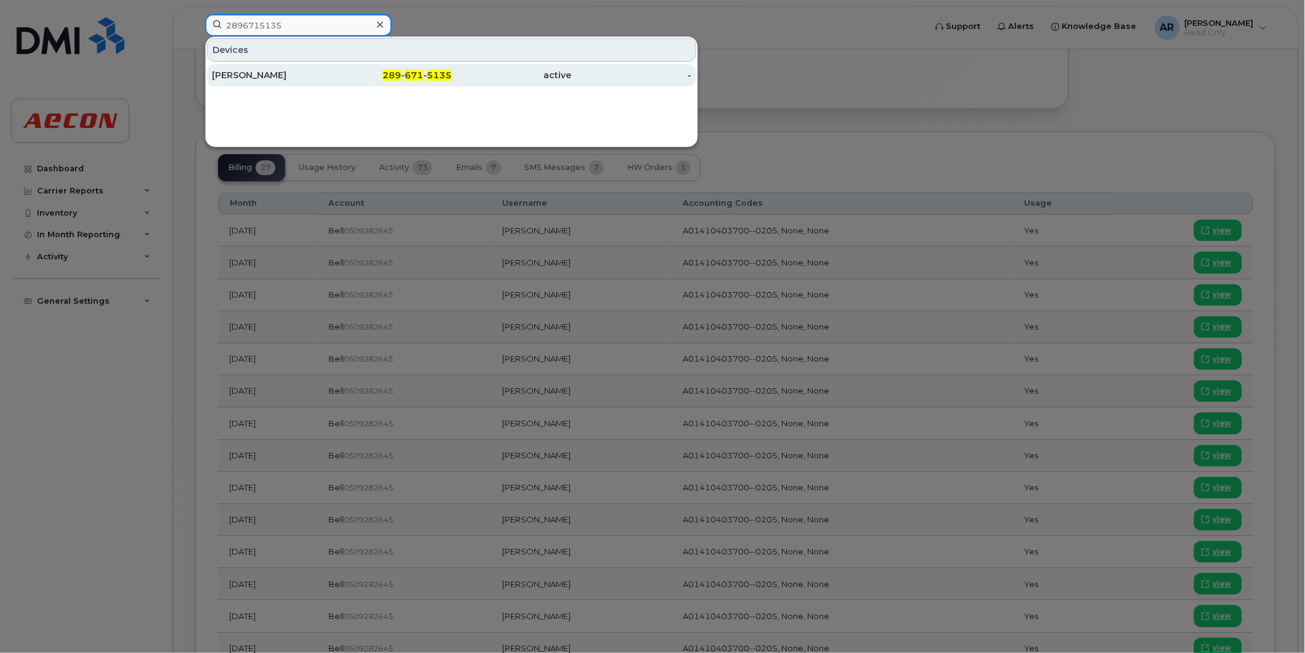
type input "2896715135"
click at [314, 82] on div "Chantelle Bayley" at bounding box center [272, 75] width 120 height 22
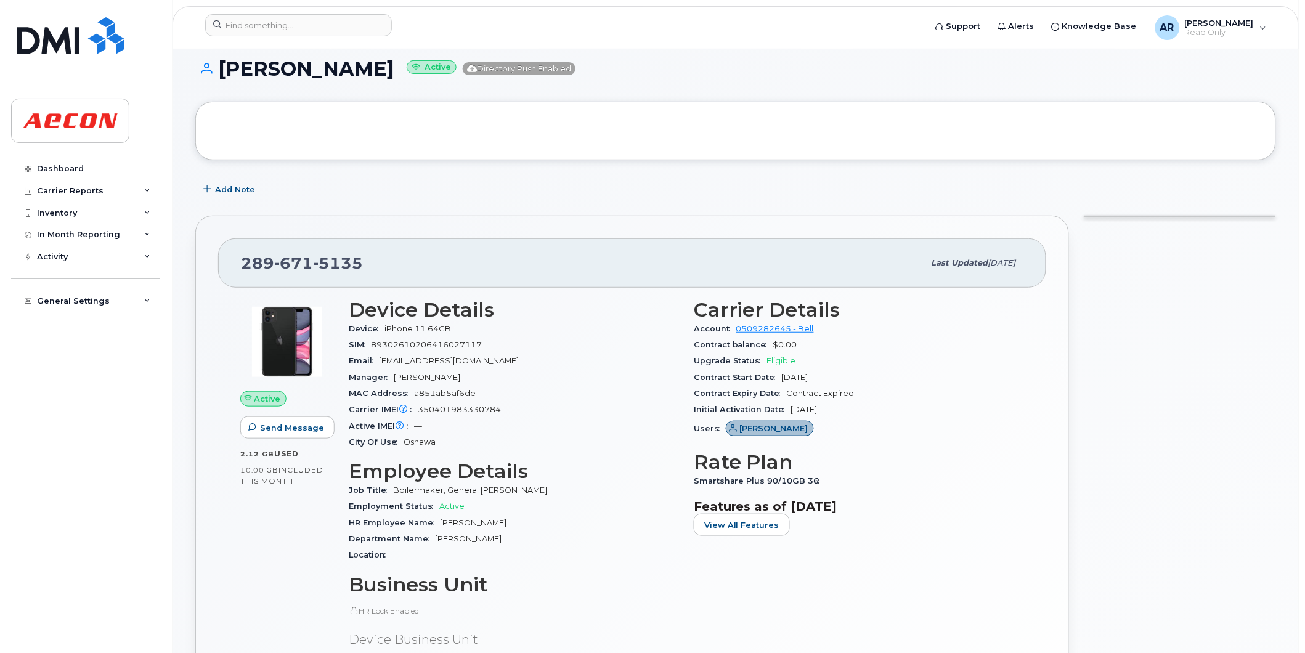
scroll to position [68, 0]
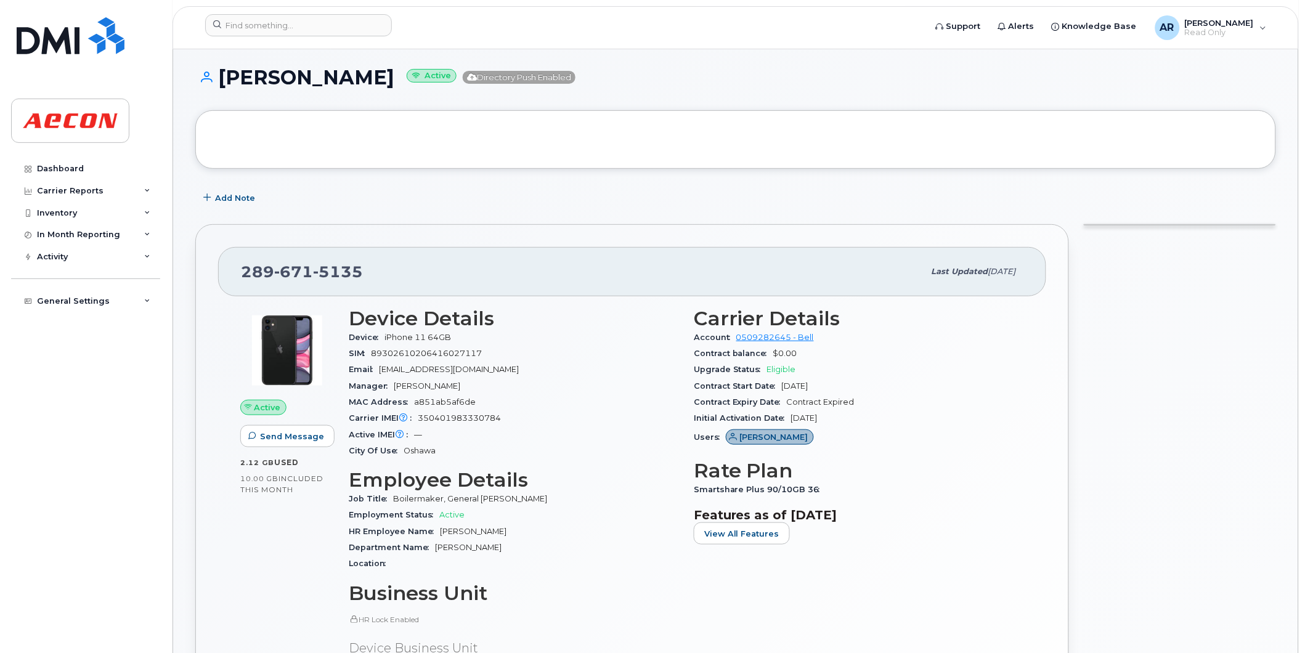
drag, startPoint x: 391, startPoint y: 79, endPoint x: 225, endPoint y: 84, distance: 166.4
click at [225, 84] on h1 "[PERSON_NAME] Active Directory Push Enabled" at bounding box center [735, 78] width 1081 height 22
copy h1 "[PERSON_NAME]"
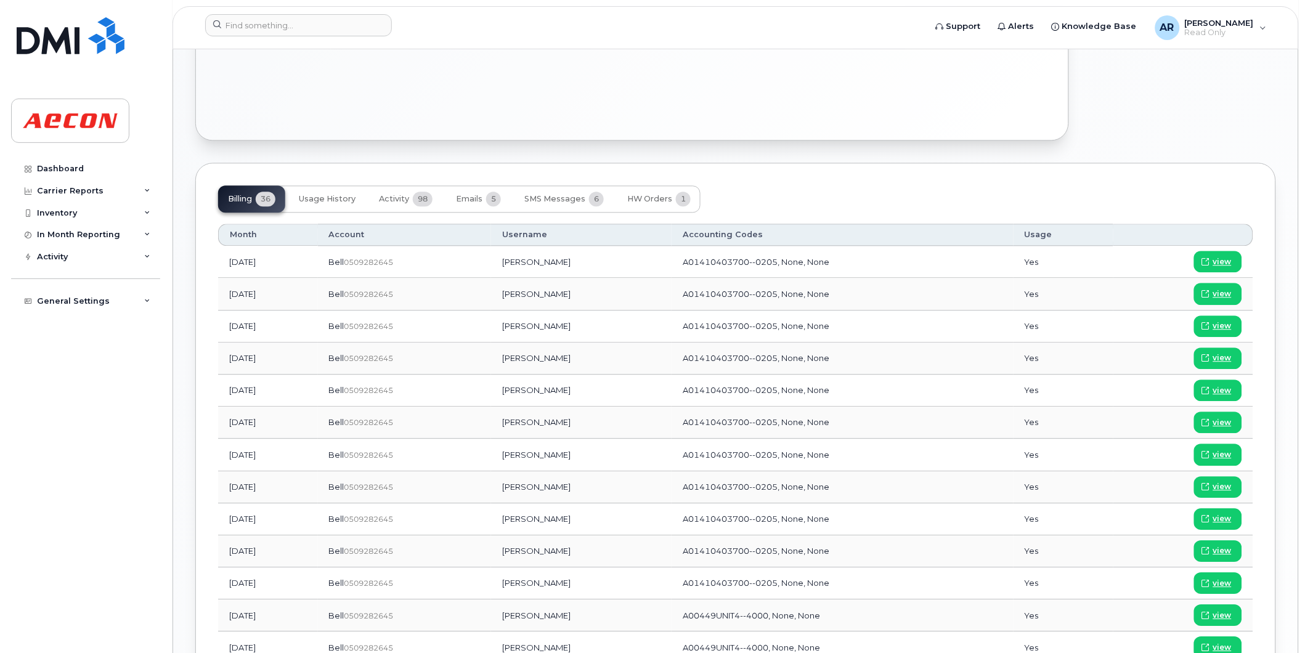
scroll to position [821, 0]
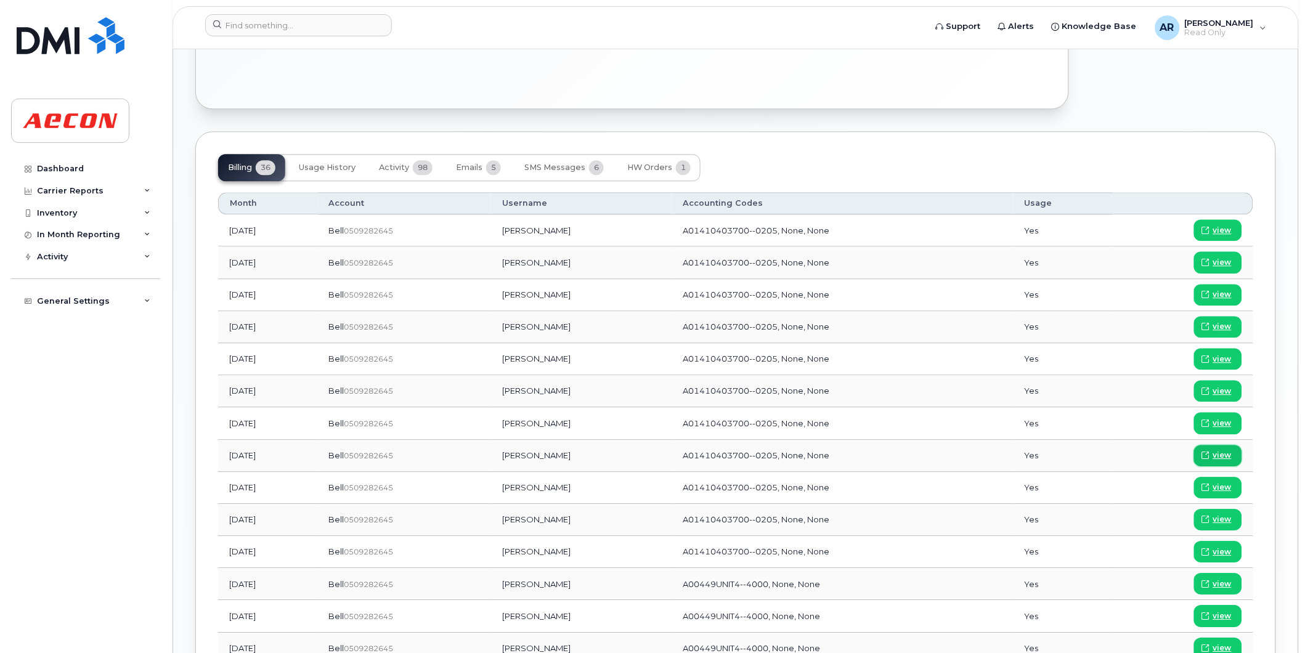
click at [1229, 456] on span "view" at bounding box center [1222, 455] width 18 height 11
click at [237, 25] on input at bounding box center [298, 25] width 187 height 22
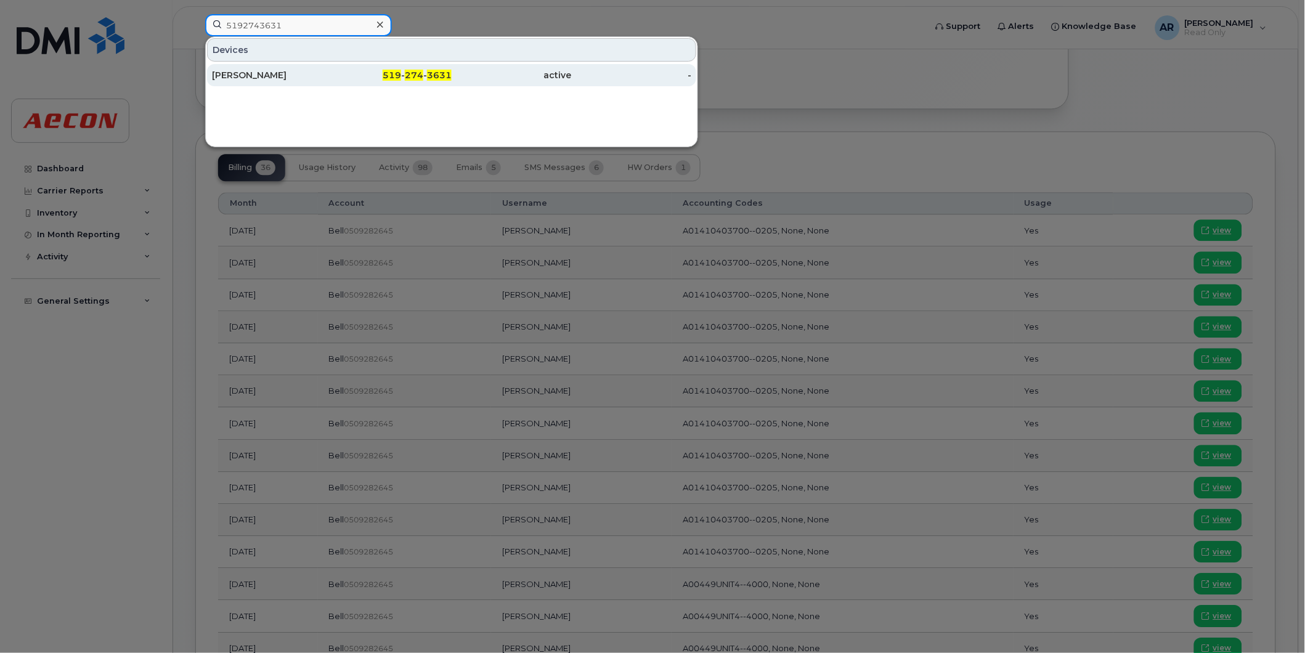
type input "5192743631"
click at [305, 76] on div "Brad Bowron" at bounding box center [272, 75] width 120 height 12
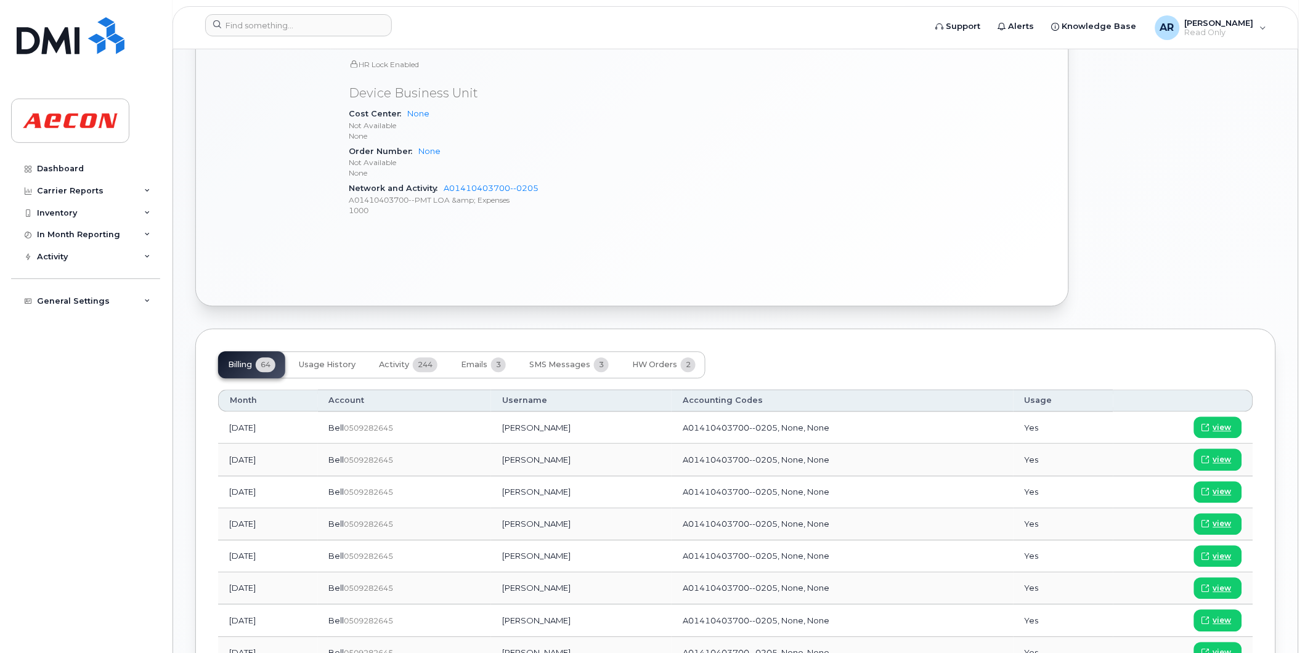
scroll to position [685, 0]
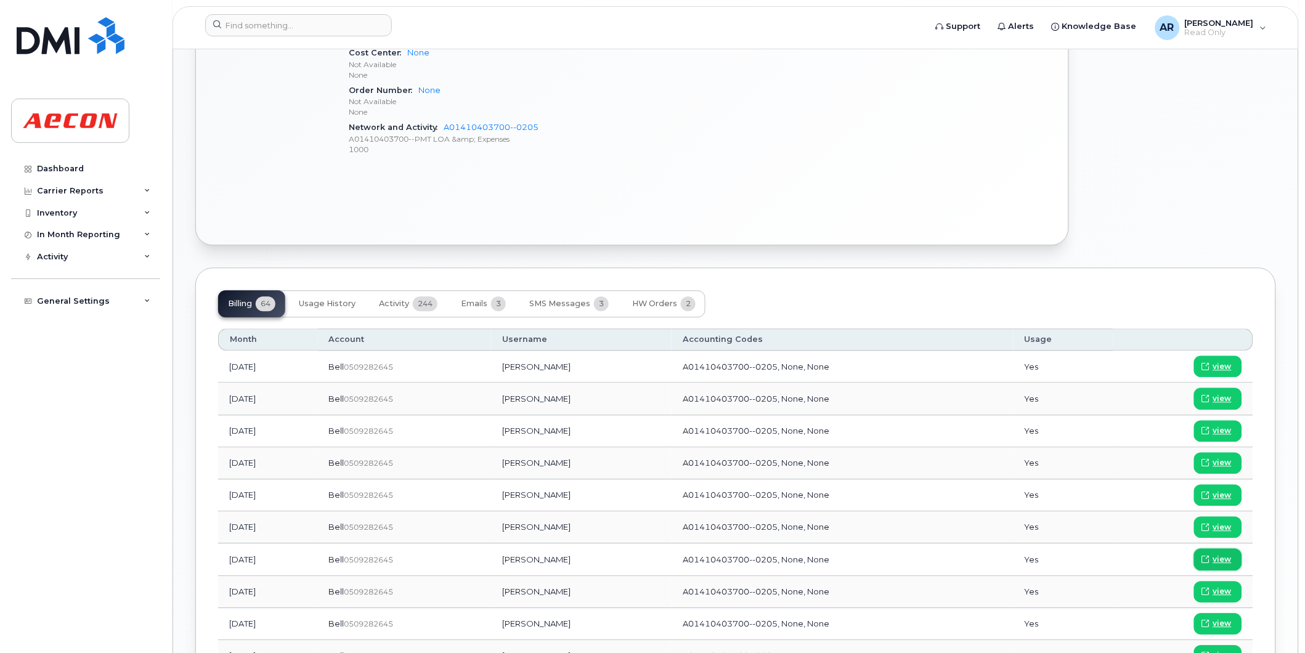
click at [1220, 559] on span "view" at bounding box center [1222, 560] width 18 height 11
click at [279, 26] on input at bounding box center [298, 25] width 187 height 22
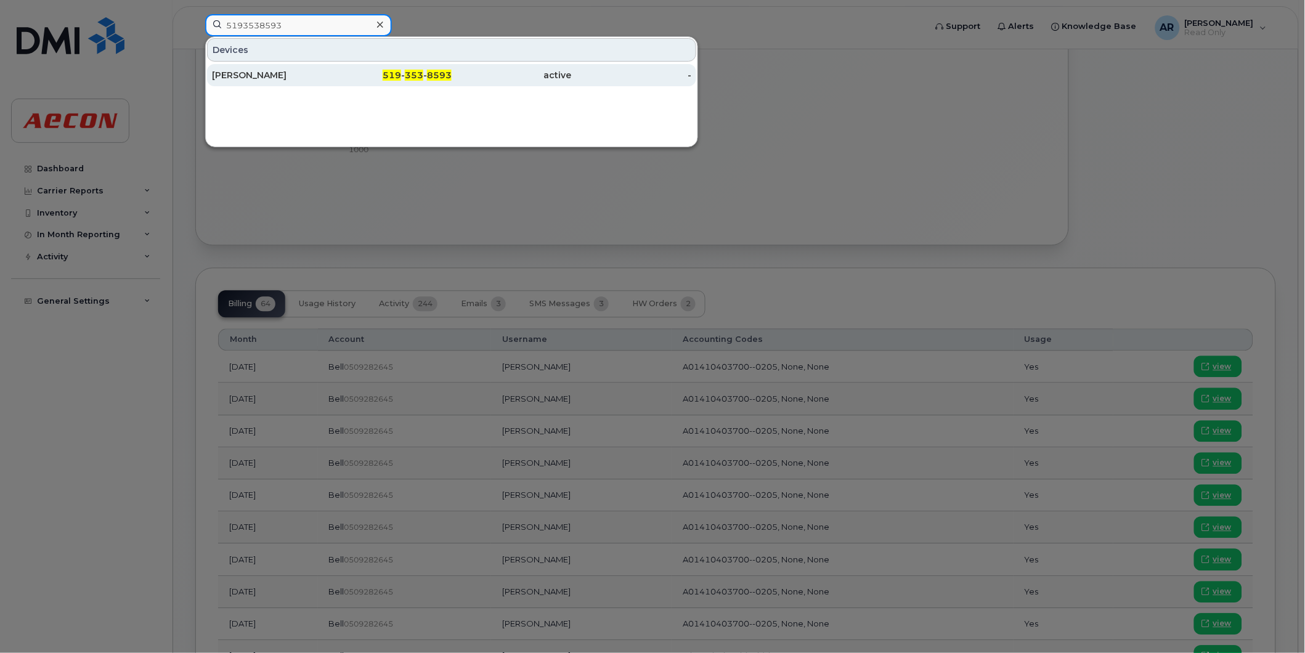
type input "5193538593"
click at [297, 76] on div "[PERSON_NAME]" at bounding box center [272, 75] width 120 height 12
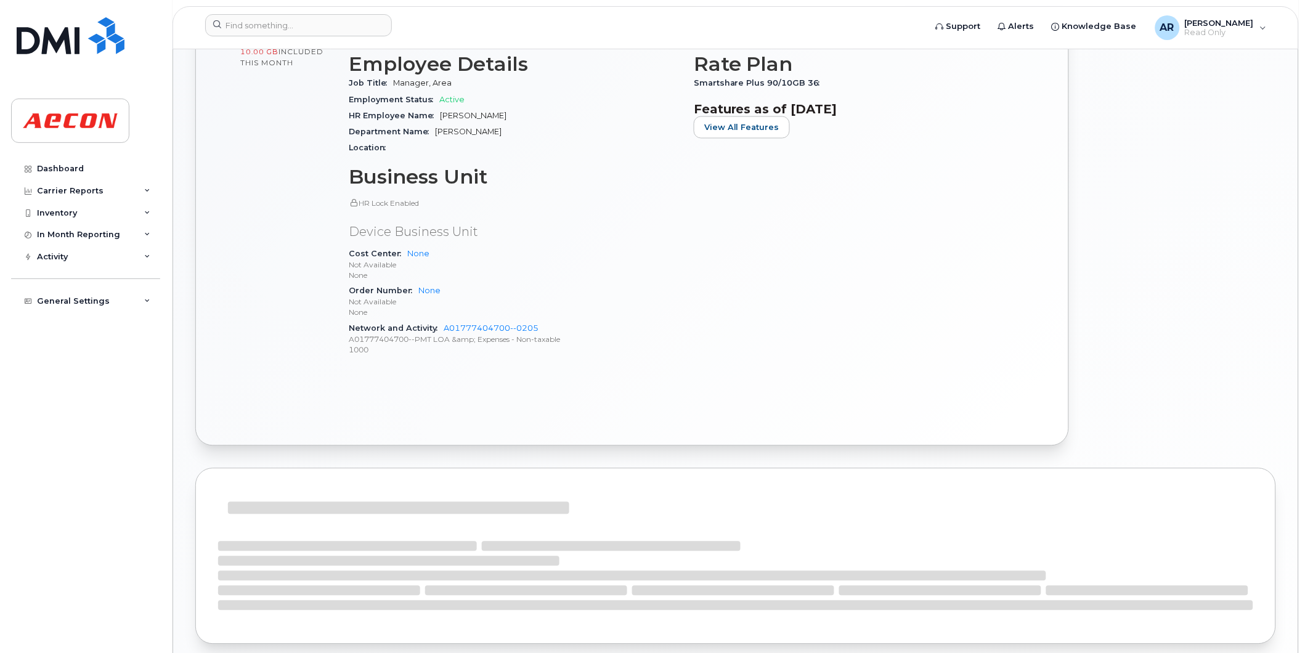
scroll to position [933, 0]
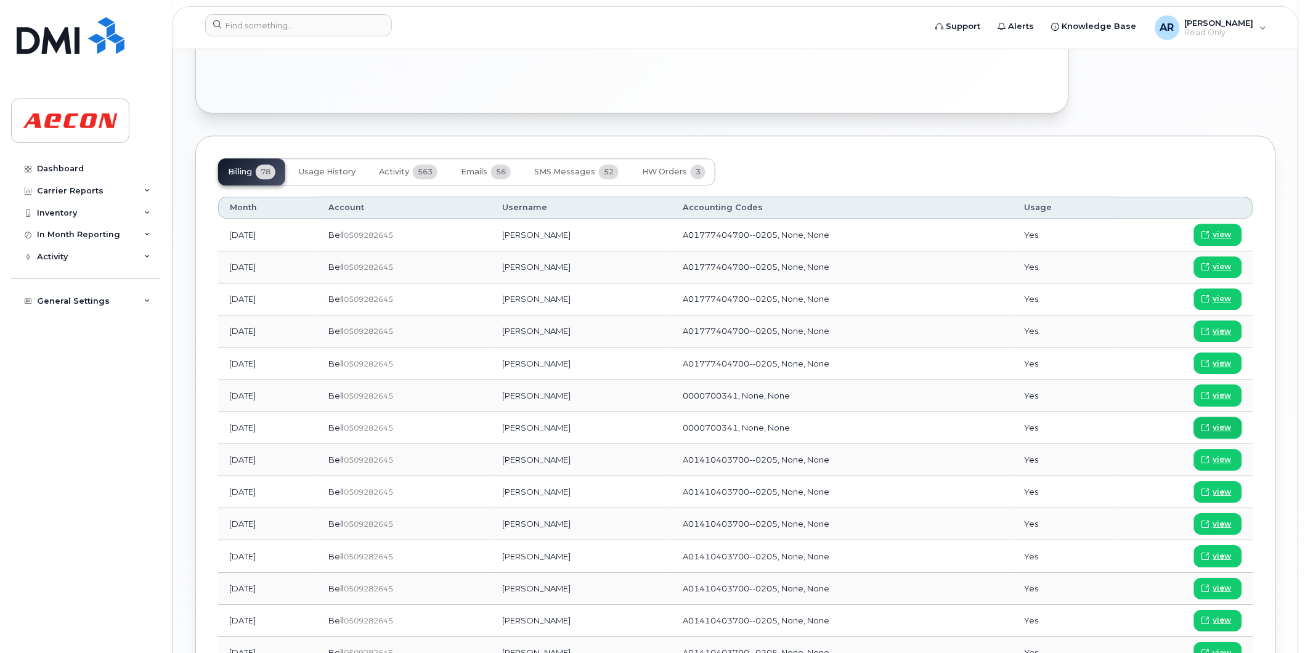
click at [1233, 427] on link "view" at bounding box center [1218, 428] width 48 height 22
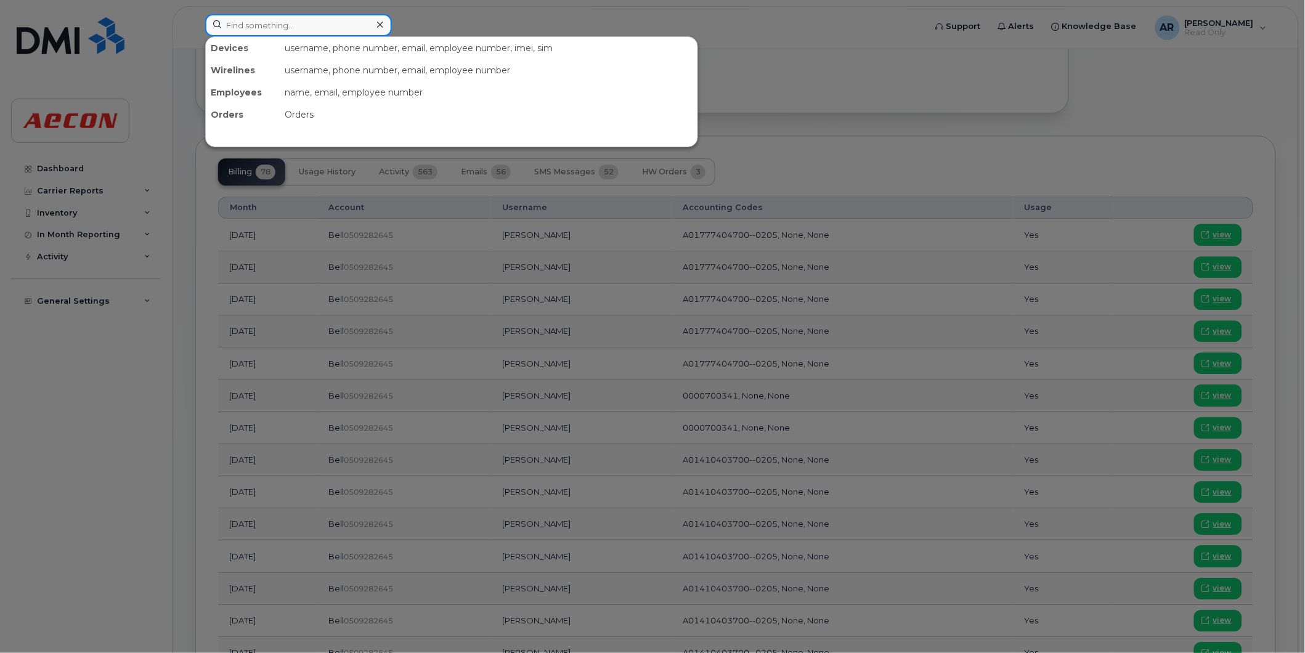
click at [268, 26] on input at bounding box center [298, 25] width 187 height 22
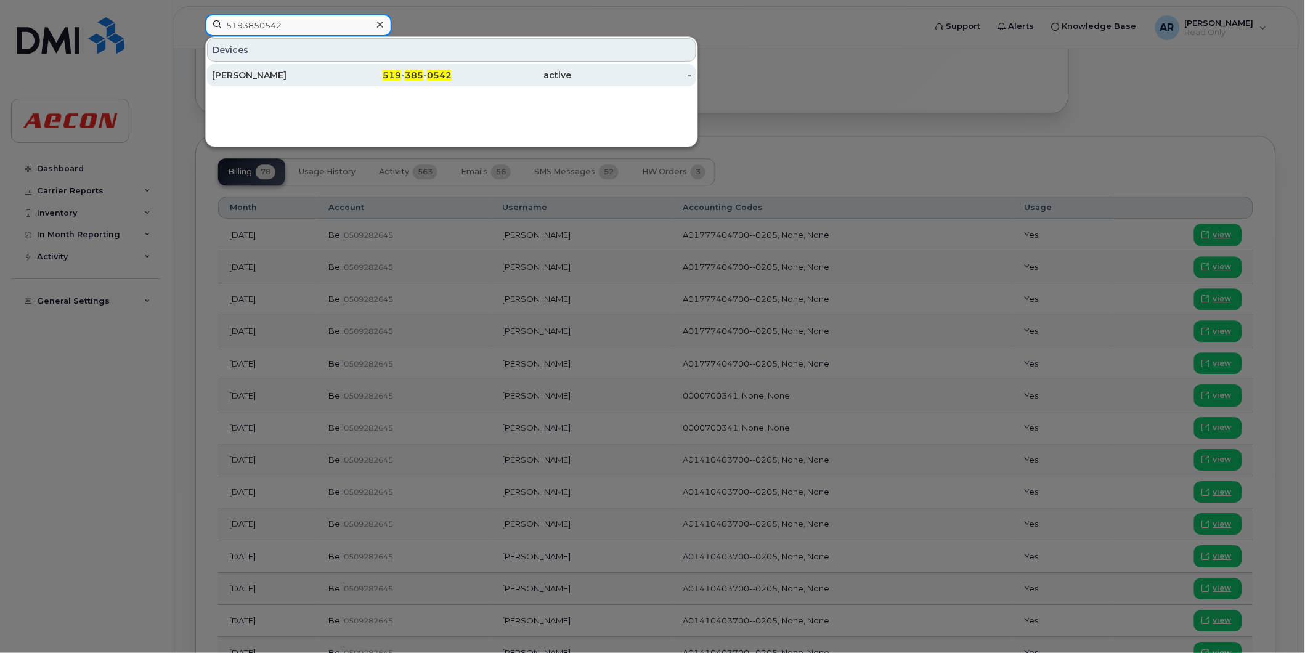
type input "5193850542"
click at [298, 85] on div "[PERSON_NAME]" at bounding box center [272, 75] width 120 height 22
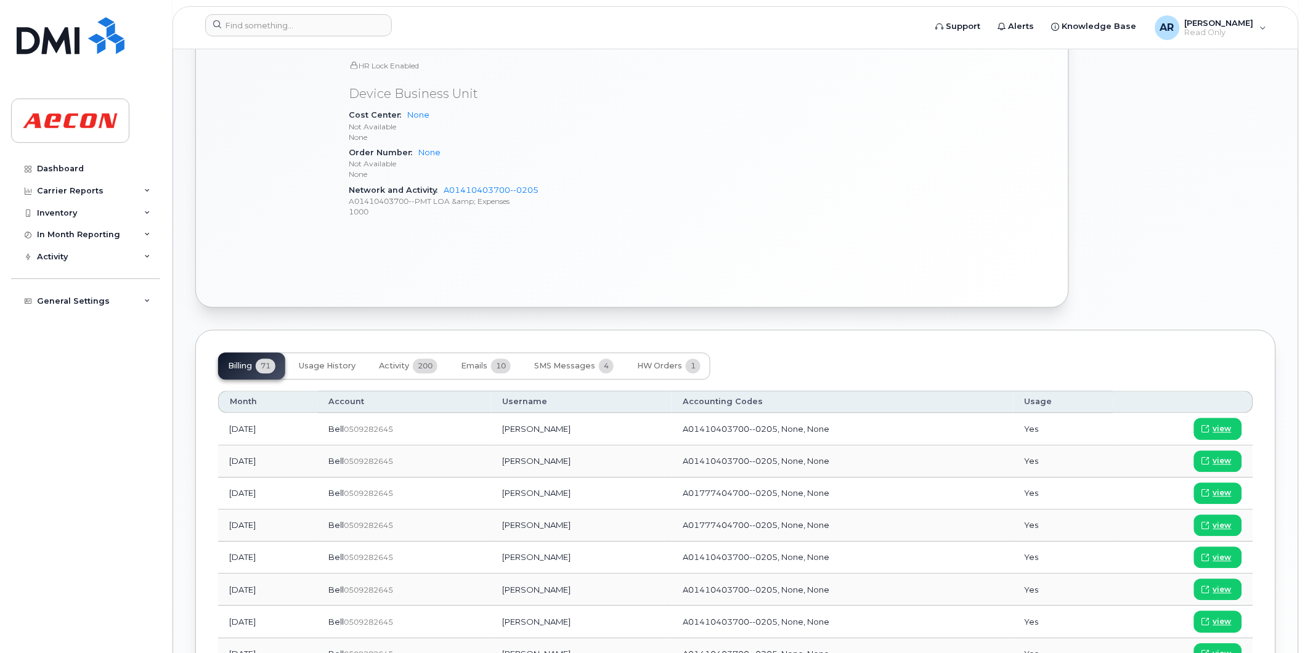
scroll to position [975, 0]
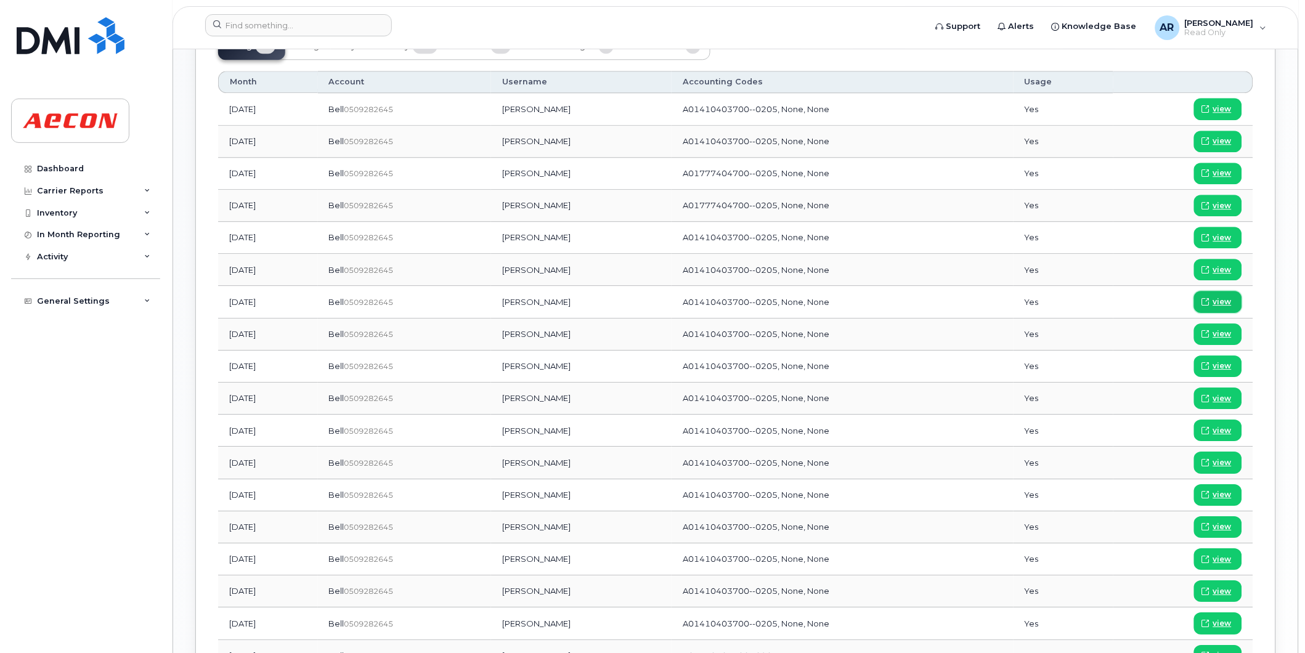
click at [1220, 301] on span "view" at bounding box center [1222, 301] width 18 height 11
click at [280, 27] on input at bounding box center [298, 25] width 187 height 22
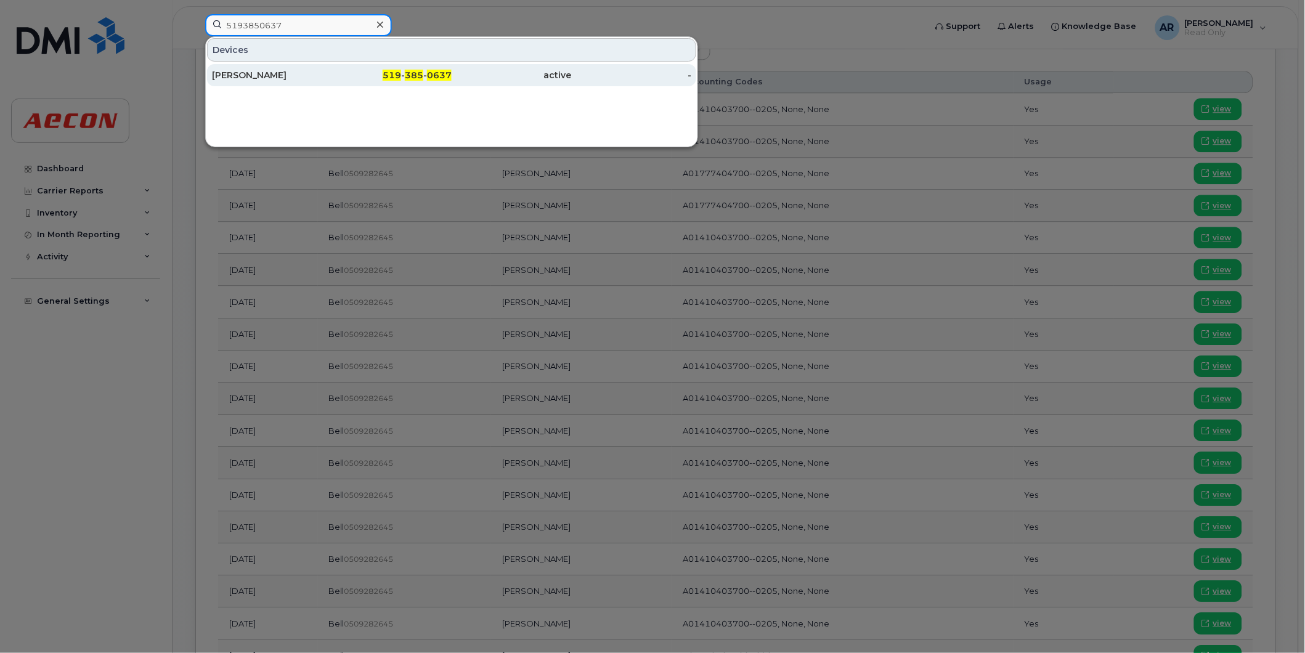
type input "5193850637"
click at [315, 79] on div "[PERSON_NAME]" at bounding box center [272, 75] width 120 height 12
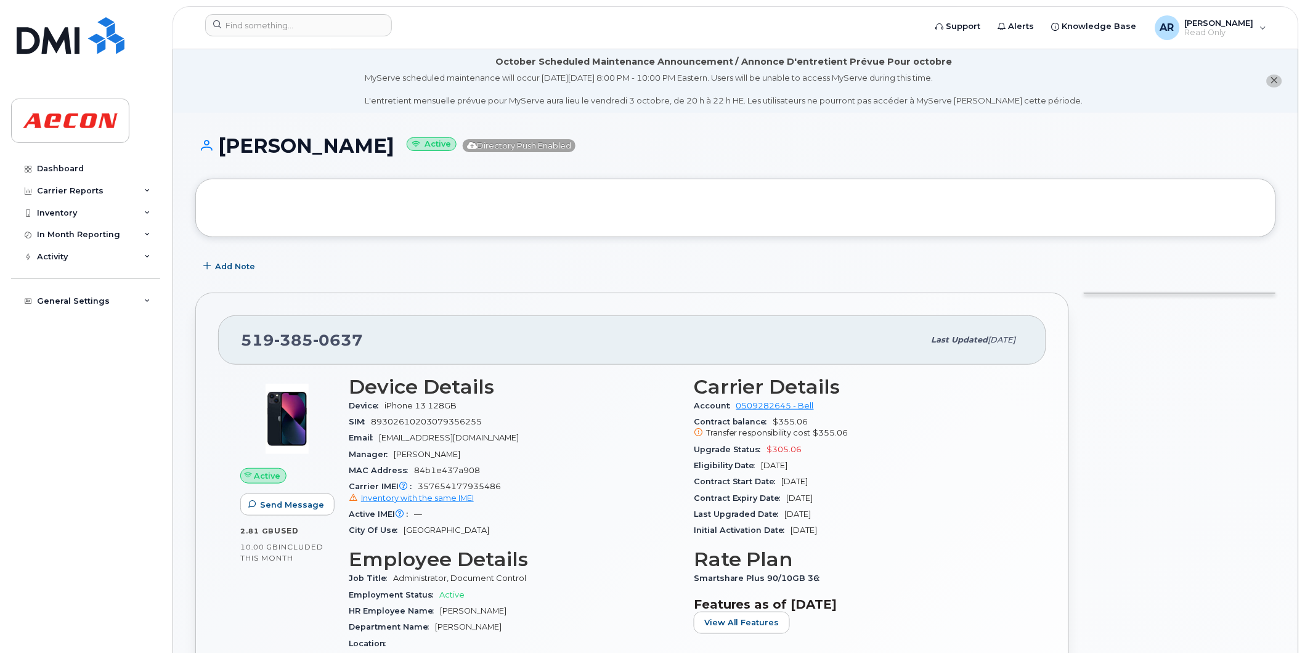
drag, startPoint x: 403, startPoint y: 152, endPoint x: 221, endPoint y: 150, distance: 182.4
click at [221, 150] on h1 "[PERSON_NAME] Active Directory Push Enabled" at bounding box center [735, 146] width 1081 height 22
copy h1 "[PERSON_NAME]"
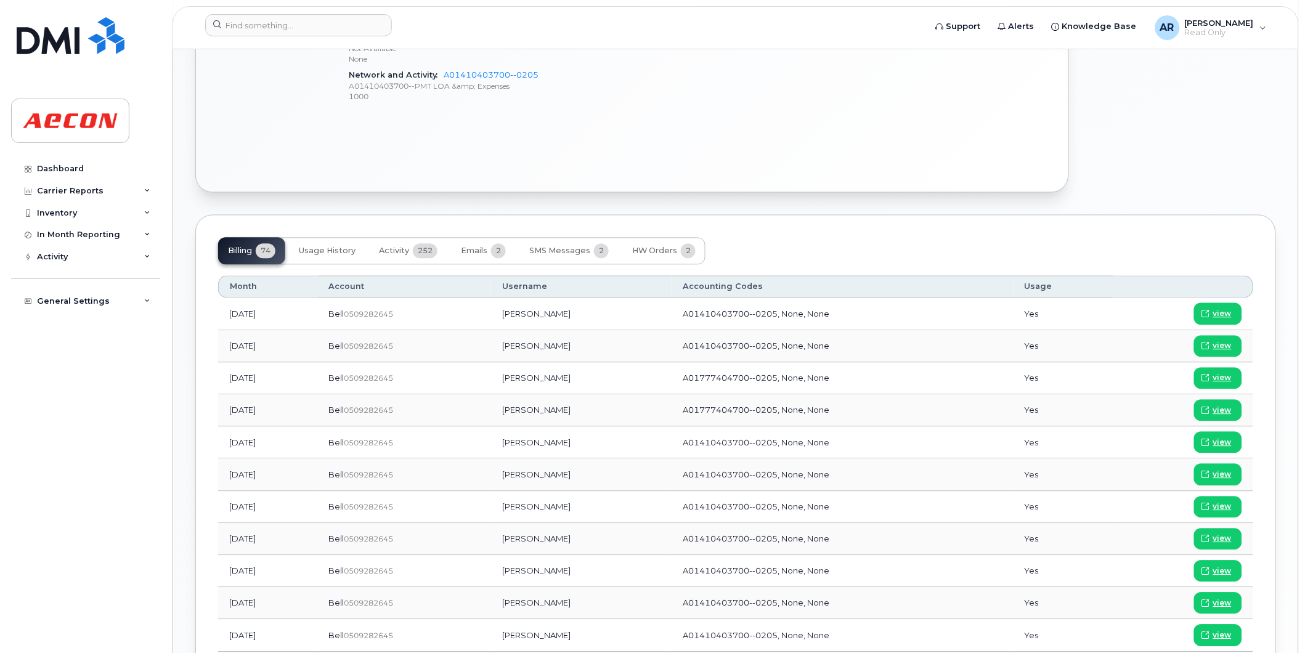
scroll to position [753, 0]
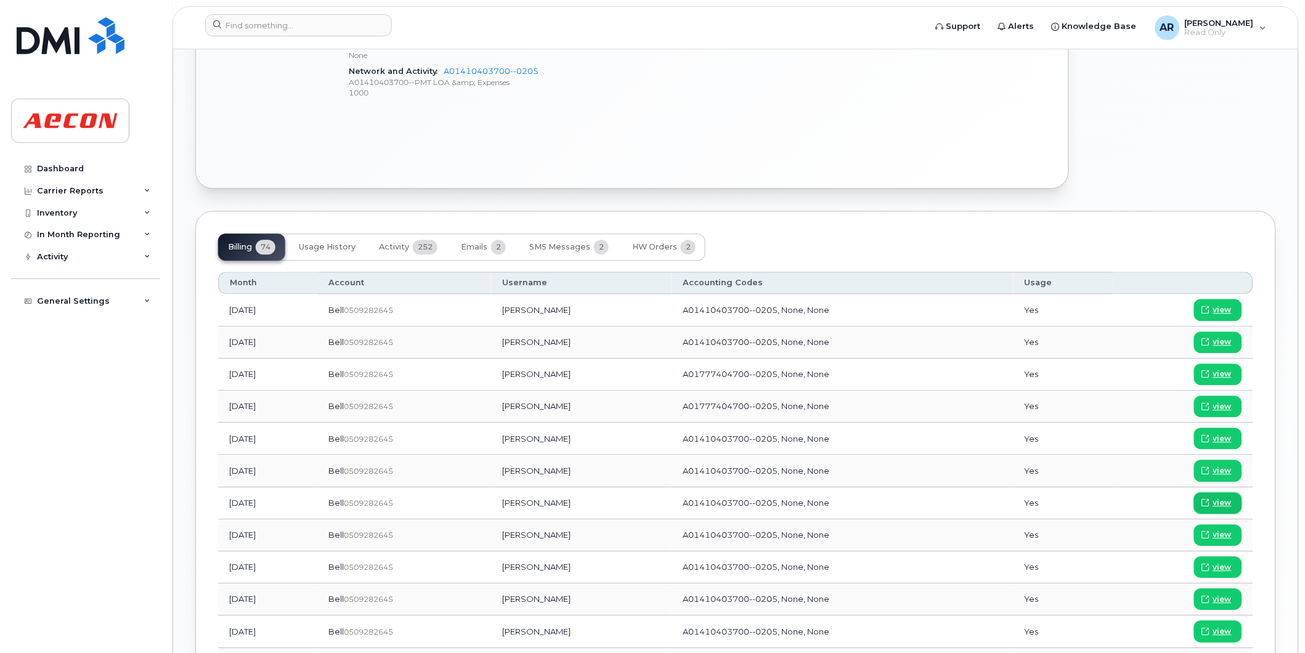
click at [1227, 501] on span "view" at bounding box center [1222, 502] width 18 height 11
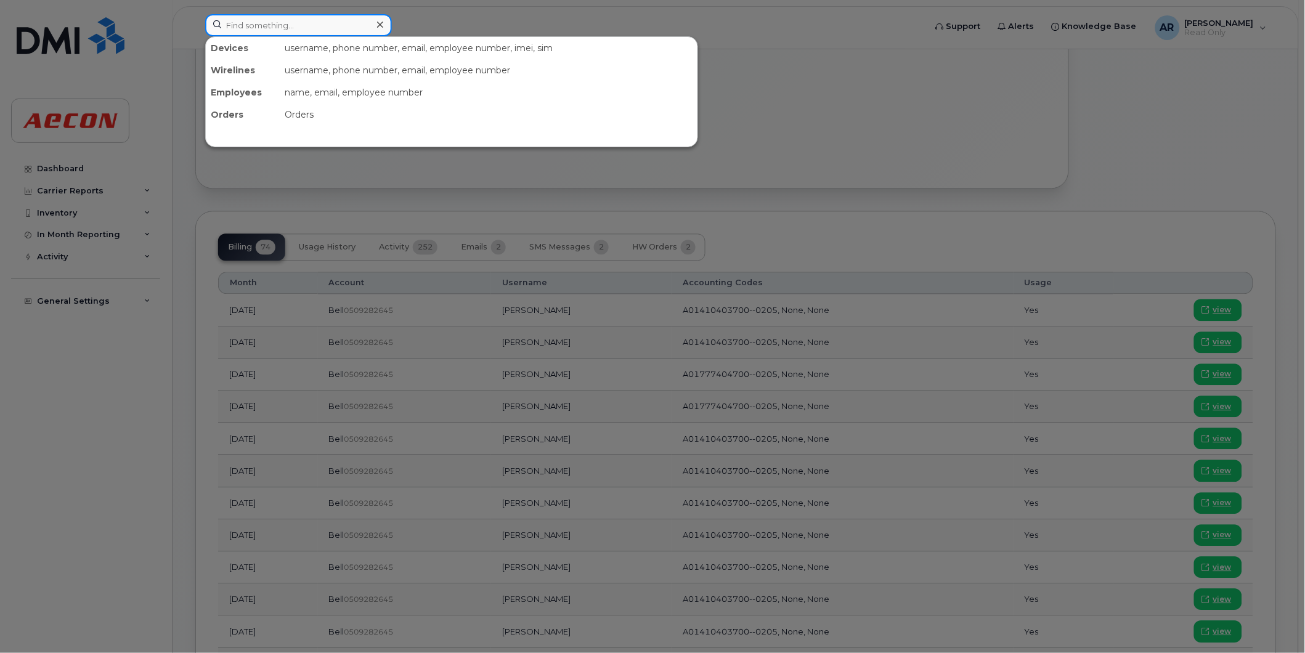
click at [298, 29] on input at bounding box center [298, 25] width 187 height 22
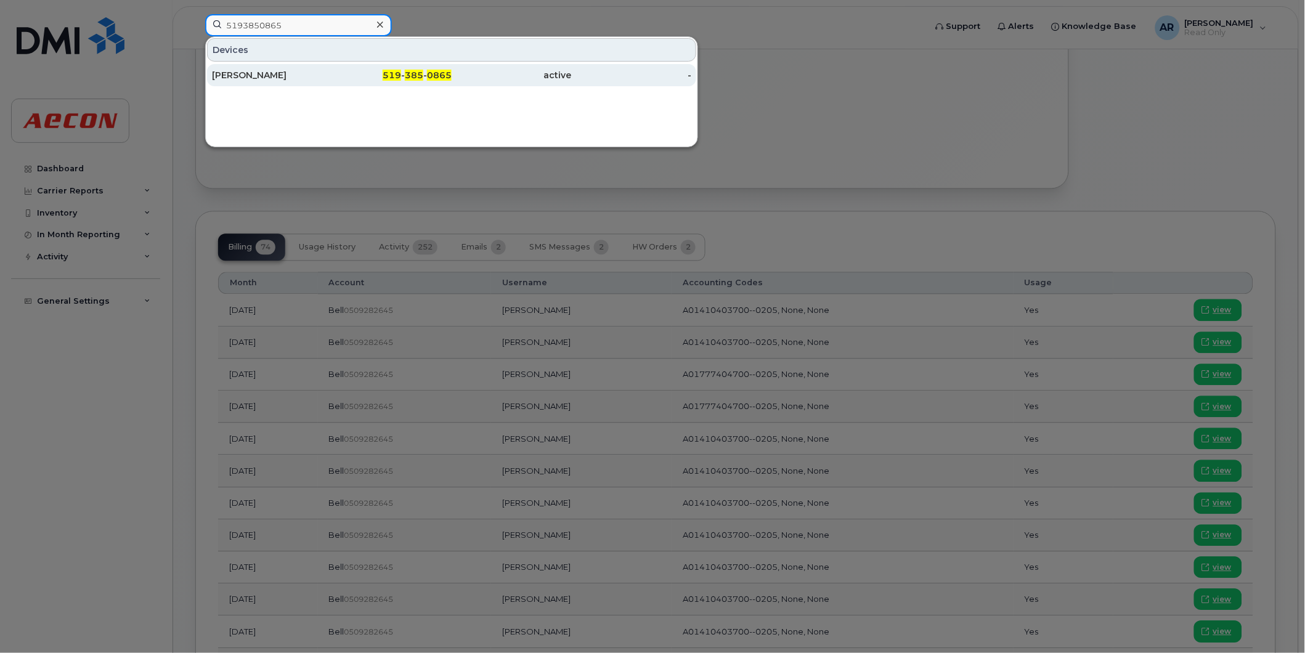
type input "5193850865"
click at [299, 75] on div "Lindsay Leighton" at bounding box center [272, 75] width 120 height 12
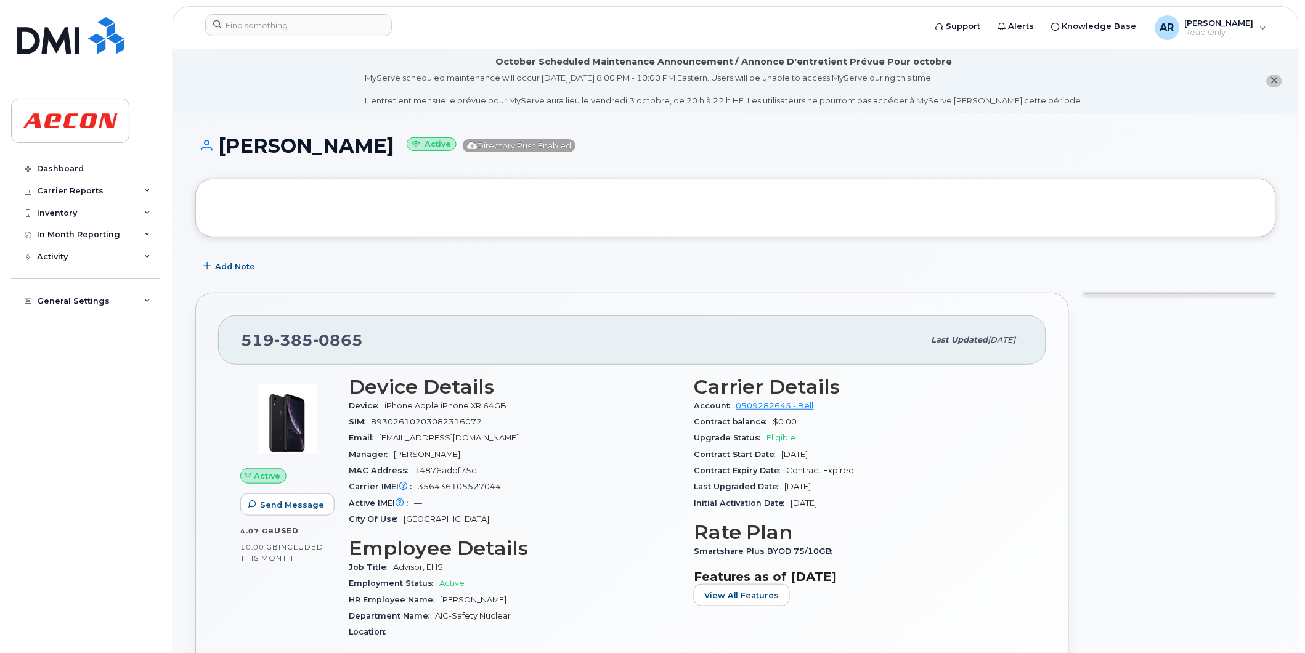
drag, startPoint x: 398, startPoint y: 150, endPoint x: 220, endPoint y: 157, distance: 178.2
click at [220, 157] on div "Lindsay Leighton Active Directory Push Enabled" at bounding box center [735, 157] width 1081 height 44
copy h1 "[PERSON_NAME]"
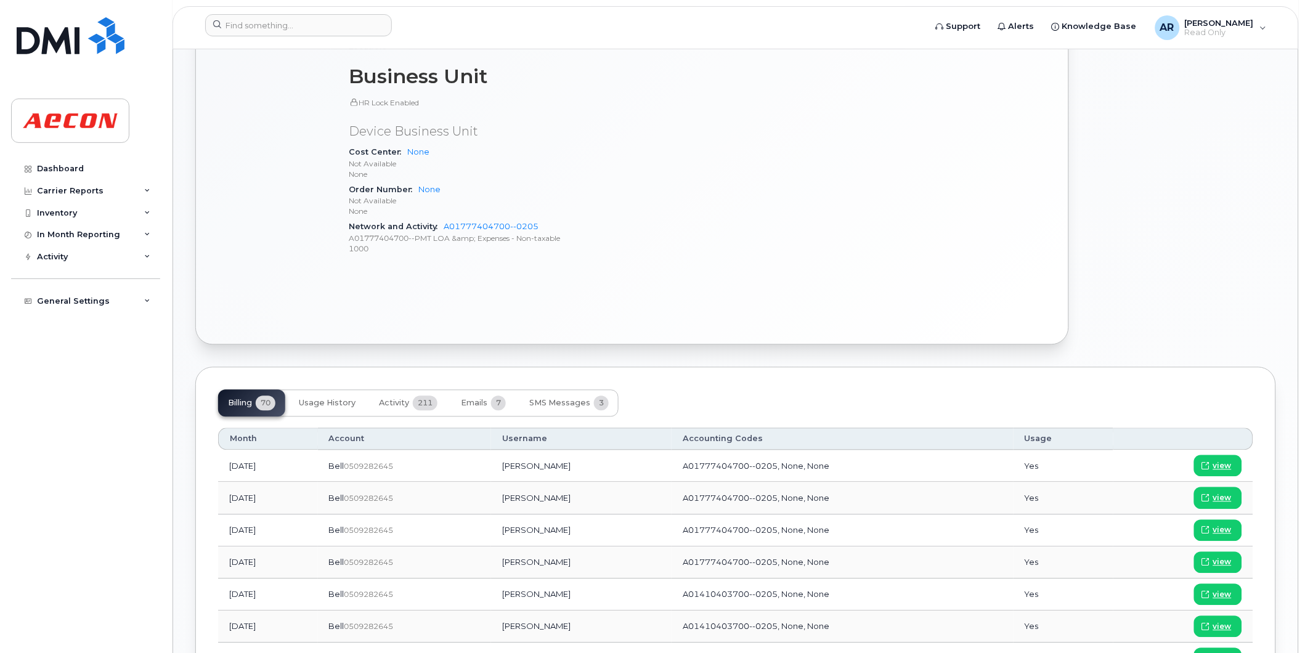
scroll to position [821, 0]
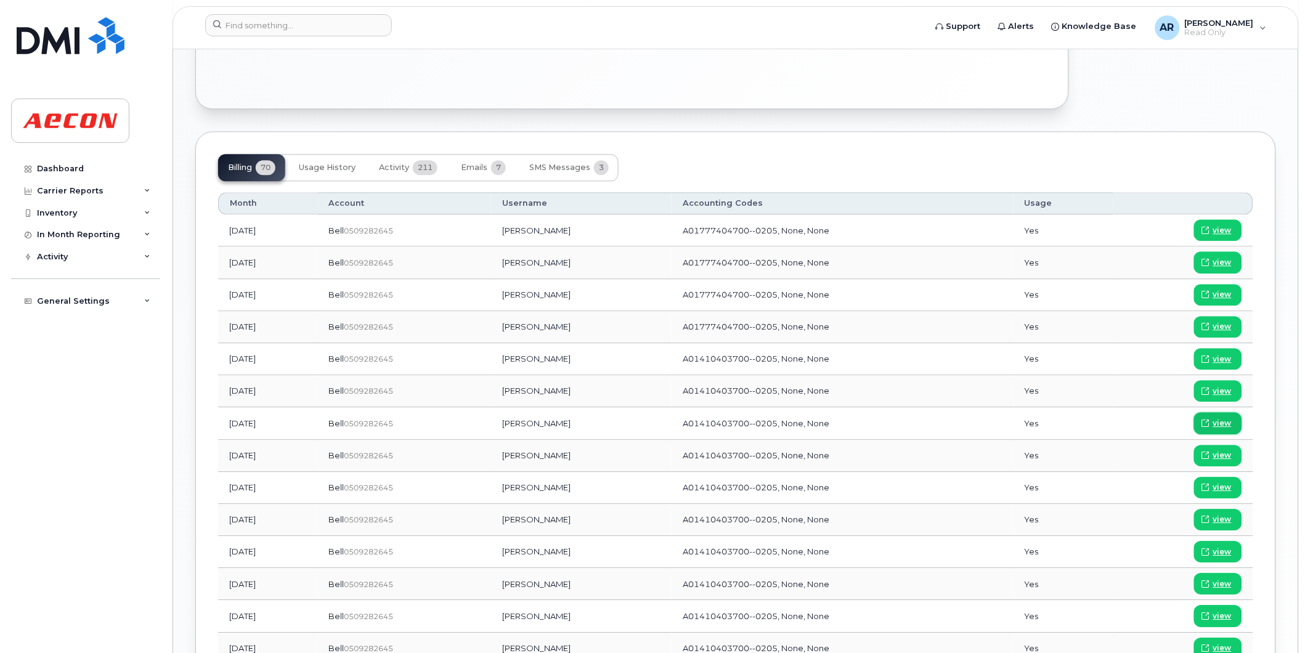
click at [1218, 420] on span "view" at bounding box center [1222, 423] width 18 height 11
click at [267, 28] on input at bounding box center [298, 25] width 187 height 22
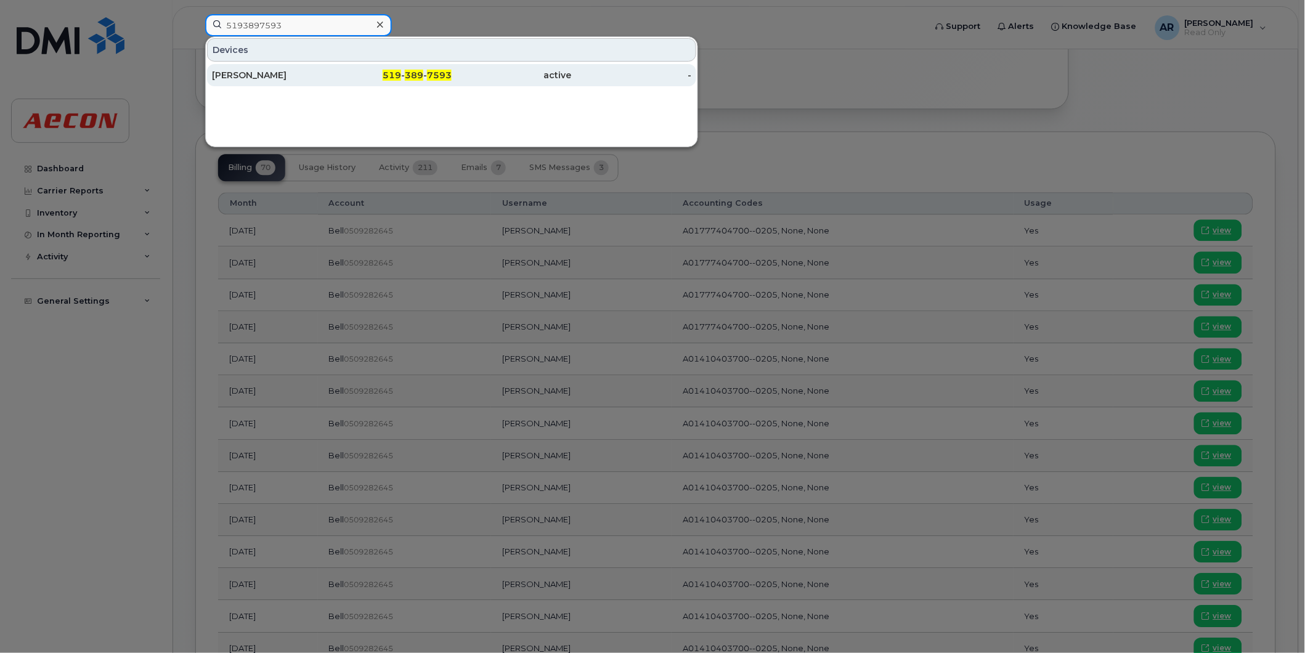
type input "5193897593"
click at [287, 71] on div "Jeffrey Brigden" at bounding box center [272, 75] width 120 height 12
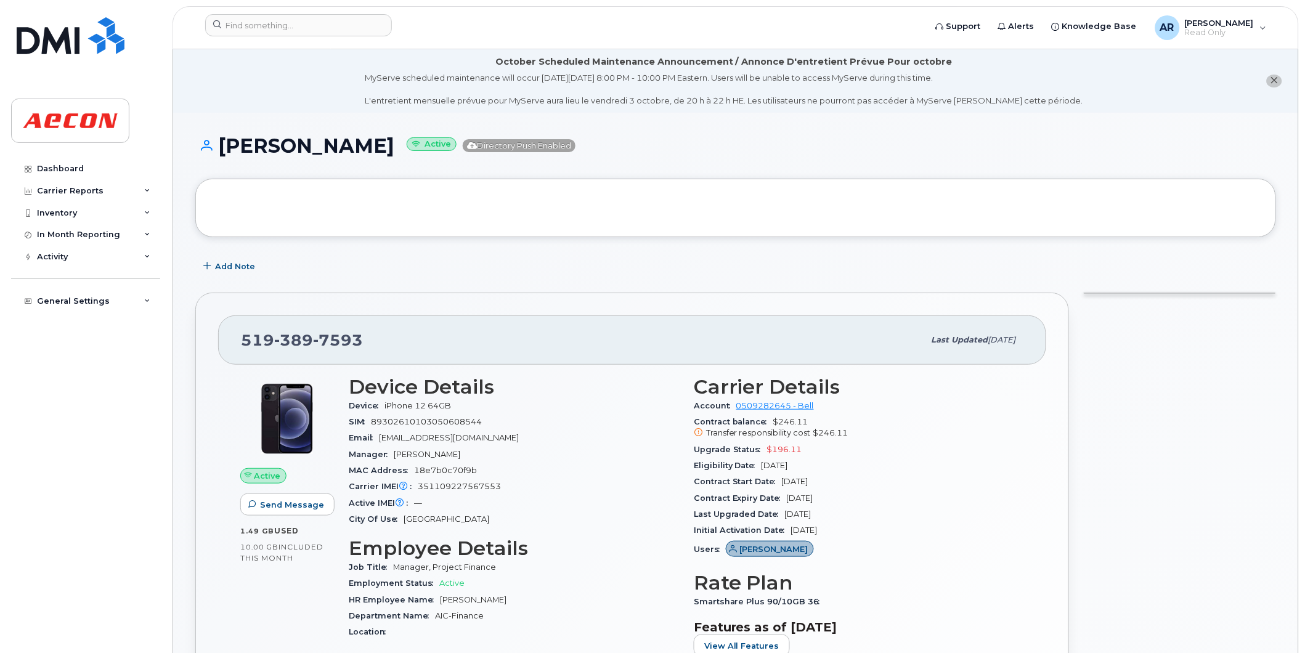
drag, startPoint x: 377, startPoint y: 152, endPoint x: 219, endPoint y: 148, distance: 157.8
click at [219, 149] on h1 "Jeffrey Brigden Active Directory Push Enabled" at bounding box center [735, 146] width 1081 height 22
copy h1 "Jeffrey Brigden"
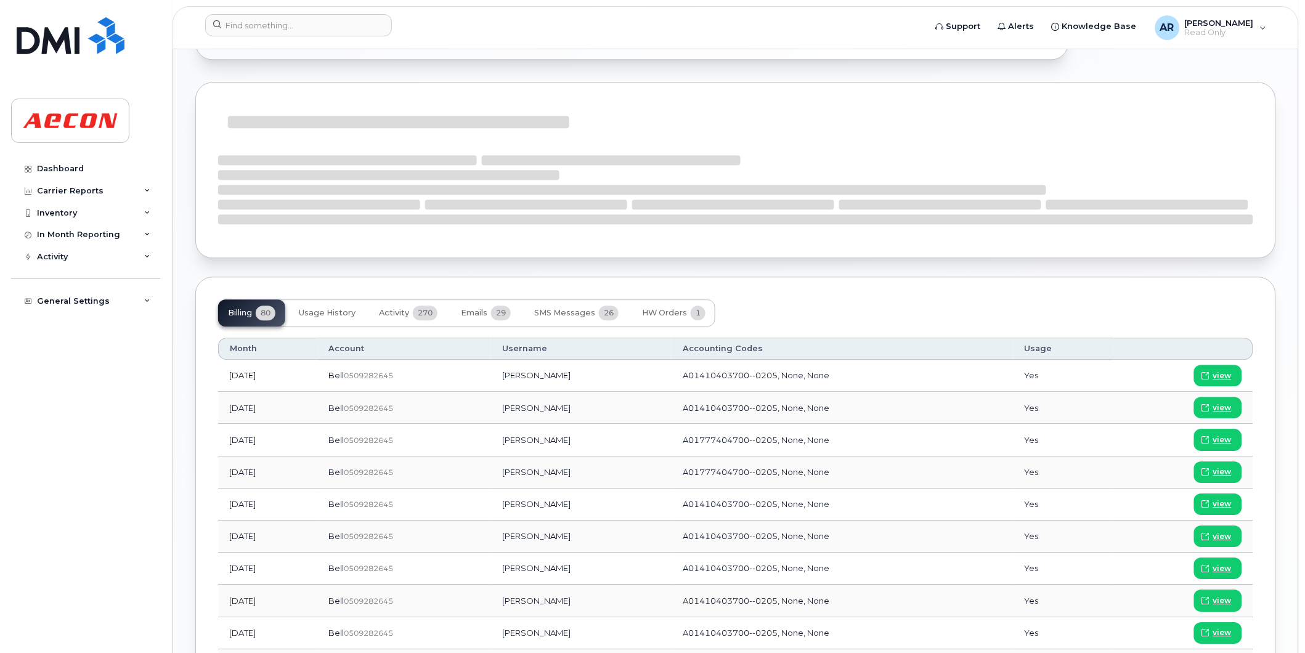
scroll to position [890, 0]
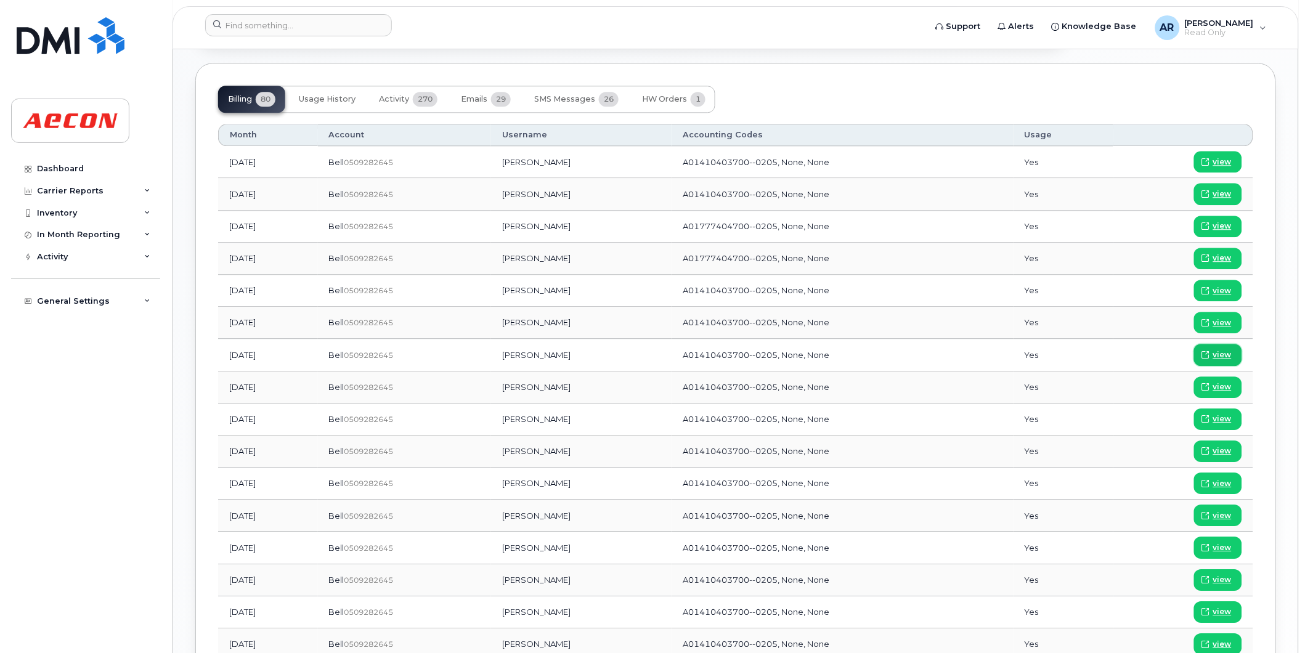
click at [1225, 354] on span "view" at bounding box center [1222, 354] width 18 height 11
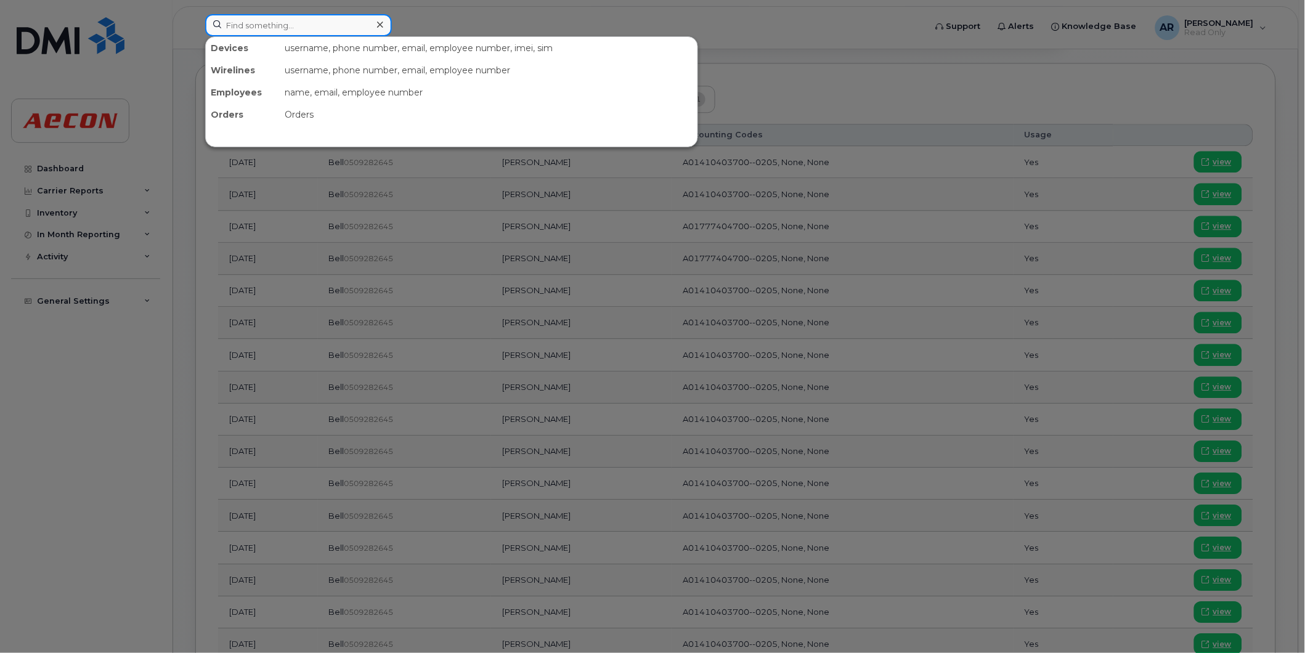
click at [296, 28] on input at bounding box center [298, 25] width 187 height 22
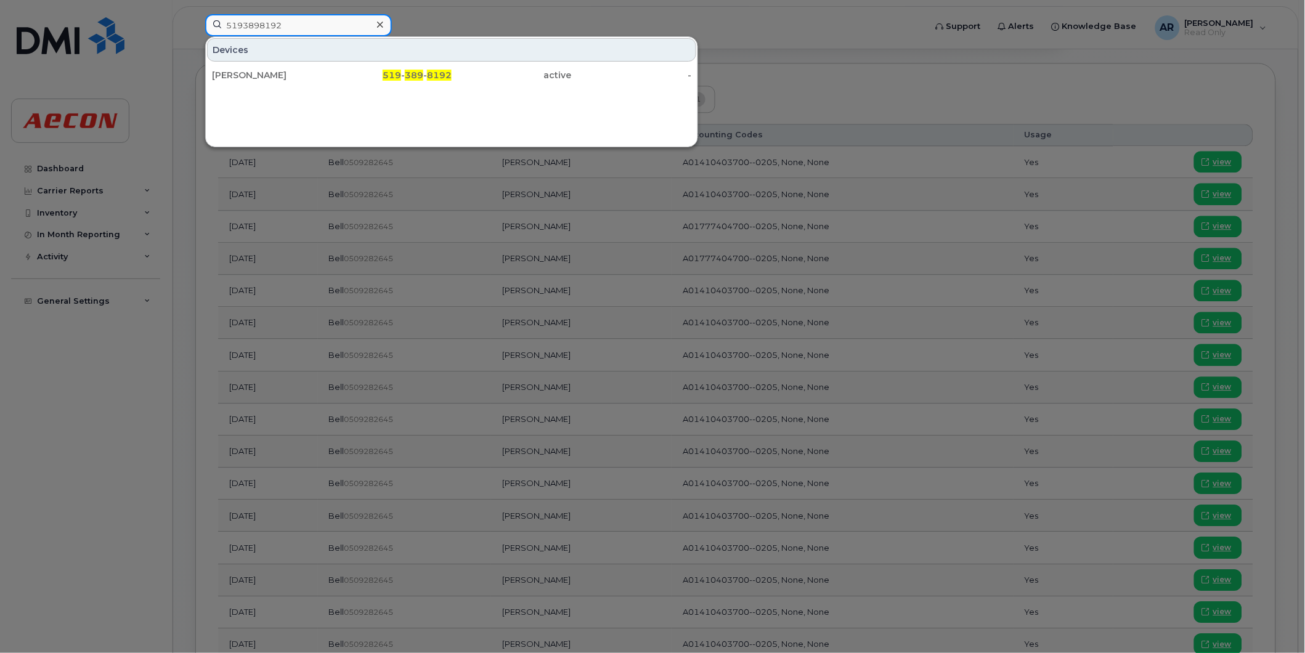
type input "5193898192"
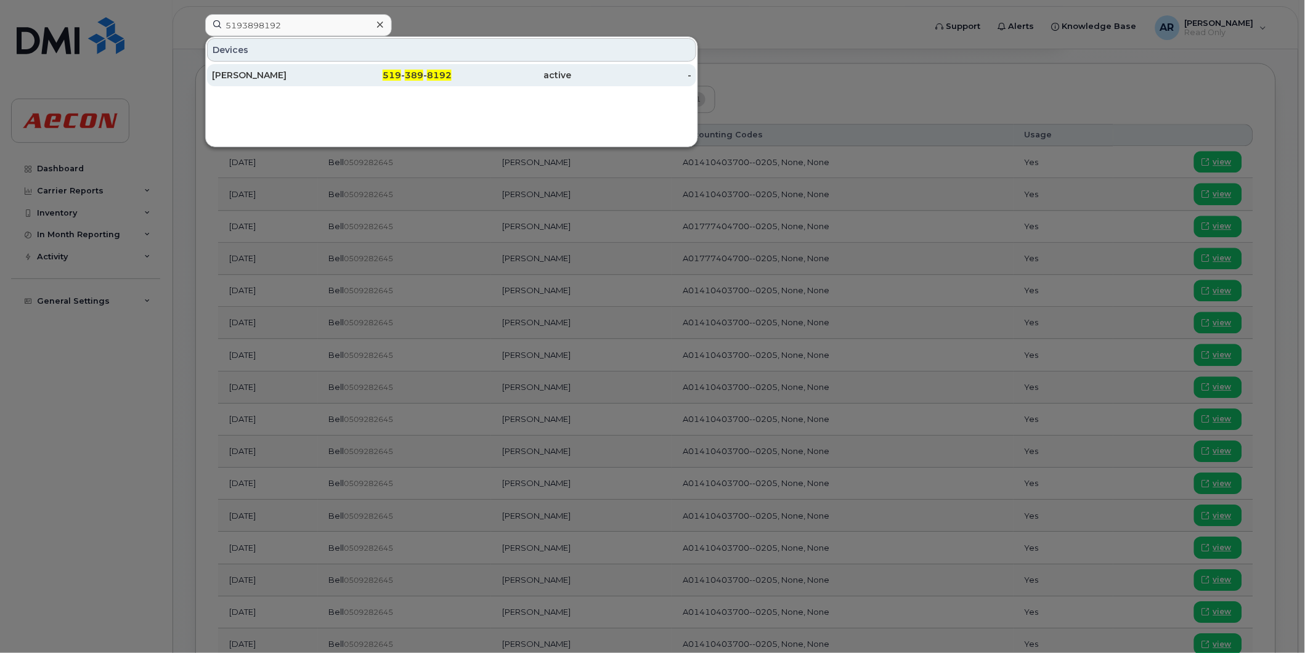
click at [305, 82] on div "[PERSON_NAME]" at bounding box center [272, 75] width 120 height 22
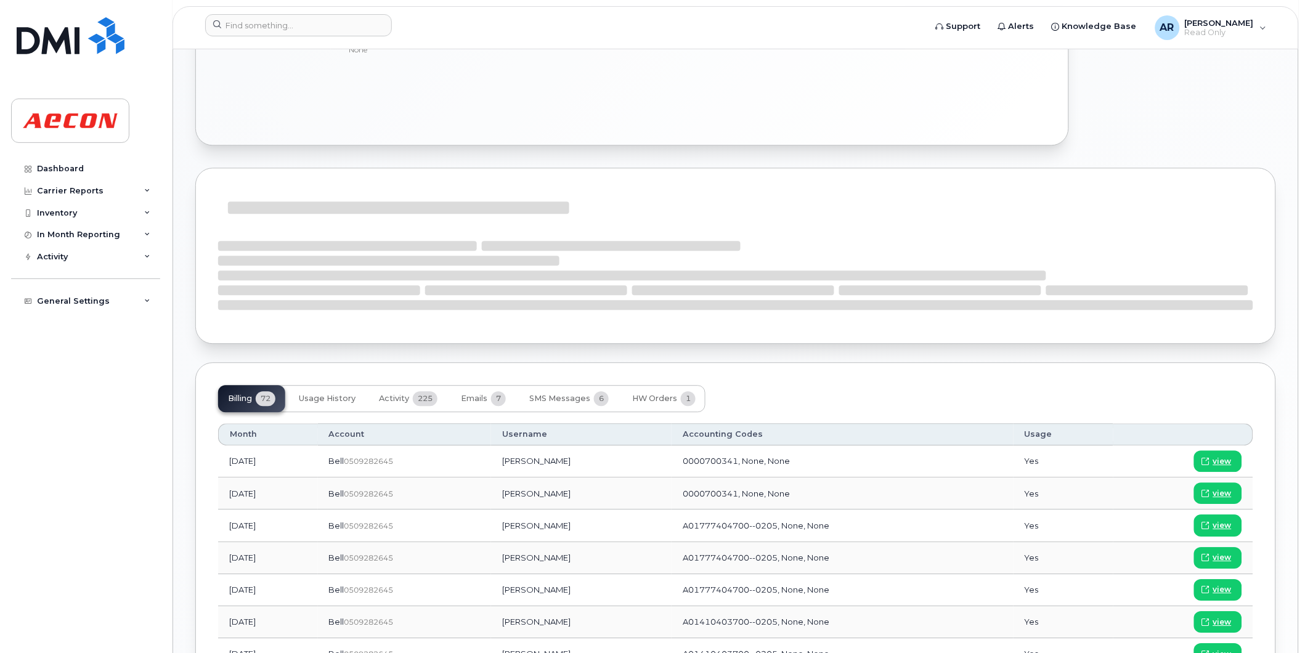
scroll to position [853, 0]
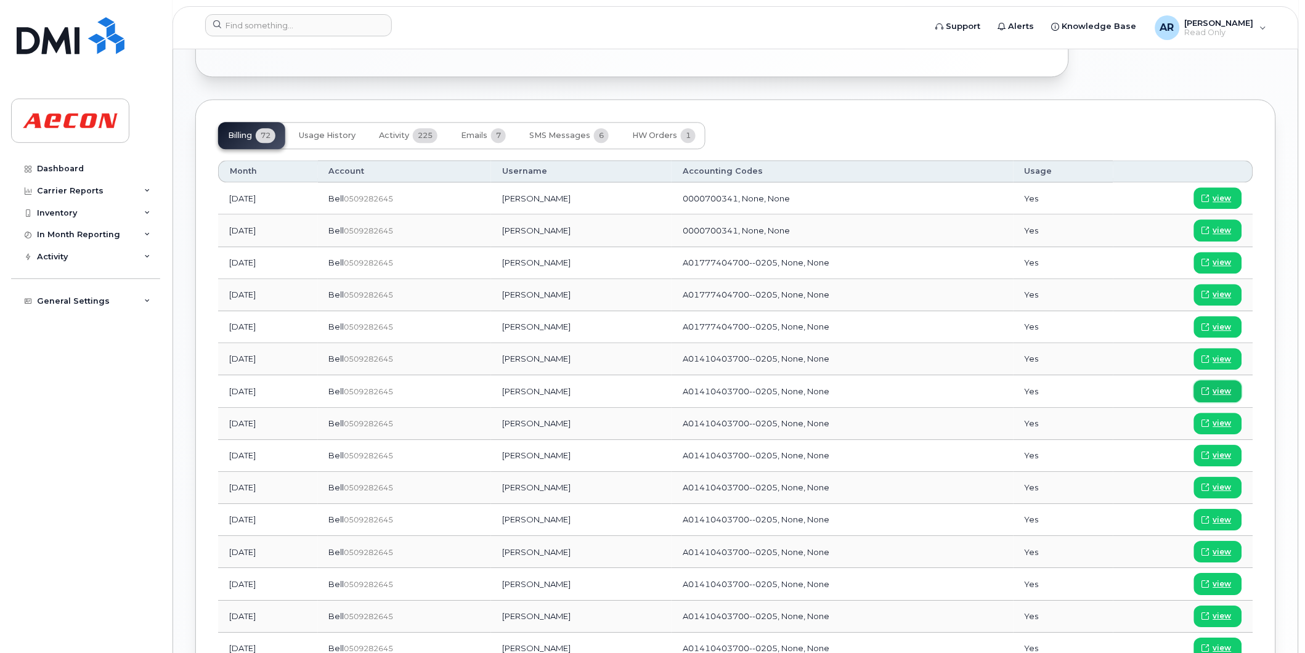
click at [1221, 391] on span "view" at bounding box center [1222, 391] width 18 height 11
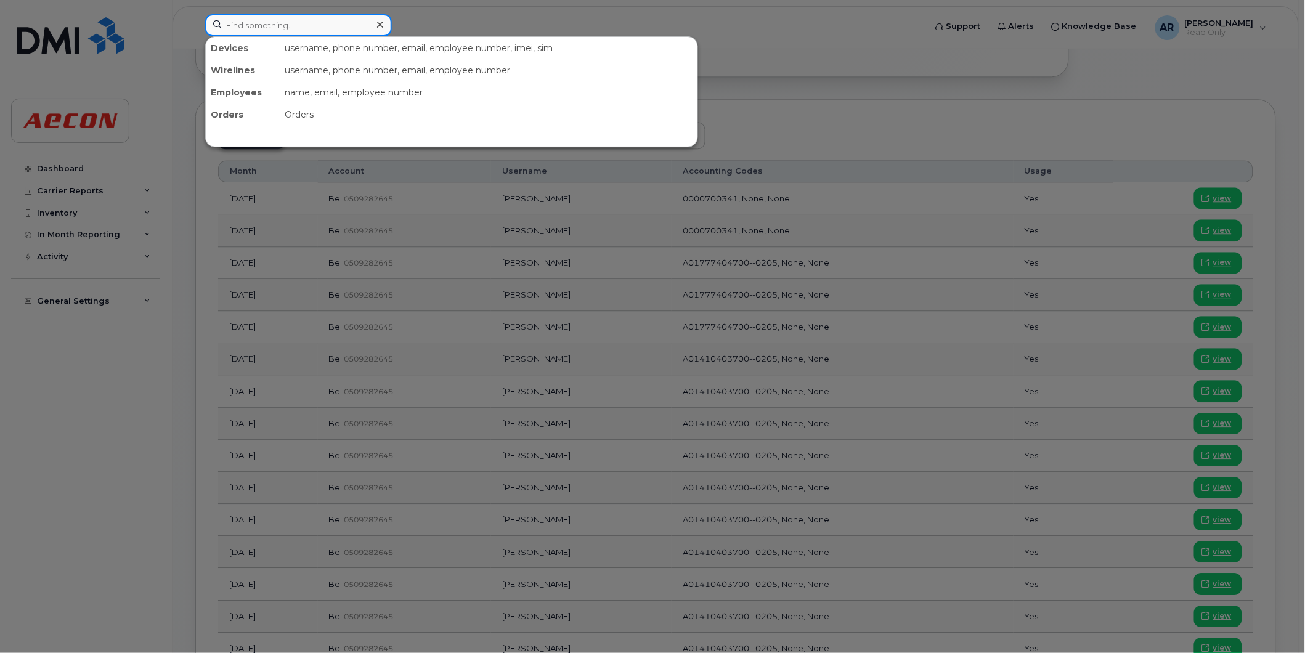
click at [279, 32] on input at bounding box center [298, 25] width 187 height 22
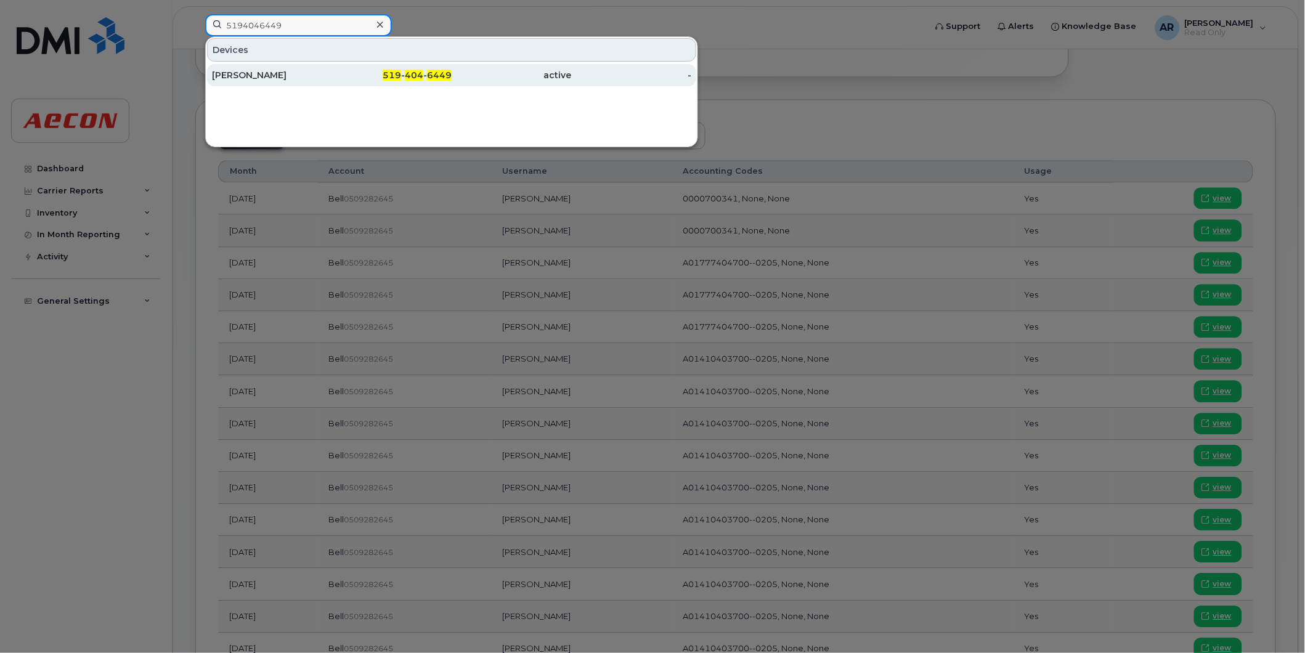
type input "5194046449"
click at [323, 75] on div "[PERSON_NAME]" at bounding box center [272, 75] width 120 height 12
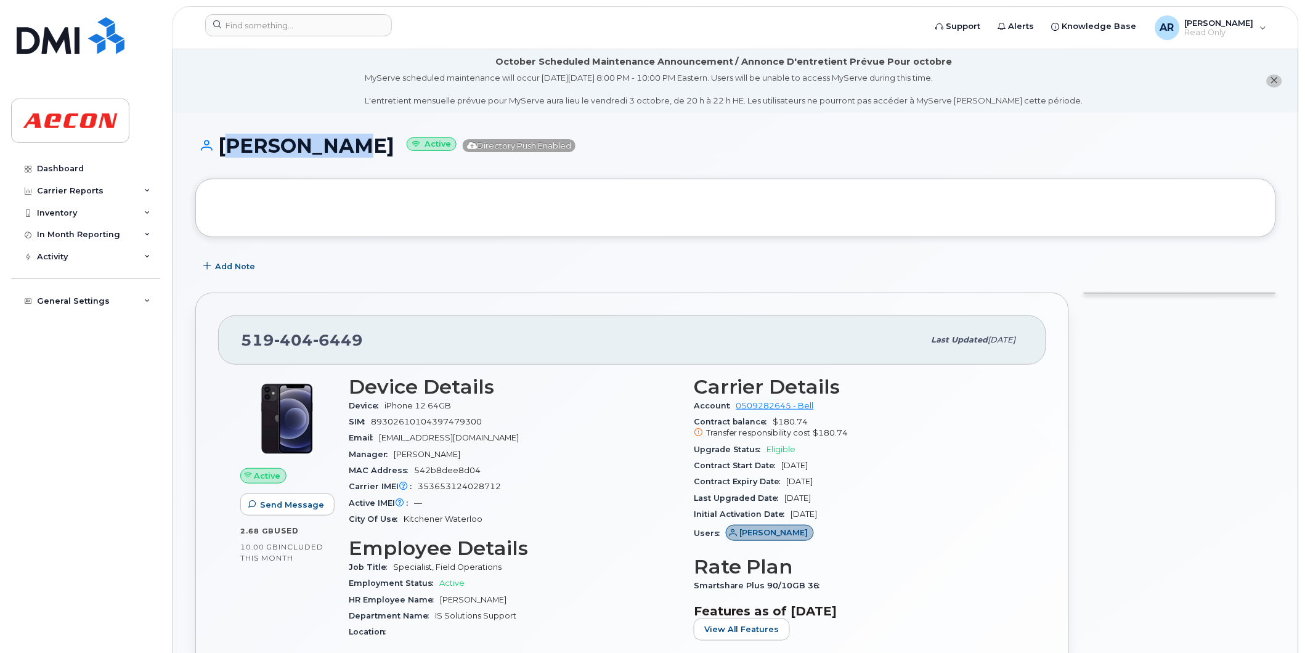
drag, startPoint x: 318, startPoint y: 152, endPoint x: 224, endPoint y: 154, distance: 93.7
click at [224, 154] on h1 "Chris Faul Active Directory Push Enabled" at bounding box center [735, 146] width 1081 height 22
copy h1 "Chris Faul"
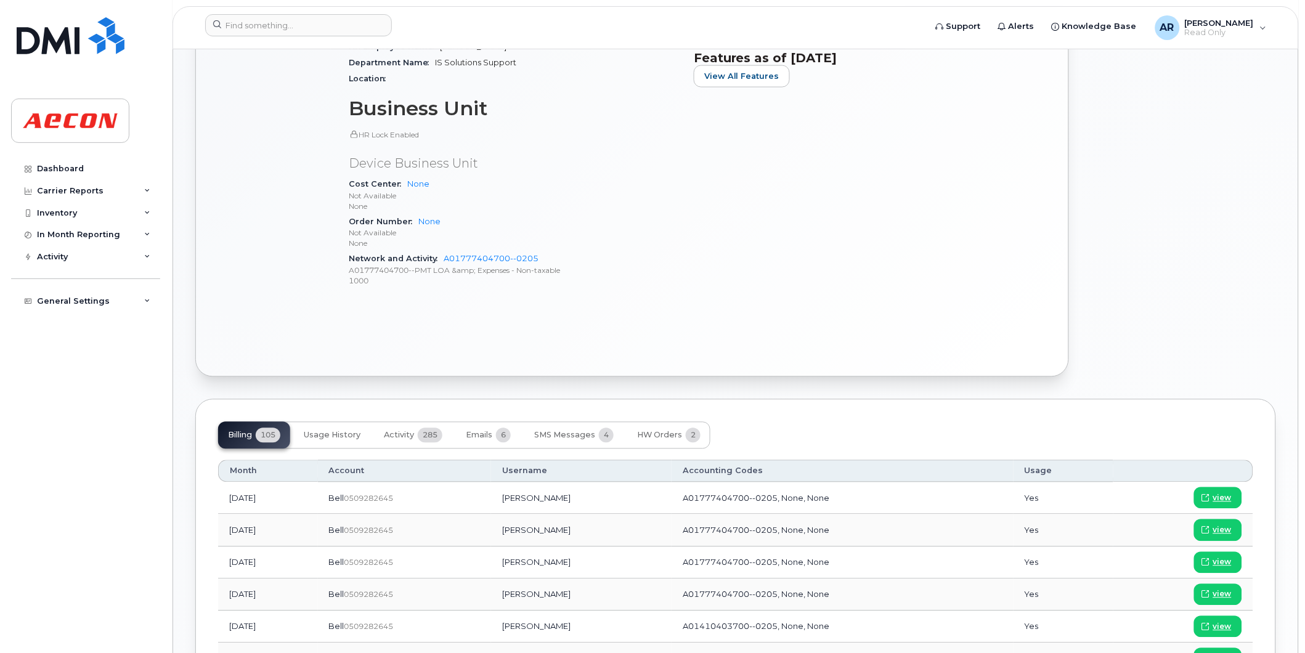
scroll to position [685, 0]
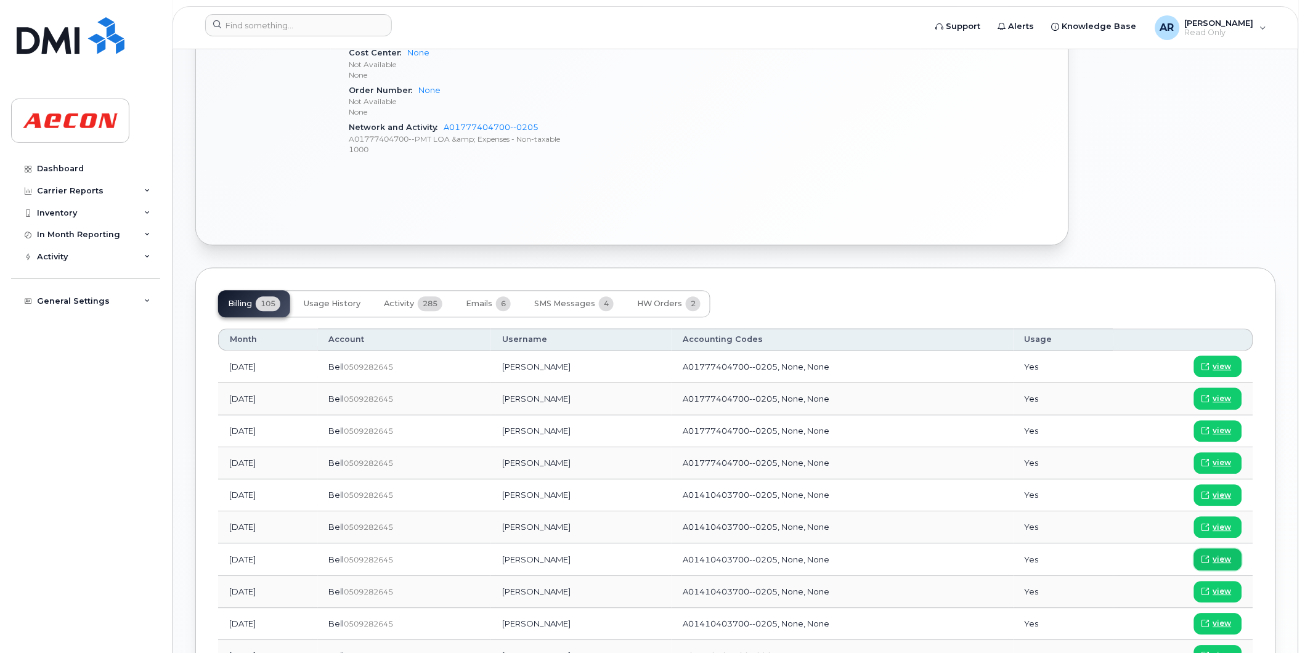
click at [1216, 561] on span "view" at bounding box center [1222, 560] width 18 height 11
click at [335, 23] on input at bounding box center [298, 25] width 187 height 22
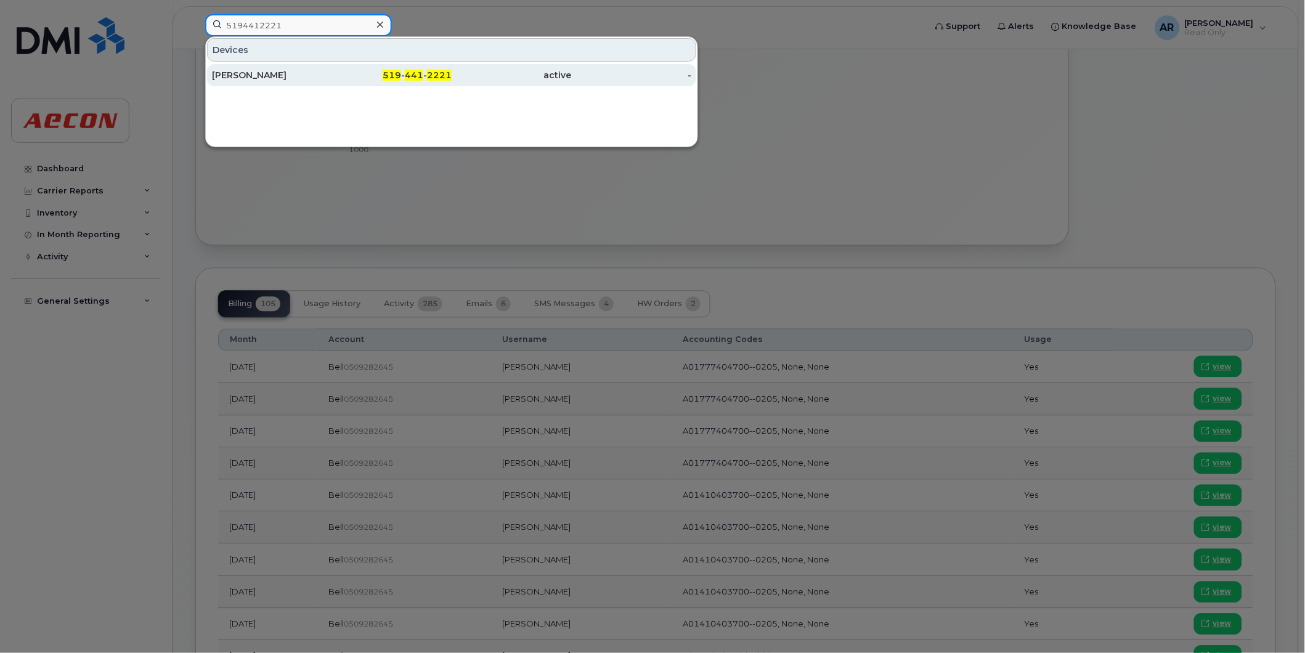
type input "5194412221"
click at [311, 75] on div "Karl Ritzmann" at bounding box center [272, 75] width 120 height 12
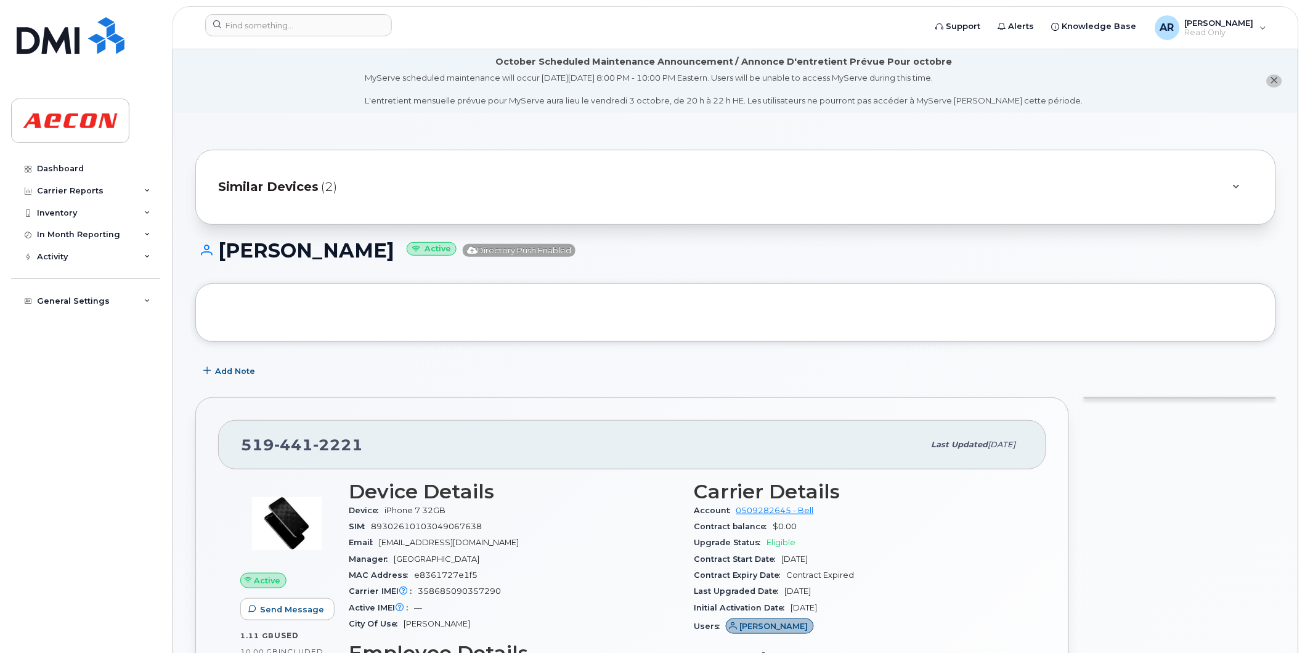
drag, startPoint x: 368, startPoint y: 253, endPoint x: 224, endPoint y: 253, distance: 144.2
click at [224, 253] on h1 "Karl Ritzmann Active Directory Push Enabled" at bounding box center [735, 251] width 1081 height 22
copy h1 "Karl Ritzmann"
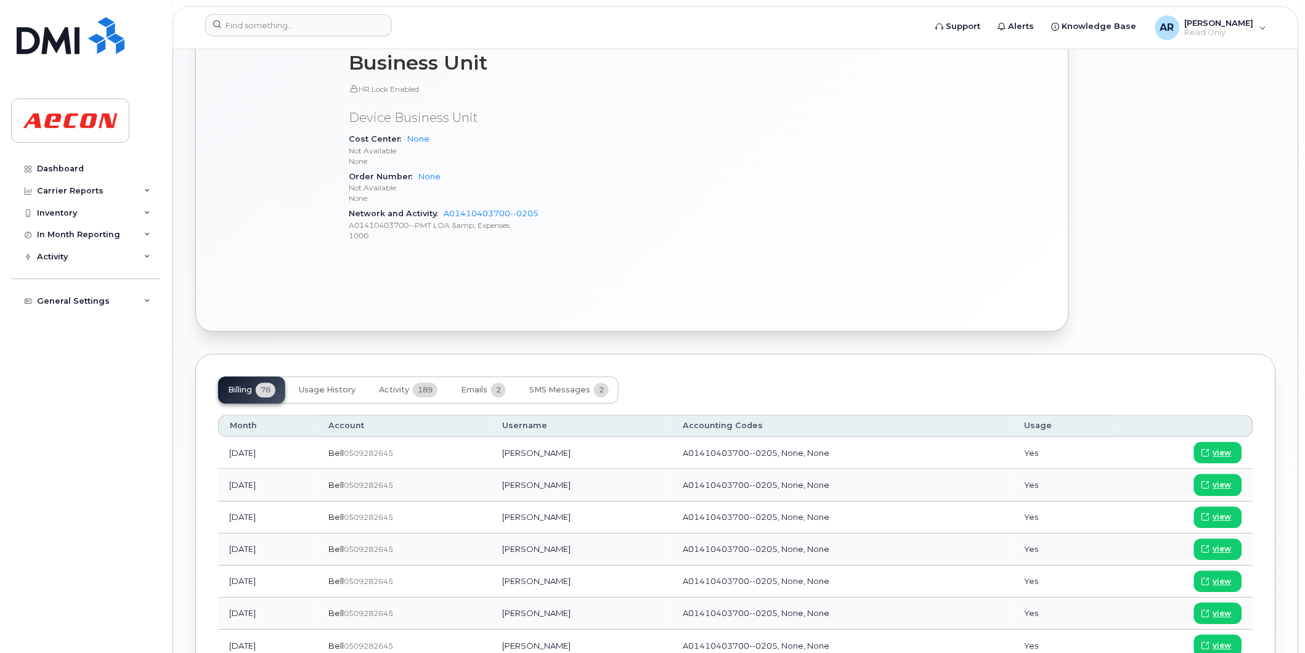
scroll to position [753, 0]
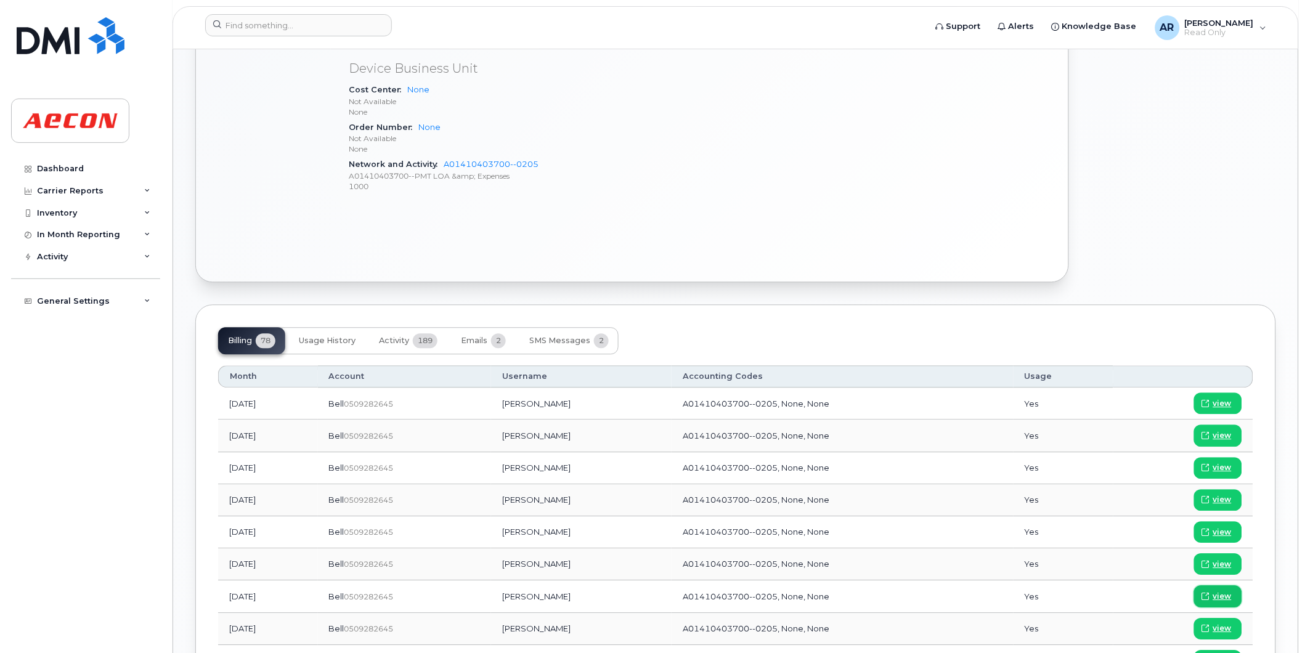
click at [1227, 593] on span "view" at bounding box center [1222, 596] width 18 height 11
click at [251, 27] on input at bounding box center [298, 25] width 187 height 22
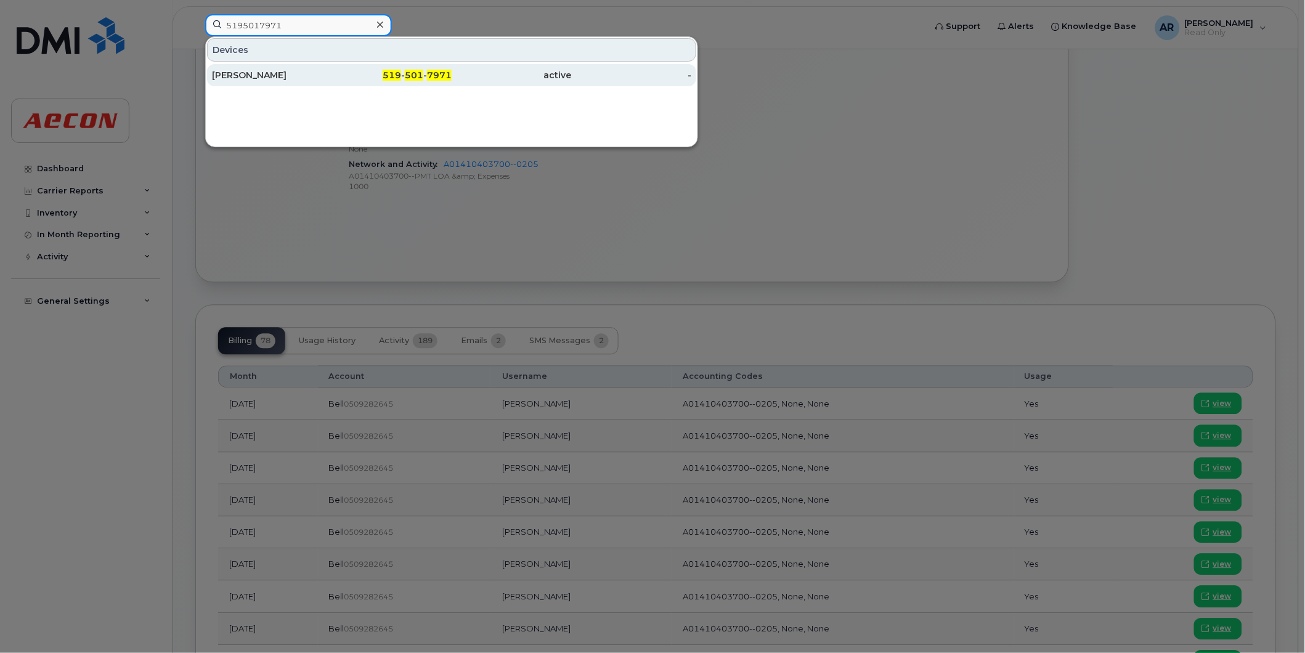
type input "5195017971"
click at [274, 78] on div "[PERSON_NAME]" at bounding box center [272, 75] width 120 height 12
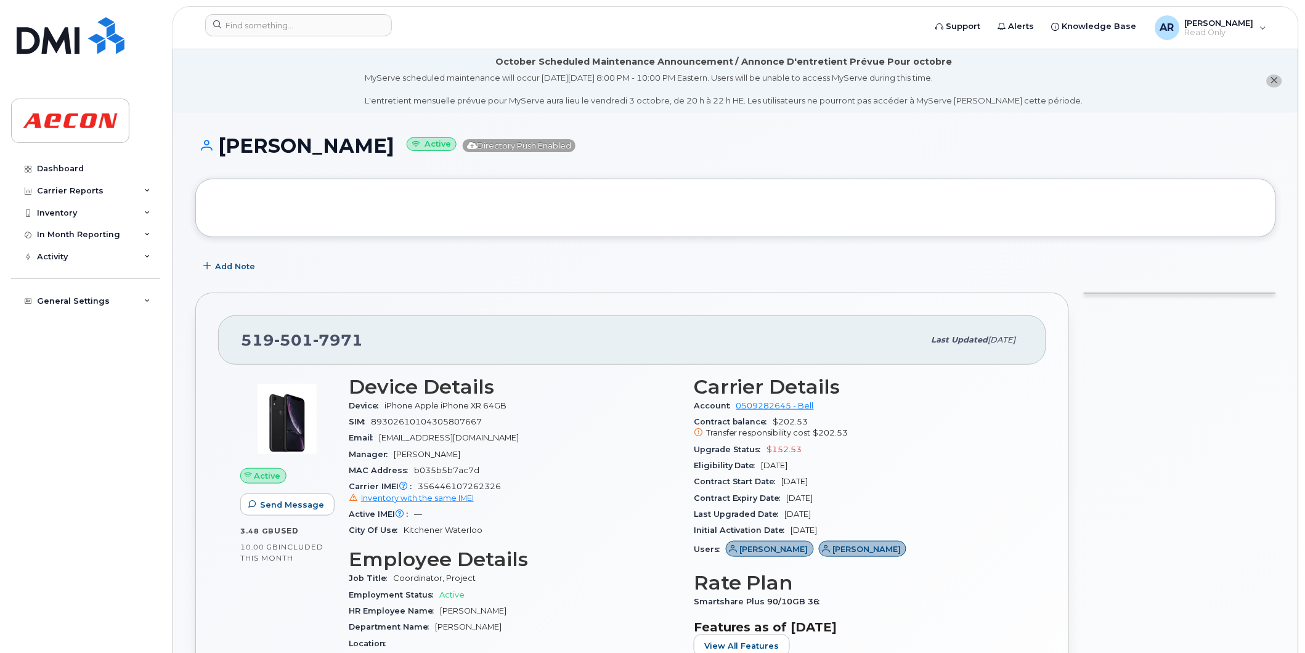
drag, startPoint x: 391, startPoint y: 150, endPoint x: 218, endPoint y: 154, distance: 173.2
click at [218, 154] on h1 "[PERSON_NAME] Active Directory Push Enabled" at bounding box center [735, 146] width 1081 height 22
copy h1 "[PERSON_NAME]"
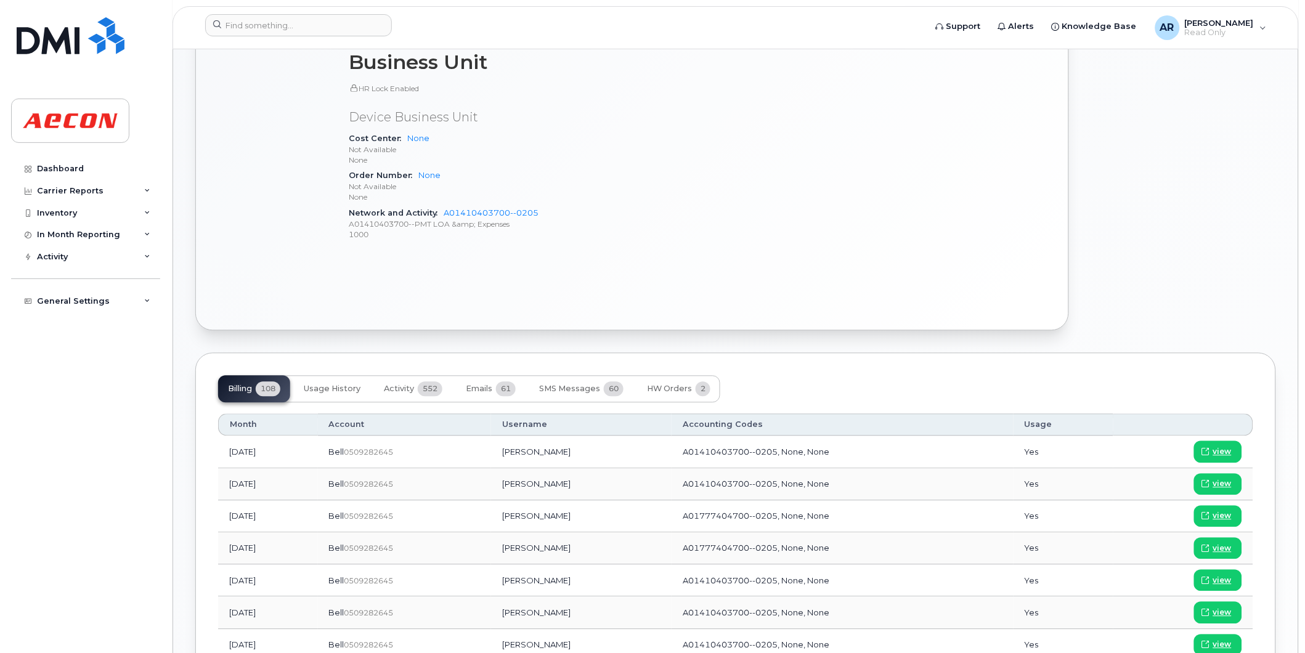
scroll to position [616, 0]
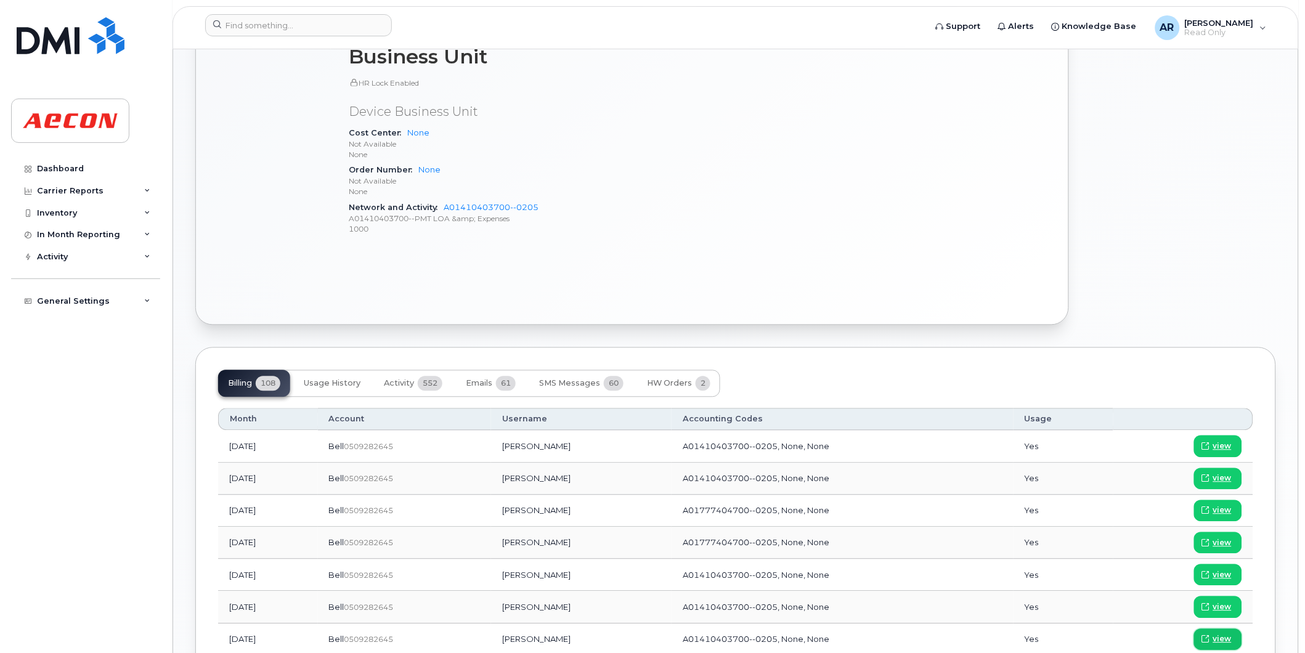
click at [1215, 636] on span "view" at bounding box center [1222, 639] width 18 height 11
click at [287, 30] on input at bounding box center [298, 25] width 187 height 22
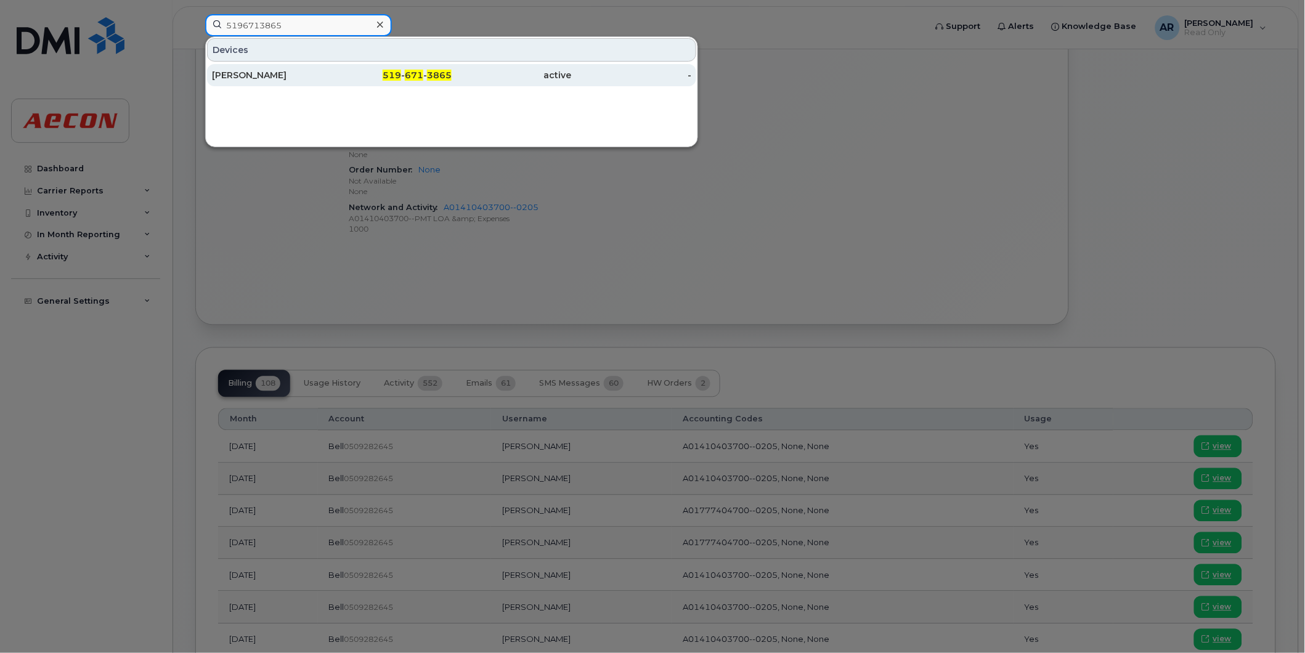
type input "5196713865"
click at [286, 75] on div "[PERSON_NAME]" at bounding box center [272, 75] width 120 height 12
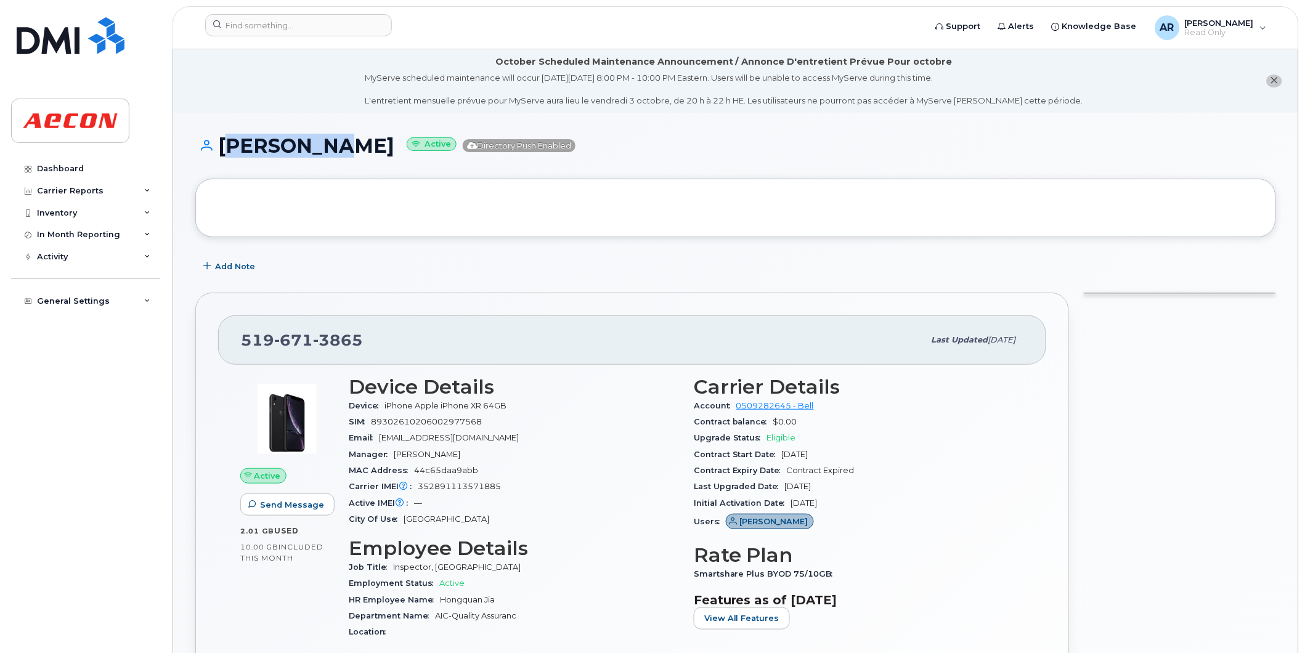
drag, startPoint x: 315, startPoint y: 145, endPoint x: 219, endPoint y: 146, distance: 96.1
click at [219, 146] on h1 "Jason Jia Active Directory Push Enabled" at bounding box center [735, 146] width 1081 height 22
copy h1 "Jason Jia"
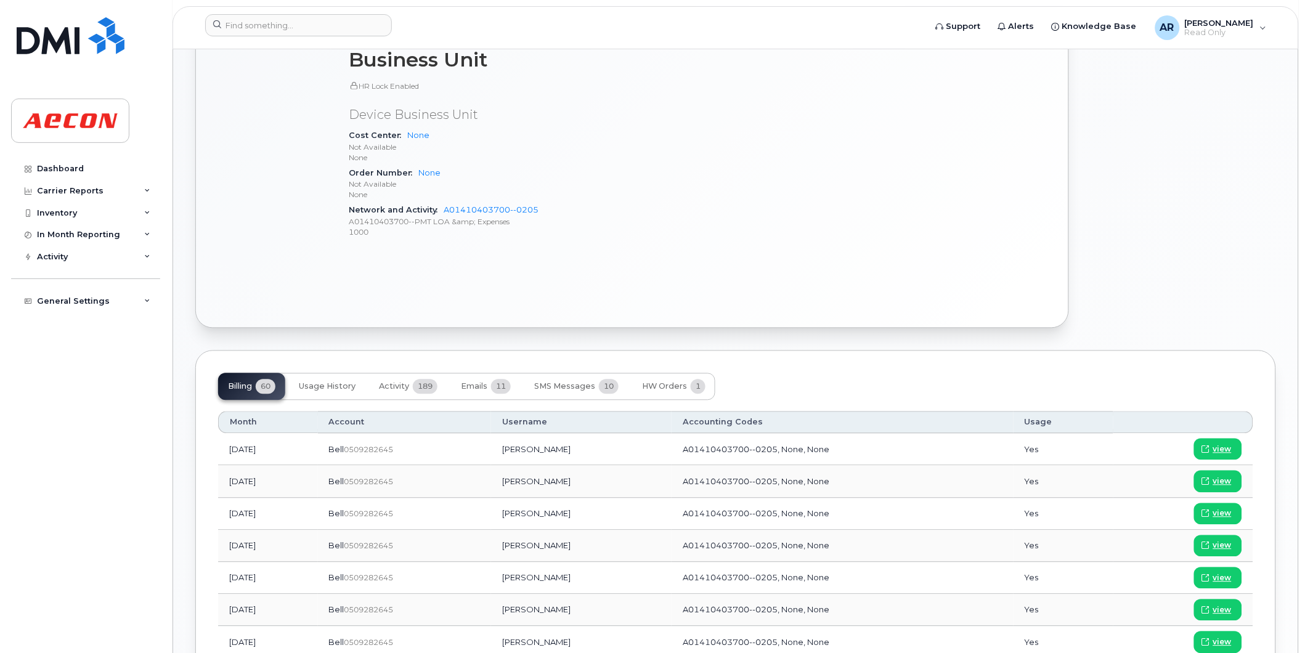
scroll to position [821, 0]
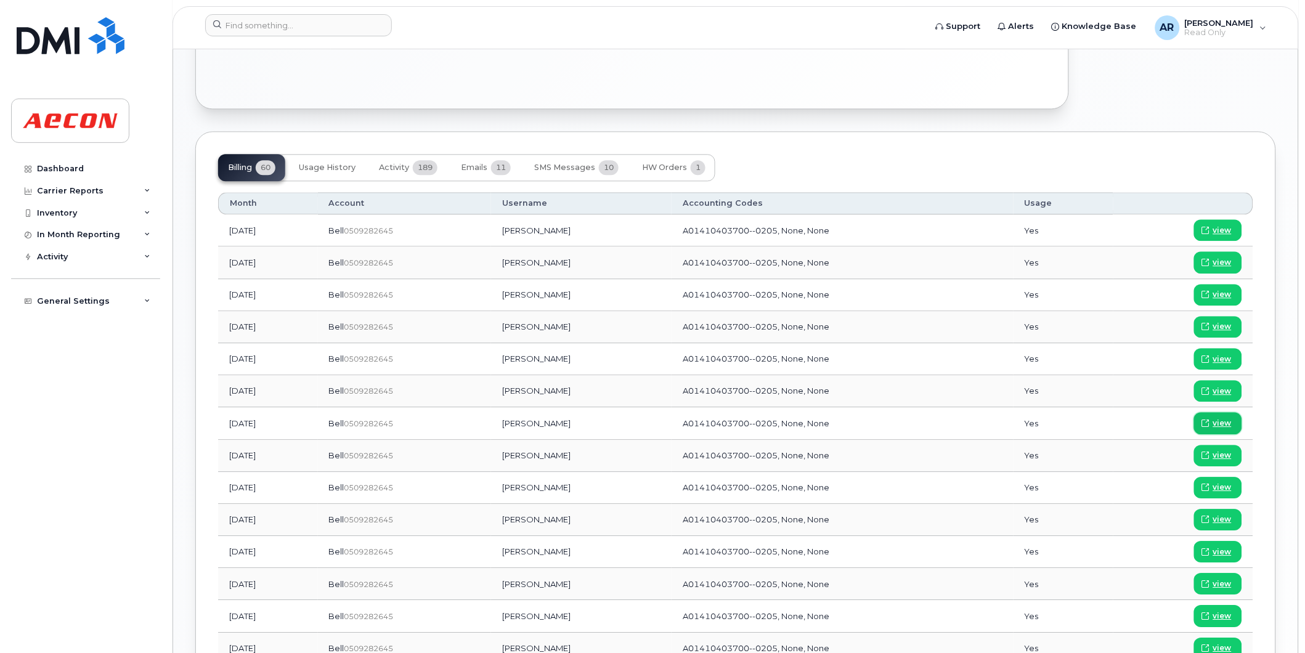
click at [1221, 420] on span "view" at bounding box center [1222, 423] width 18 height 11
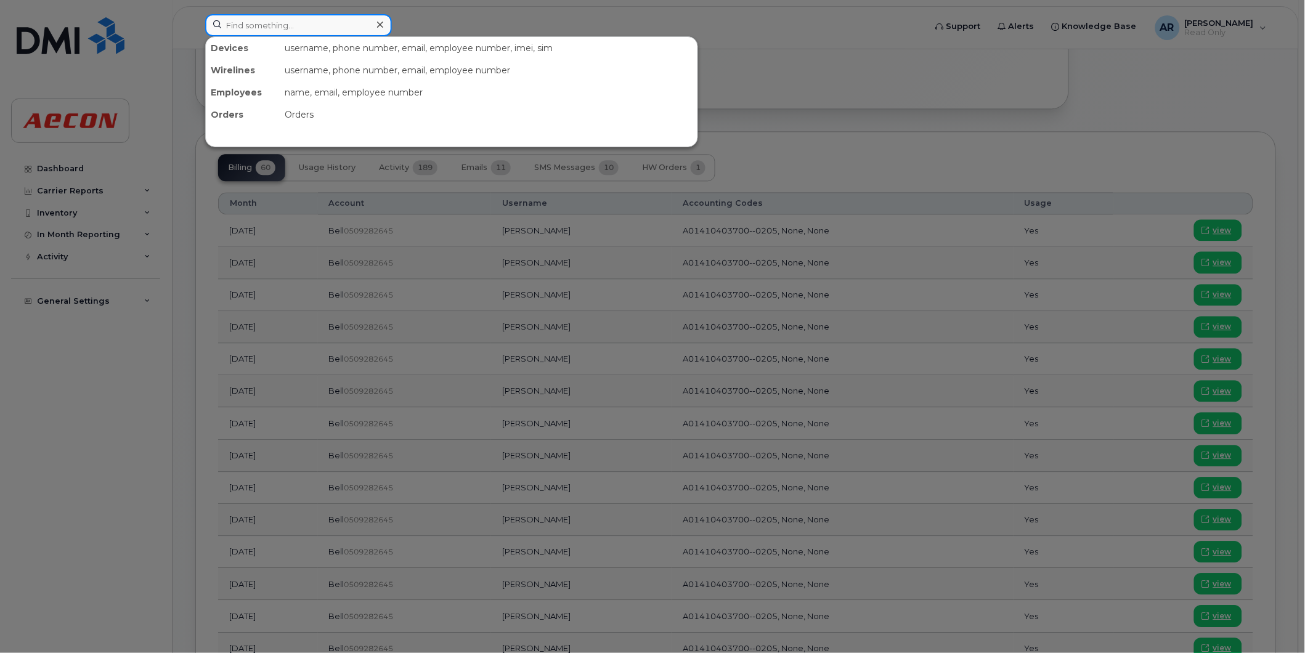
click at [314, 28] on input at bounding box center [298, 25] width 187 height 22
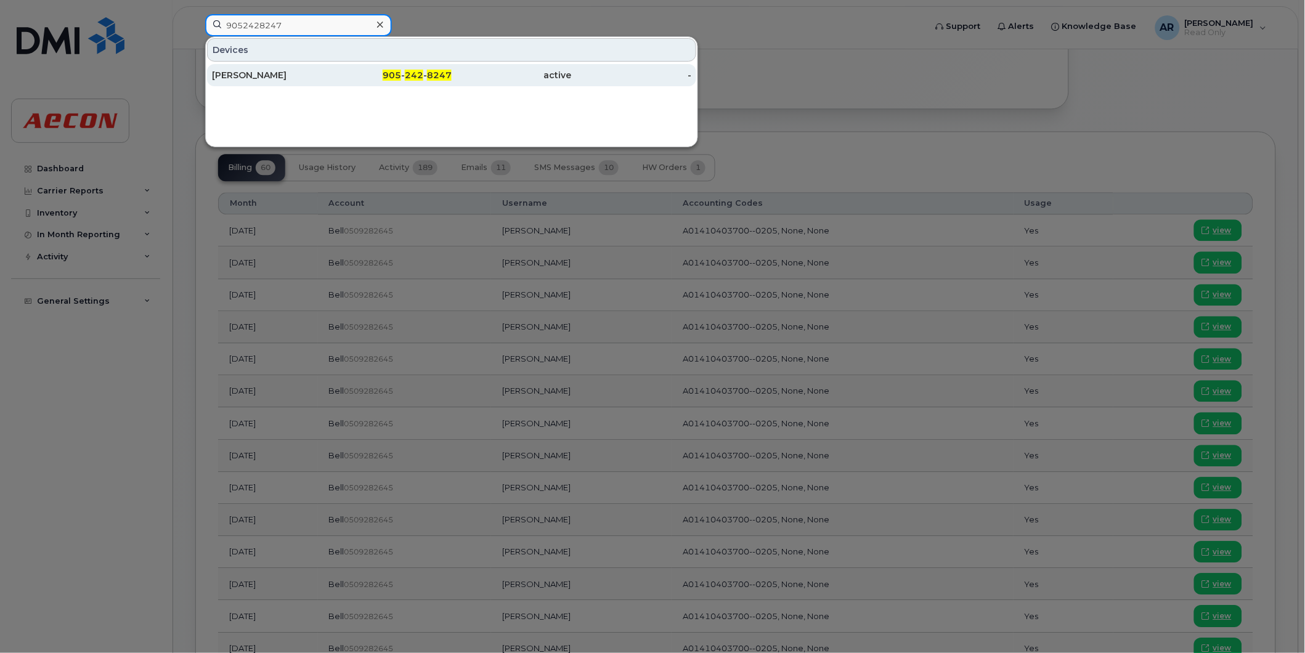
type input "9052428247"
click at [319, 68] on div "Lukasz Matysek" at bounding box center [272, 75] width 120 height 22
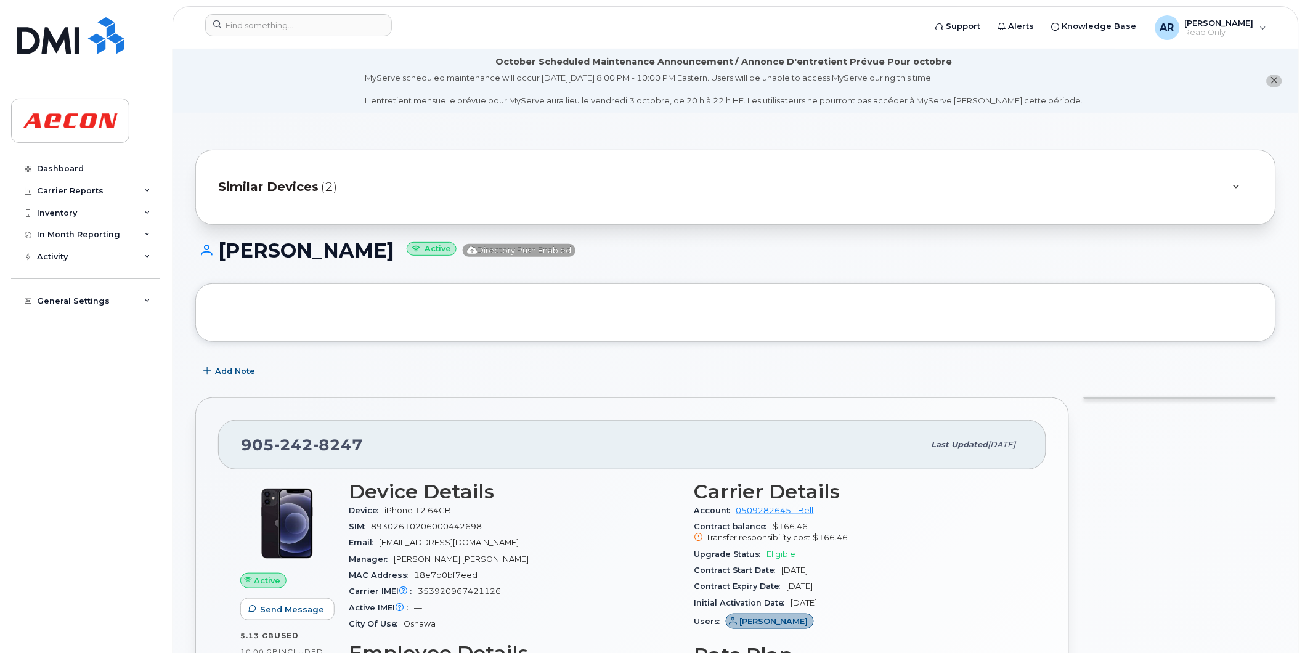
drag, startPoint x: 379, startPoint y: 247, endPoint x: 210, endPoint y: 254, distance: 169.0
click at [210, 254] on h1 "[PERSON_NAME] Active Directory Push Enabled" at bounding box center [735, 251] width 1081 height 22
copy h1 "[PERSON_NAME]"
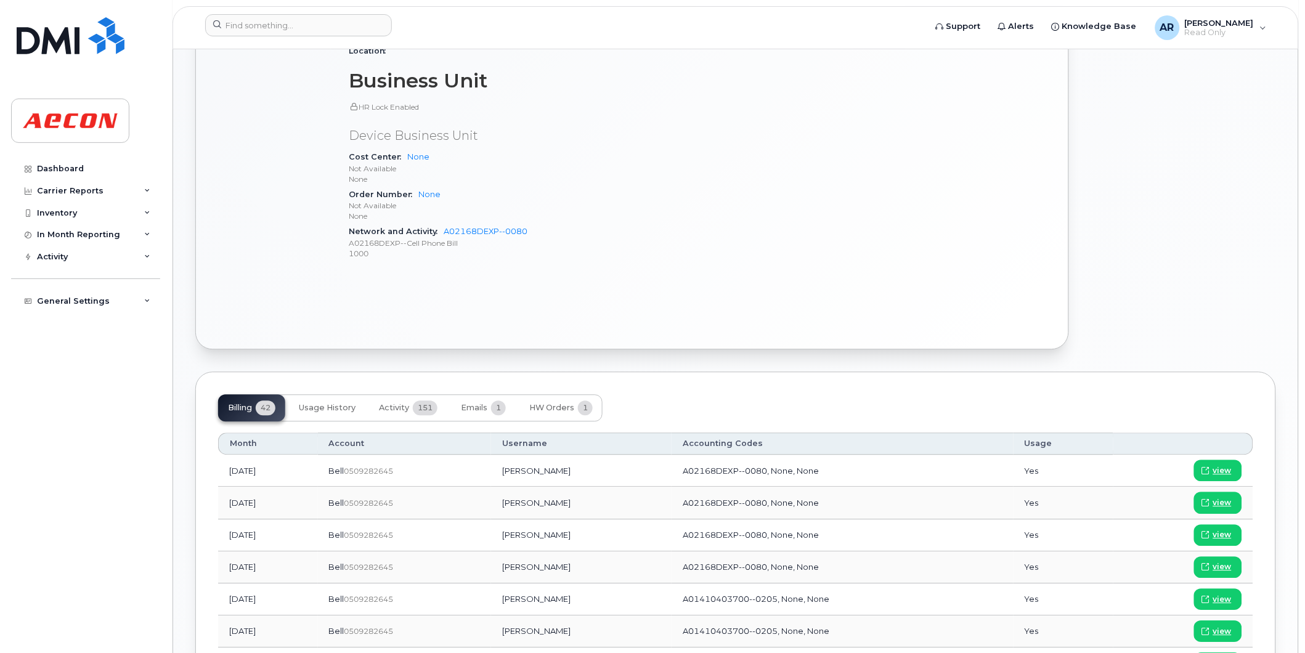
scroll to position [821, 0]
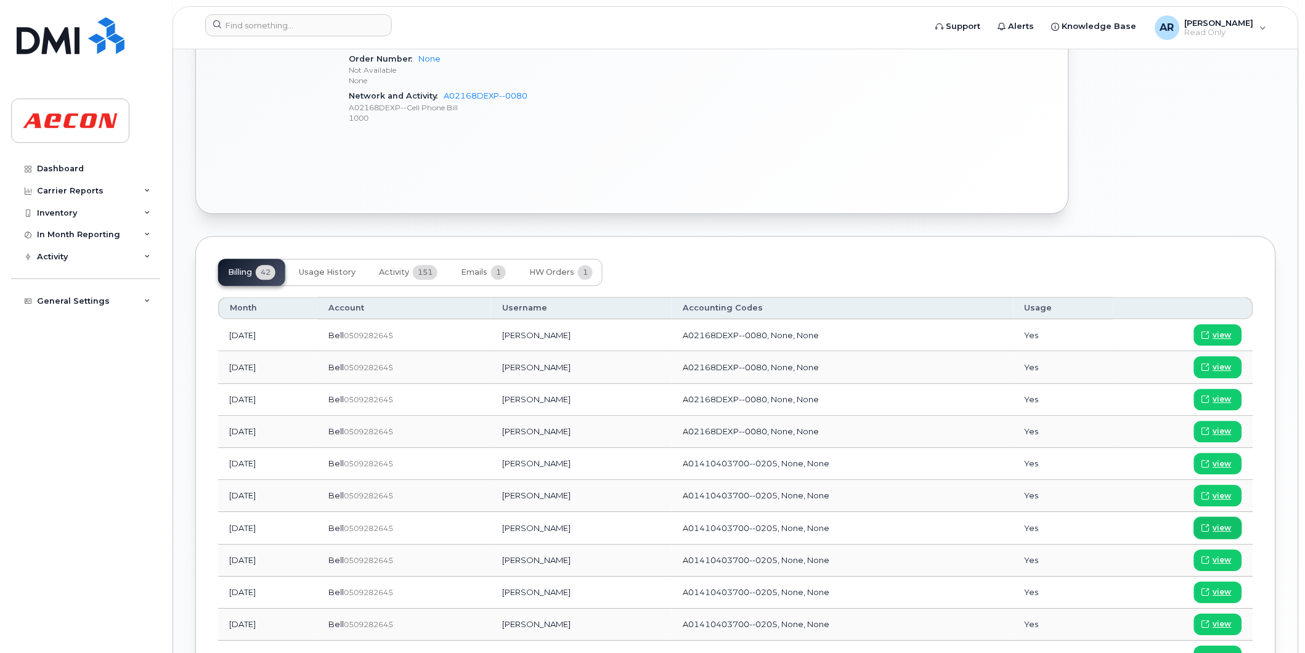
click at [1220, 530] on span "view" at bounding box center [1222, 527] width 18 height 11
click at [306, 25] on input at bounding box center [298, 25] width 187 height 22
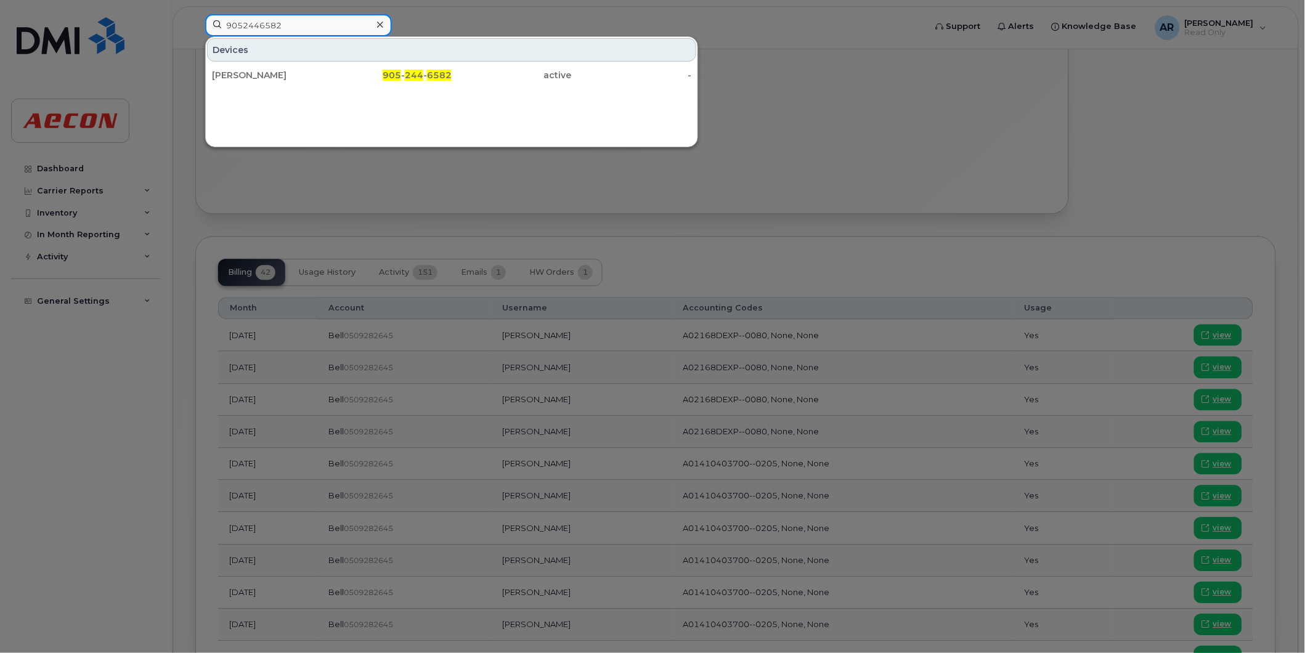
type input "9052446582"
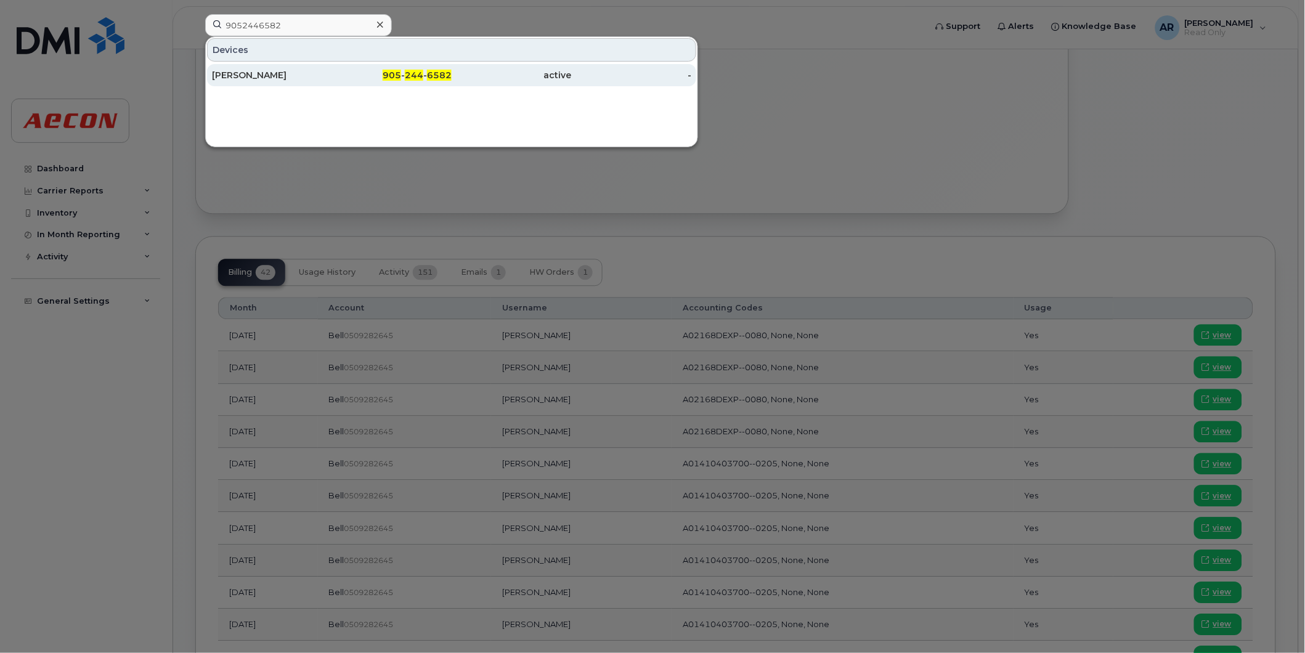
drag, startPoint x: 293, startPoint y: 33, endPoint x: 301, endPoint y: 76, distance: 43.9
click at [301, 76] on div "SHAUN HENATYZEN" at bounding box center [272, 75] width 120 height 12
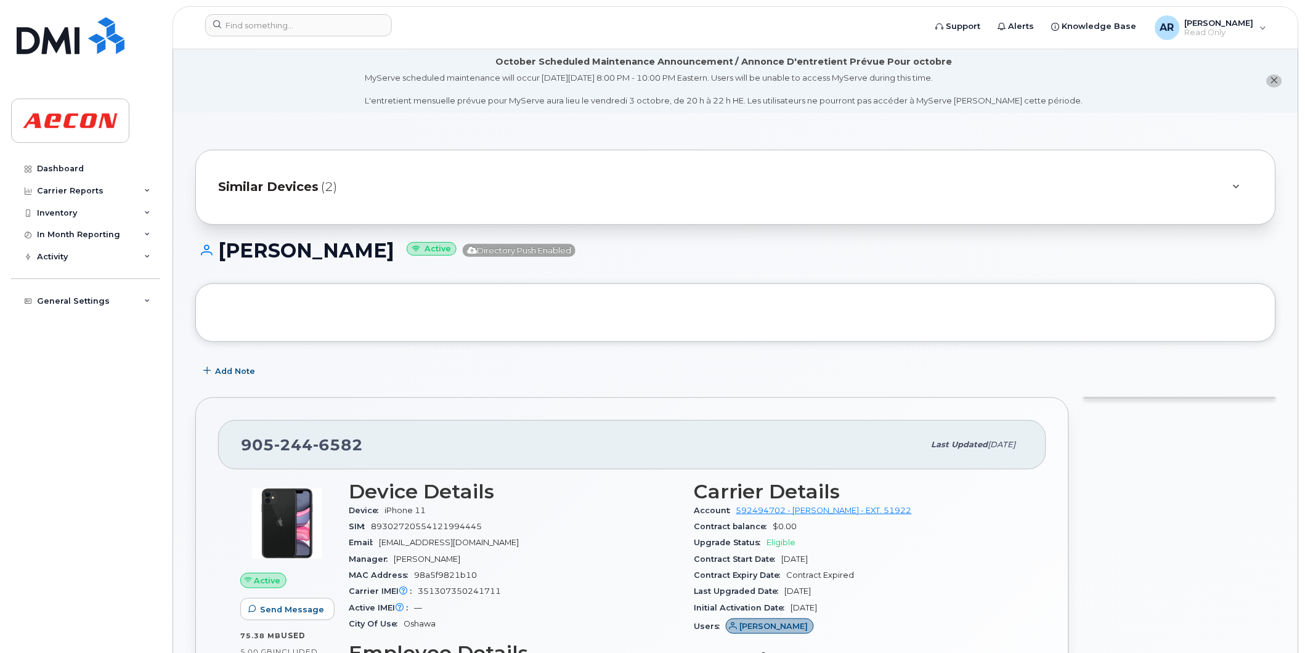
drag, startPoint x: 426, startPoint y: 251, endPoint x: 223, endPoint y: 255, distance: 202.8
click at [223, 255] on h1 "SHAUN HENATYZEN Active Directory Push Enabled" at bounding box center [735, 251] width 1081 height 22
copy h1 "SHAUN HENATYZEN"
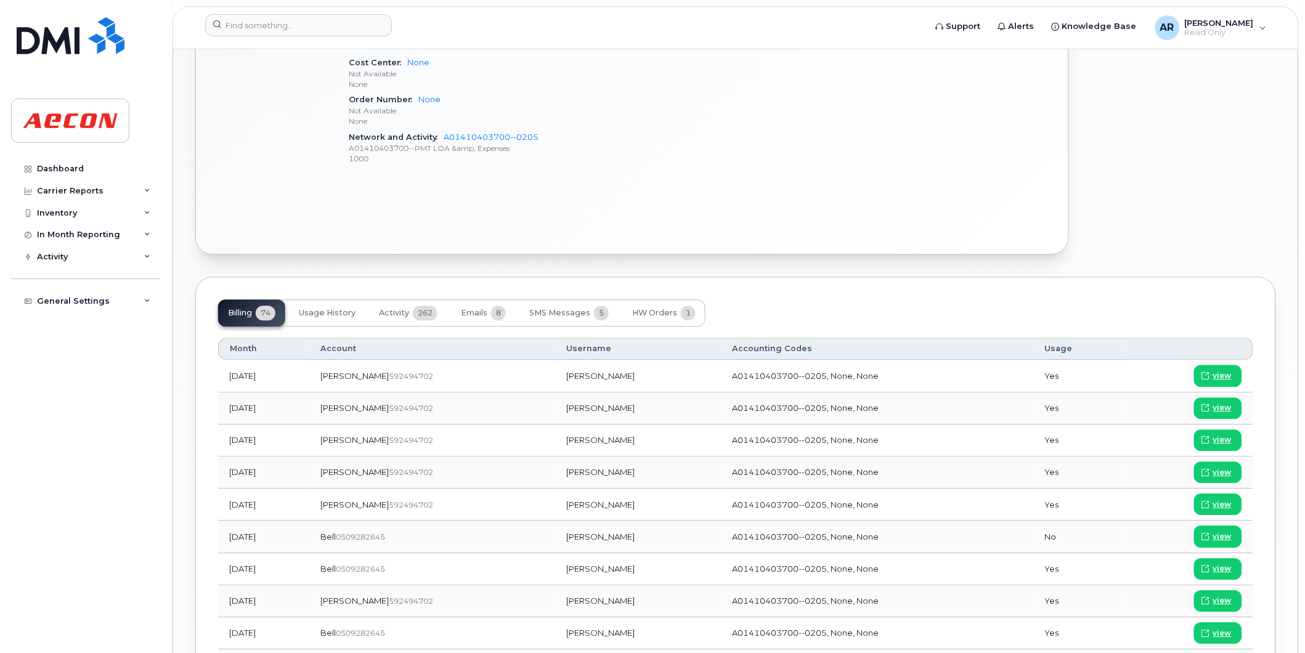
scroll to position [821, 0]
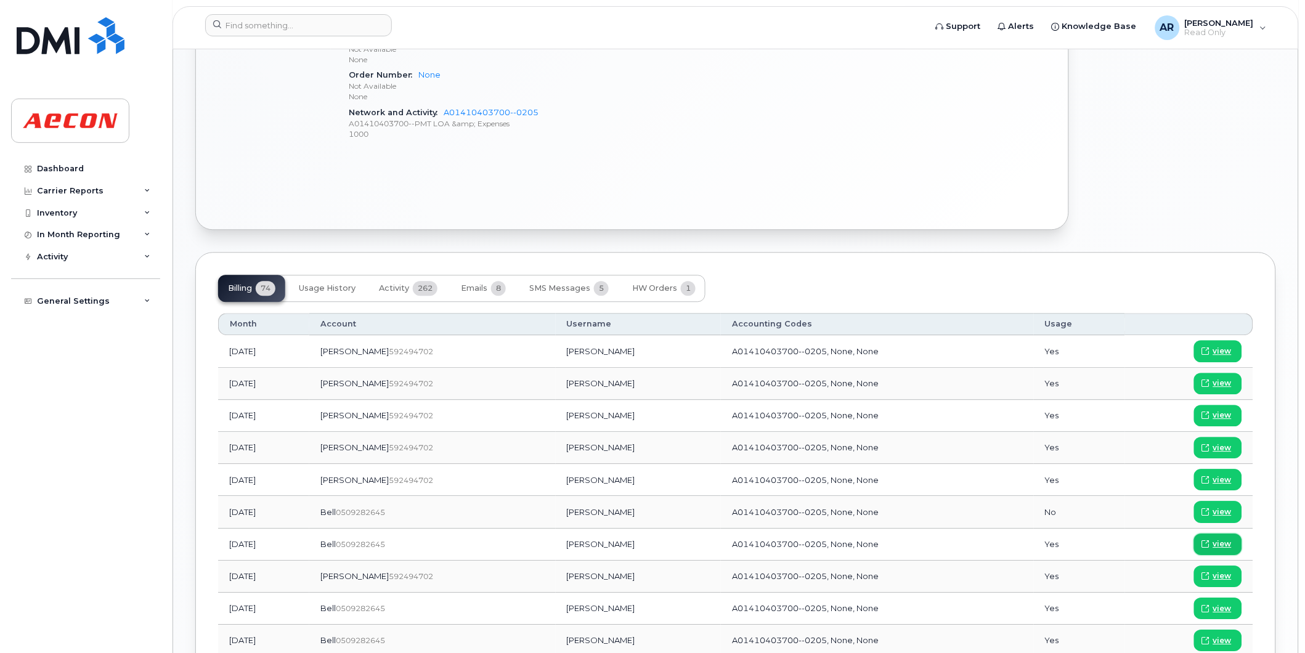
click at [1230, 545] on span "view" at bounding box center [1222, 544] width 18 height 11
click at [259, 26] on input at bounding box center [298, 25] width 187 height 22
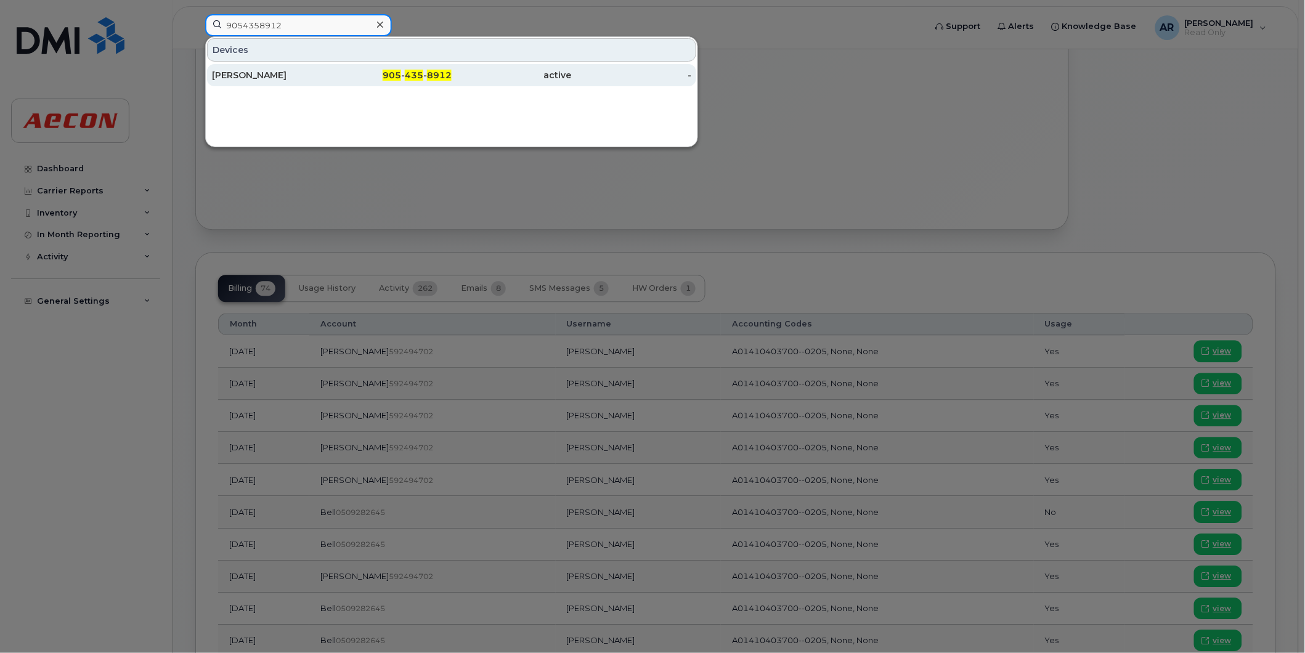
type input "9054358912"
click at [303, 70] on div "Nathon Taraniuk" at bounding box center [272, 75] width 120 height 12
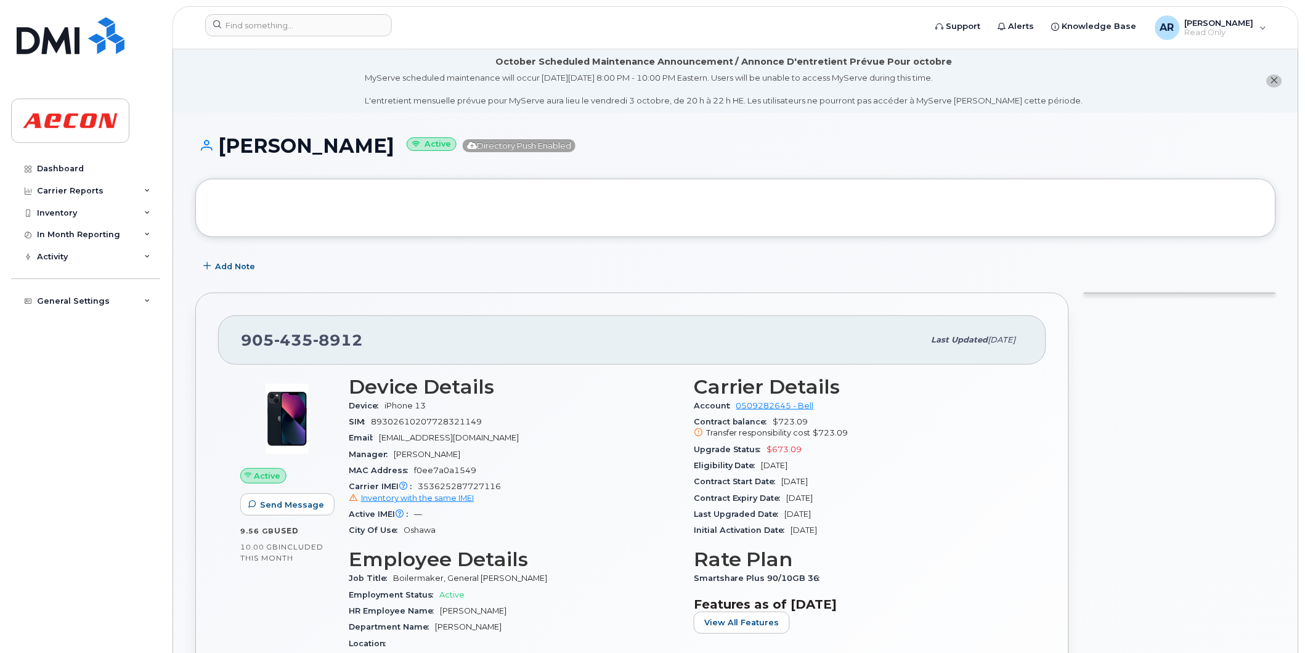
drag, startPoint x: 389, startPoint y: 149, endPoint x: 220, endPoint y: 148, distance: 168.8
click at [220, 148] on h1 "Nathon Taraniuk Active Directory Push Enabled" at bounding box center [735, 146] width 1081 height 22
copy h1 "Nathon Taraniuk"
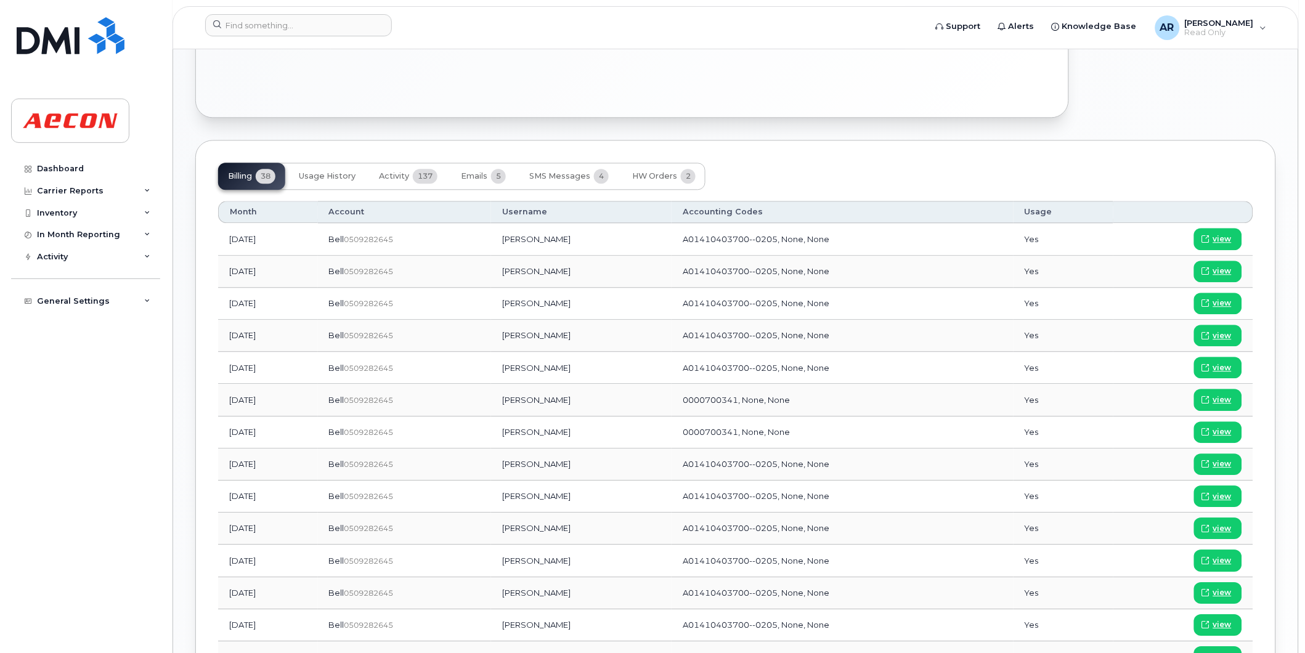
scroll to position [890, 0]
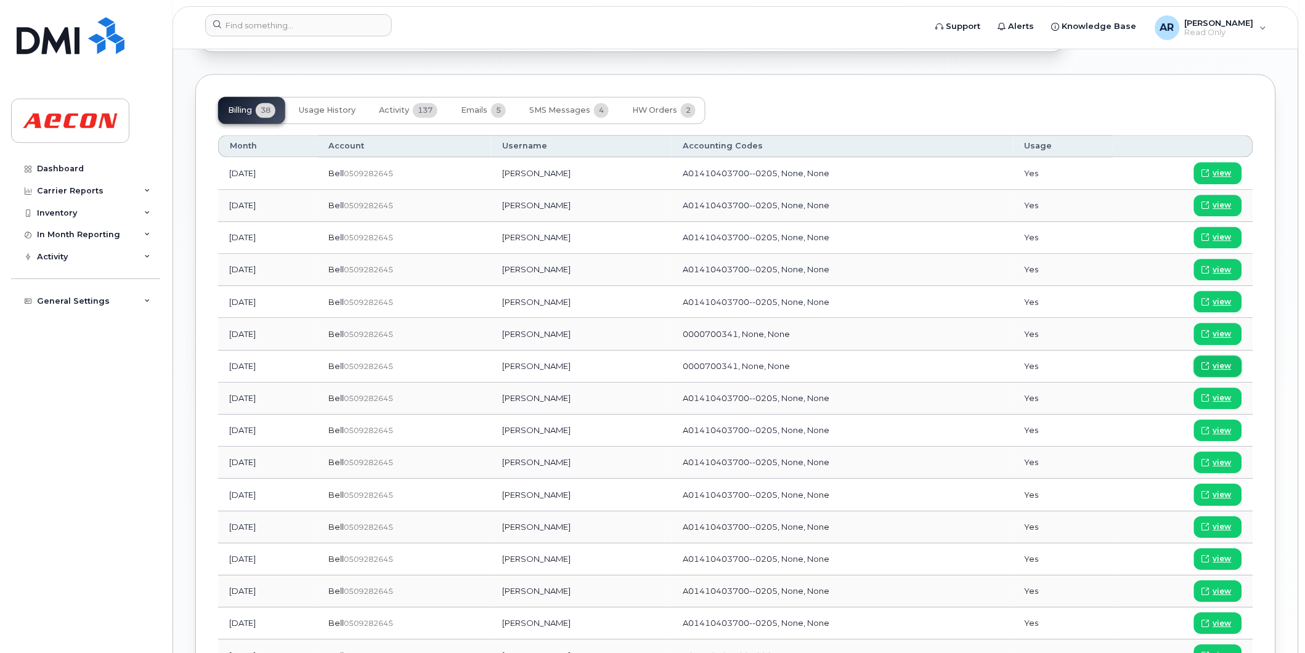
click at [1224, 360] on link "view" at bounding box center [1218, 367] width 48 height 22
click at [303, 29] on input at bounding box center [298, 25] width 187 height 22
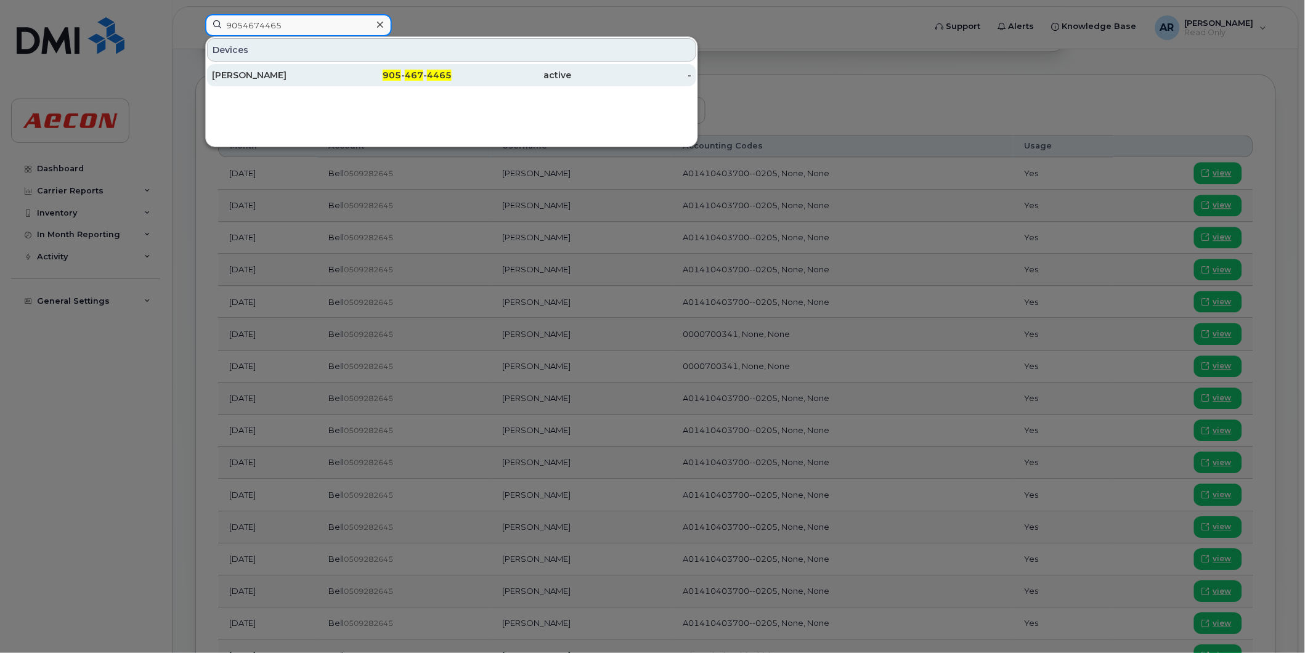
type input "9054674465"
click at [285, 70] on div "[PERSON_NAME]" at bounding box center [272, 75] width 120 height 12
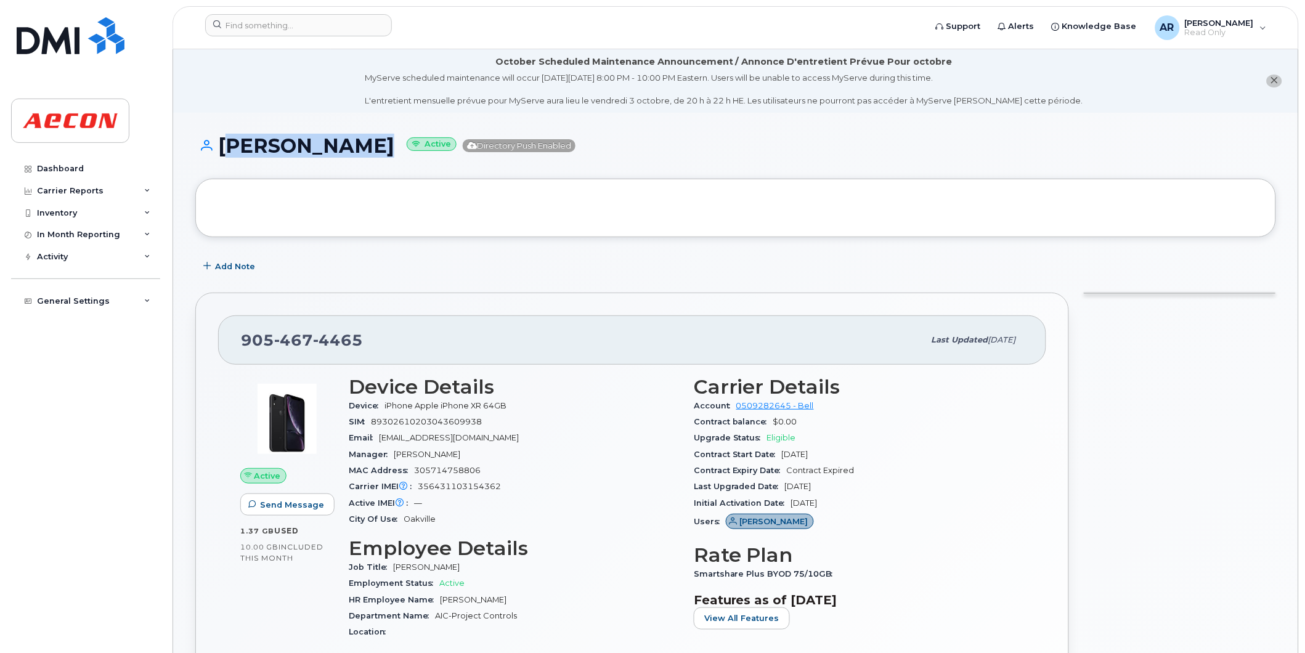
drag, startPoint x: 362, startPoint y: 148, endPoint x: 222, endPoint y: 149, distance: 139.3
click at [222, 149] on h1 "[PERSON_NAME] Active Directory Push Enabled" at bounding box center [735, 146] width 1081 height 22
copy h1 "[PERSON_NAME]"
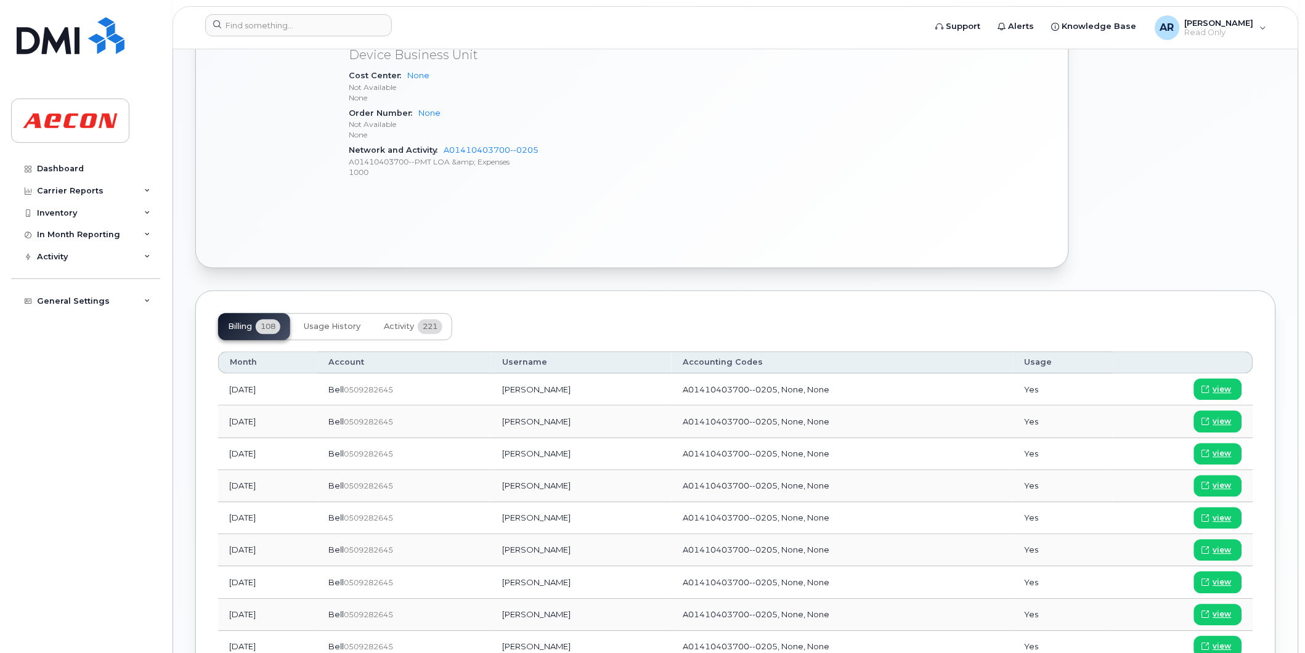
scroll to position [685, 0]
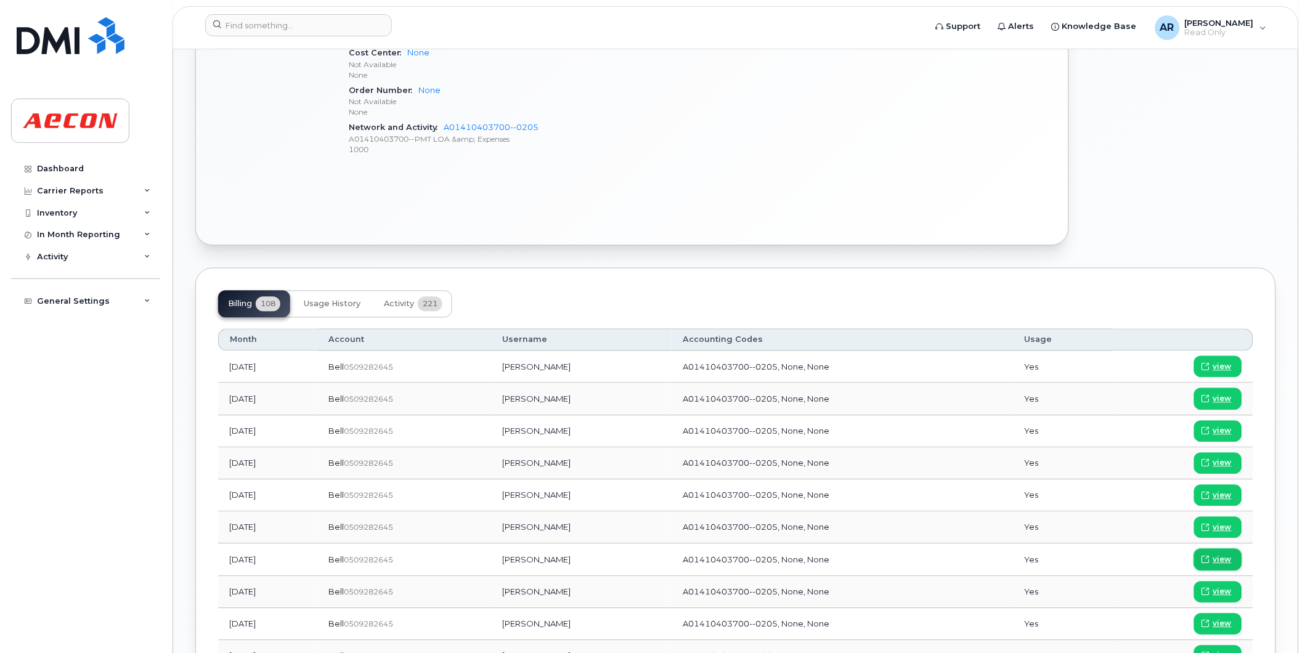
click at [1227, 559] on span "view" at bounding box center [1222, 560] width 18 height 11
